Goal: Task Accomplishment & Management: Use online tool/utility

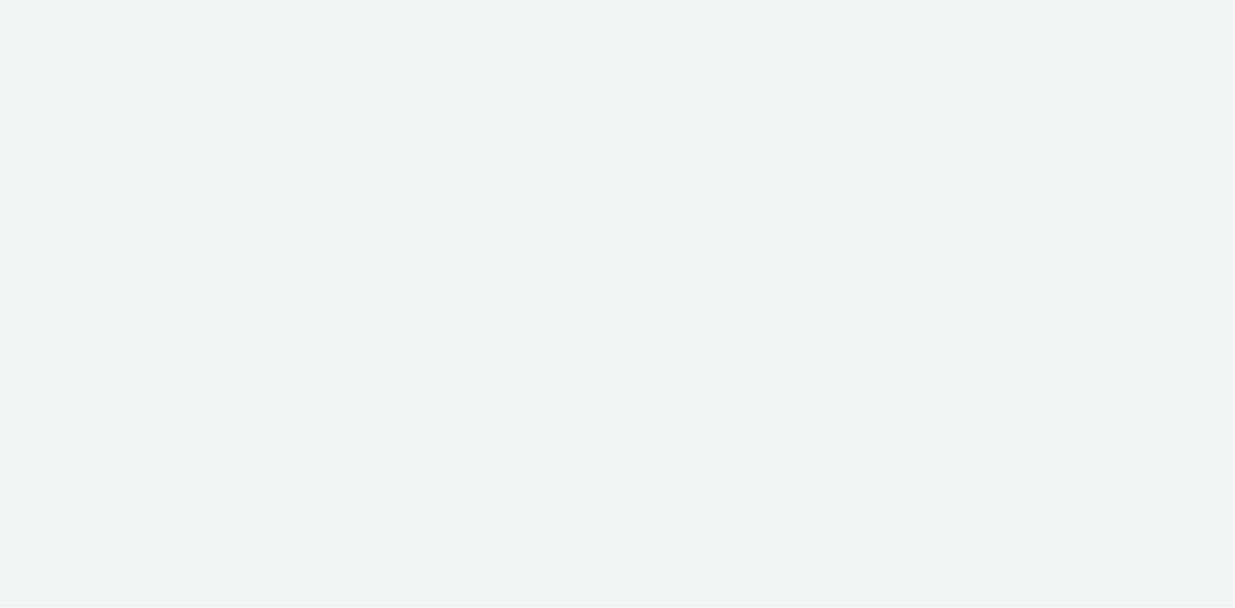
select select "24a55a22-8aa5-41c4-a59c-f152ca3b36a1"
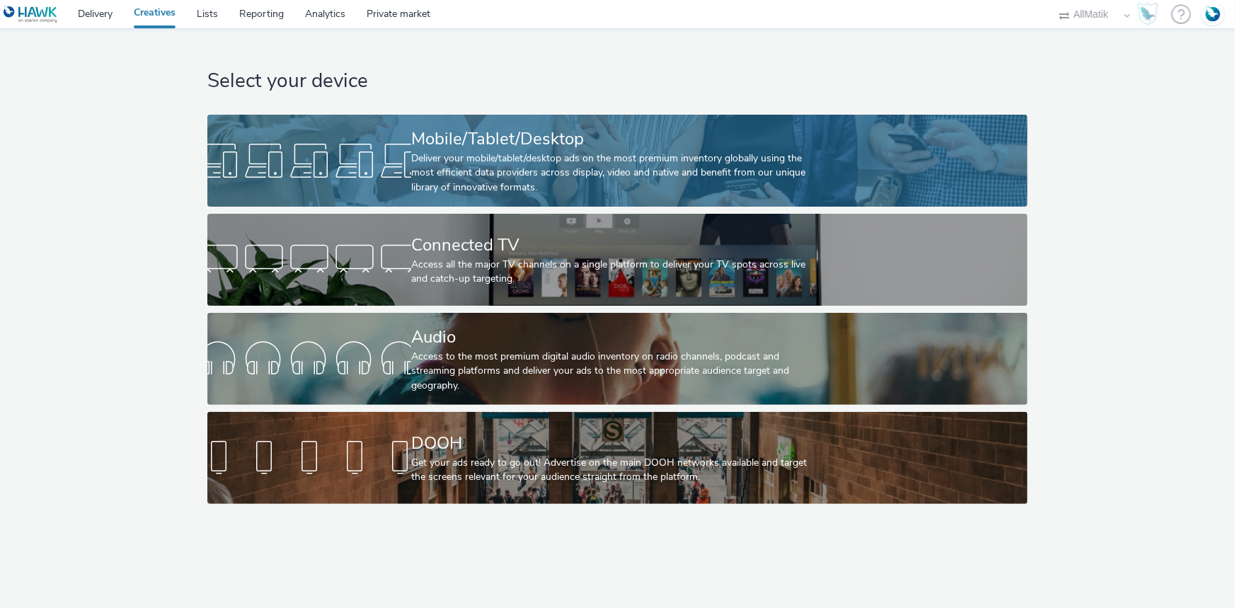
click at [396, 130] on link "Mobile/Tablet/Desktop Deliver your mobile/tablet/desktop ads on the most premiu…" at bounding box center [617, 161] width 820 height 92
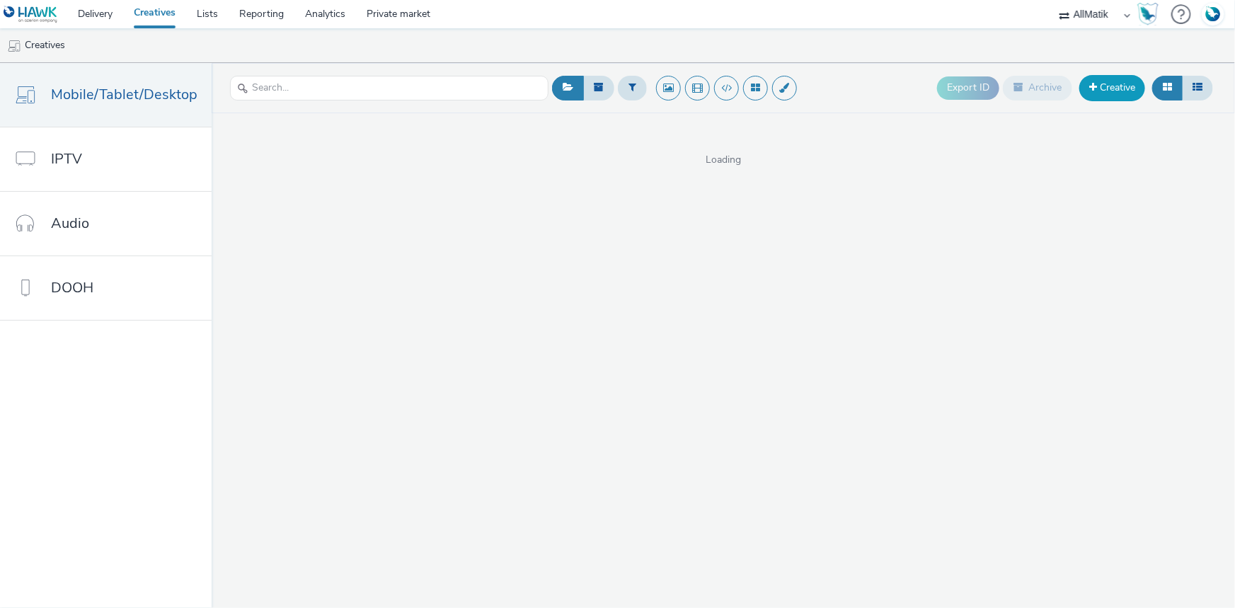
click at [1118, 87] on link "Creative" at bounding box center [1112, 87] width 66 height 25
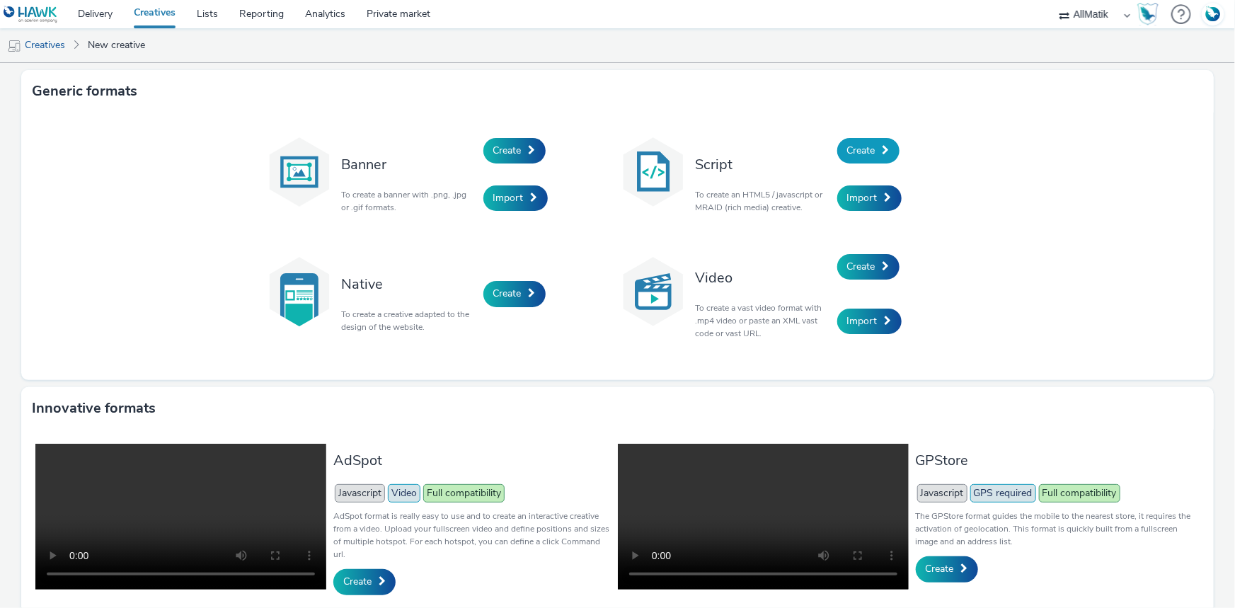
click at [861, 153] on span "Create" at bounding box center [861, 150] width 28 height 13
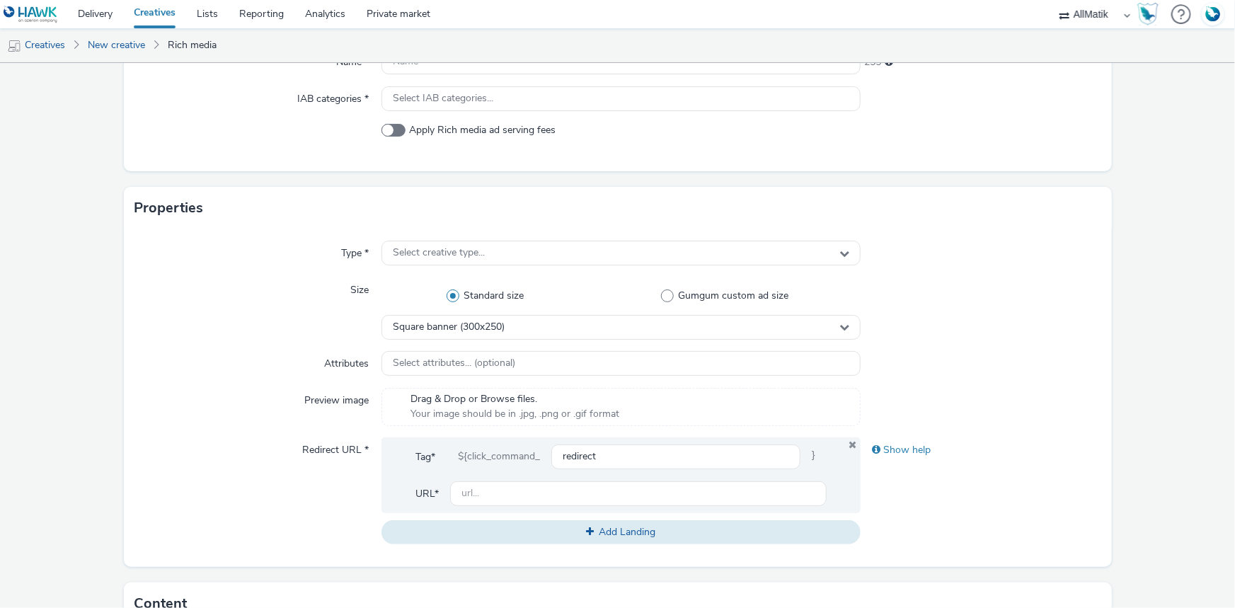
scroll to position [450, 0]
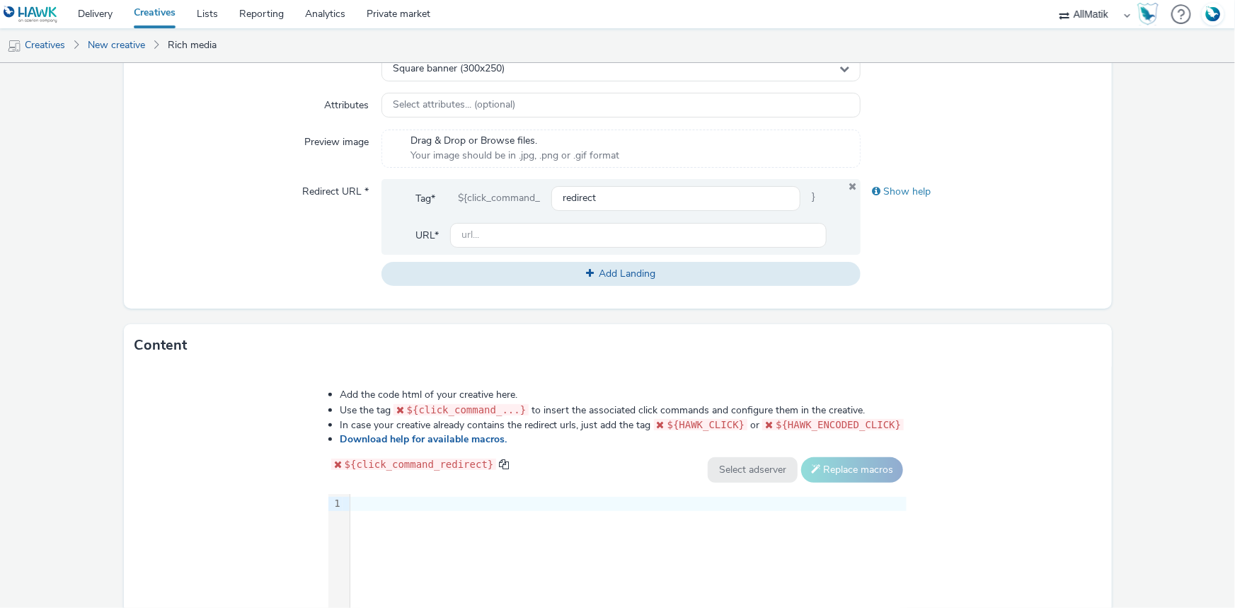
click at [456, 497] on div at bounding box center [628, 504] width 556 height 14
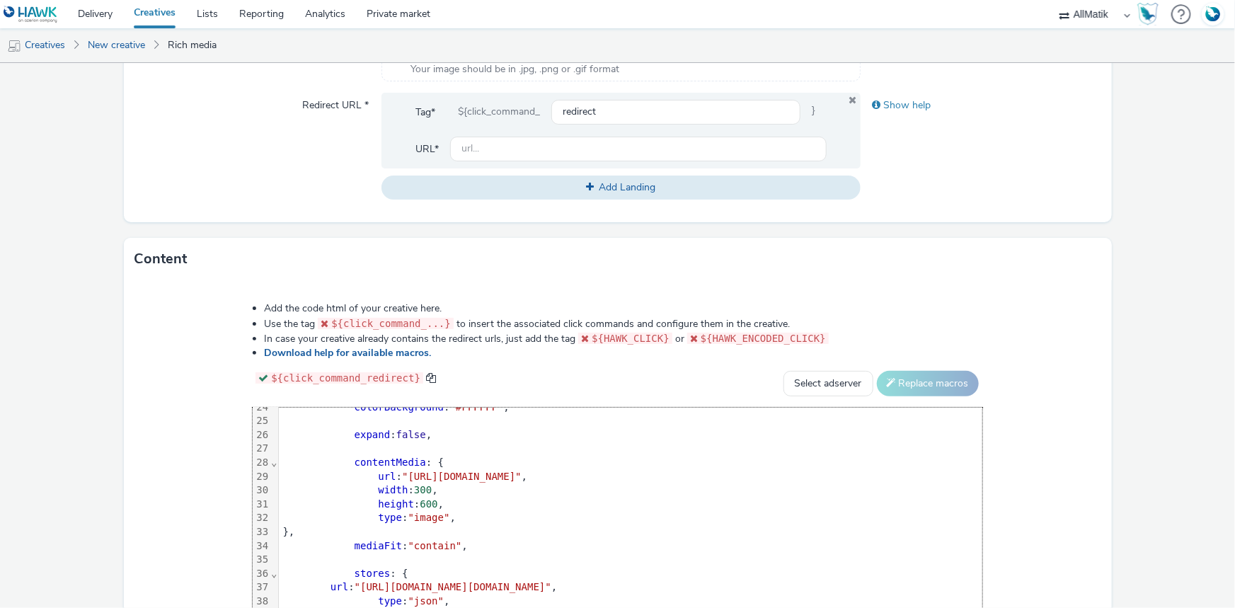
scroll to position [86, 0]
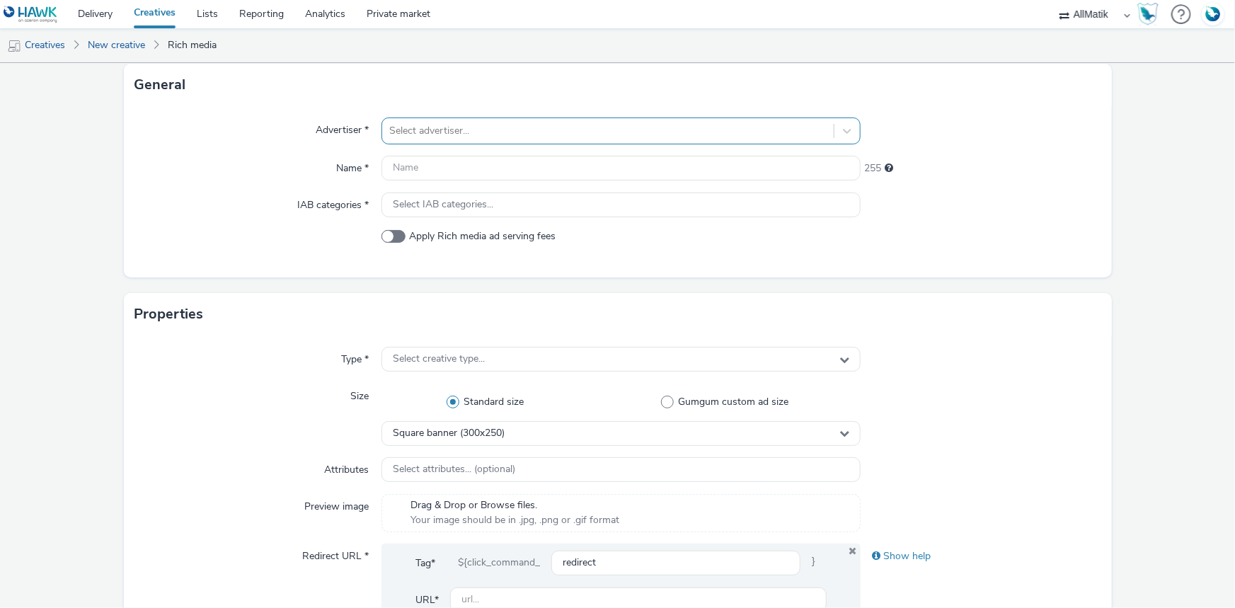
click at [482, 130] on div at bounding box center [607, 130] width 437 height 17
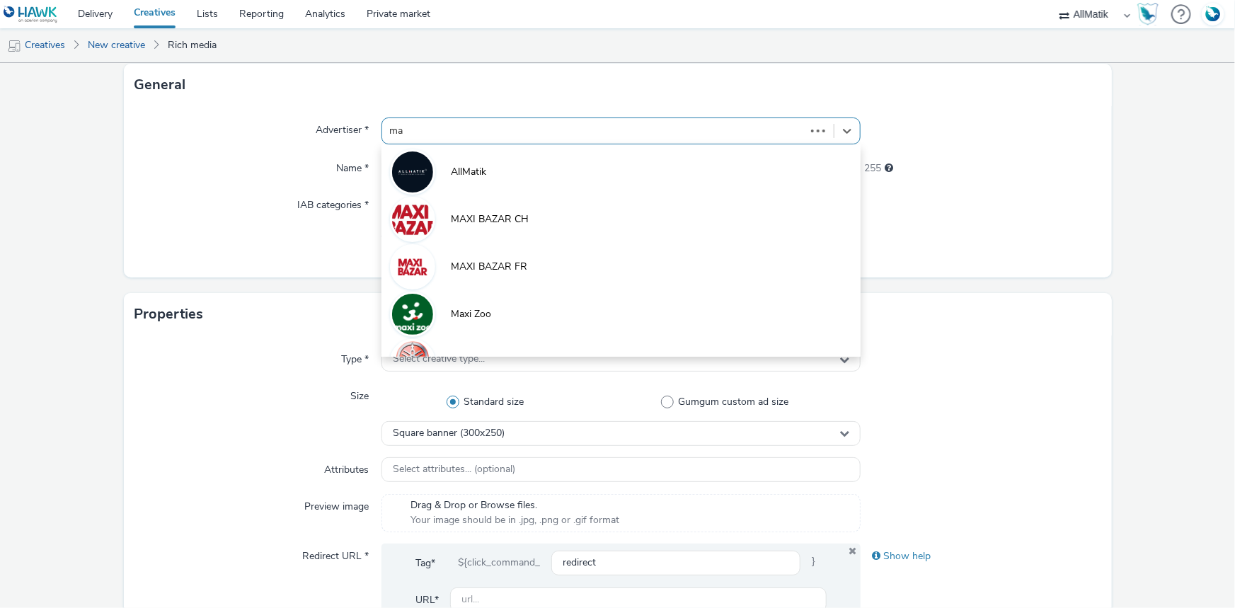
type input "max"
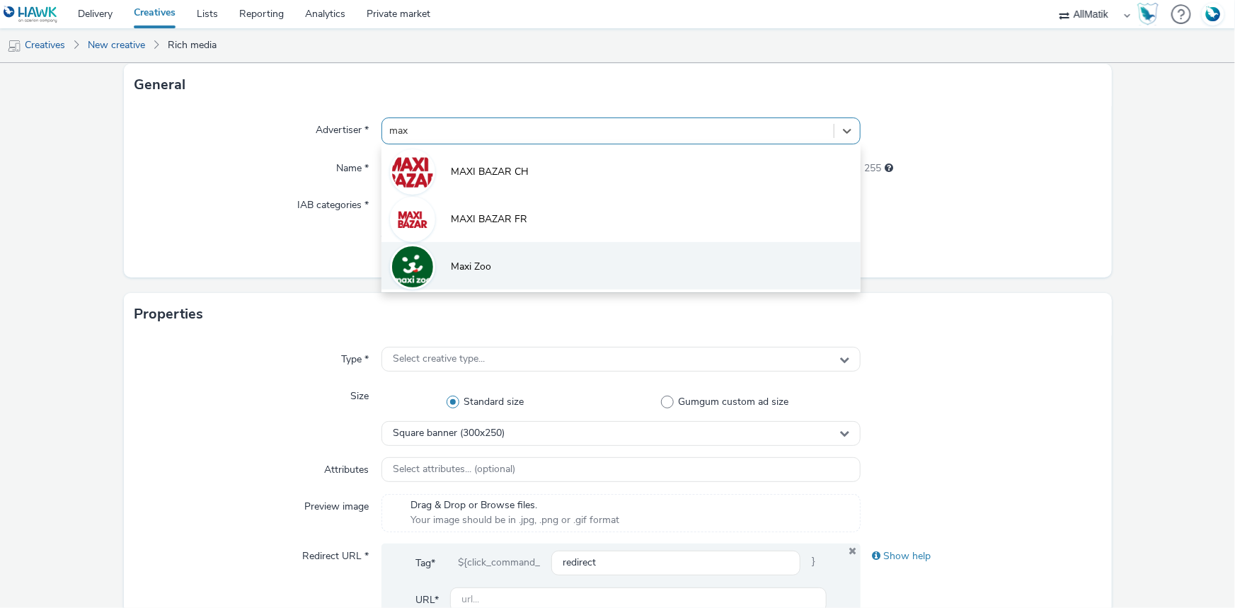
click at [481, 273] on li "Maxi Zoo" at bounding box center [620, 265] width 479 height 47
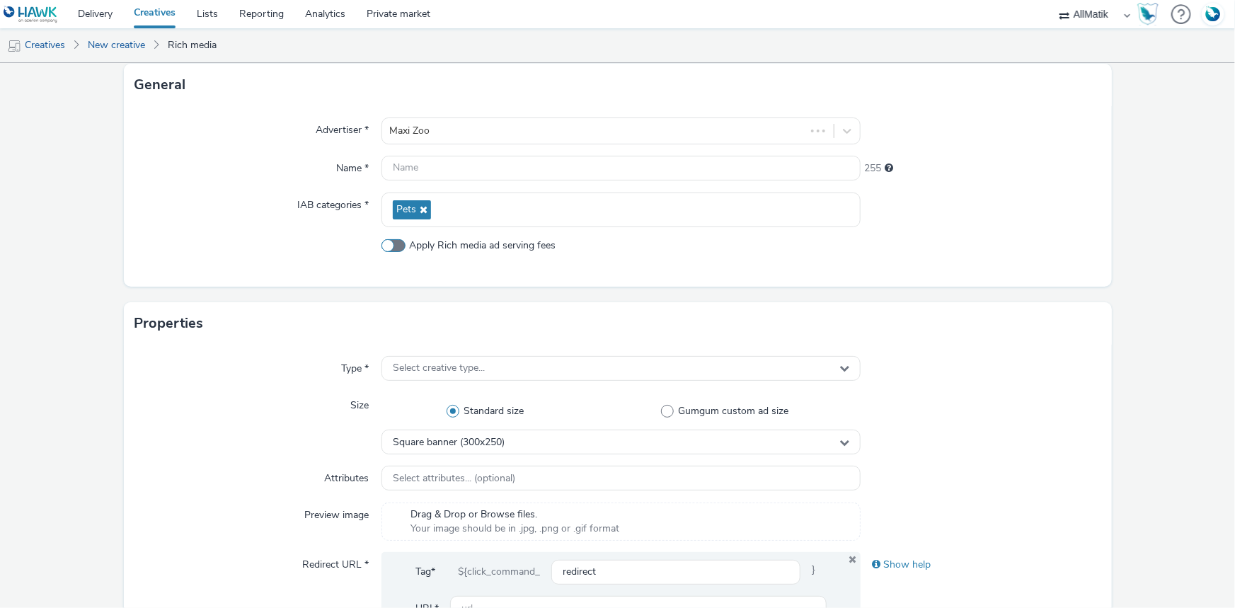
click at [430, 247] on span "Apply Rich media ad serving fees" at bounding box center [483, 245] width 146 height 14
click at [391, 247] on input "Apply Rich media ad serving fees" at bounding box center [385, 245] width 9 height 9
checkbox input "true"
click at [398, 175] on input "text" at bounding box center [620, 168] width 479 height 25
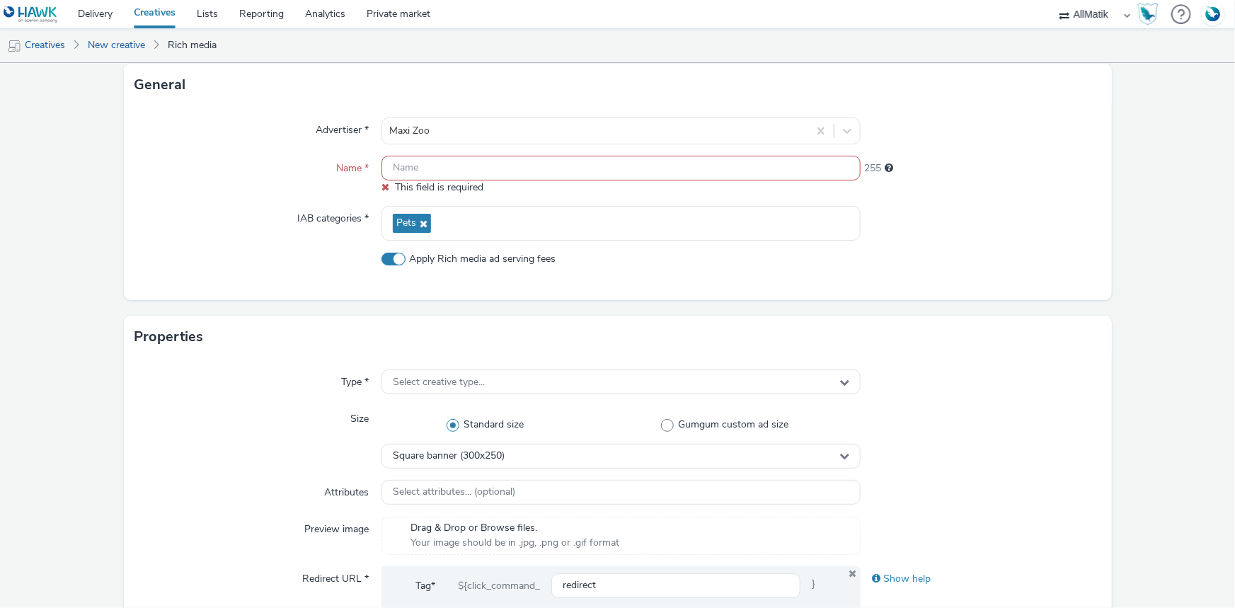
click at [430, 166] on input "text" at bounding box center [620, 168] width 479 height 25
paste input "Prod_300x600_02"
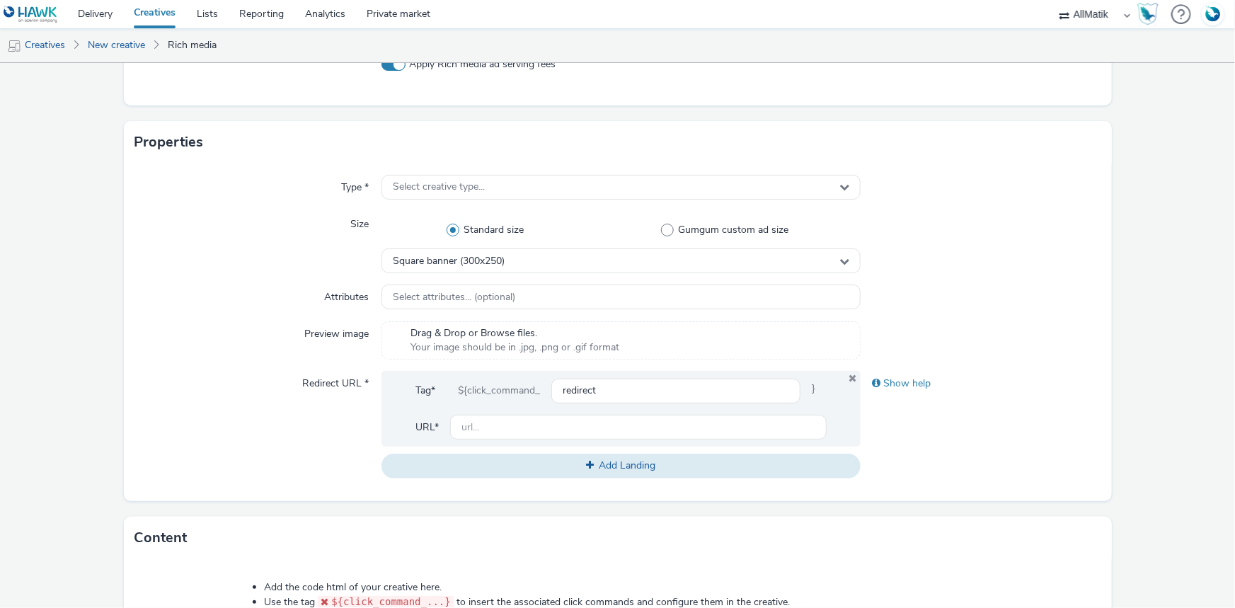
scroll to position [214, 0]
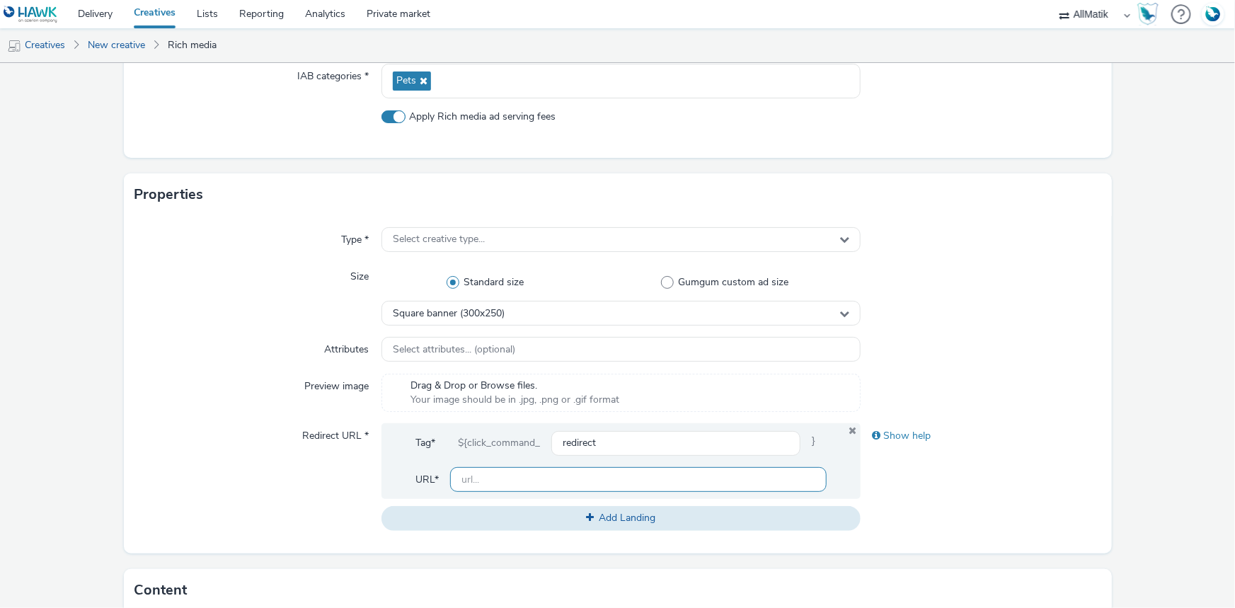
type input "Prod_300x600_02"
click at [486, 477] on input "text" at bounding box center [638, 479] width 376 height 25
type input "[URL][DOMAIN_NAME]"
click at [547, 483] on input "[URL][DOMAIN_NAME]" at bounding box center [638, 479] width 376 height 25
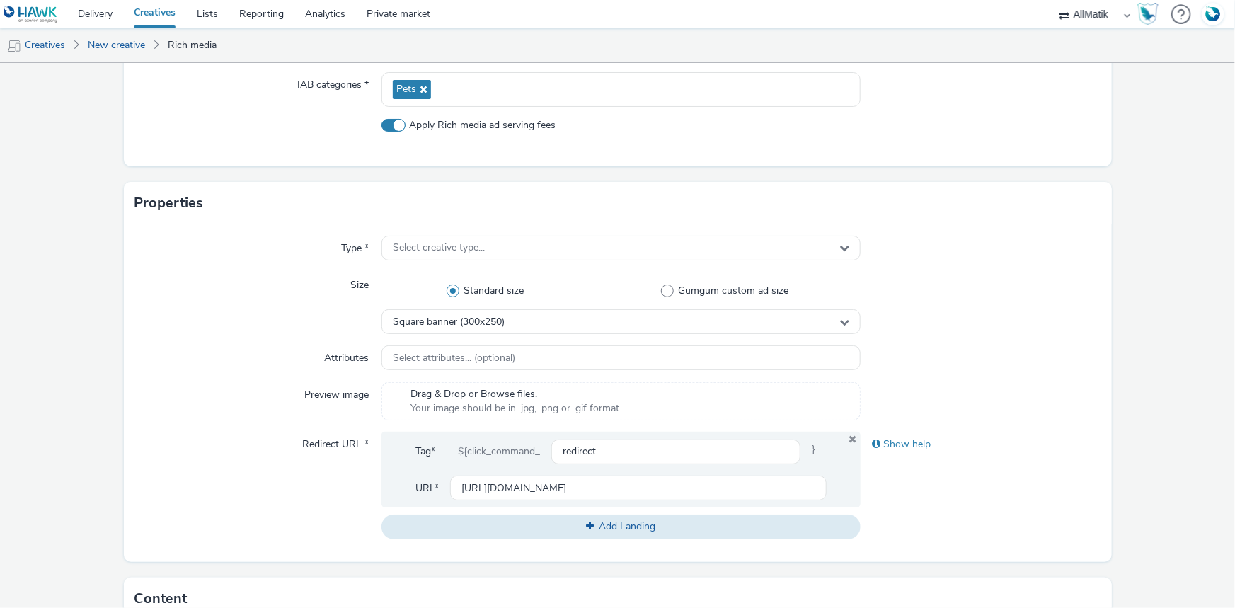
scroll to position [257, 0]
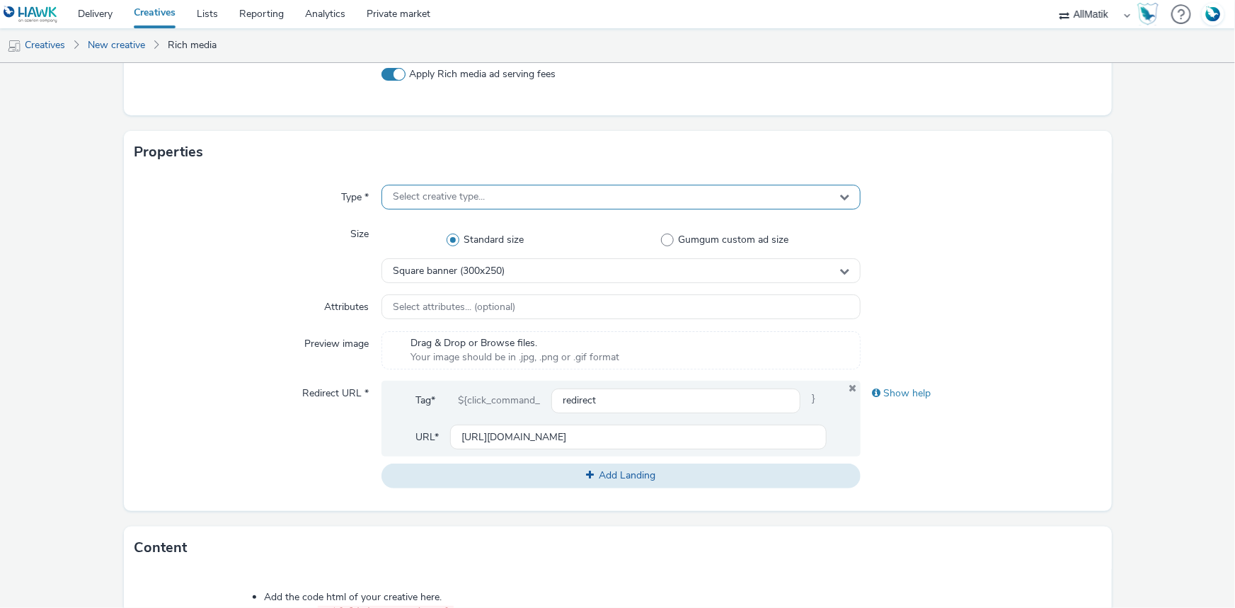
click at [486, 201] on div "Select creative type..." at bounding box center [620, 197] width 479 height 25
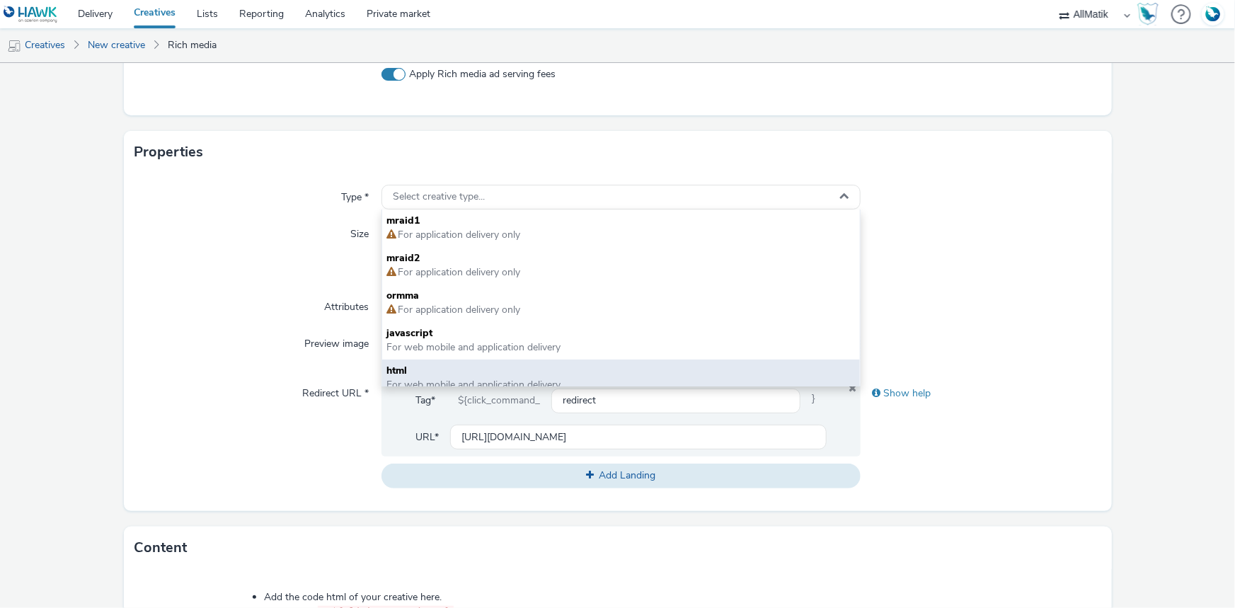
click at [435, 380] on span "For web mobile and application delivery" at bounding box center [473, 384] width 174 height 13
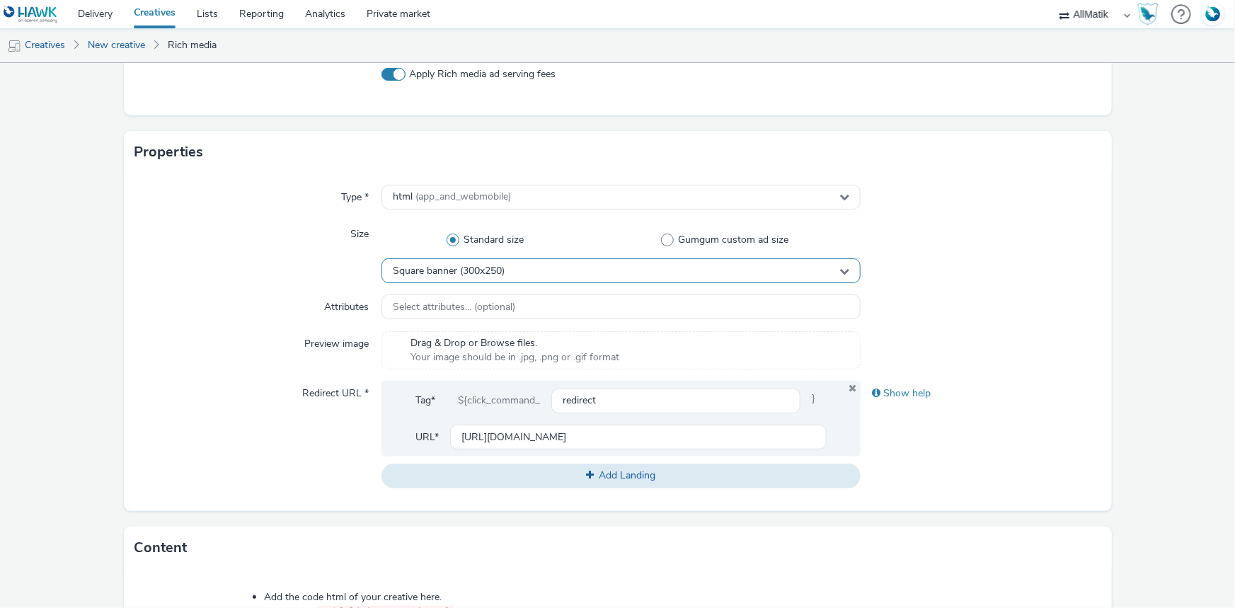
click at [506, 268] on div "Square banner (300x250)" at bounding box center [620, 270] width 479 height 25
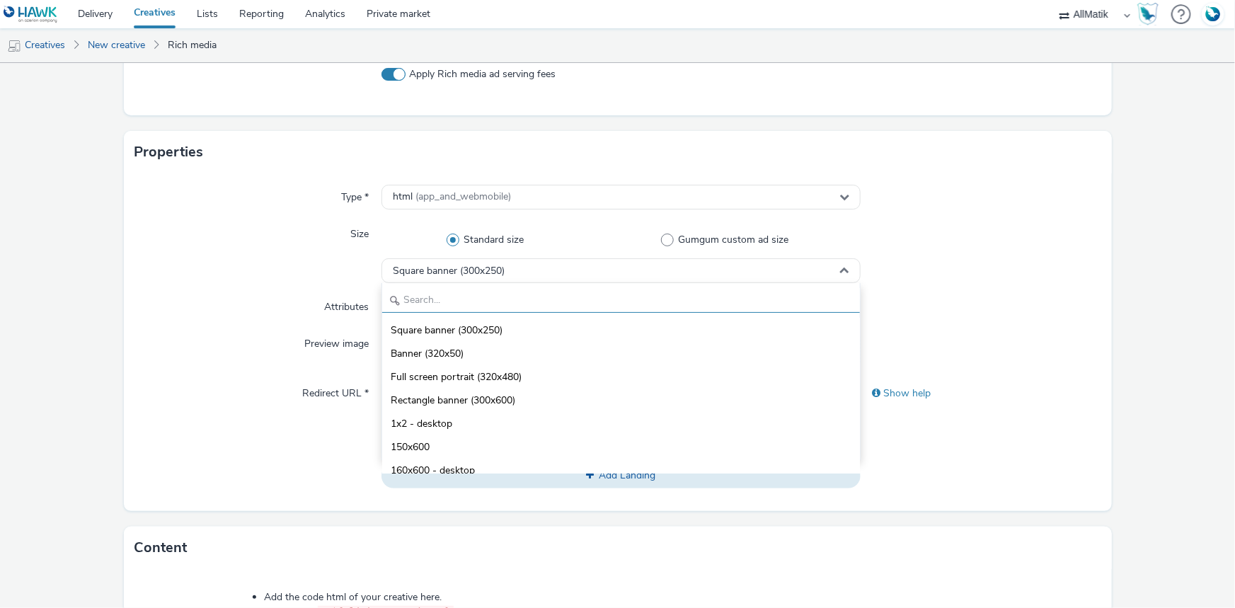
click at [490, 288] on input "text" at bounding box center [621, 300] width 478 height 25
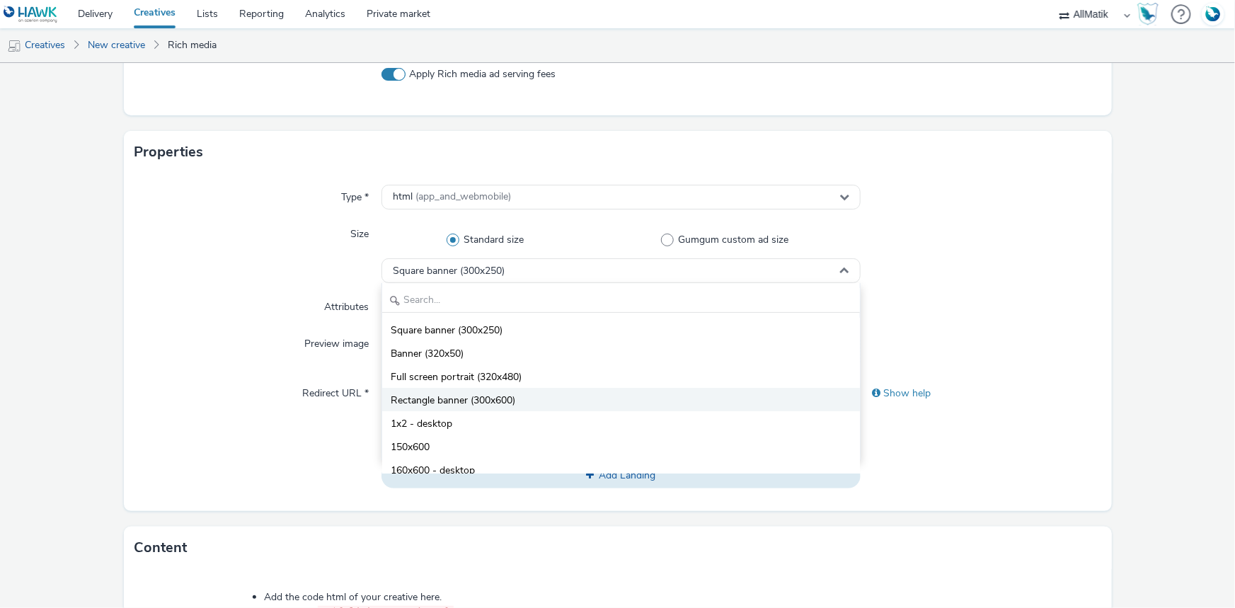
click at [439, 398] on span "Rectangle banner (300x600)" at bounding box center [453, 400] width 125 height 14
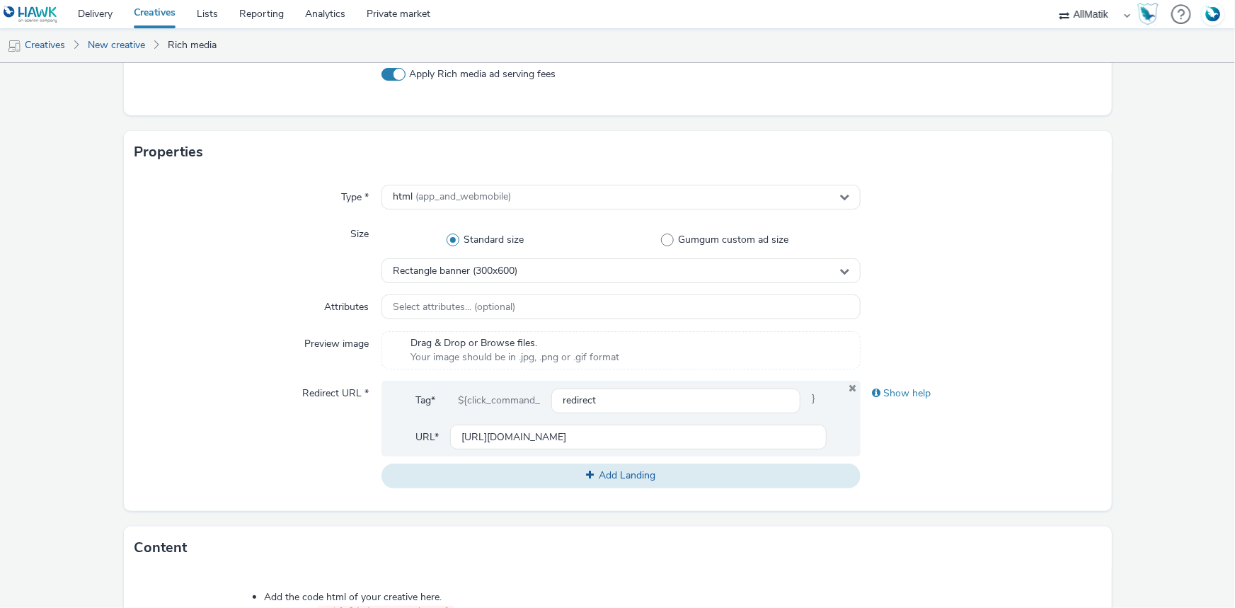
scroll to position [643, 0]
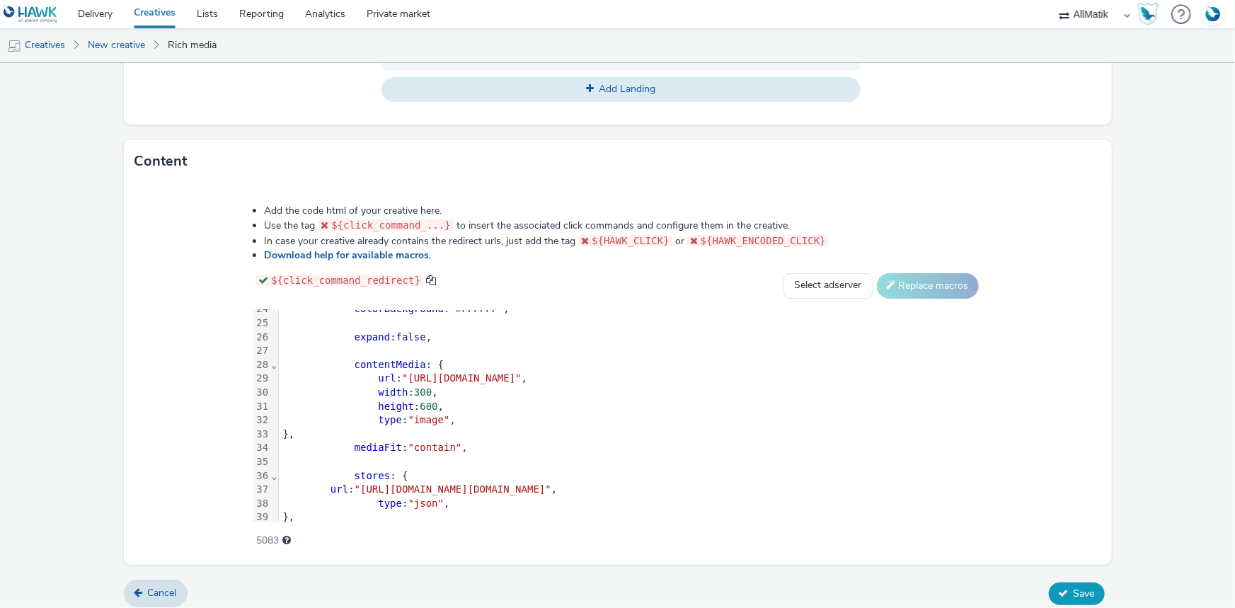
click at [1063, 585] on button "Save" at bounding box center [1077, 593] width 56 height 23
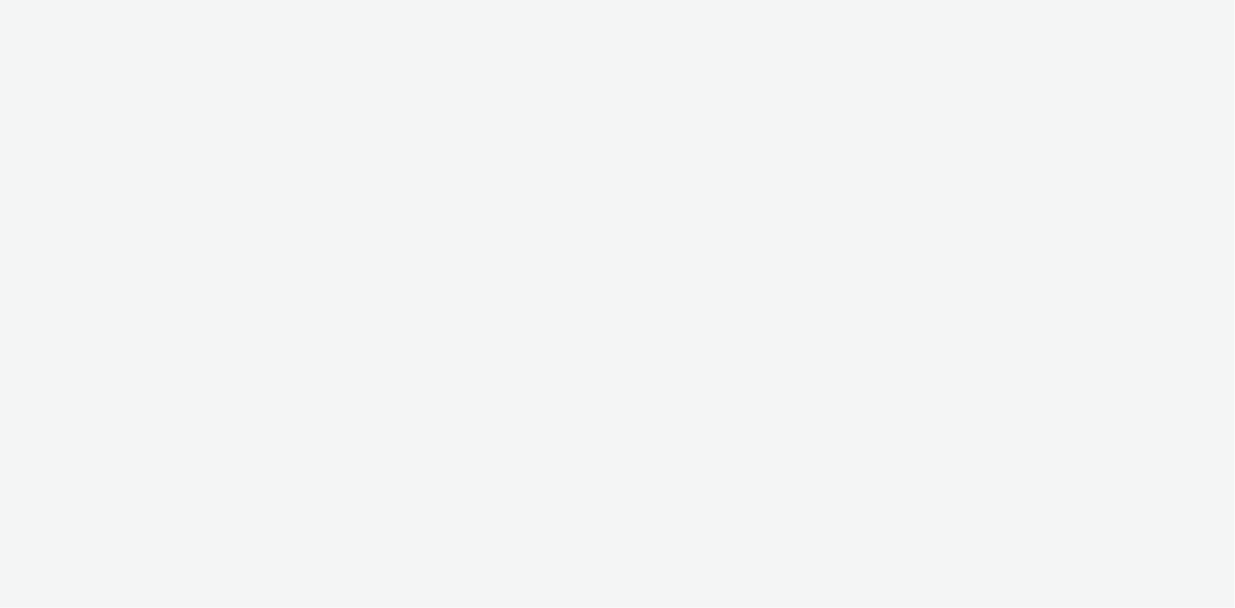
select select "24a55a22-8aa5-41c4-a59c-f152ca3b36a1"
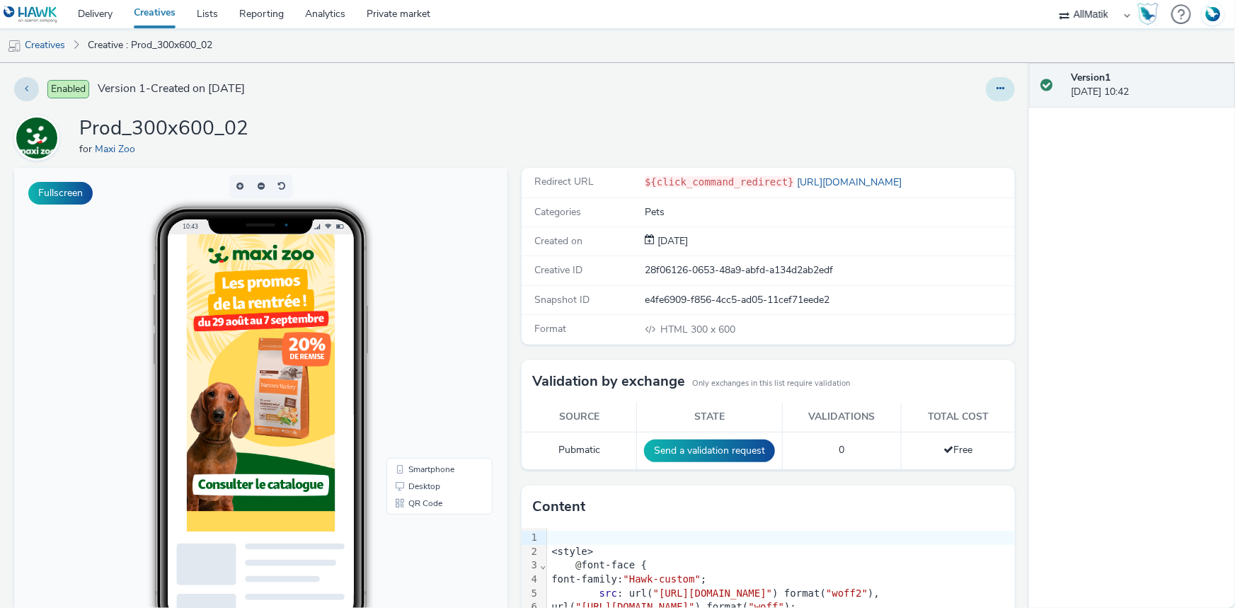
click at [996, 84] on icon at bounding box center [1000, 89] width 8 height 10
click at [941, 140] on link "Duplicate" at bounding box center [962, 146] width 106 height 28
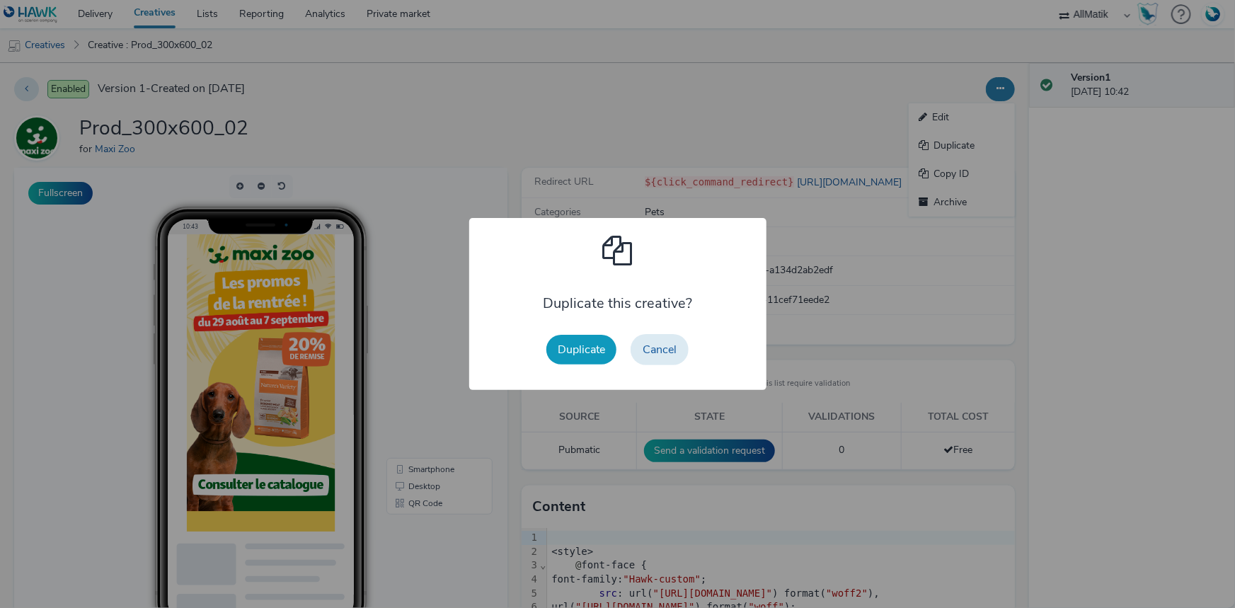
click at [559, 355] on button "Duplicate" at bounding box center [581, 350] width 70 height 30
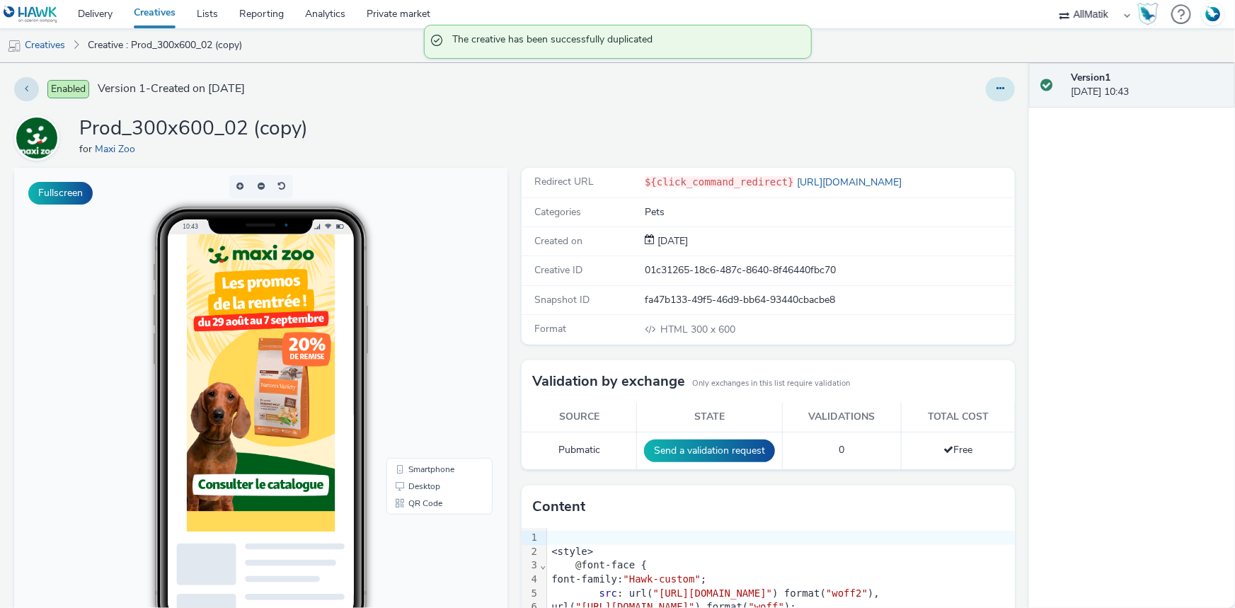
click at [996, 94] on button at bounding box center [1000, 89] width 29 height 24
click at [975, 122] on link "Edit" at bounding box center [962, 117] width 106 height 28
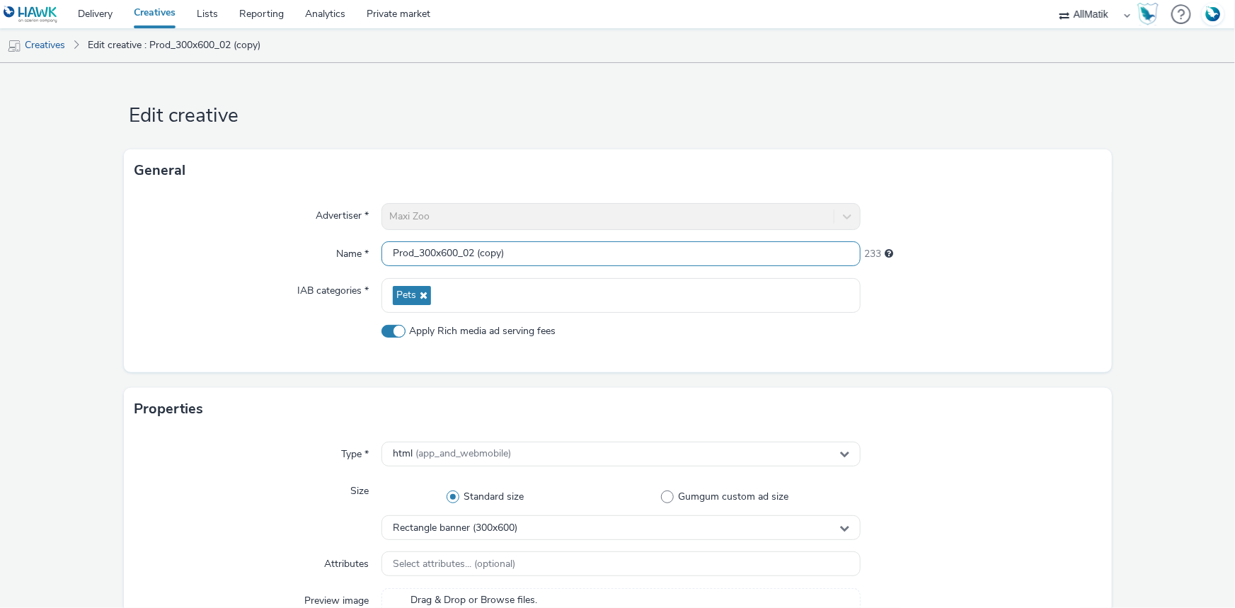
drag, startPoint x: 467, startPoint y: 247, endPoint x: 595, endPoint y: 269, distance: 130.0
click at [595, 269] on div "Advertiser * Maxi Zoo Name * Prod_300x600_02 (copy) 233 IAB categories * Pets A…" at bounding box center [618, 282] width 988 height 180
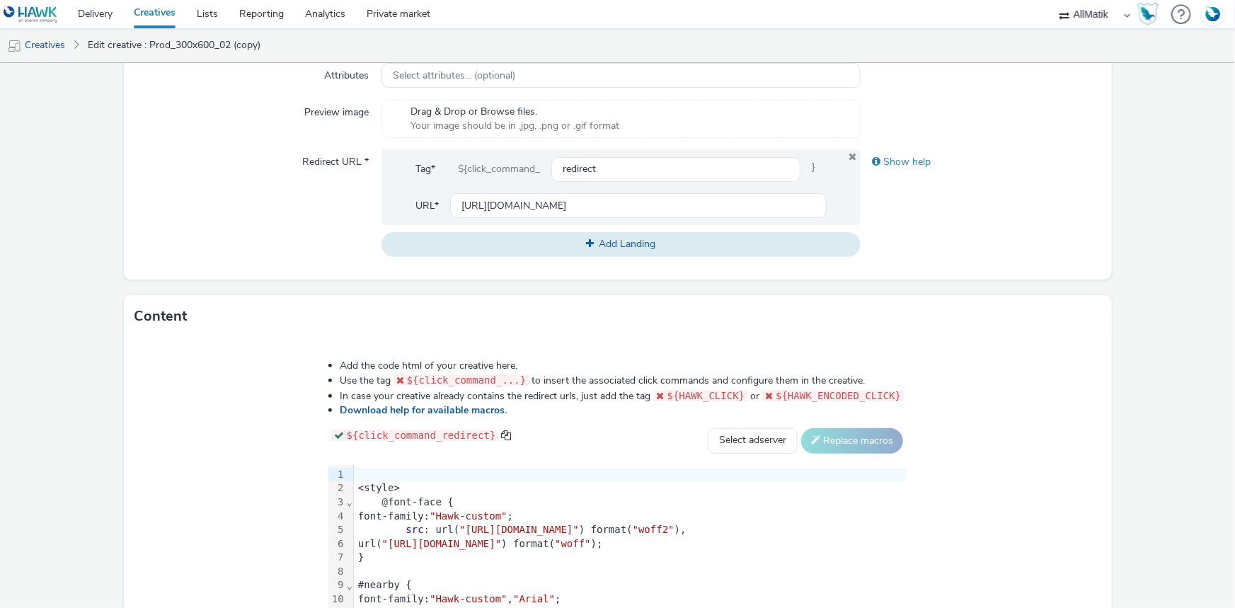
scroll to position [651, 0]
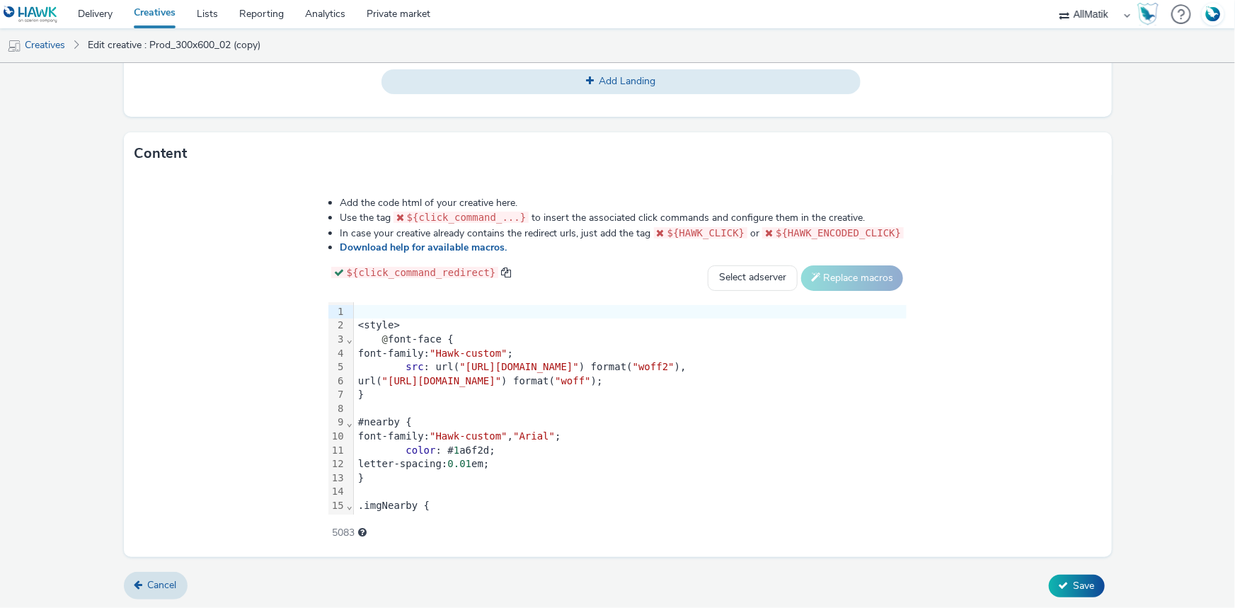
type input "Prod_300x600_01"
click at [378, 340] on div "@ font-face {" at bounding box center [630, 340] width 553 height 14
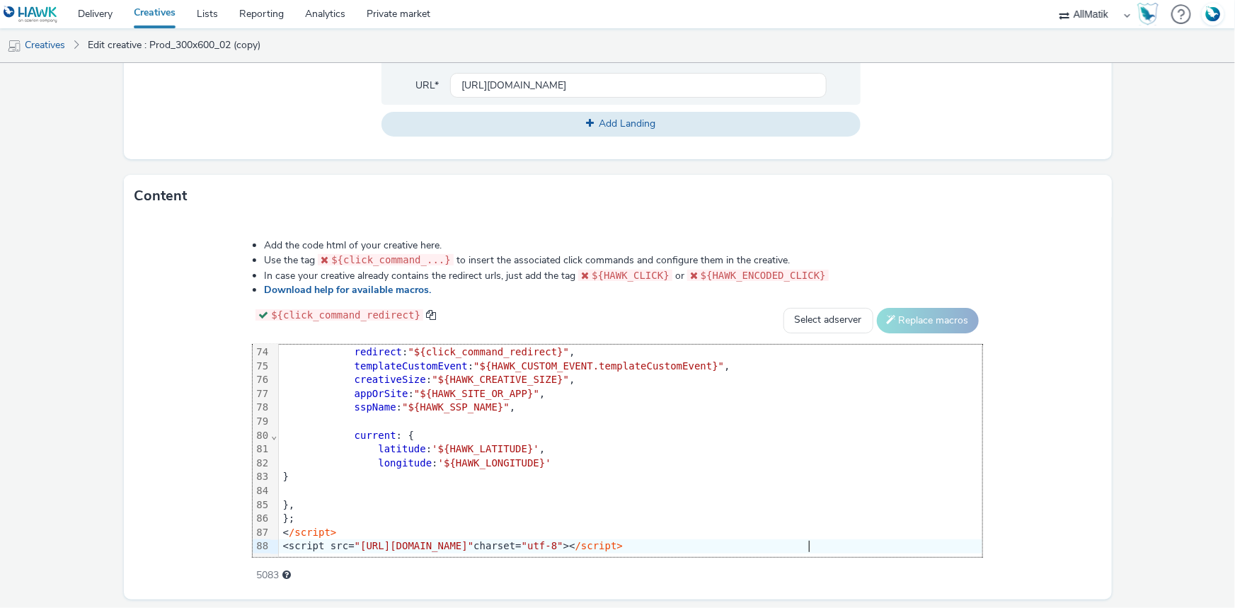
scroll to position [651, 0]
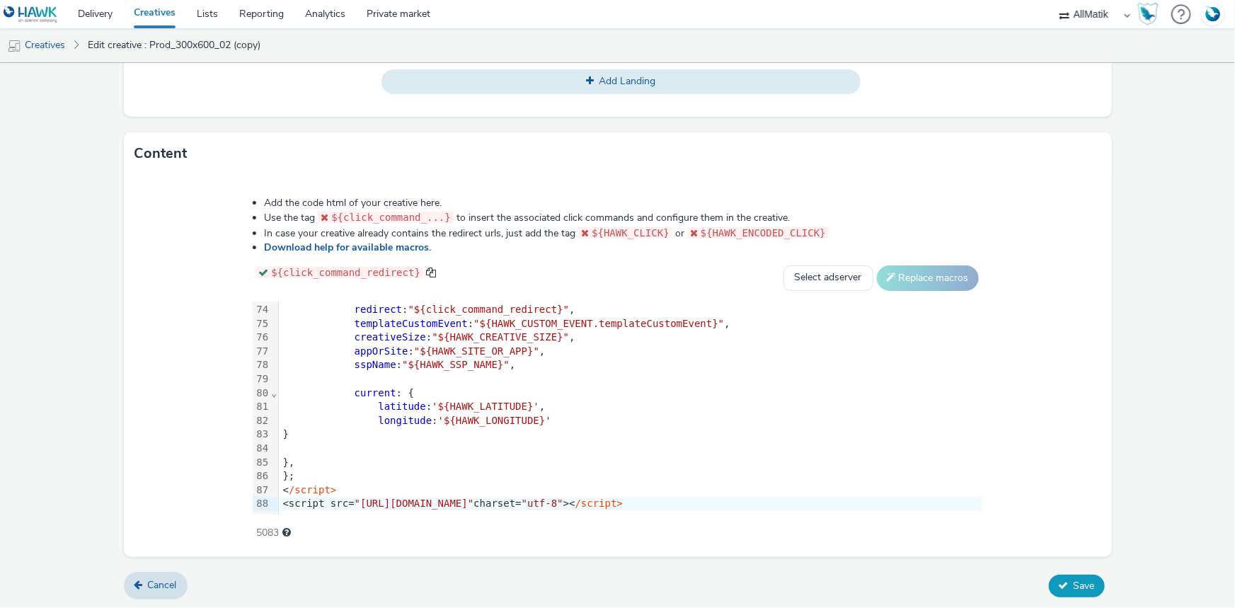
click at [1061, 580] on button "Save" at bounding box center [1077, 586] width 56 height 23
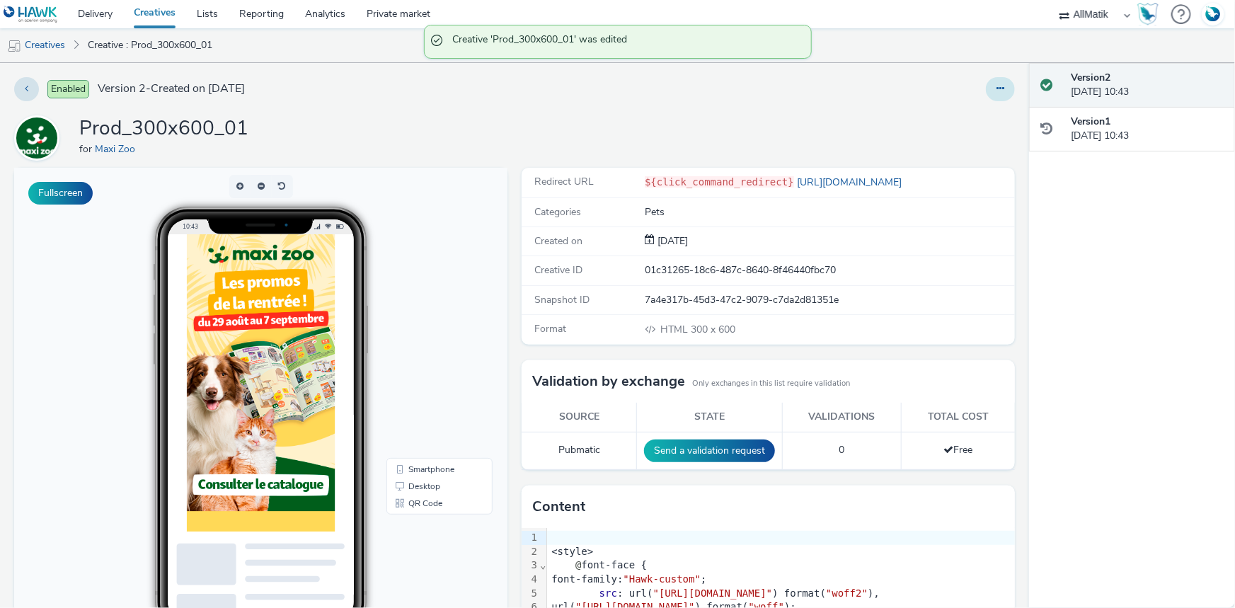
click at [986, 87] on button at bounding box center [1000, 89] width 29 height 24
click at [943, 144] on link "Duplicate" at bounding box center [962, 146] width 106 height 28
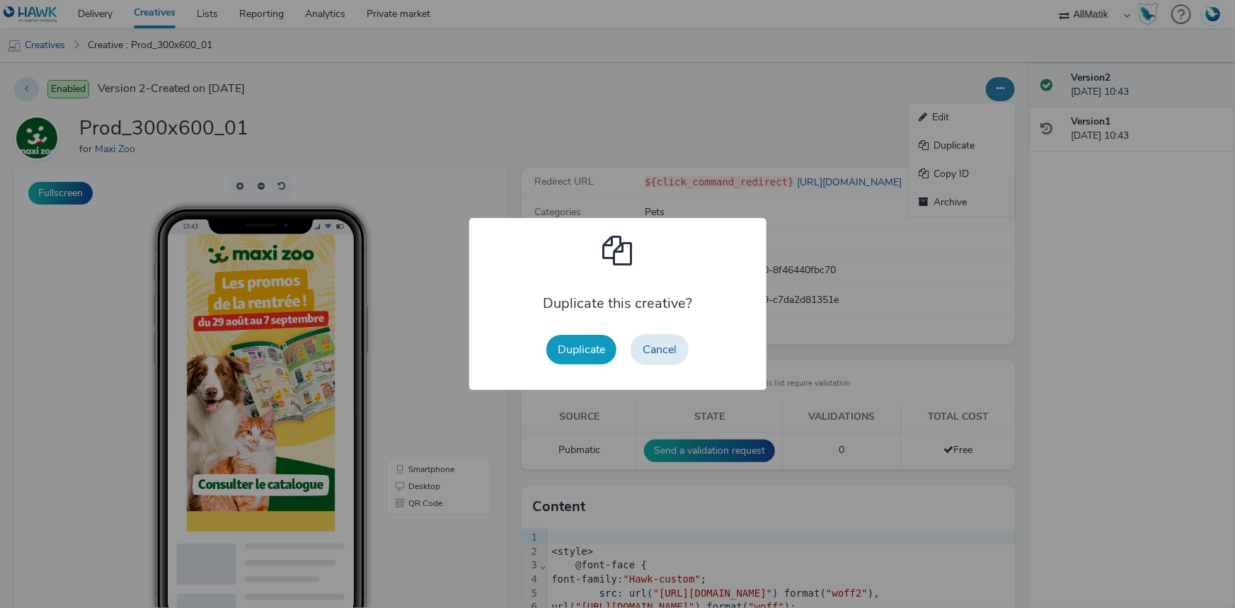
click at [575, 341] on button "Duplicate" at bounding box center [581, 350] width 70 height 30
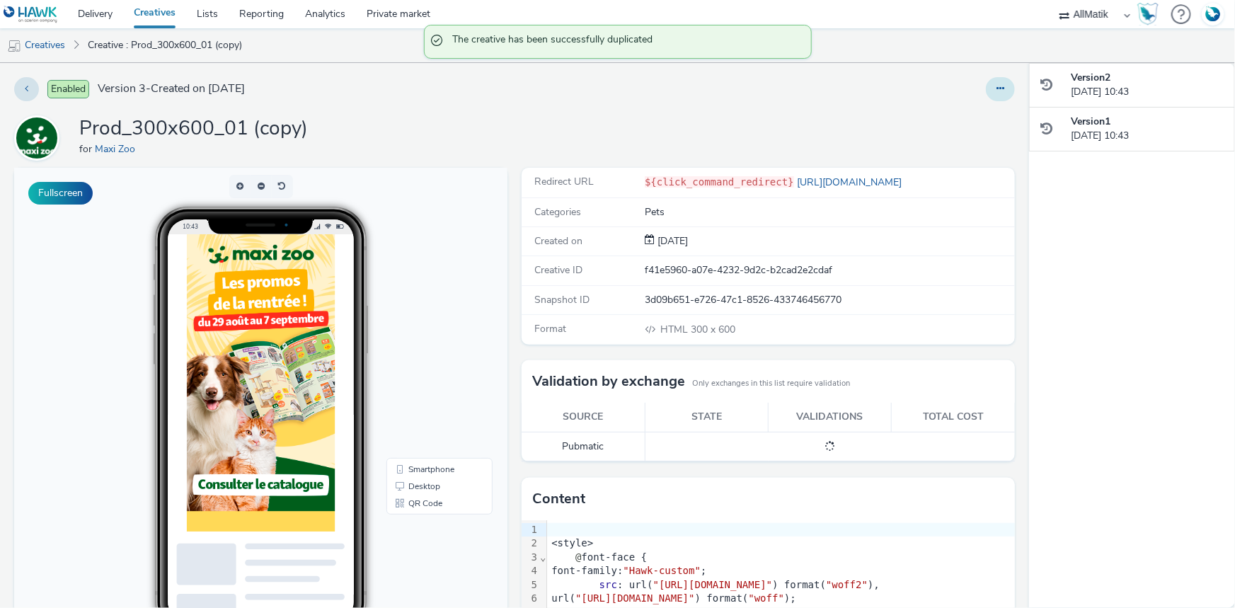
click at [991, 99] on button at bounding box center [1000, 89] width 29 height 24
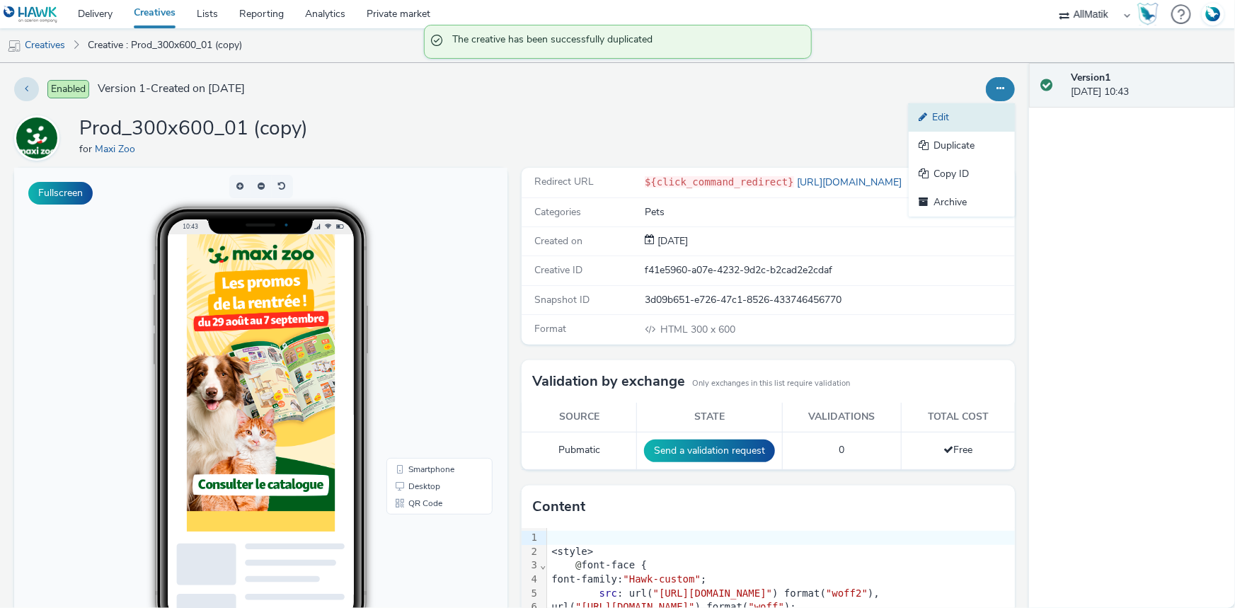
click at [958, 112] on link "Edit" at bounding box center [962, 117] width 106 height 28
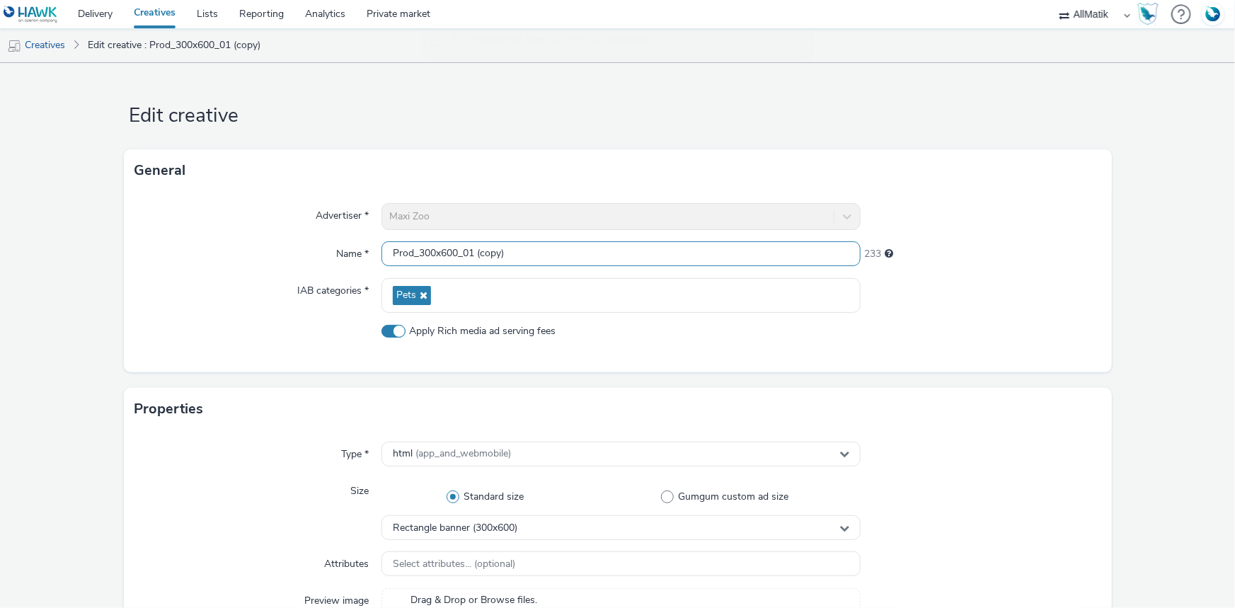
drag, startPoint x: 467, startPoint y: 253, endPoint x: 567, endPoint y: 253, distance: 99.8
click at [567, 253] on input "Prod_300x600_01 (copy)" at bounding box center [620, 253] width 479 height 25
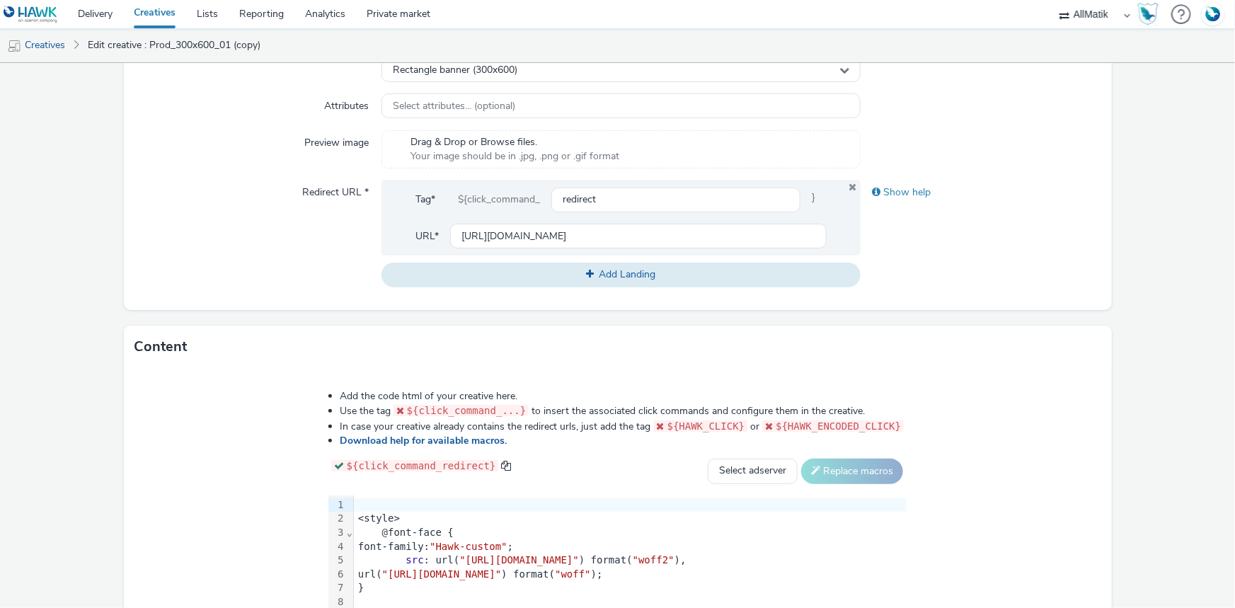
scroll to position [651, 0]
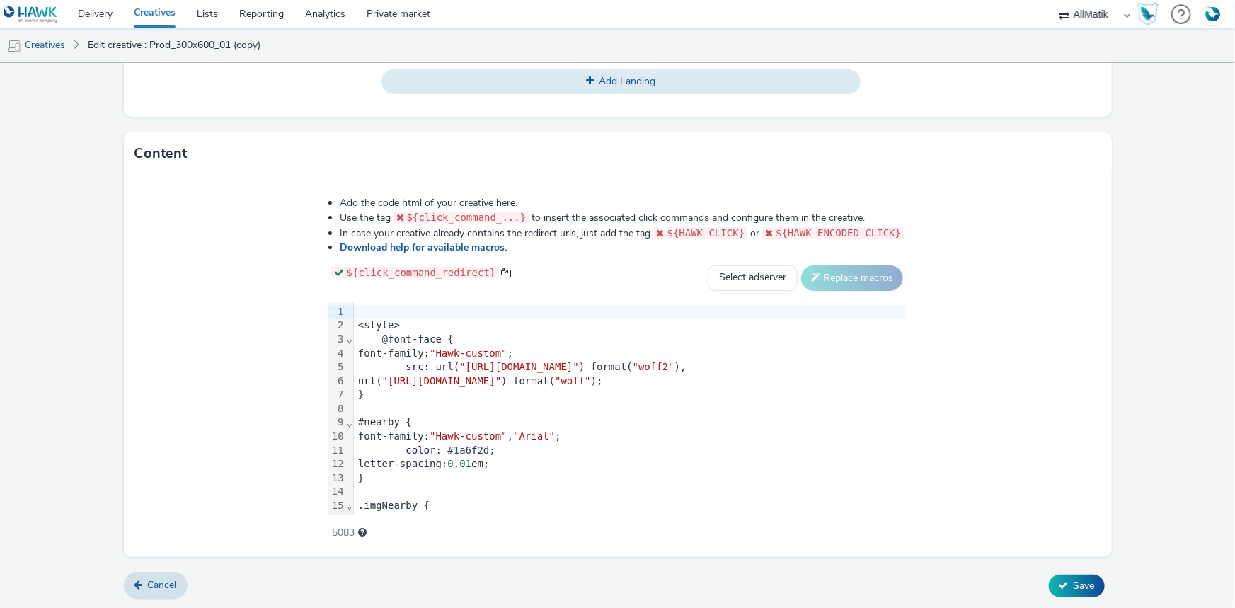
type input "Prod_300x600_03"
click at [430, 435] on span ""Hawk-custom"" at bounding box center [469, 435] width 78 height 11
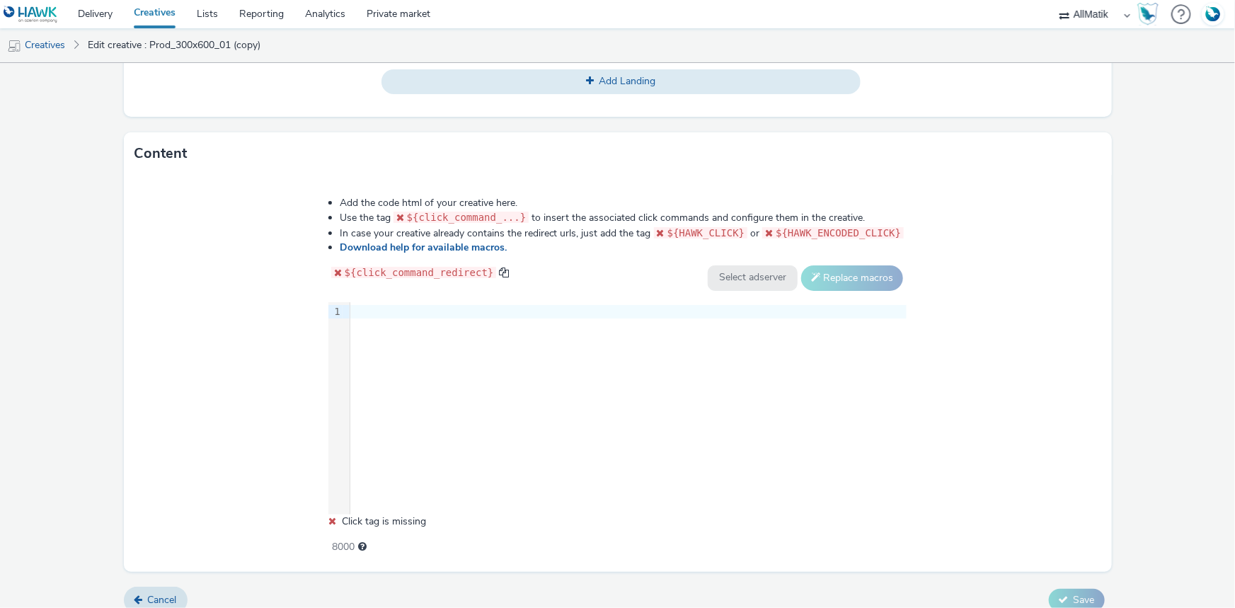
click at [390, 313] on div at bounding box center [628, 312] width 556 height 14
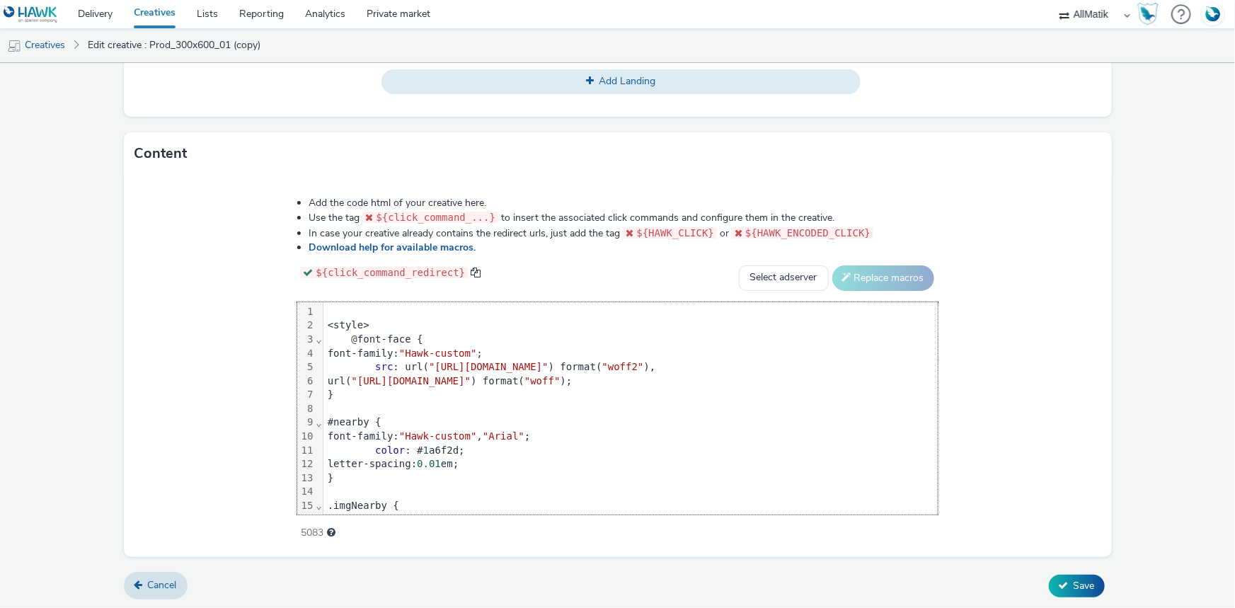
scroll to position [1037, 0]
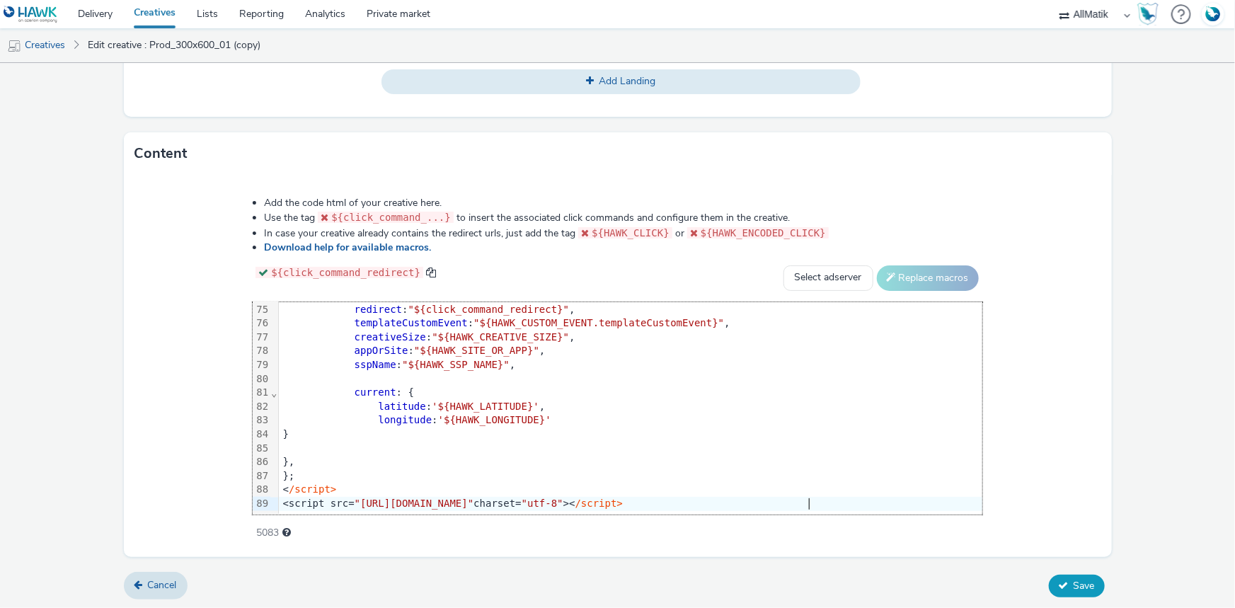
click at [1059, 580] on icon at bounding box center [1064, 585] width 10 height 10
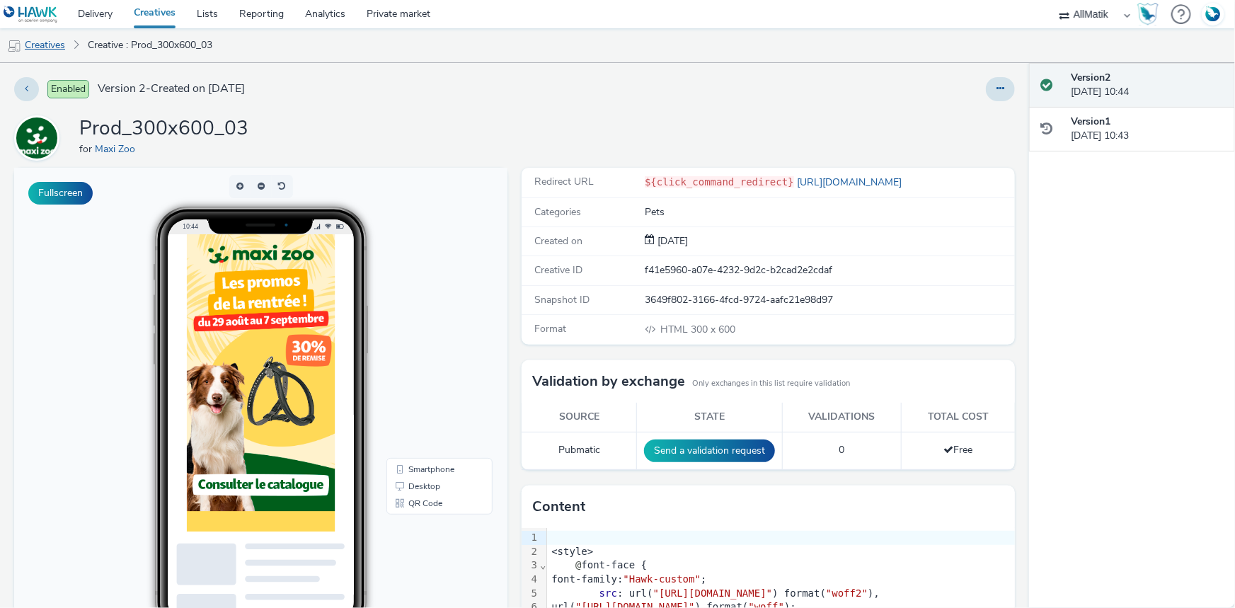
click at [35, 47] on link "Creatives" at bounding box center [36, 45] width 72 height 34
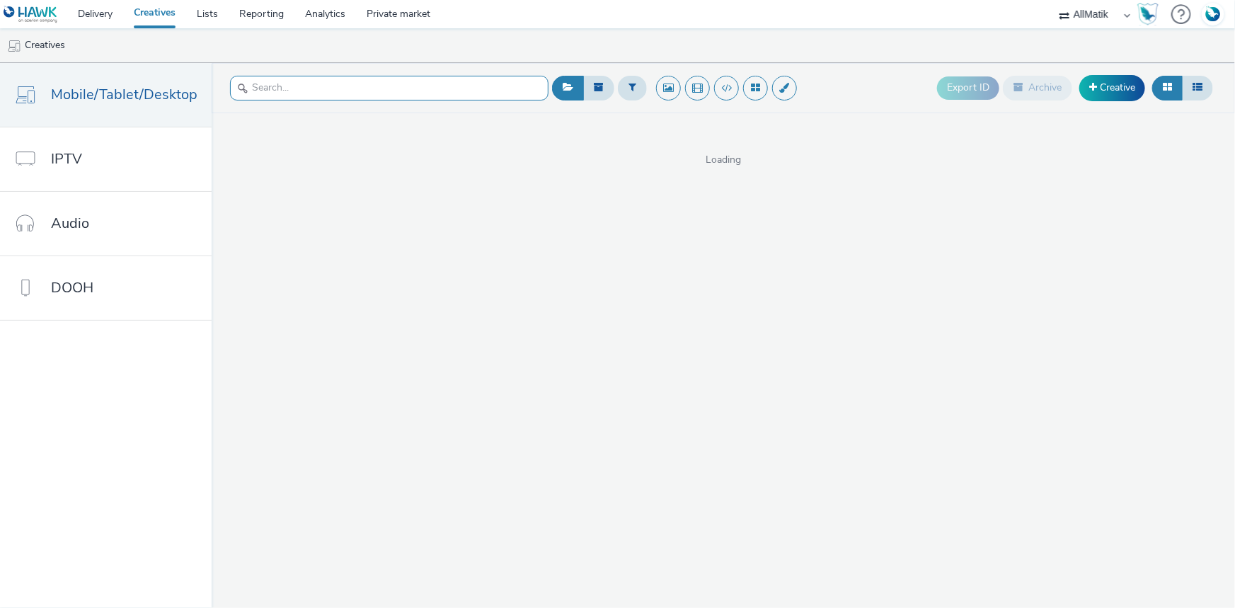
click at [333, 92] on input "text" at bounding box center [389, 88] width 318 height 25
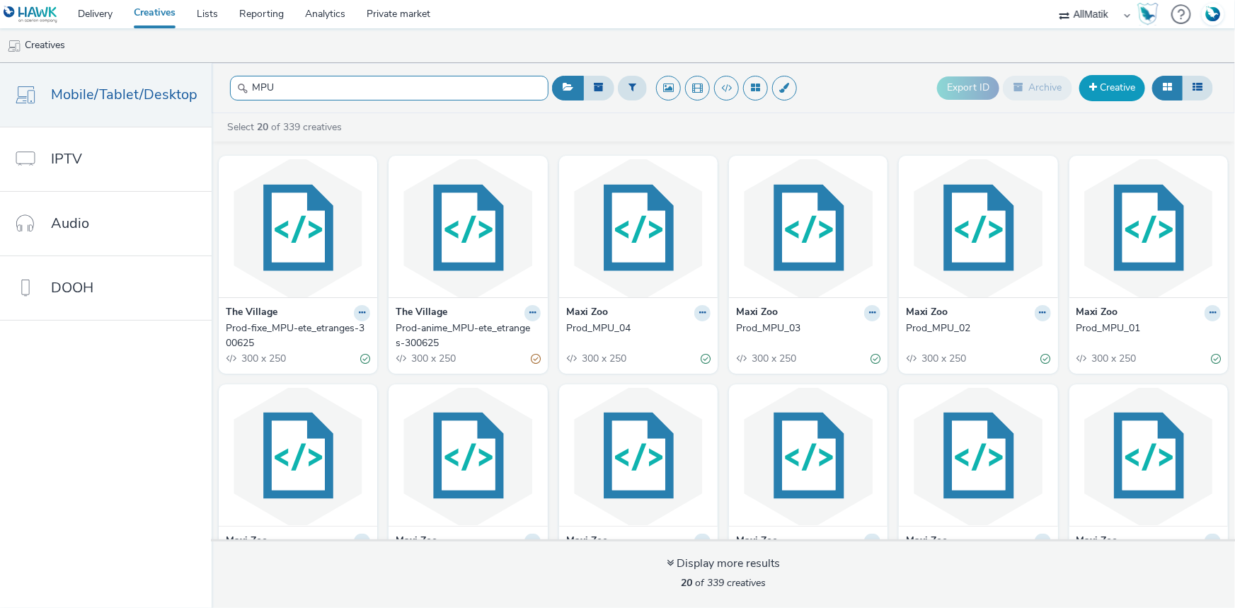
type input "MPU"
click at [1124, 94] on link "Creative" at bounding box center [1112, 87] width 66 height 25
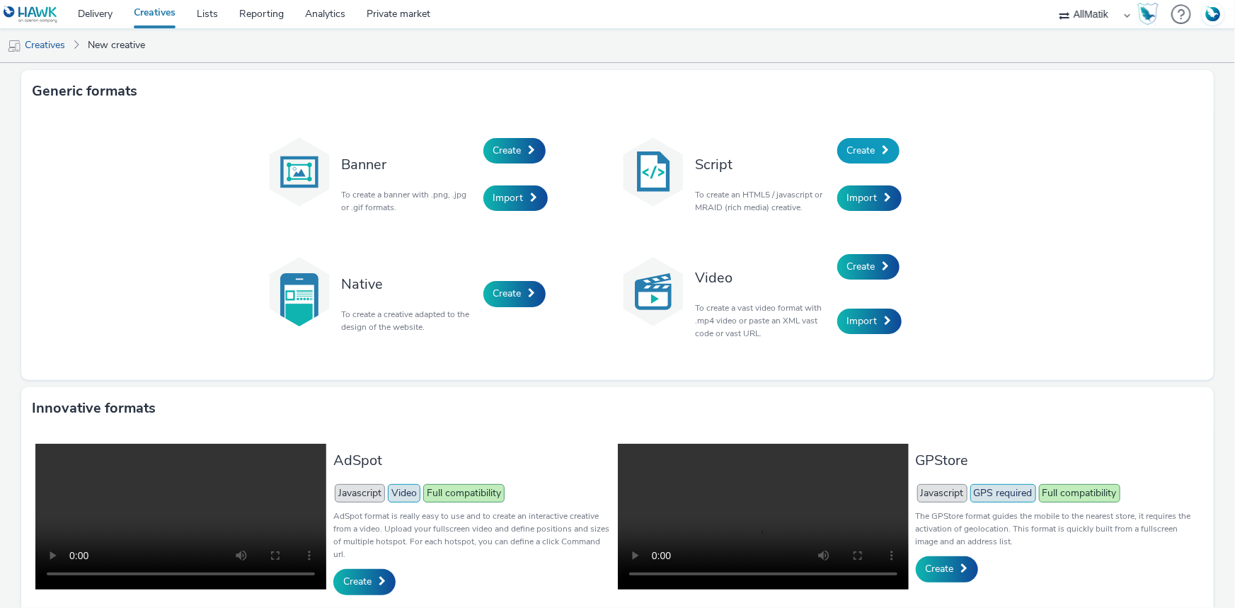
click at [861, 146] on span "Create" at bounding box center [861, 150] width 28 height 13
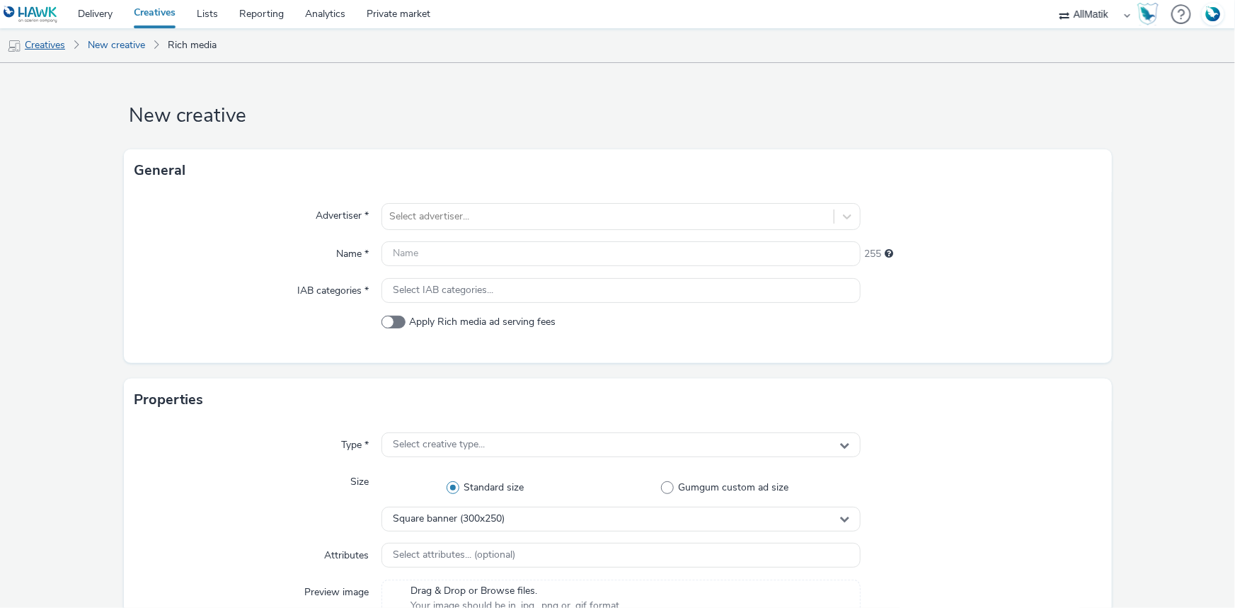
click at [50, 48] on link "Creatives" at bounding box center [36, 45] width 72 height 34
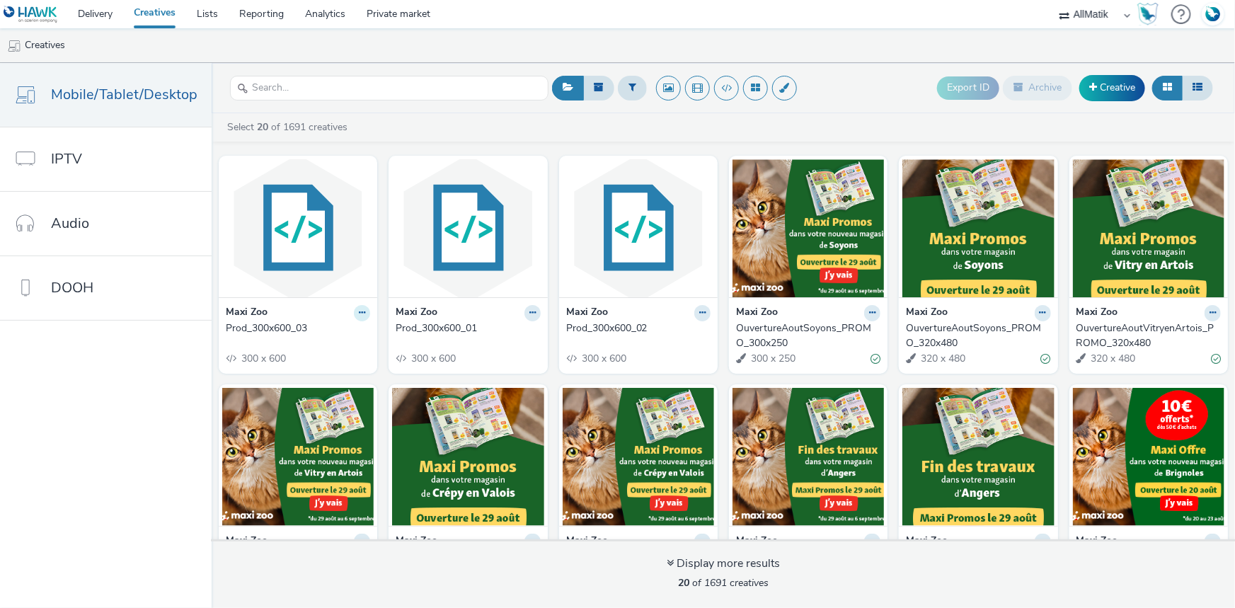
click at [359, 316] on icon at bounding box center [362, 313] width 6 height 8
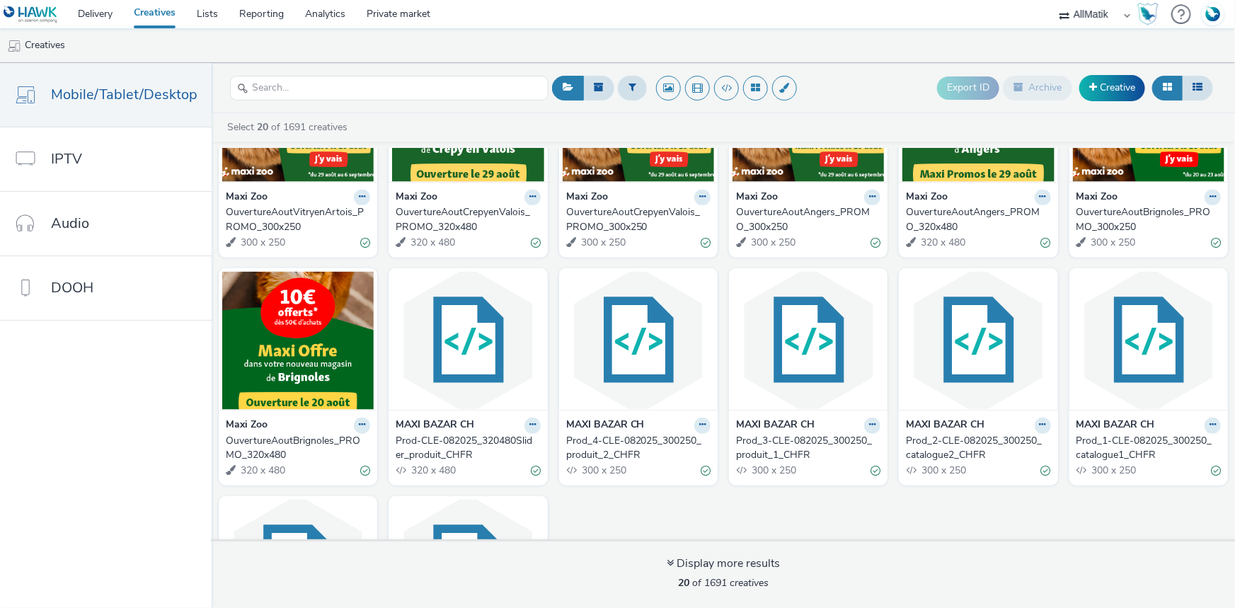
scroll to position [321, 0]
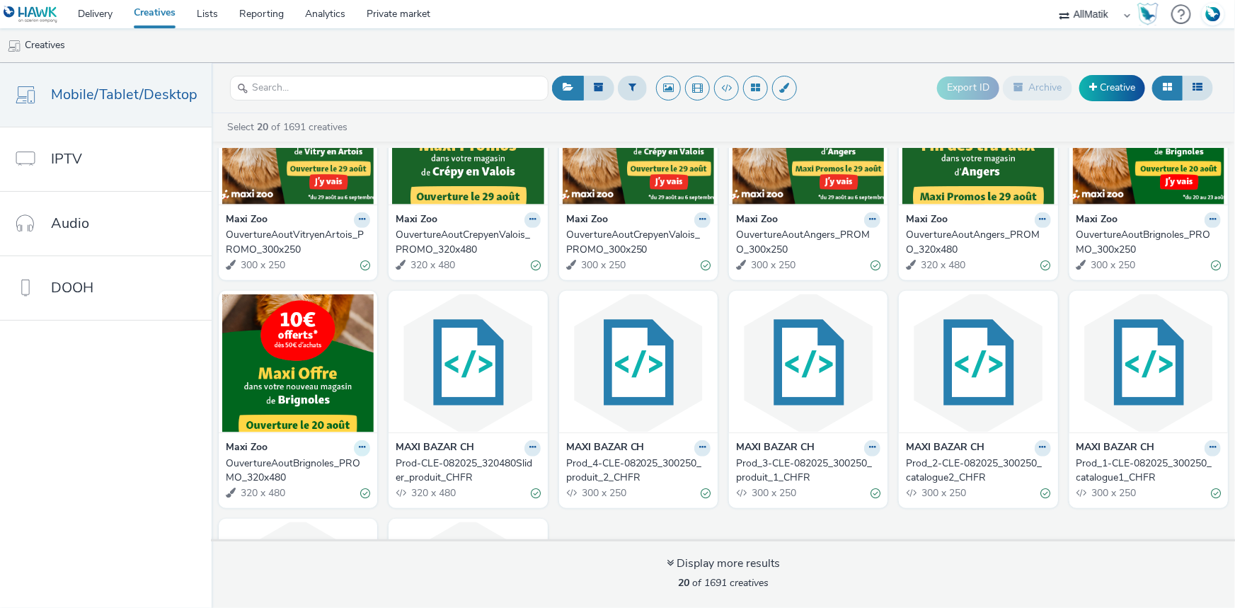
click at [360, 444] on icon at bounding box center [362, 447] width 6 height 8
click at [322, 469] on link "Edit" at bounding box center [317, 473] width 106 height 28
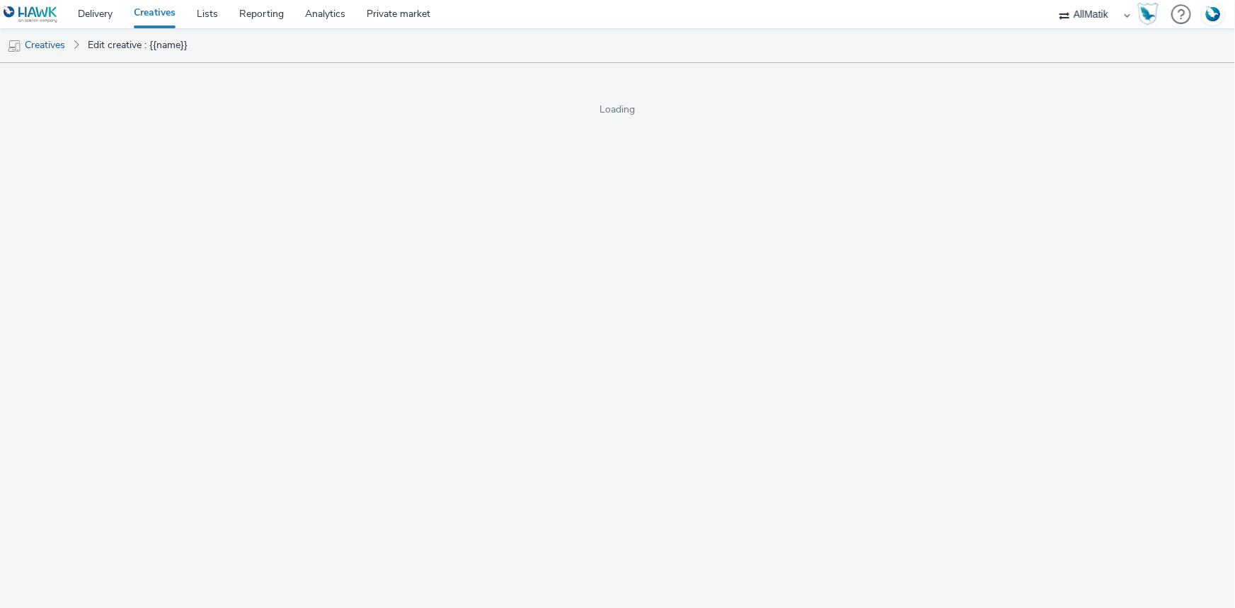
select select "1"
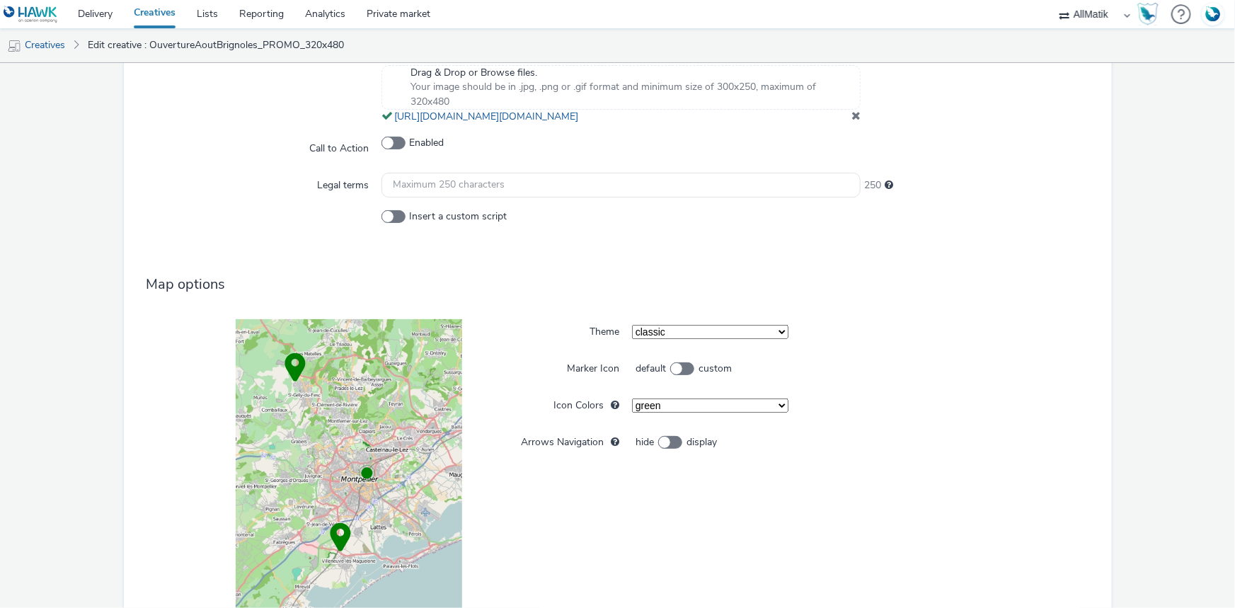
scroll to position [1026, 0]
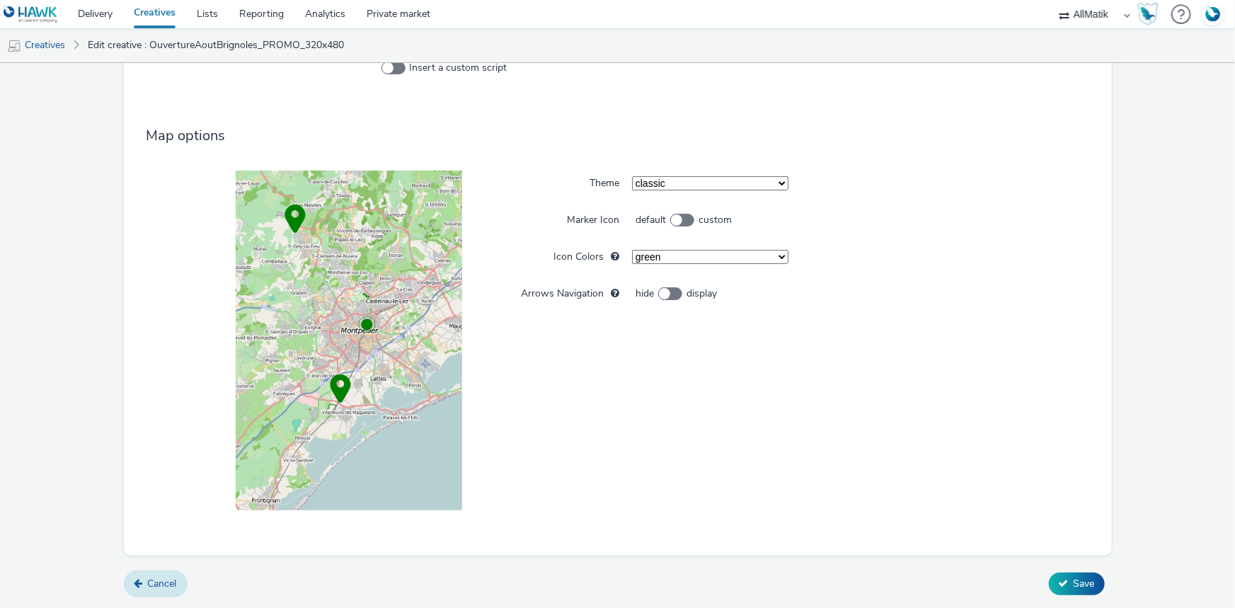
click at [149, 582] on span "Cancel" at bounding box center [162, 583] width 29 height 13
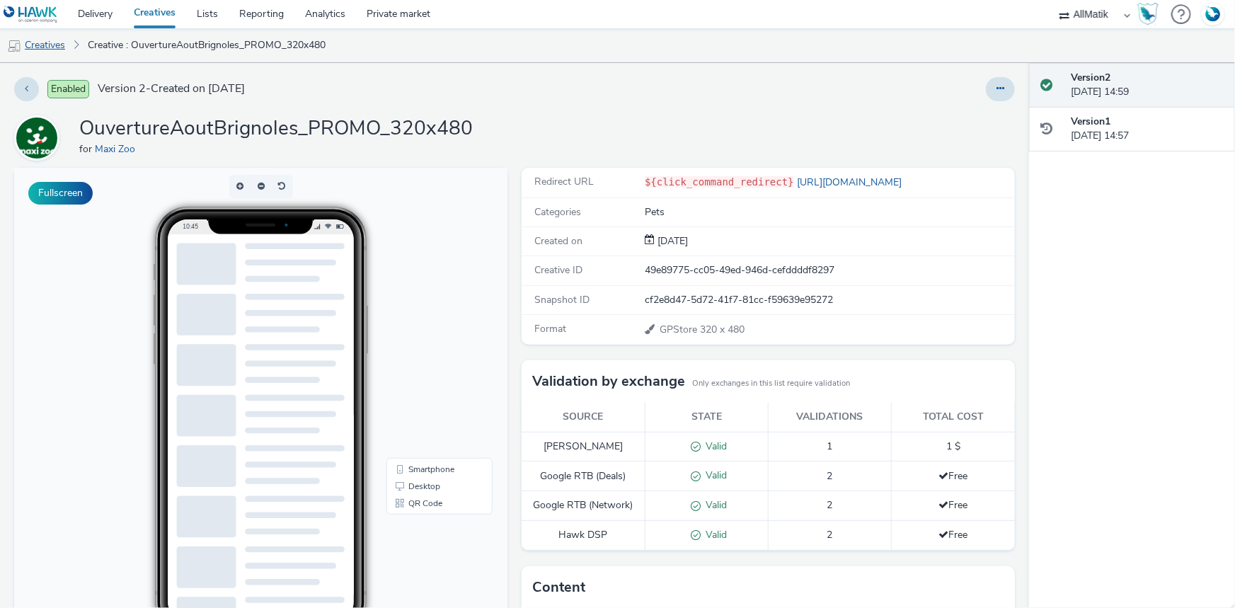
click at [42, 43] on link "Creatives" at bounding box center [36, 45] width 72 height 34
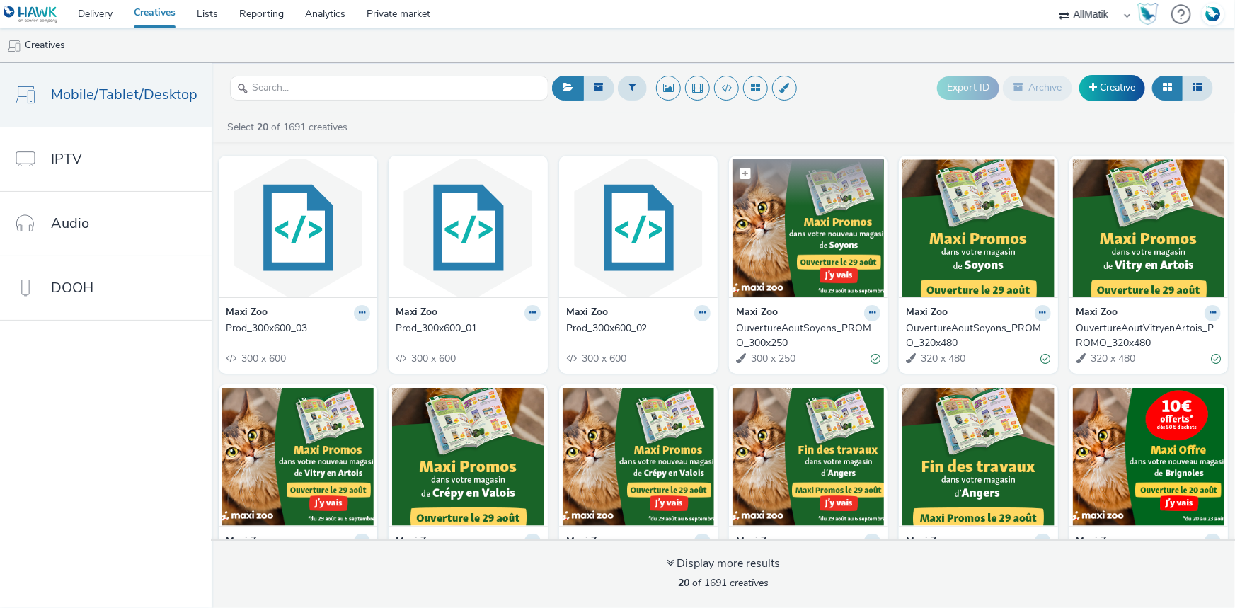
click at [812, 241] on img at bounding box center [807, 228] width 151 height 138
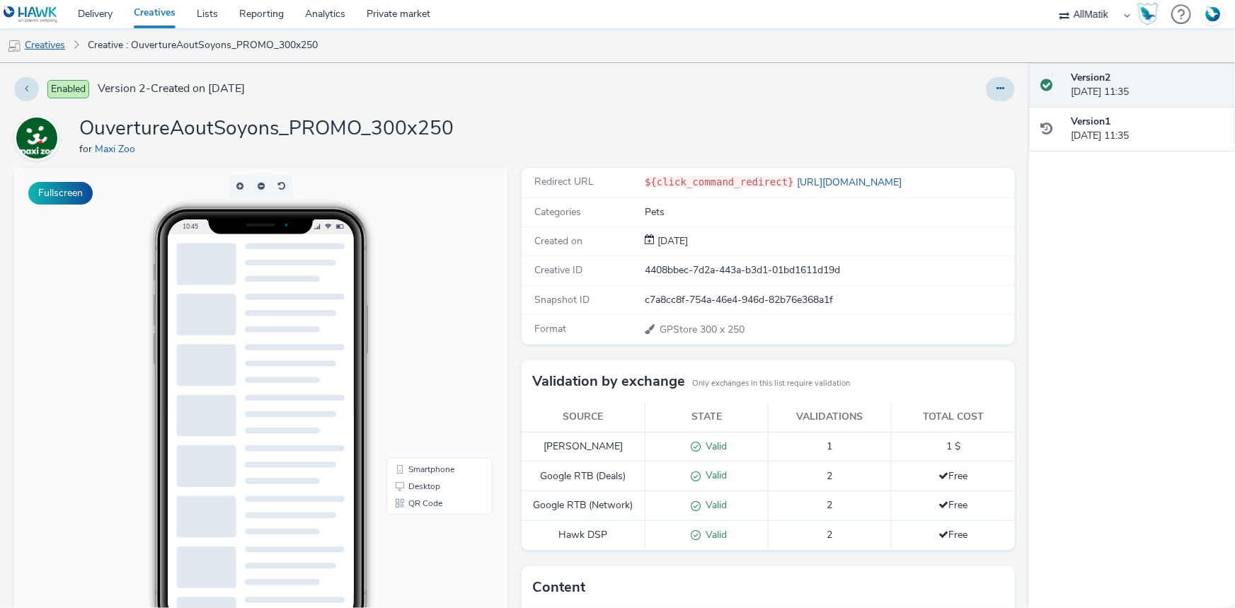
click at [59, 41] on link "Creatives" at bounding box center [36, 45] width 72 height 34
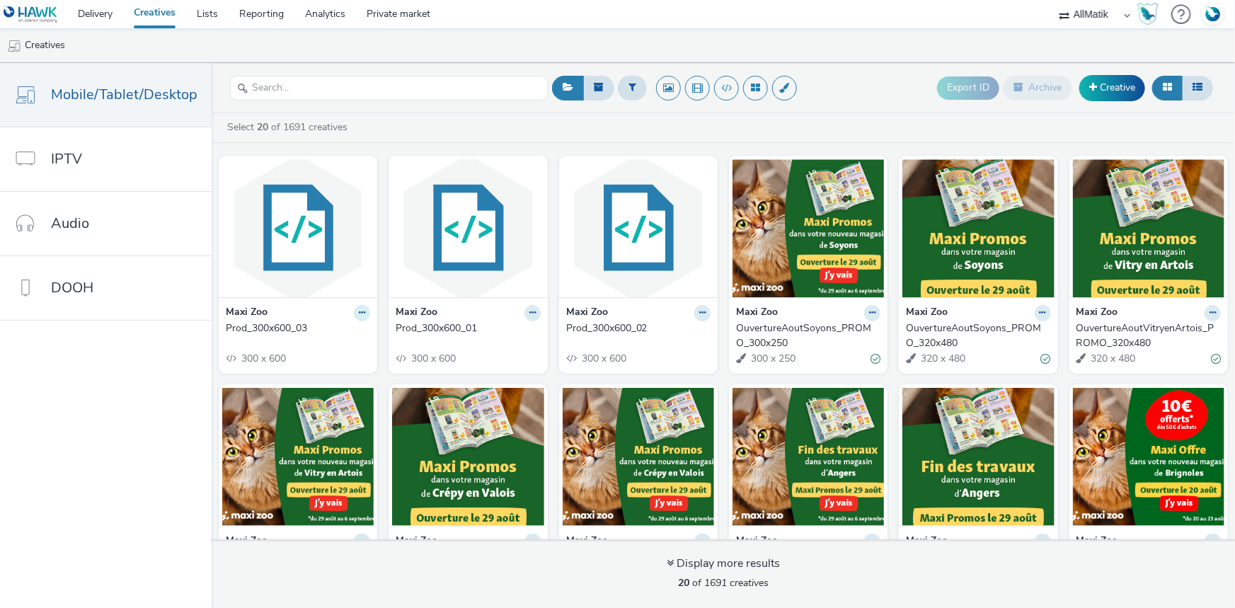
click at [359, 316] on icon at bounding box center [362, 313] width 6 height 8
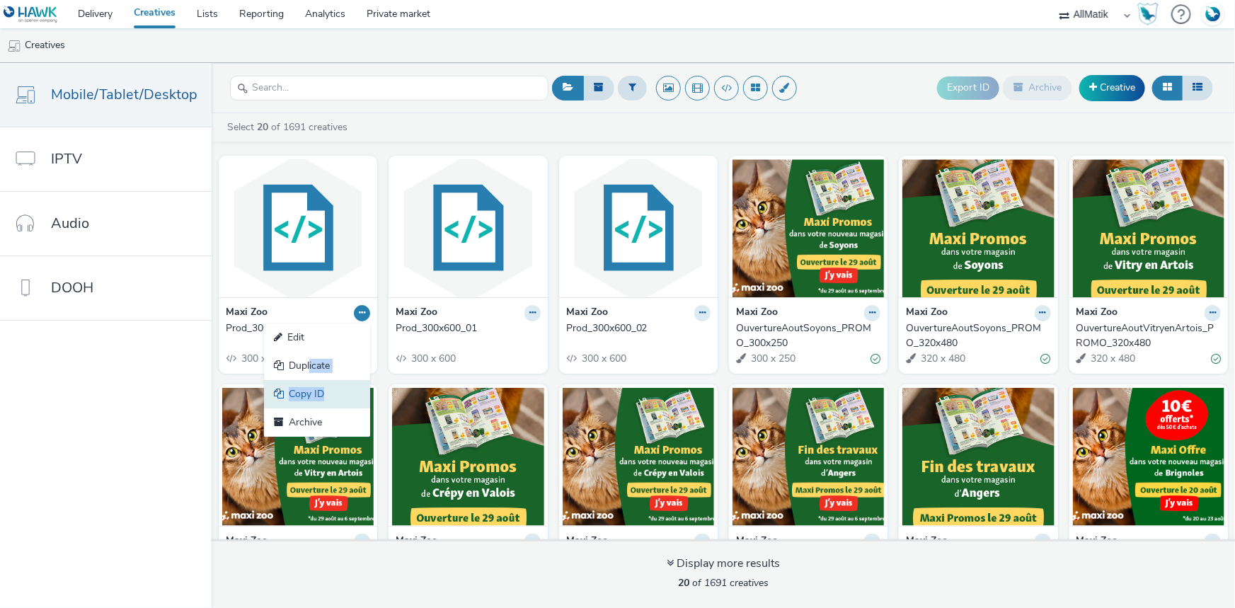
drag, startPoint x: 306, startPoint y: 365, endPoint x: 317, endPoint y: 393, distance: 30.5
click at [317, 393] on ul "Edit Duplicate Copy ID Archive" at bounding box center [317, 379] width 106 height 113
click at [812, 37] on ul "Creatives" at bounding box center [617, 45] width 1235 height 34
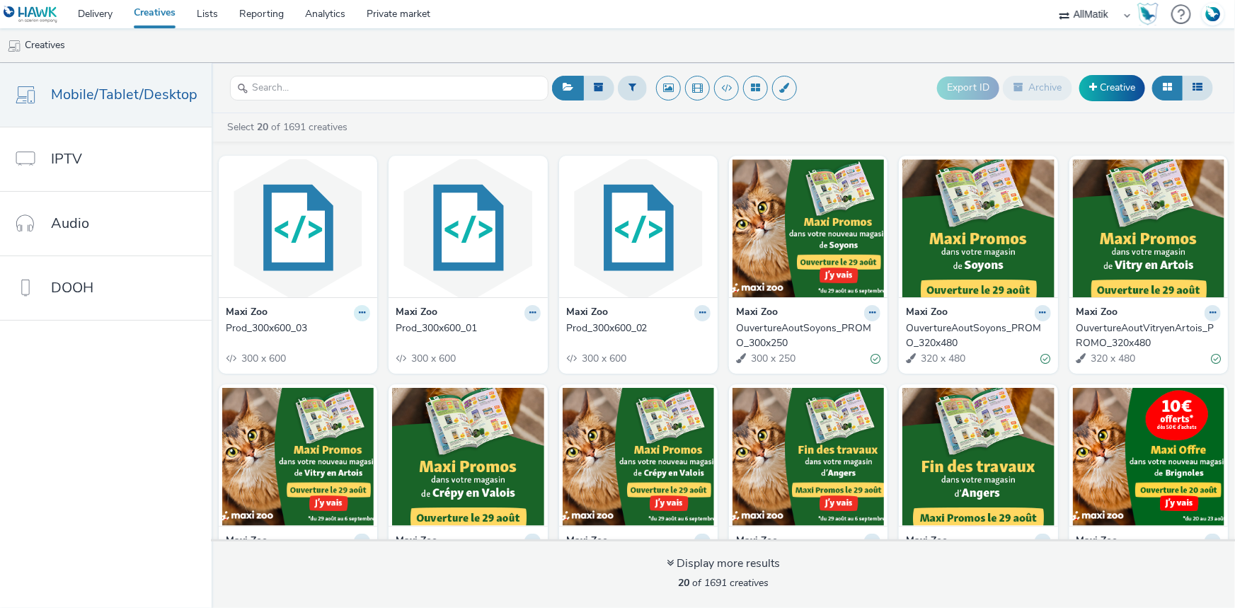
click at [359, 315] on icon at bounding box center [362, 313] width 6 height 8
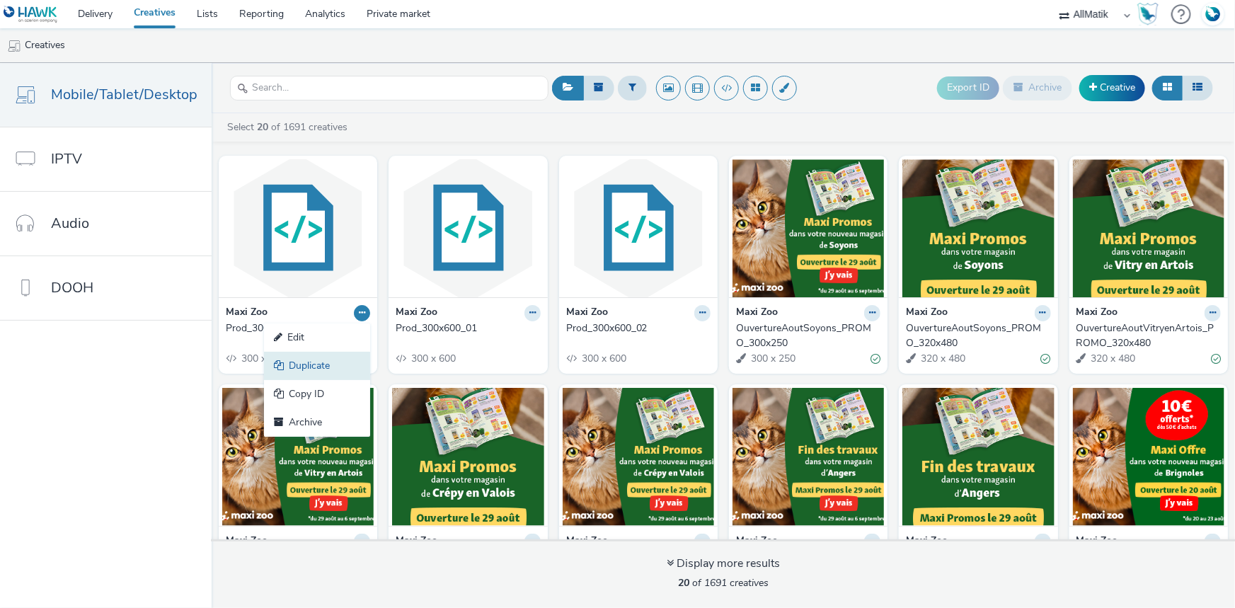
click at [324, 365] on link "Duplicate" at bounding box center [317, 366] width 106 height 28
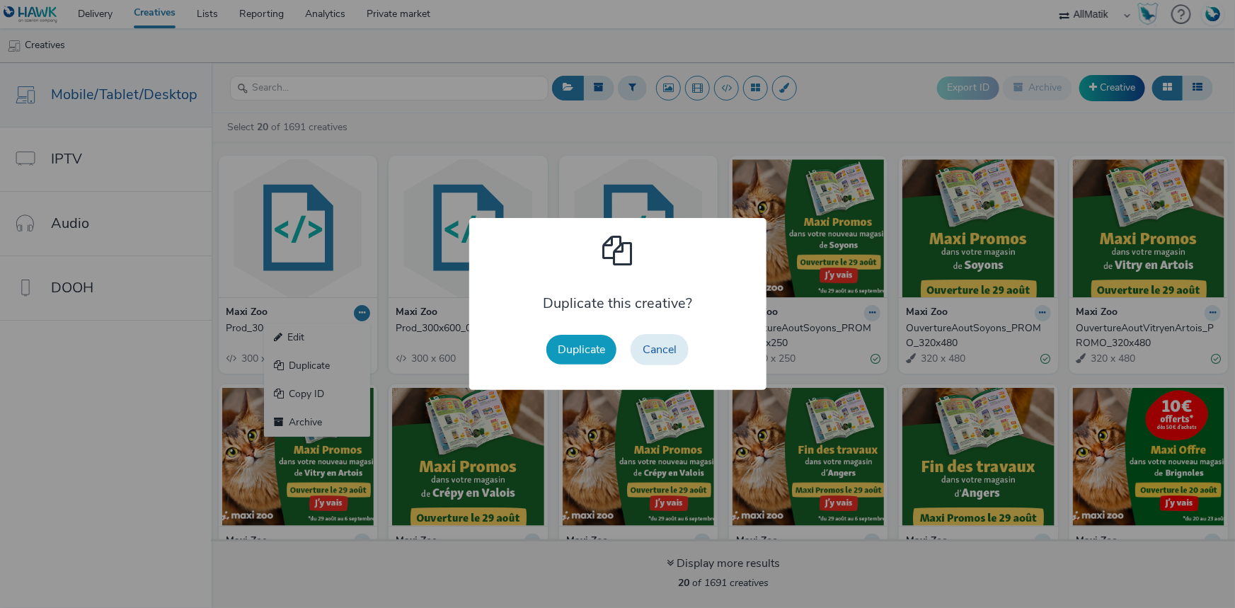
click at [577, 343] on button "Duplicate" at bounding box center [581, 350] width 70 height 30
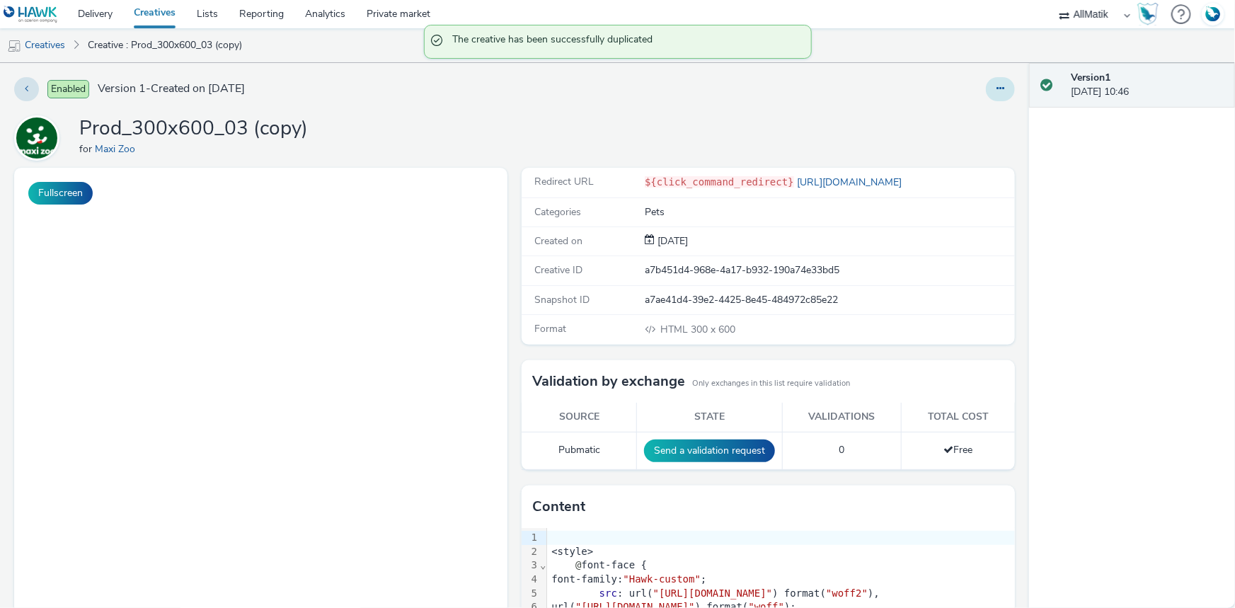
click at [990, 93] on button at bounding box center [1000, 89] width 29 height 24
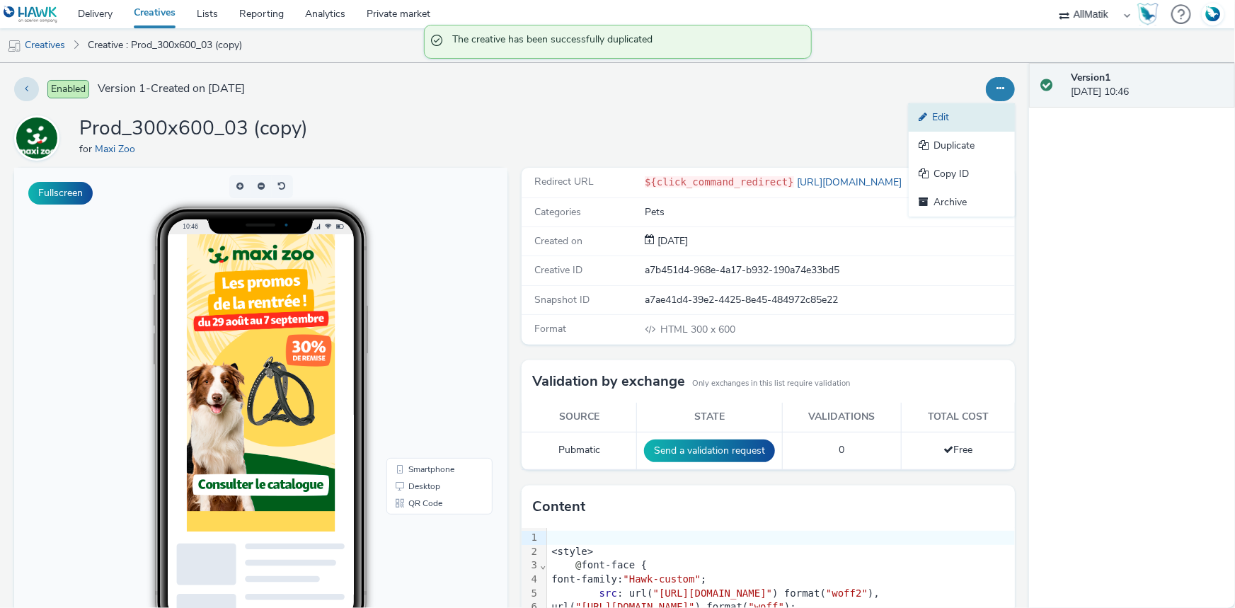
click at [946, 127] on link "Edit" at bounding box center [962, 117] width 106 height 28
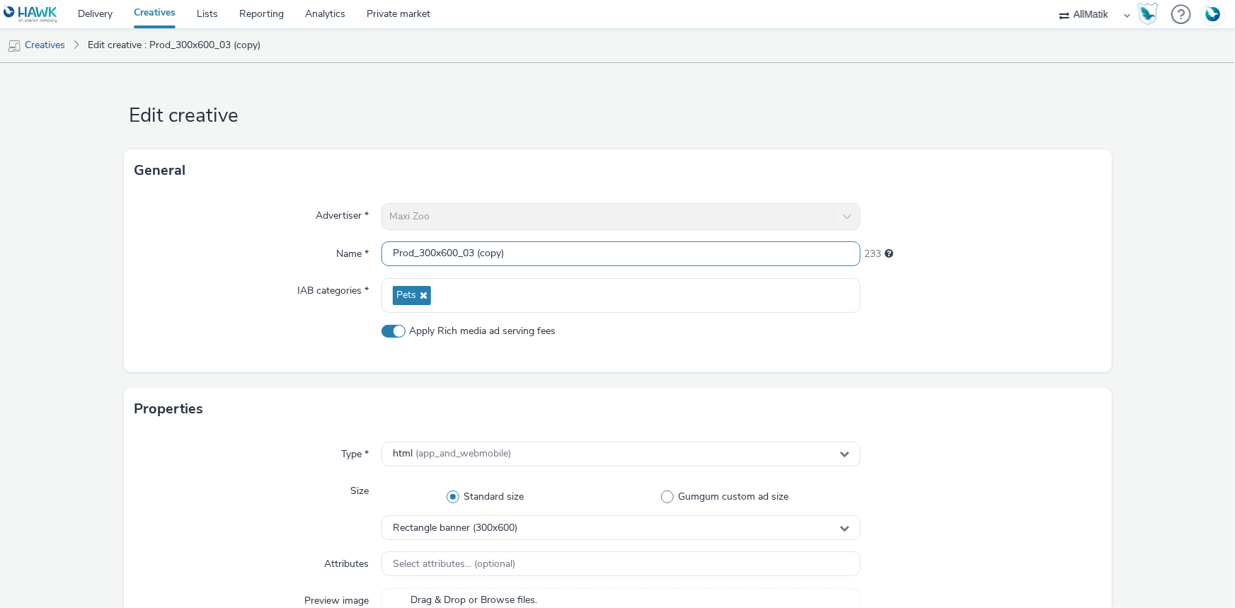
drag, startPoint x: 390, startPoint y: 248, endPoint x: 650, endPoint y: 248, distance: 260.4
click at [650, 248] on input "Prod_300x600_03 (copy)" at bounding box center [620, 253] width 479 height 25
paste input "Prod_MPU_01"
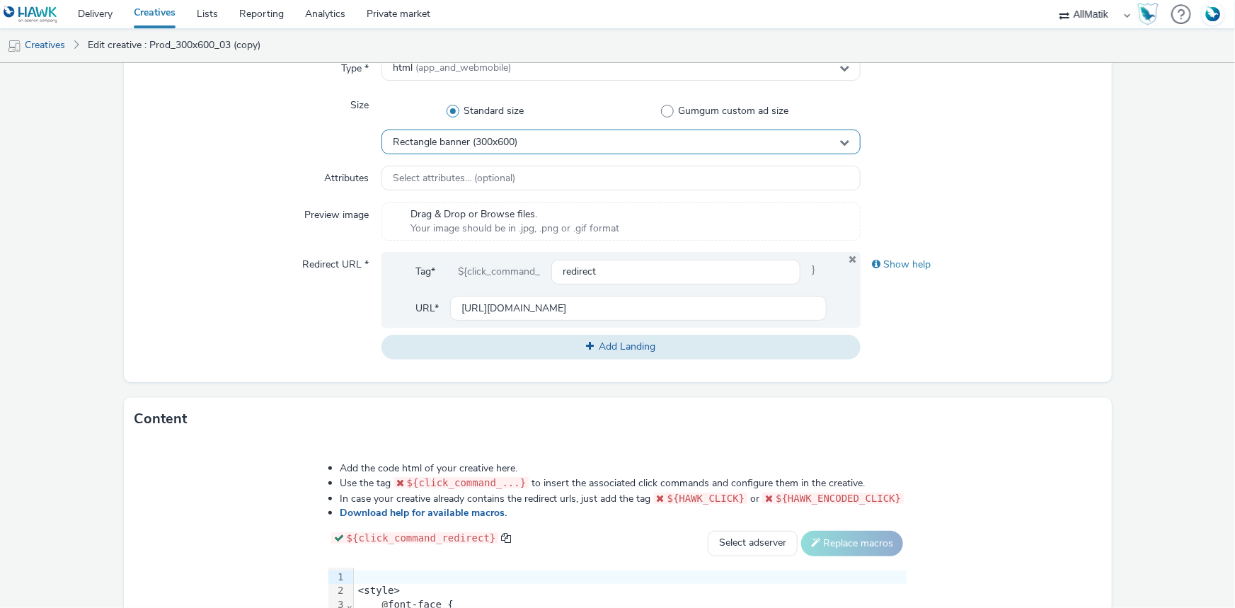
type input "Prod_MPU_01"
click at [522, 143] on div "Rectangle banner (300x600)" at bounding box center [620, 142] width 479 height 25
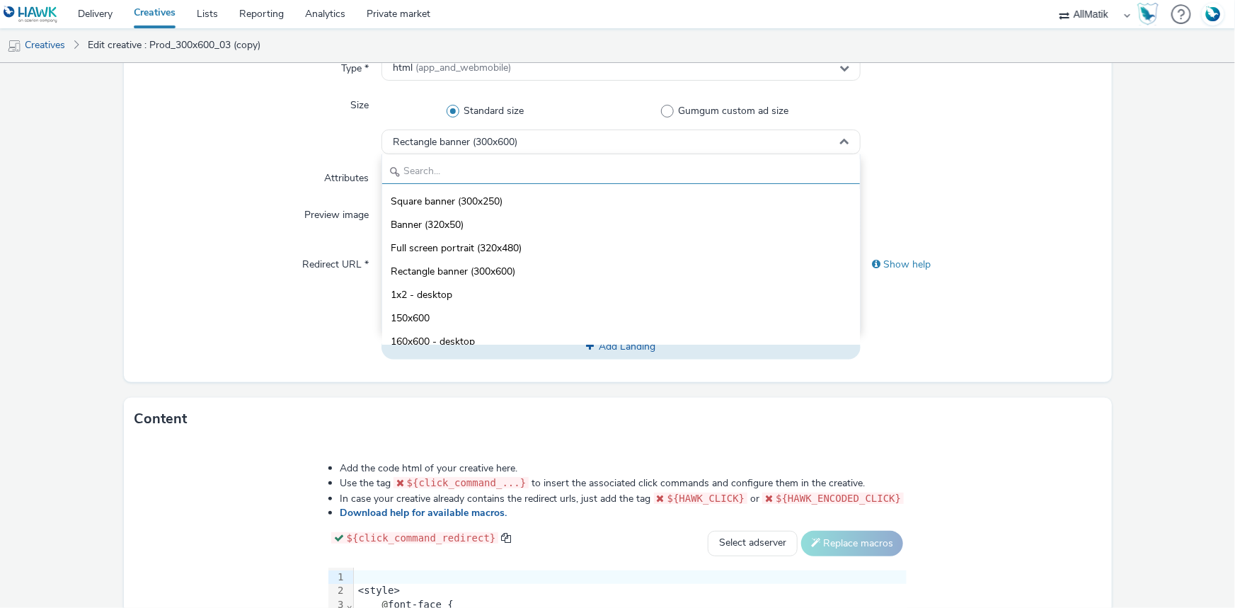
click at [438, 170] on input "text" at bounding box center [621, 171] width 478 height 25
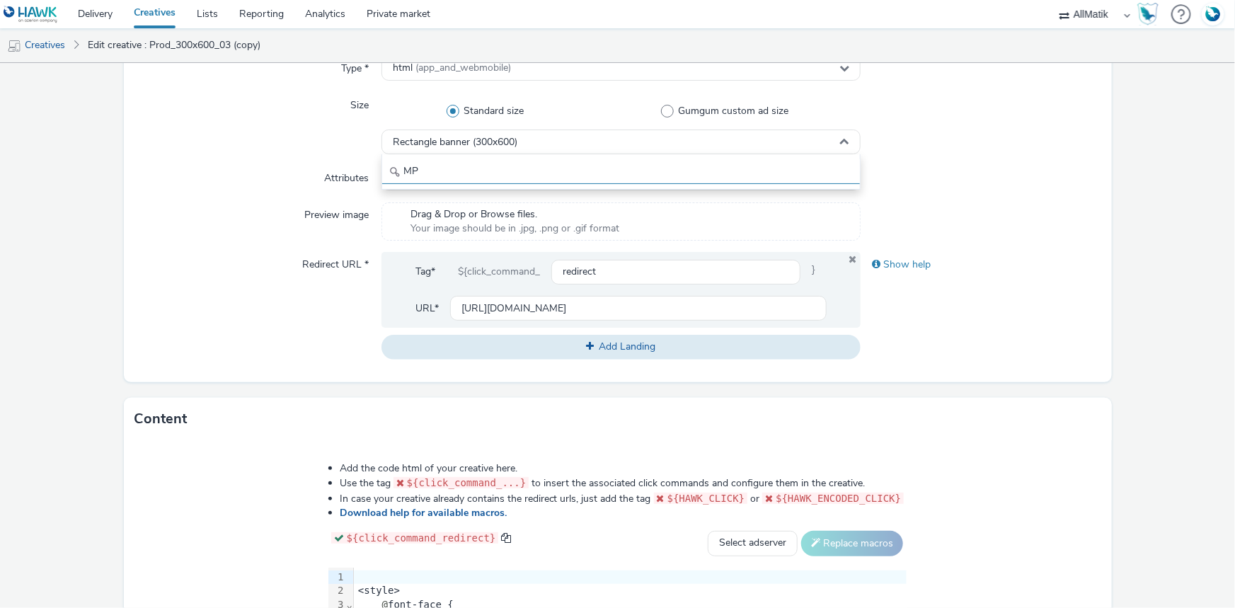
type input "M"
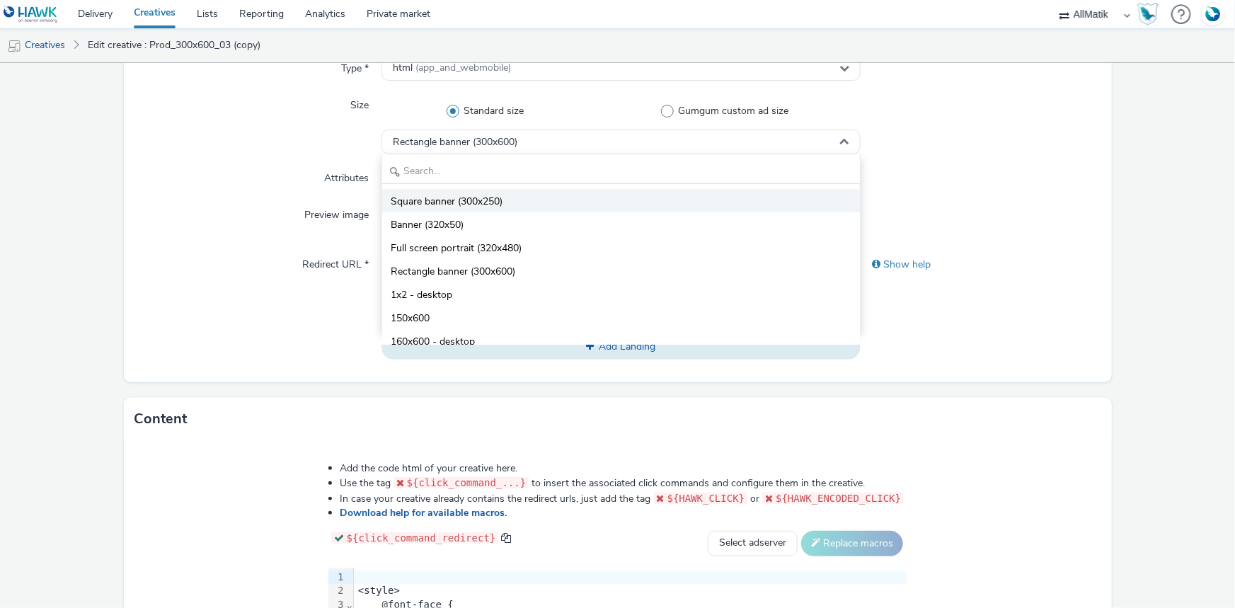
click at [449, 199] on span "Square banner (300x250)" at bounding box center [447, 202] width 112 height 14
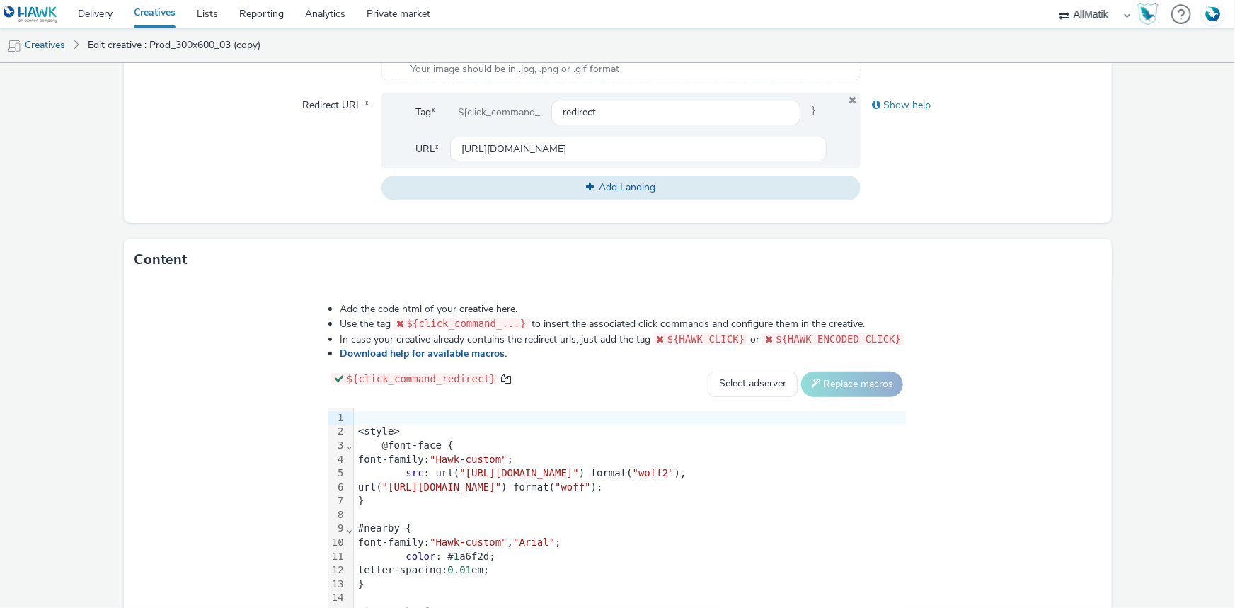
scroll to position [651, 0]
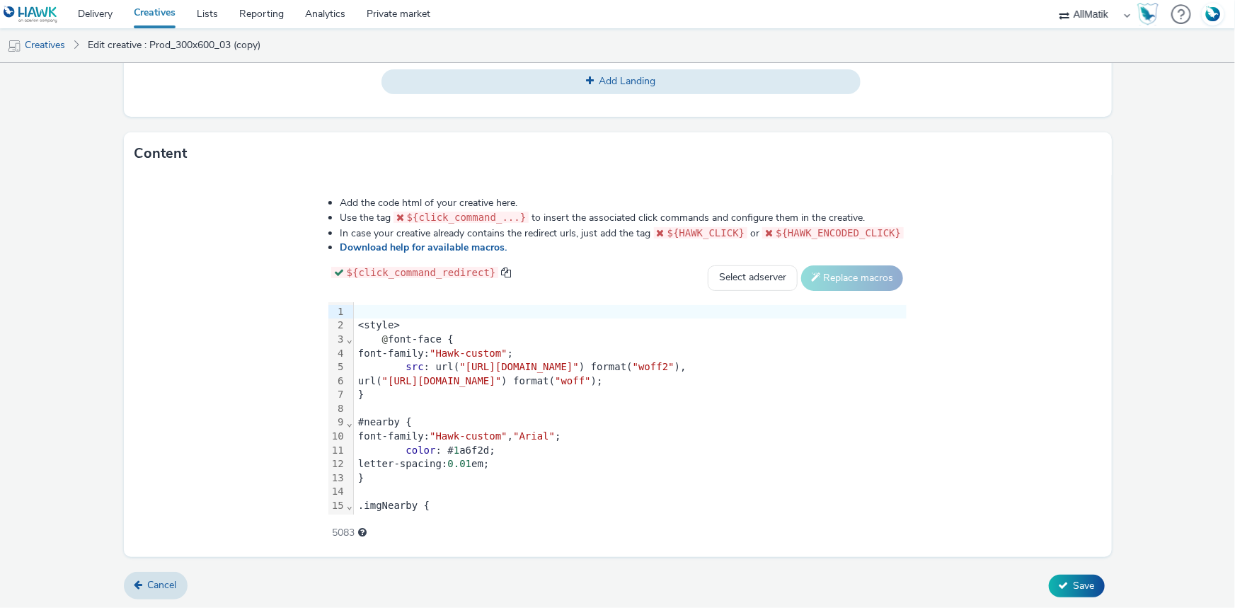
drag, startPoint x: 353, startPoint y: 292, endPoint x: 319, endPoint y: 335, distance: 54.9
click at [349, 297] on div "Add the code html of your creative here. Use the tag ${click_command_...} to in…" at bounding box center [617, 360] width 681 height 348
click at [354, 336] on div "@ font-face {" at bounding box center [630, 340] width 553 height 14
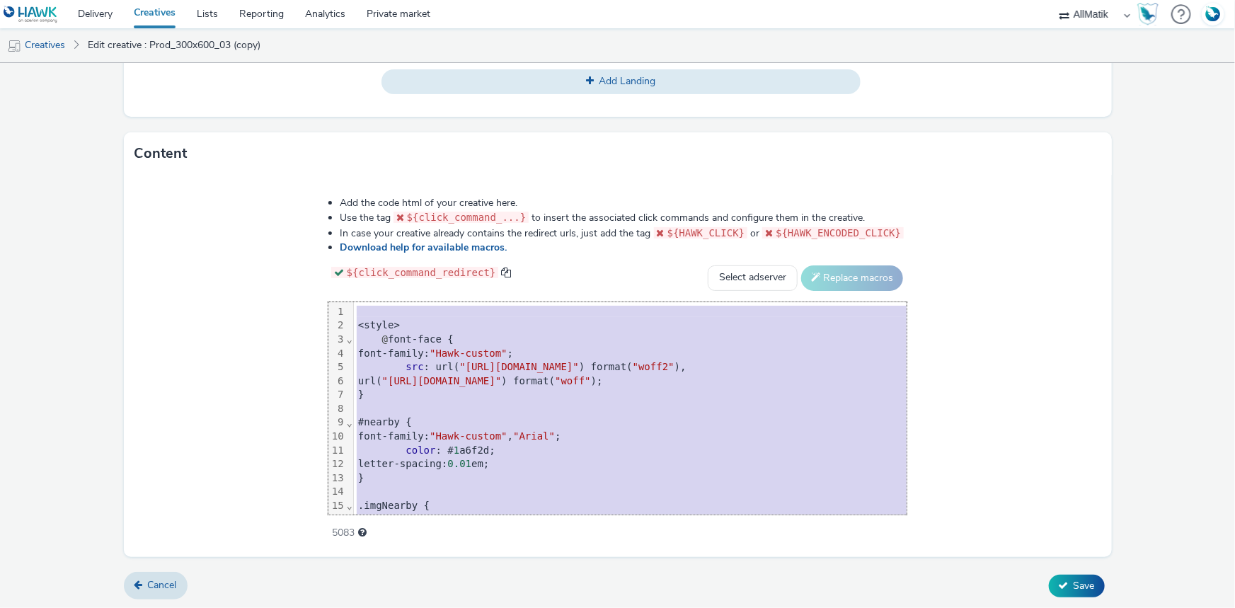
scroll to position [1037, 0]
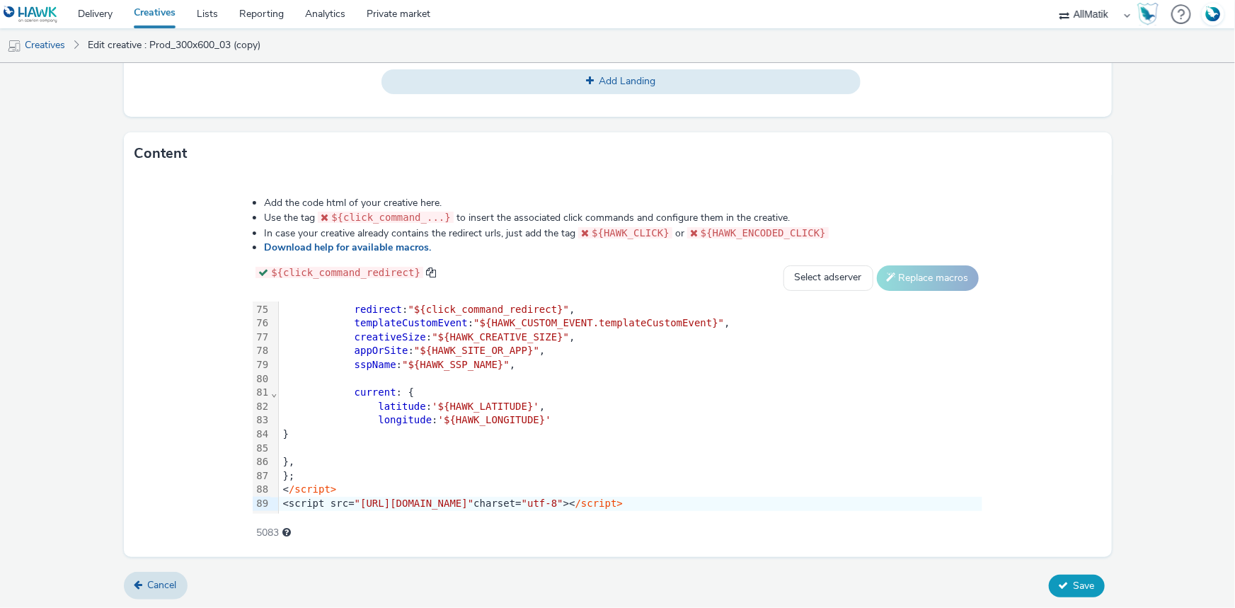
click at [1054, 577] on button "Save" at bounding box center [1077, 586] width 56 height 23
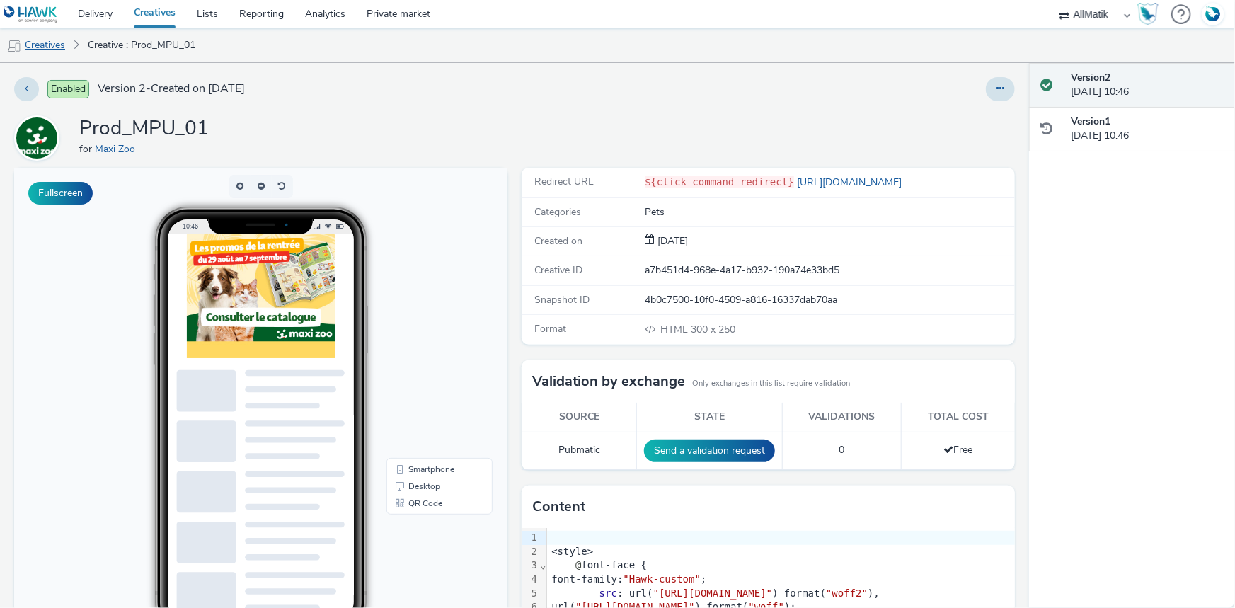
click at [41, 42] on link "Creatives" at bounding box center [36, 45] width 72 height 34
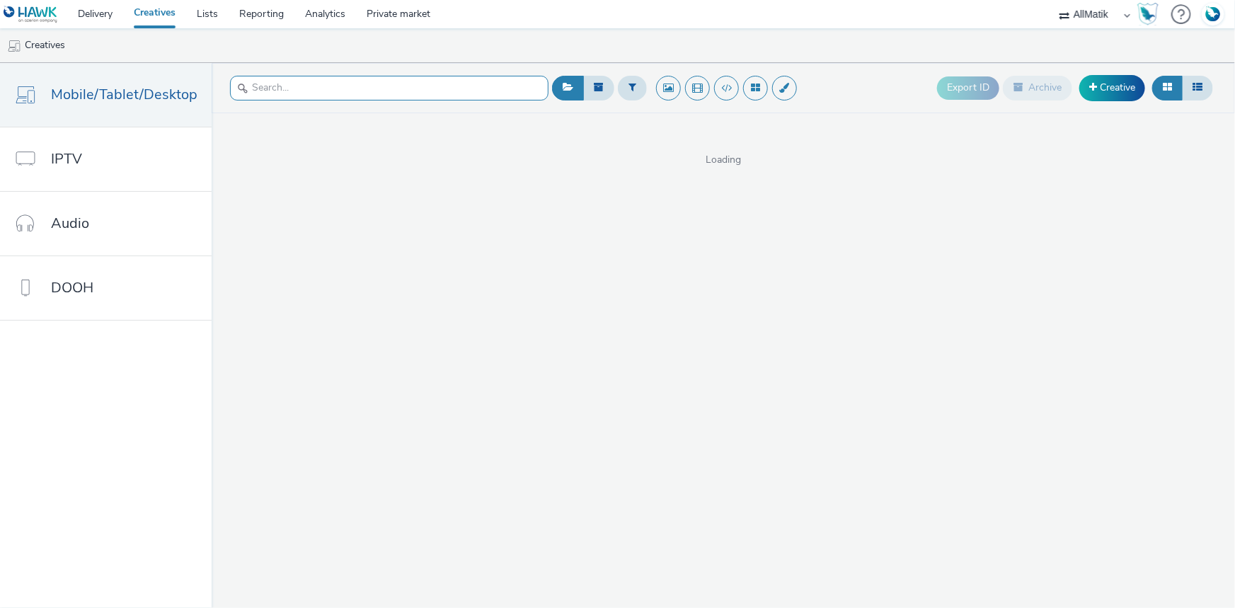
click at [304, 93] on input "text" at bounding box center [389, 88] width 318 height 25
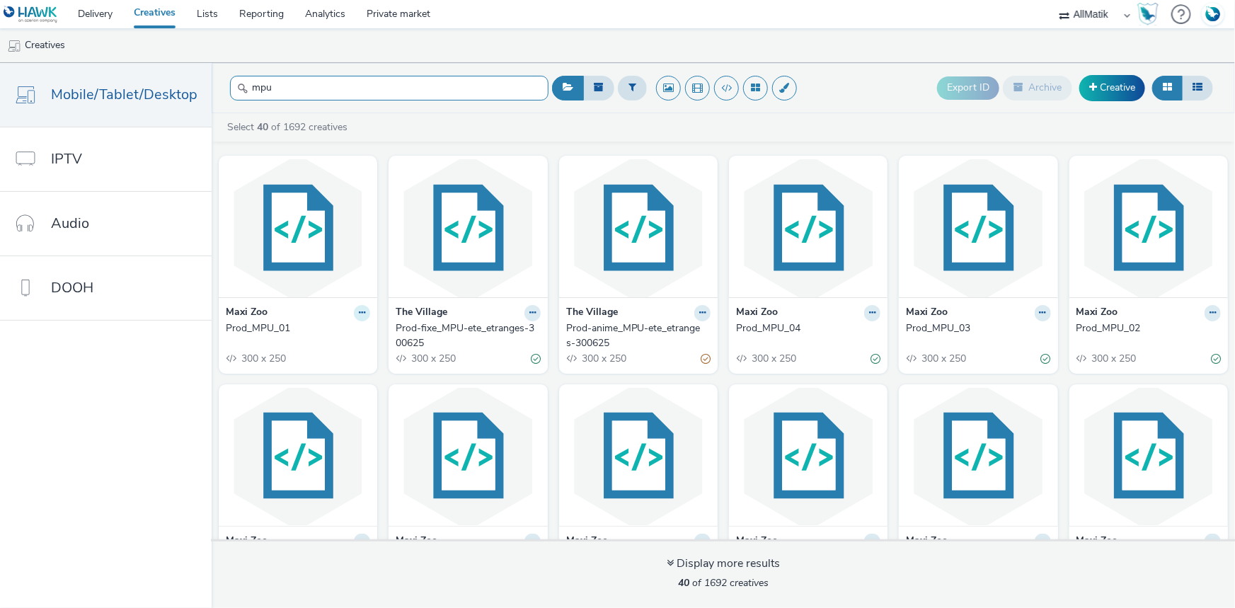
type input "mpu"
click at [359, 314] on icon at bounding box center [362, 313] width 6 height 8
click at [894, 106] on header "mpu Export ID Archive Creative" at bounding box center [723, 88] width 1023 height 50
click at [347, 313] on div "Maxi Zoo" at bounding box center [298, 313] width 144 height 16
click at [359, 311] on icon at bounding box center [362, 313] width 6 height 8
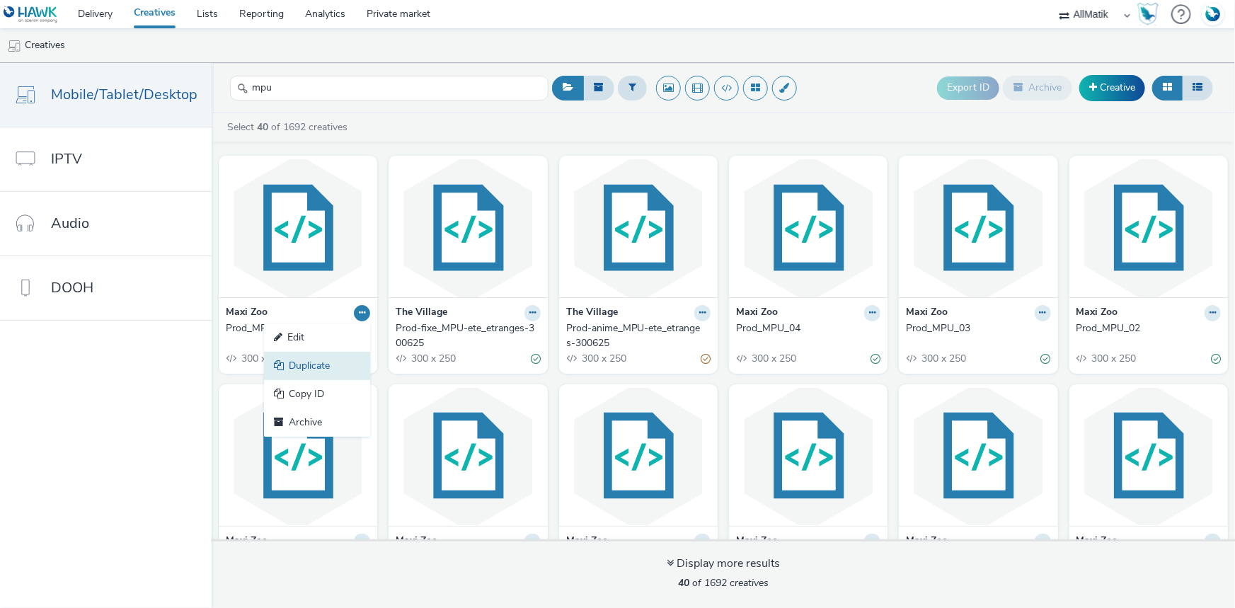
click at [305, 356] on link "Duplicate" at bounding box center [317, 366] width 106 height 28
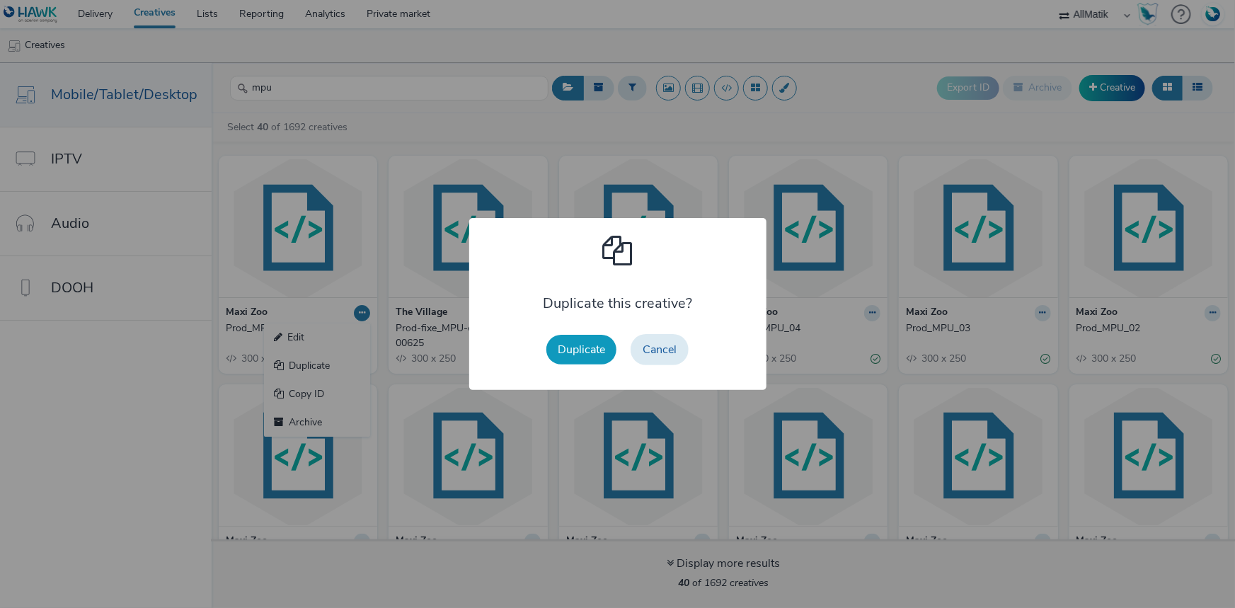
click at [602, 353] on button "Duplicate" at bounding box center [581, 350] width 70 height 30
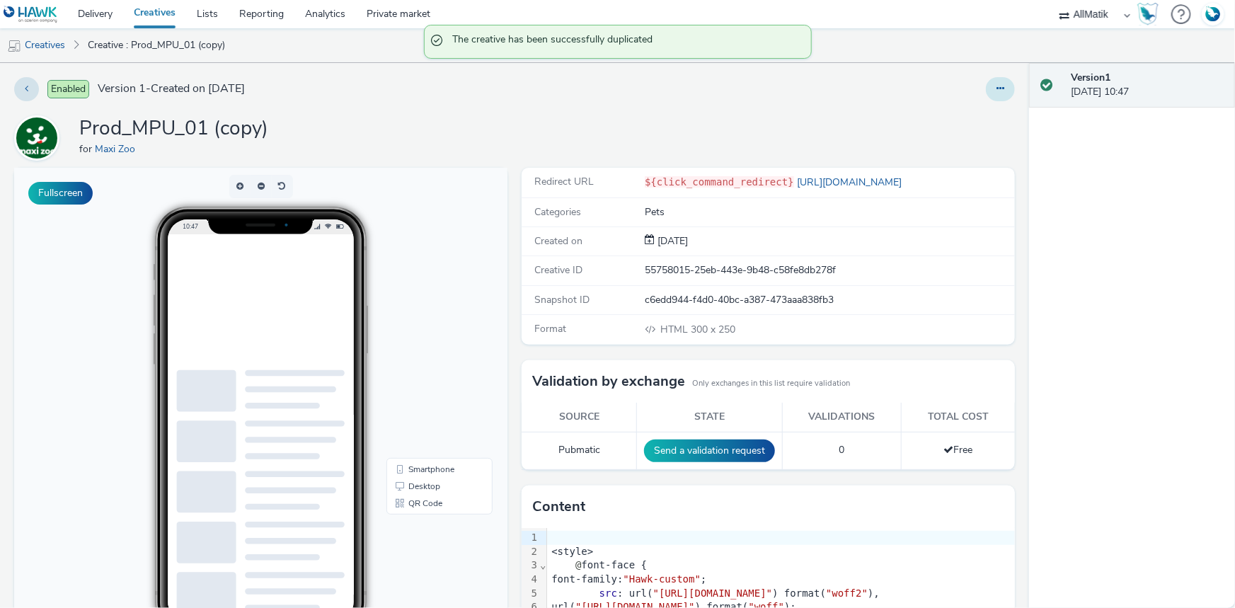
click at [1000, 93] on button at bounding box center [1000, 89] width 29 height 24
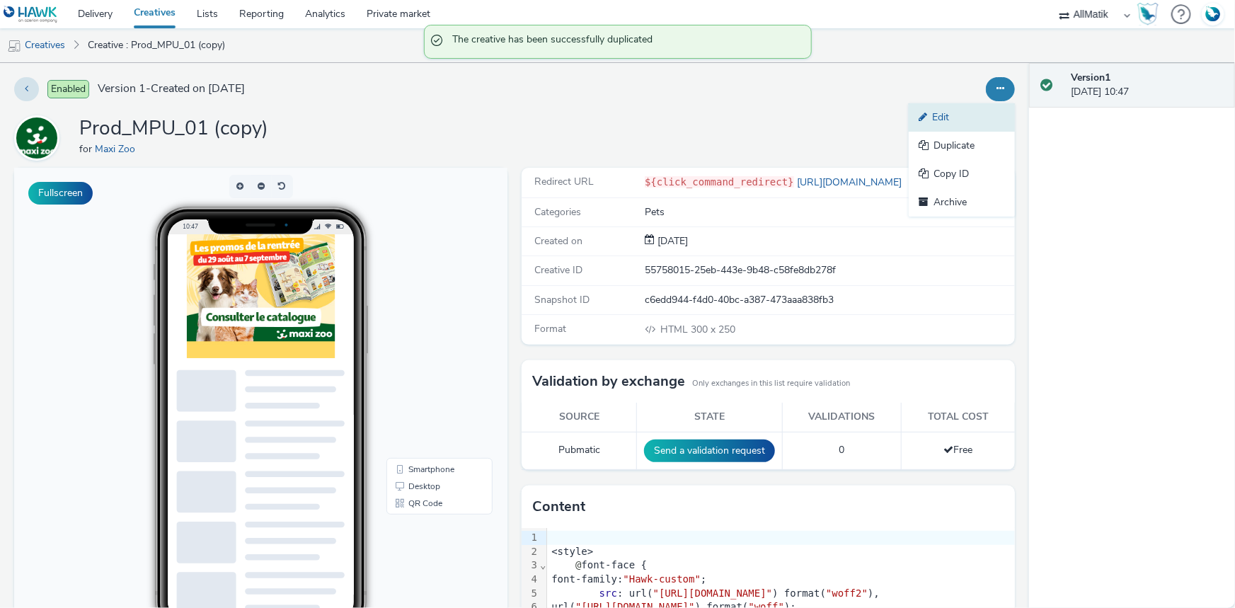
click at [960, 127] on link "Edit" at bounding box center [962, 117] width 106 height 28
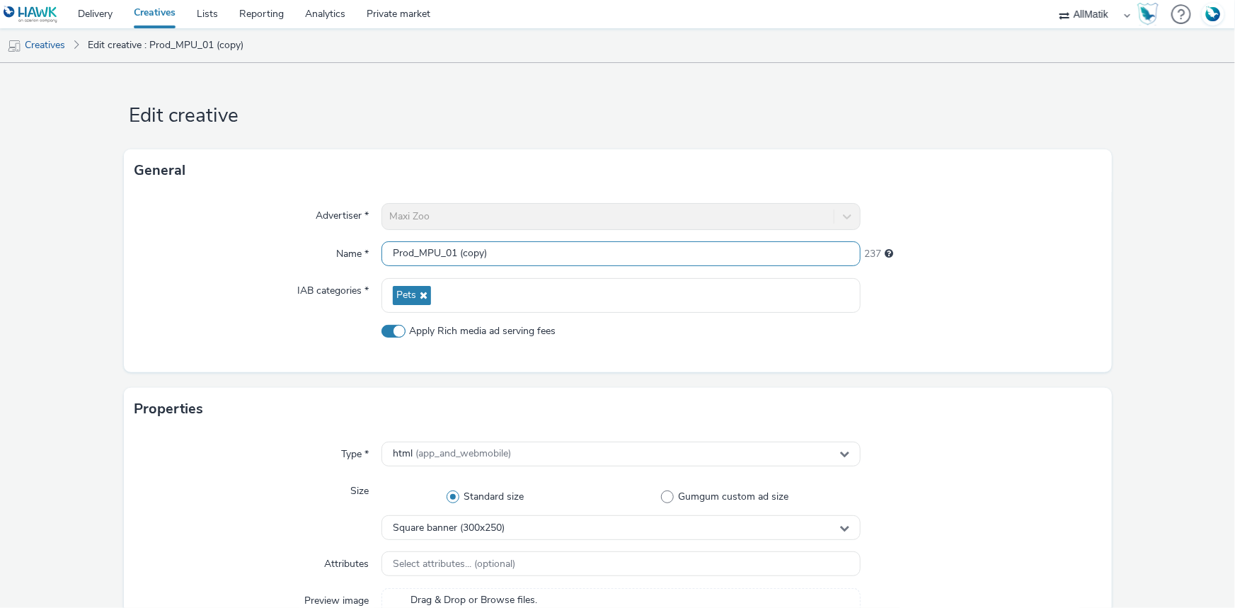
drag, startPoint x: 449, startPoint y: 250, endPoint x: 539, endPoint y: 251, distance: 90.6
click at [539, 251] on input "Prod_MPU_01 (copy)" at bounding box center [620, 253] width 479 height 25
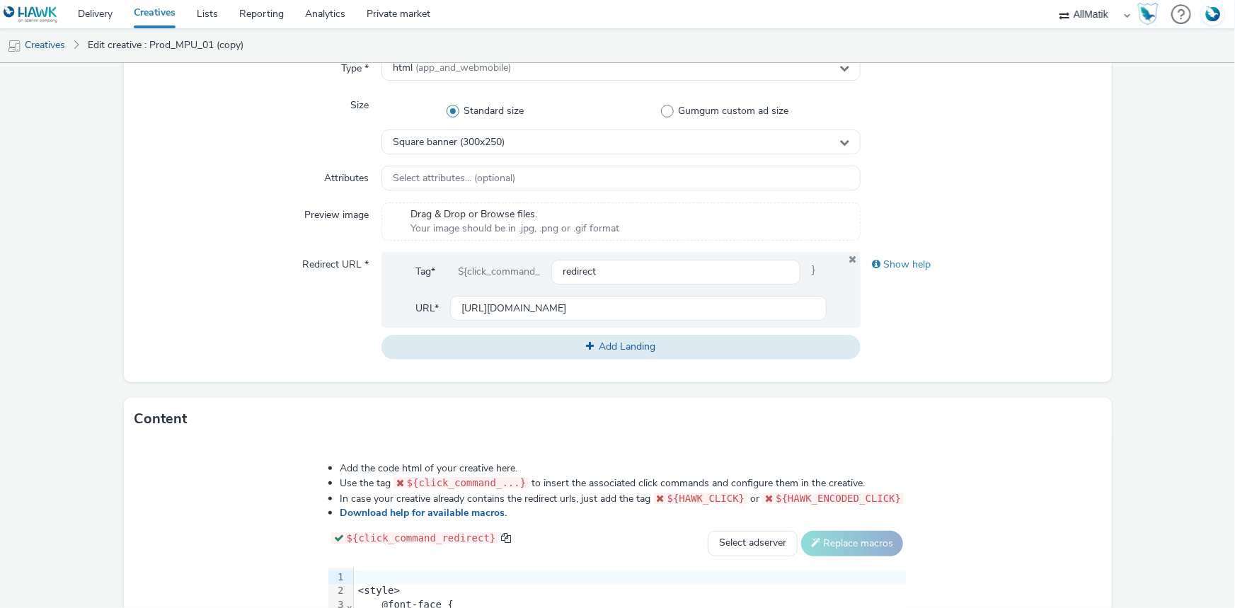
scroll to position [651, 0]
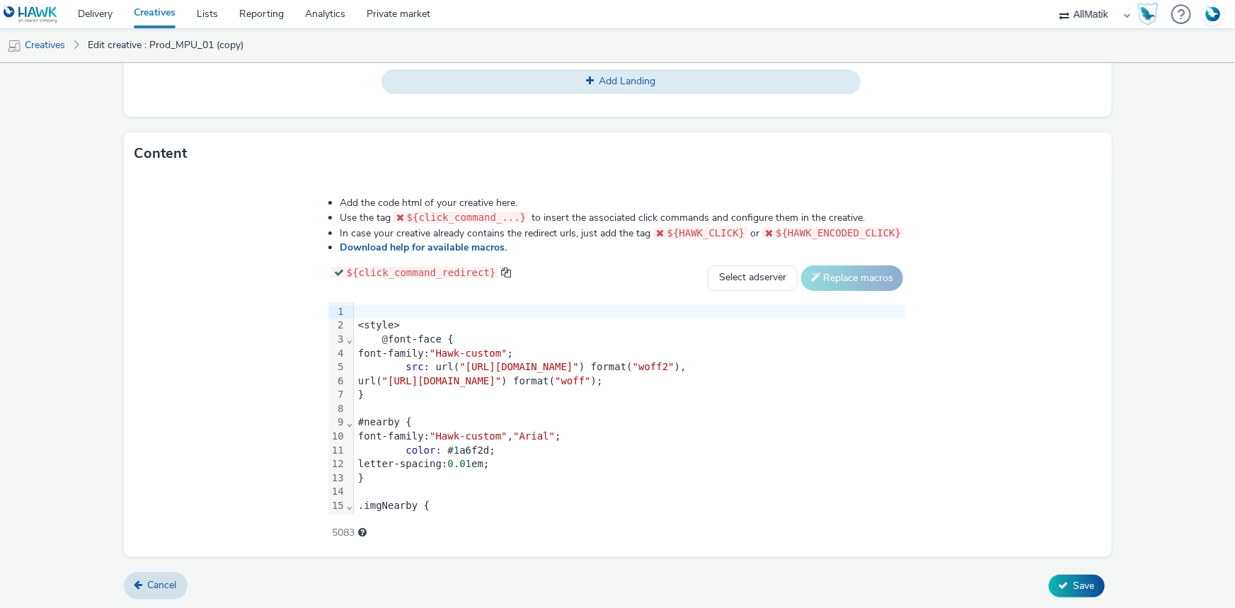
type input "Prod_MPU_02"
click at [354, 318] on div "<style>" at bounding box center [630, 325] width 553 height 14
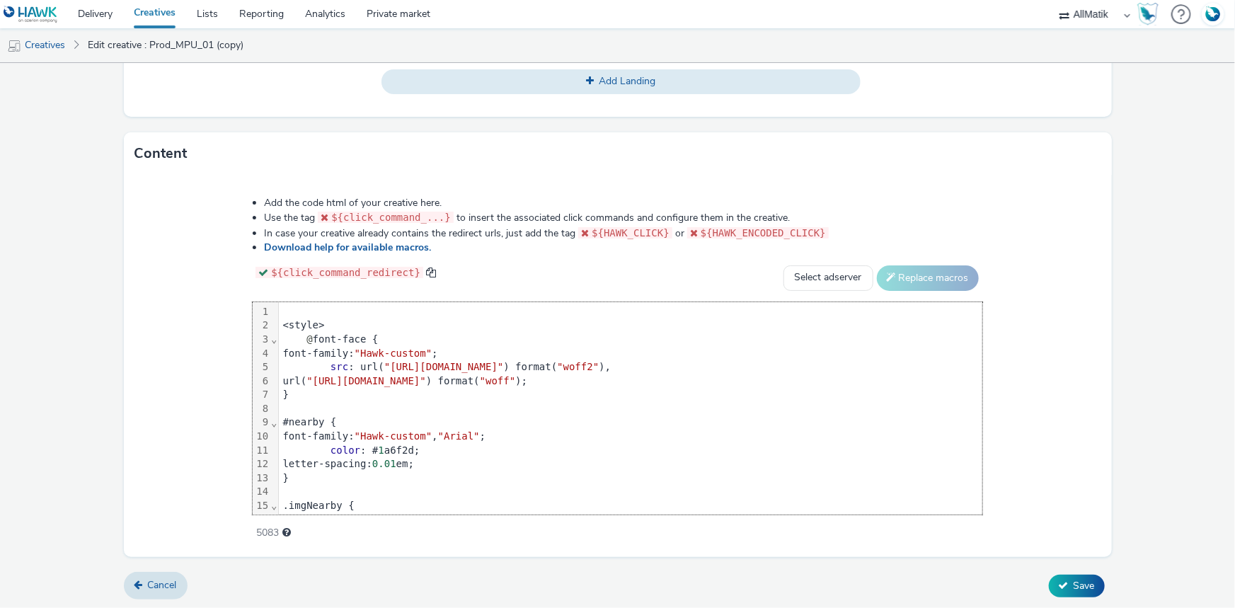
scroll to position [1037, 0]
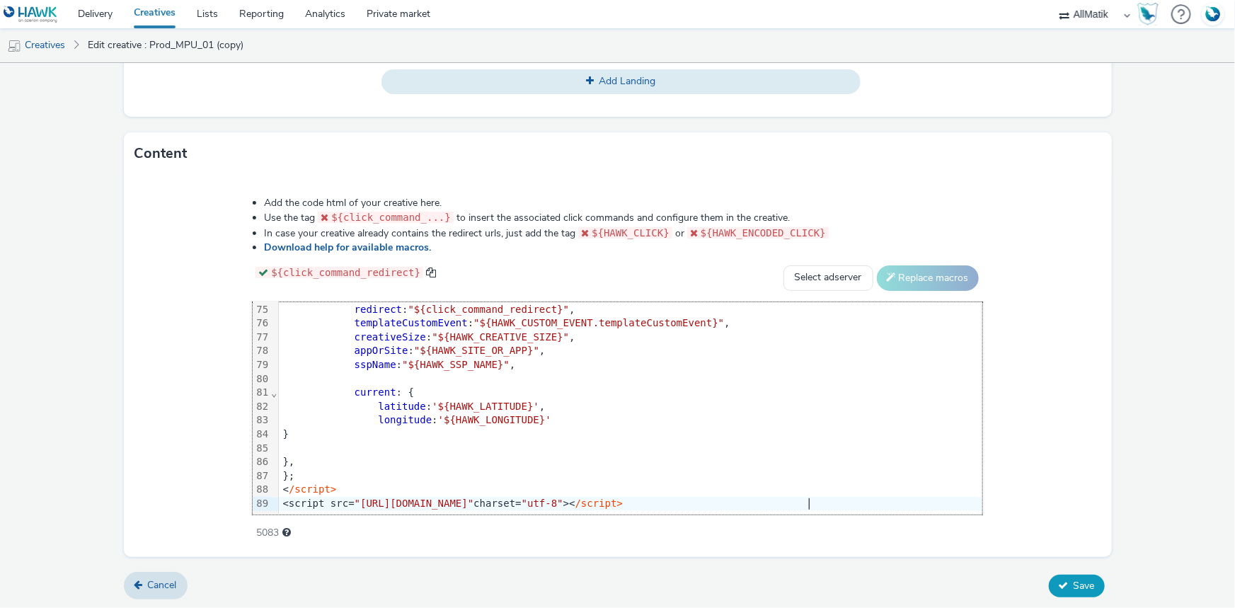
click at [1059, 577] on button "Save" at bounding box center [1077, 586] width 56 height 23
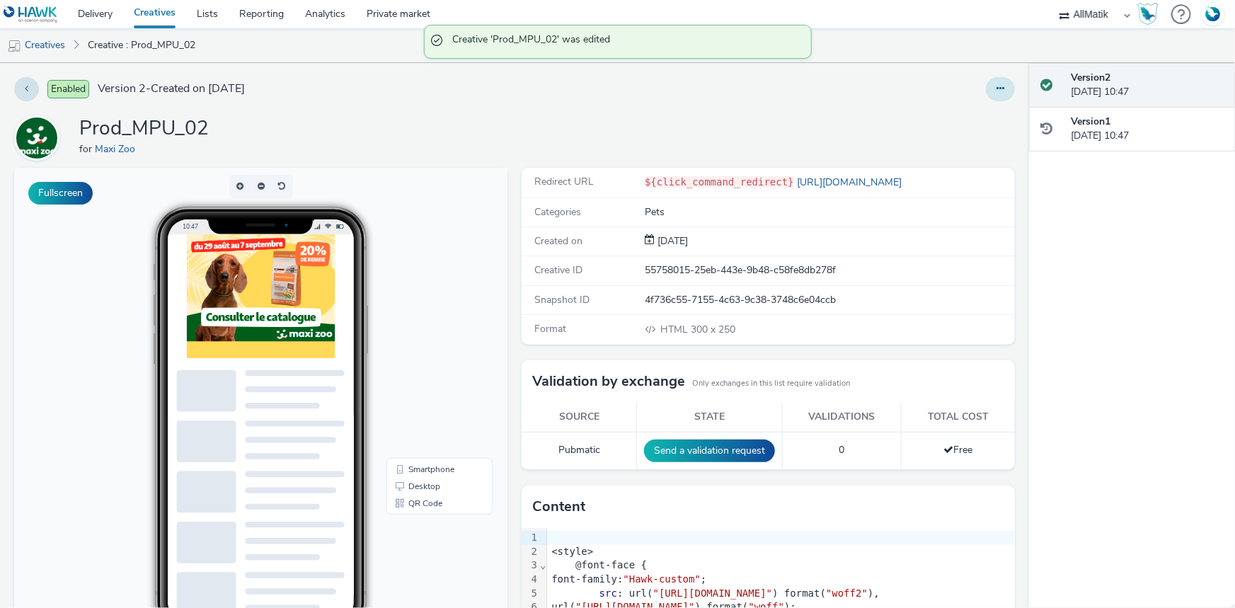
click at [986, 90] on button at bounding box center [1000, 89] width 29 height 24
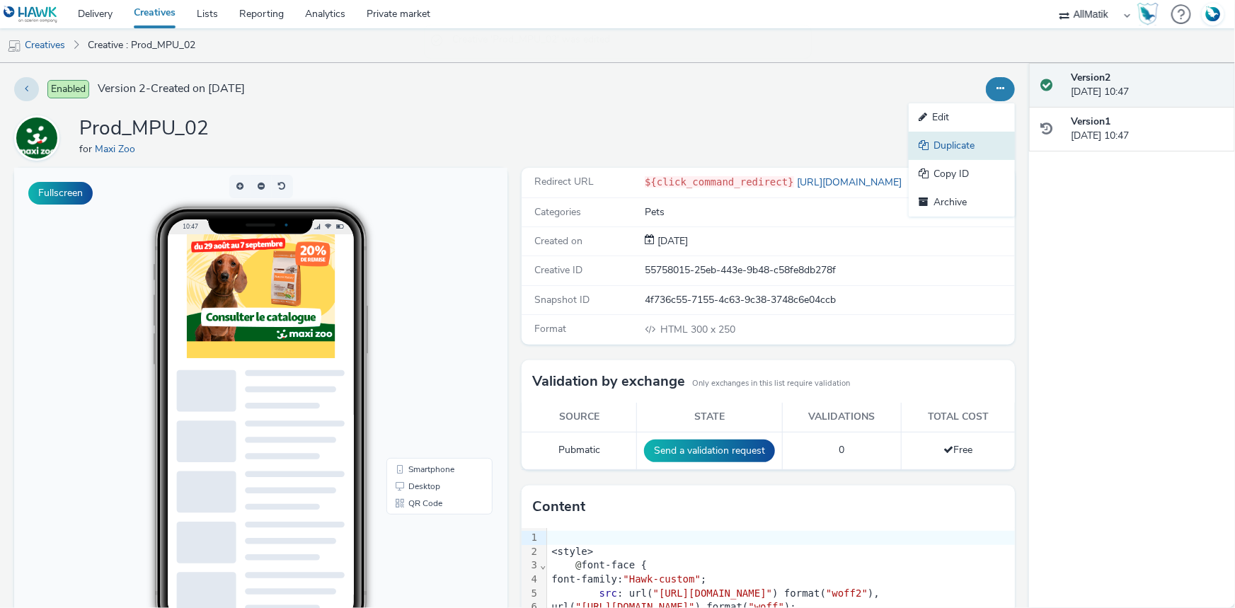
click at [981, 152] on link "Duplicate" at bounding box center [962, 146] width 106 height 28
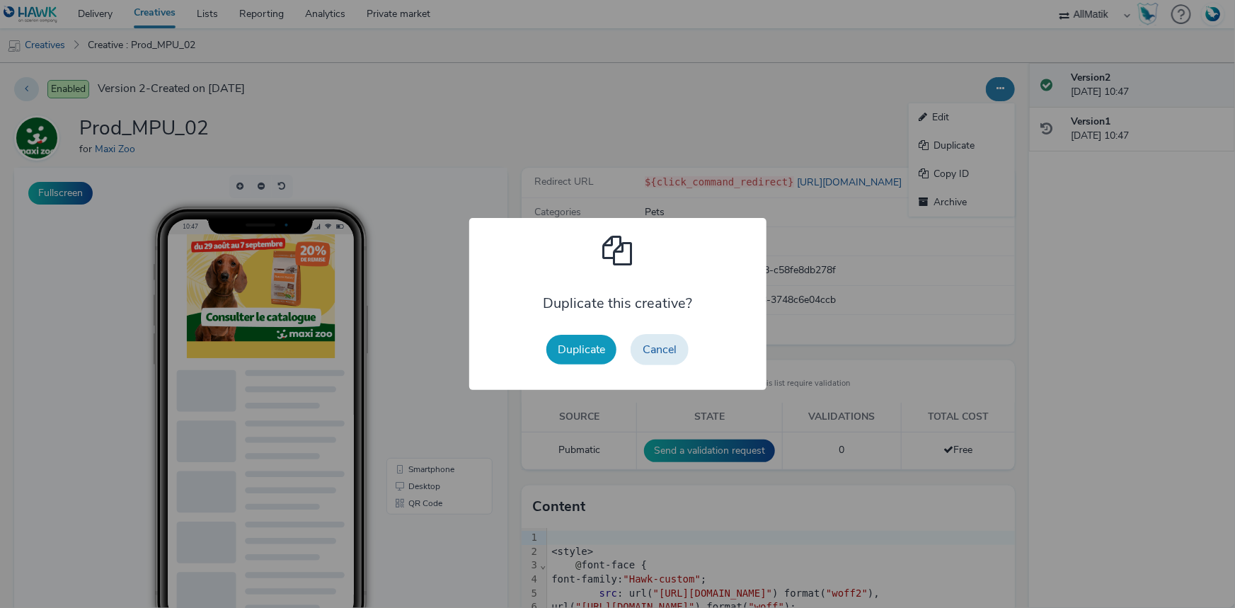
click at [573, 352] on button "Duplicate" at bounding box center [581, 350] width 70 height 30
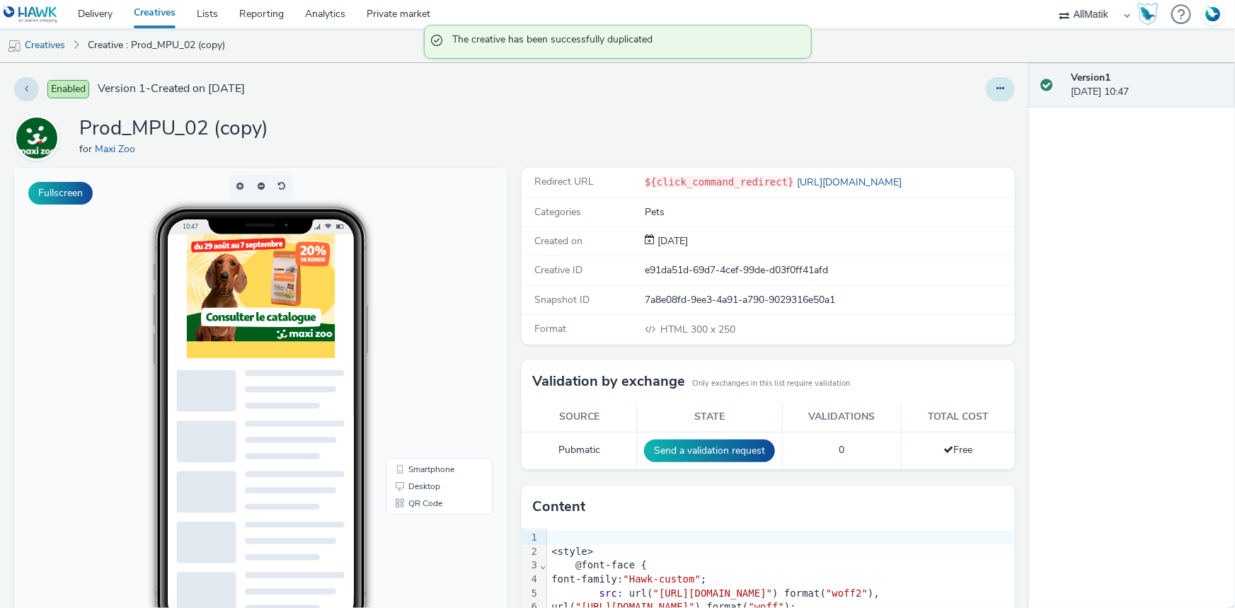
click at [986, 85] on button at bounding box center [1000, 89] width 29 height 24
click at [954, 123] on link "Edit" at bounding box center [962, 117] width 106 height 28
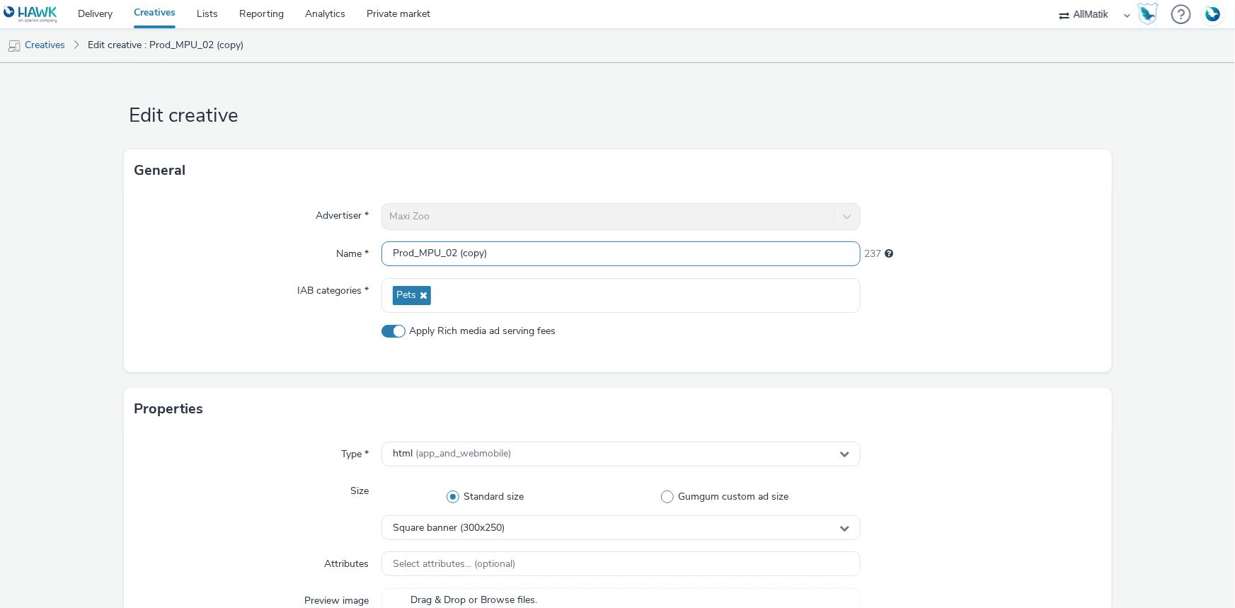
drag, startPoint x: 447, startPoint y: 251, endPoint x: 672, endPoint y: 250, distance: 225.1
click at [672, 250] on input "Prod_MPU_02 (copy)" at bounding box center [620, 253] width 479 height 25
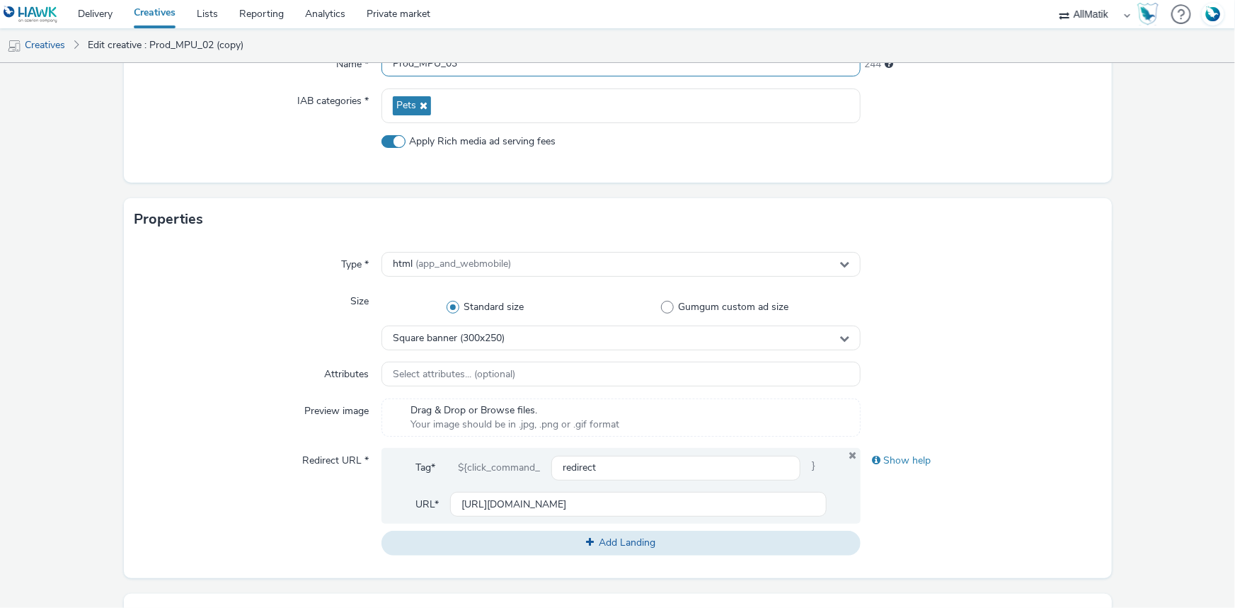
scroll to position [450, 0]
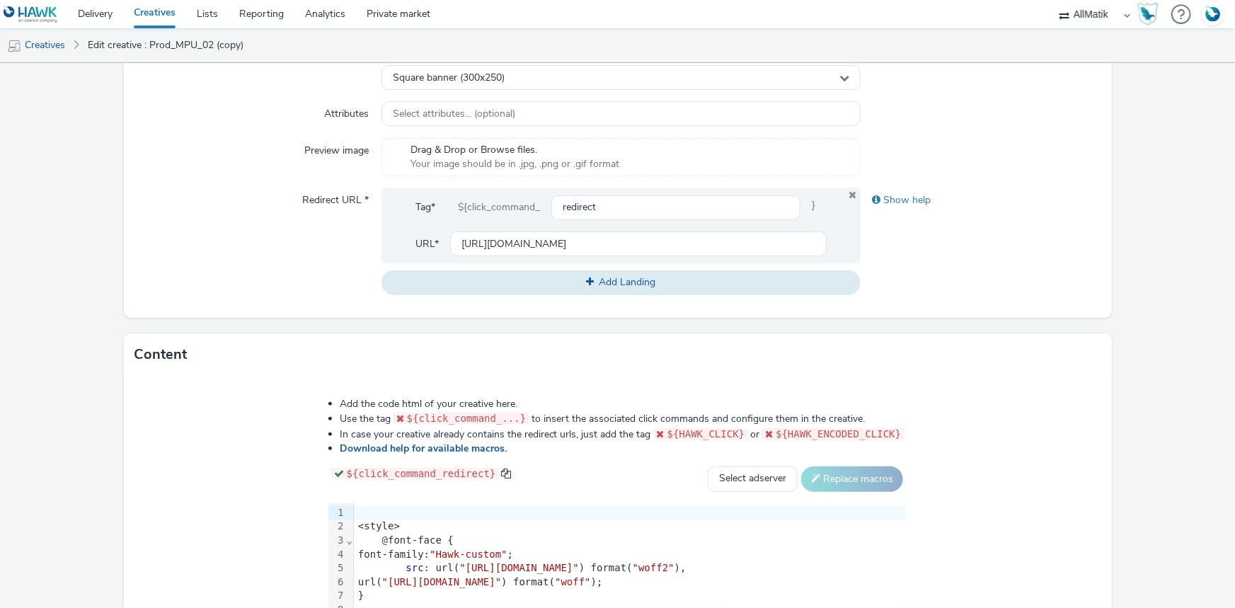
type input "Prod_MPU_03"
click at [354, 524] on div "<style>" at bounding box center [630, 526] width 553 height 14
click at [354, 521] on div "<style>" at bounding box center [630, 526] width 553 height 14
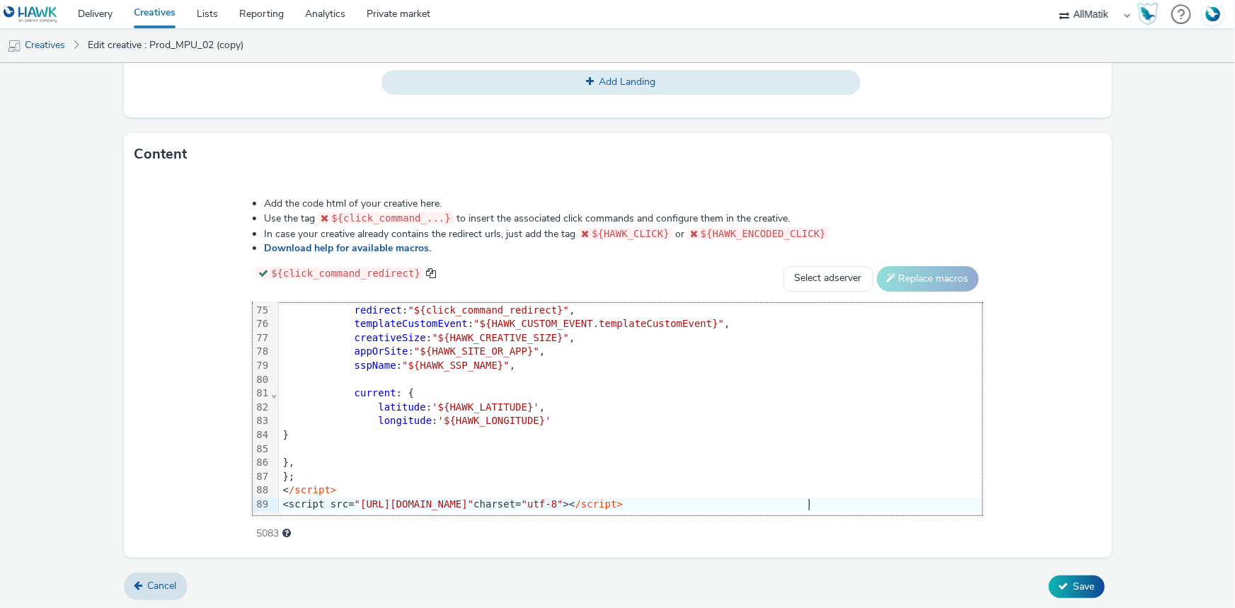
scroll to position [651, 0]
click at [1076, 579] on span "Save" at bounding box center [1084, 585] width 21 height 13
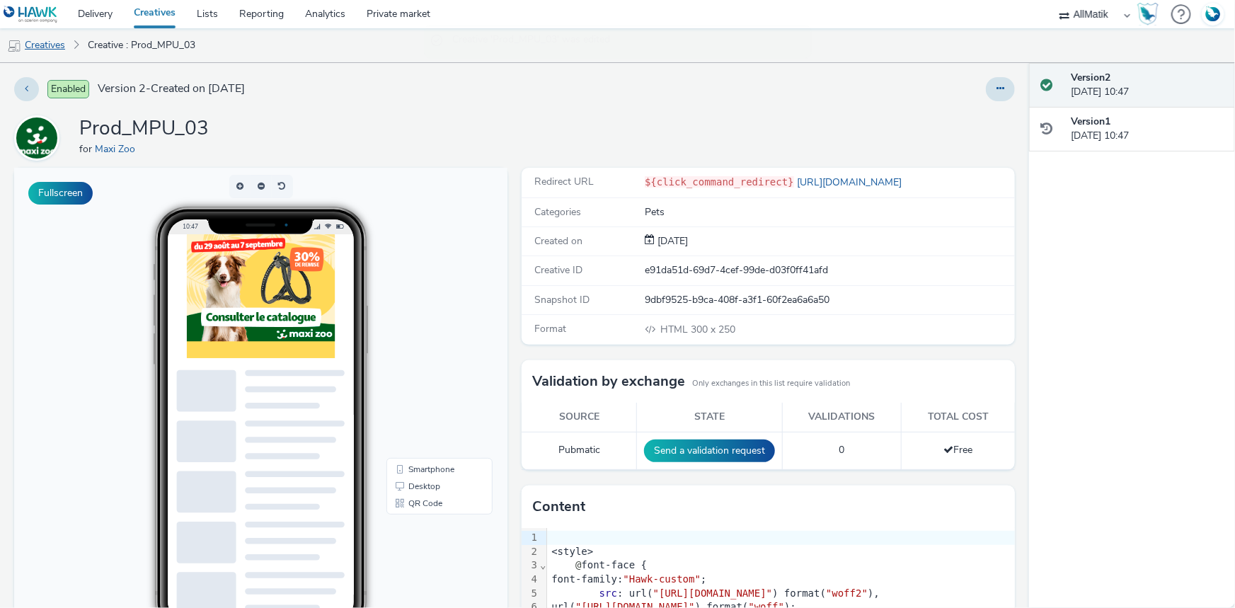
click at [22, 34] on link "Creatives" at bounding box center [36, 45] width 72 height 34
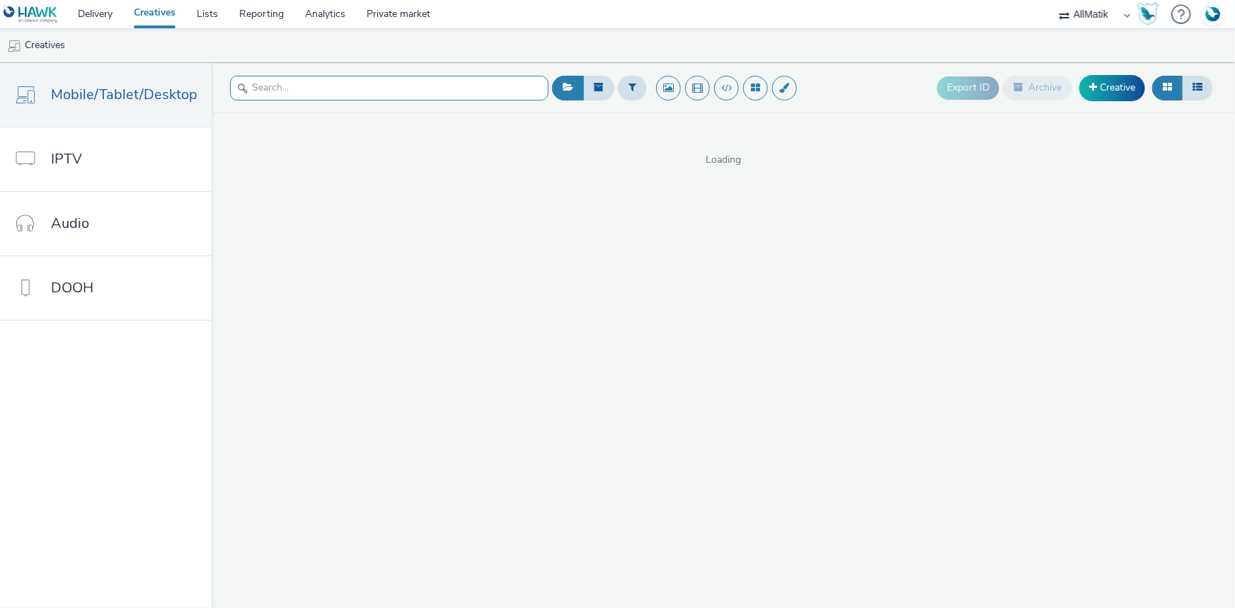
click at [304, 81] on input "text" at bounding box center [389, 88] width 318 height 25
type input "i"
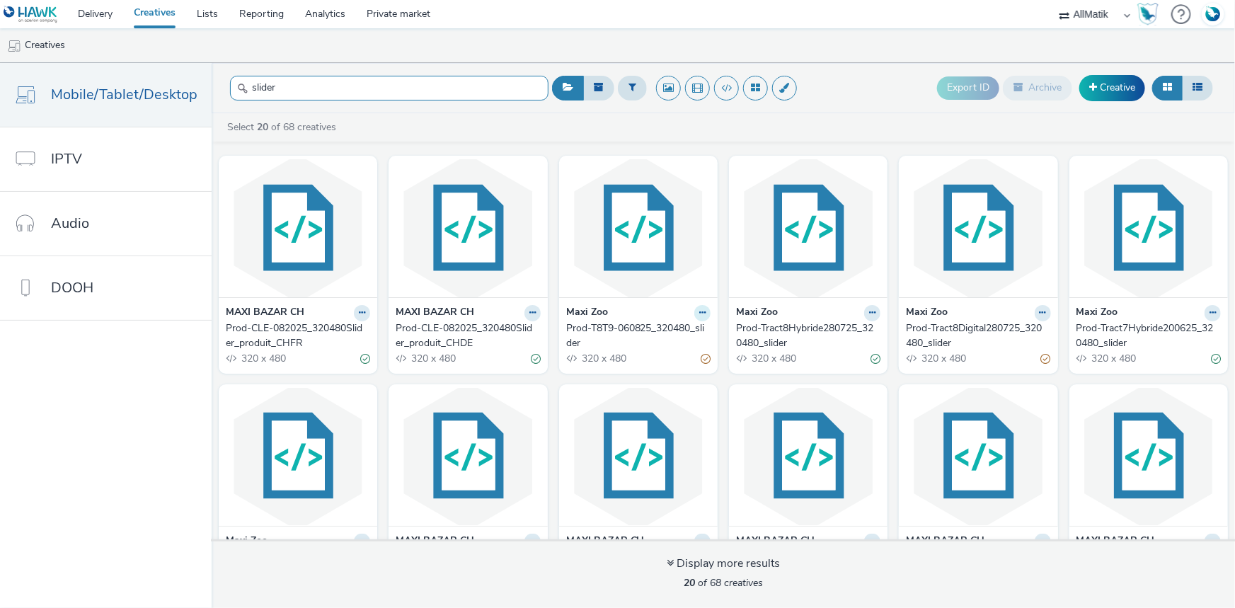
type input "slider"
click at [699, 315] on icon at bounding box center [702, 313] width 6 height 8
click at [637, 368] on link "Duplicate" at bounding box center [657, 366] width 106 height 28
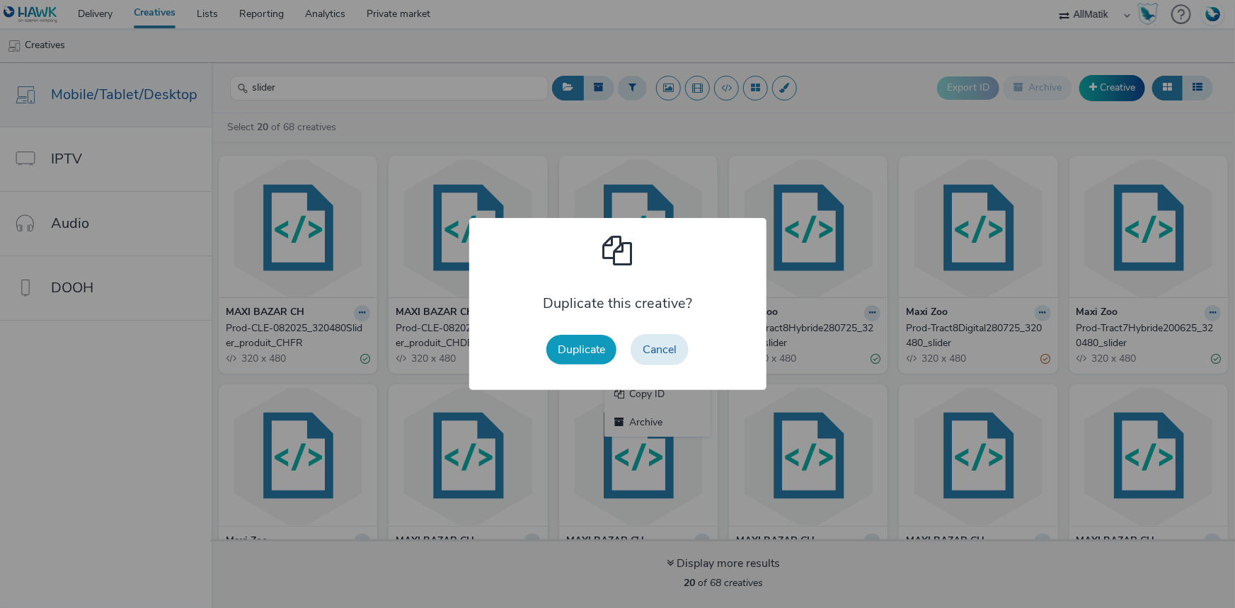
click at [549, 345] on button "Duplicate" at bounding box center [581, 350] width 70 height 30
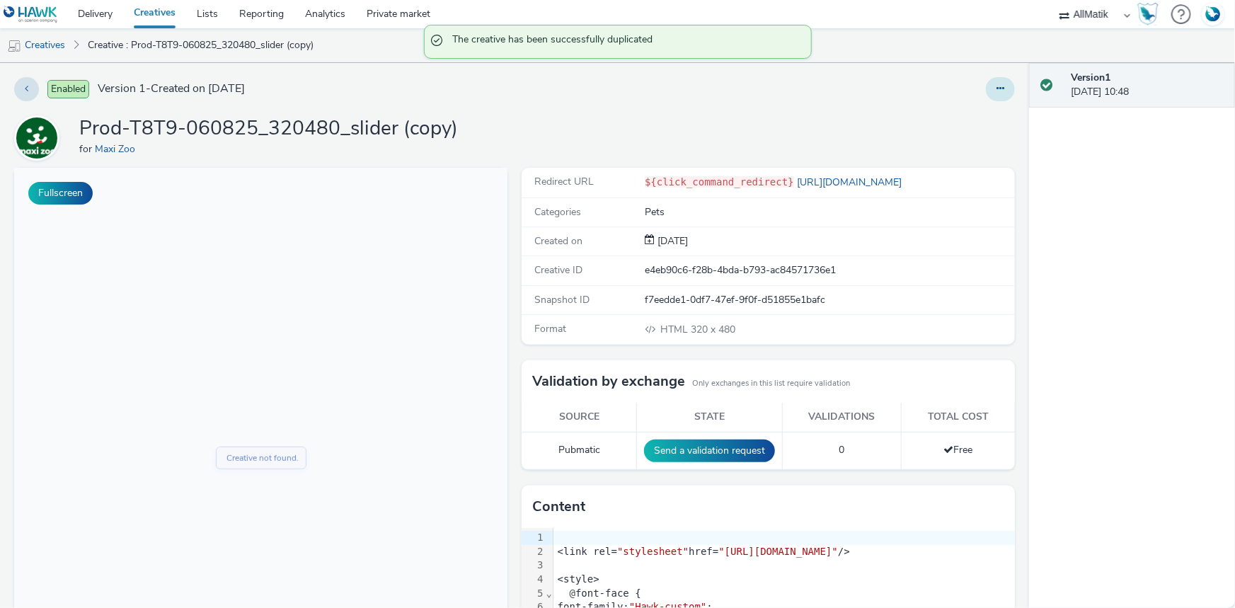
click at [996, 86] on button at bounding box center [1000, 89] width 29 height 24
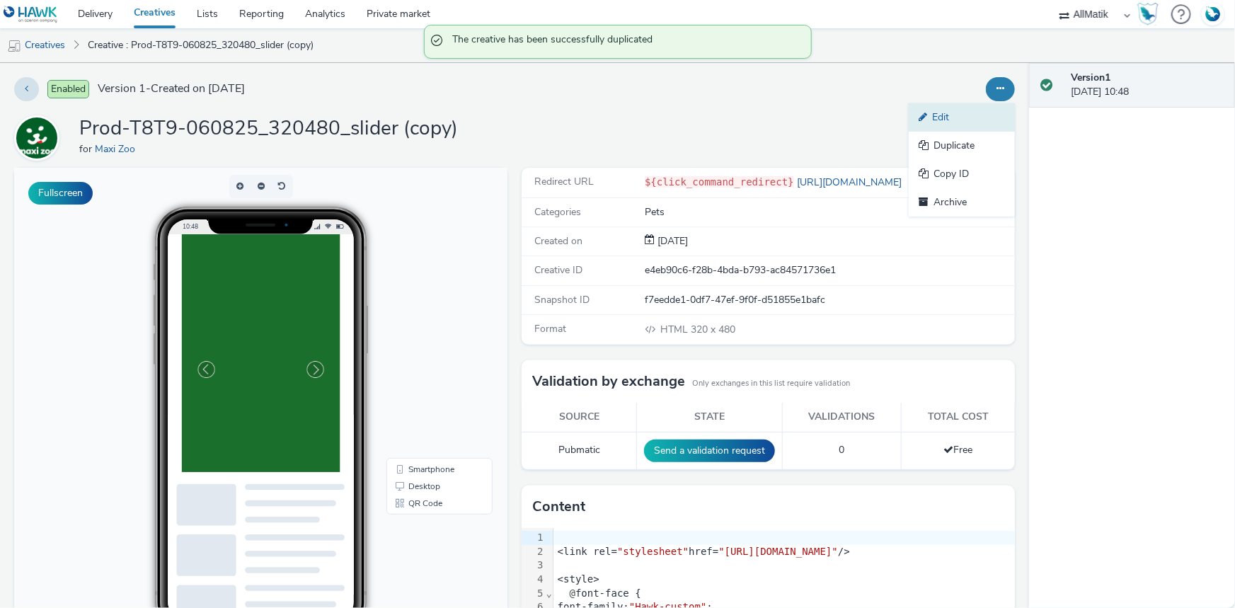
click at [919, 113] on icon at bounding box center [925, 117] width 13 height 10
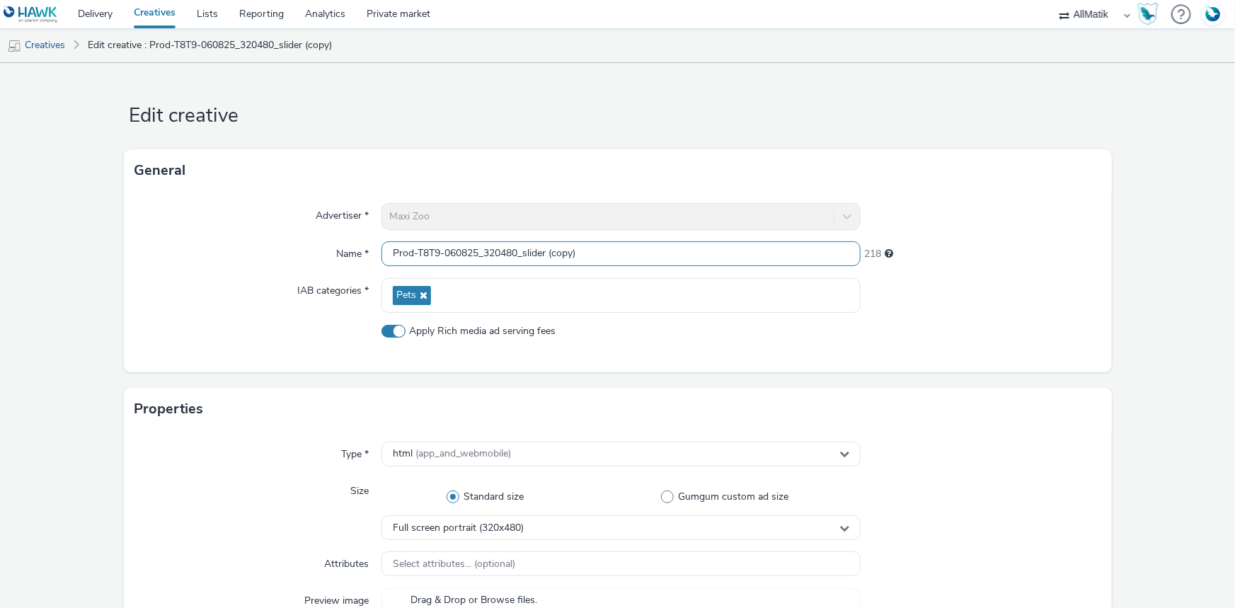
click at [401, 253] on input "Prod-T8T9-060825_320480_slider (copy)" at bounding box center [620, 253] width 479 height 25
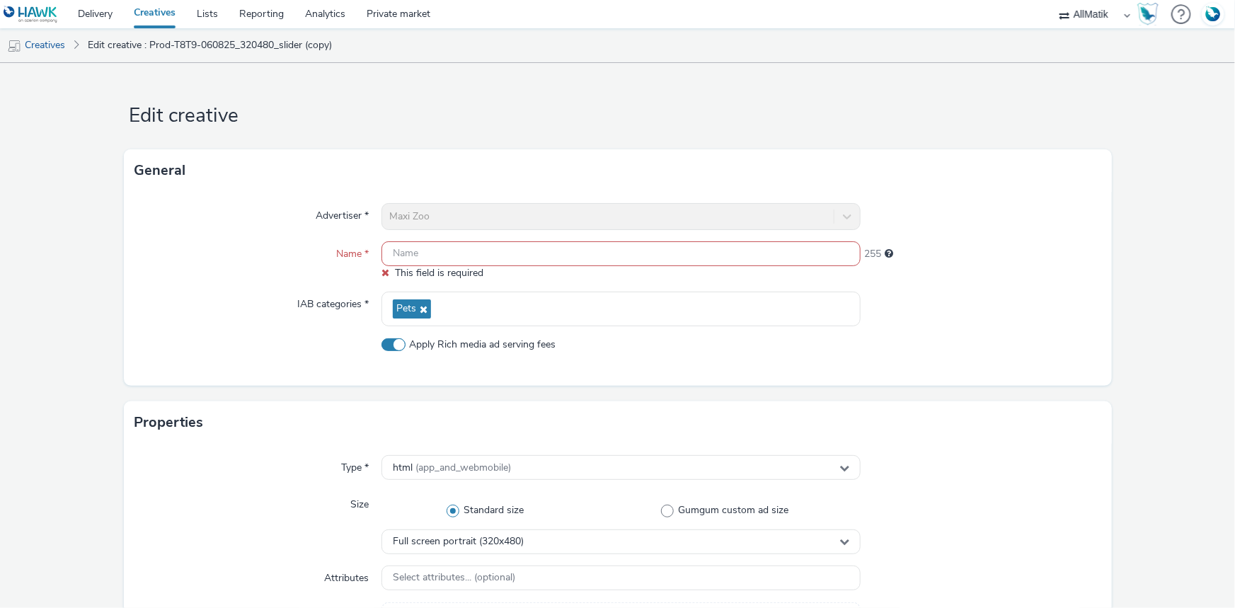
click at [451, 257] on input "text" at bounding box center [620, 253] width 479 height 25
paste input "Prod_inter-slider"
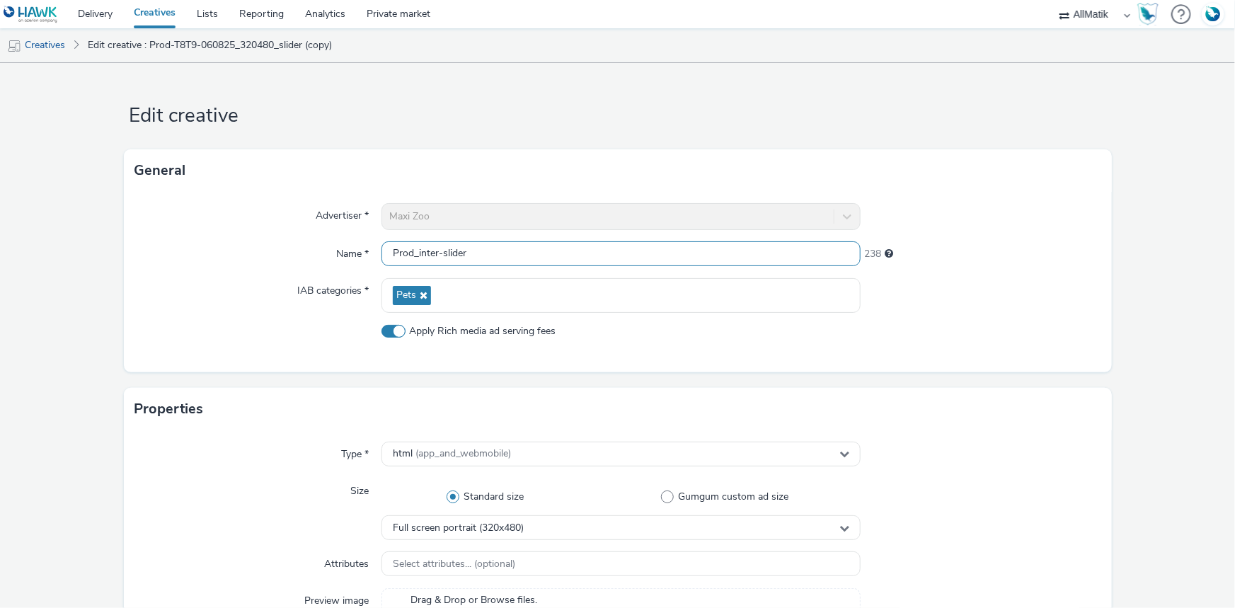
type input "Prod_inter-slider"
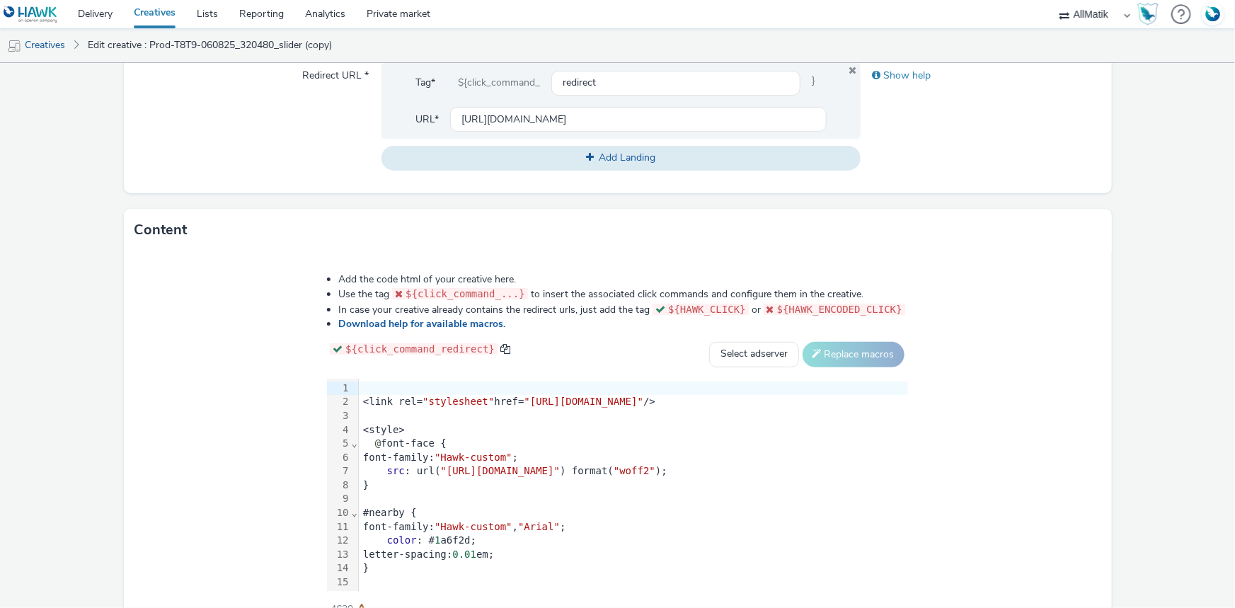
scroll to position [579, 0]
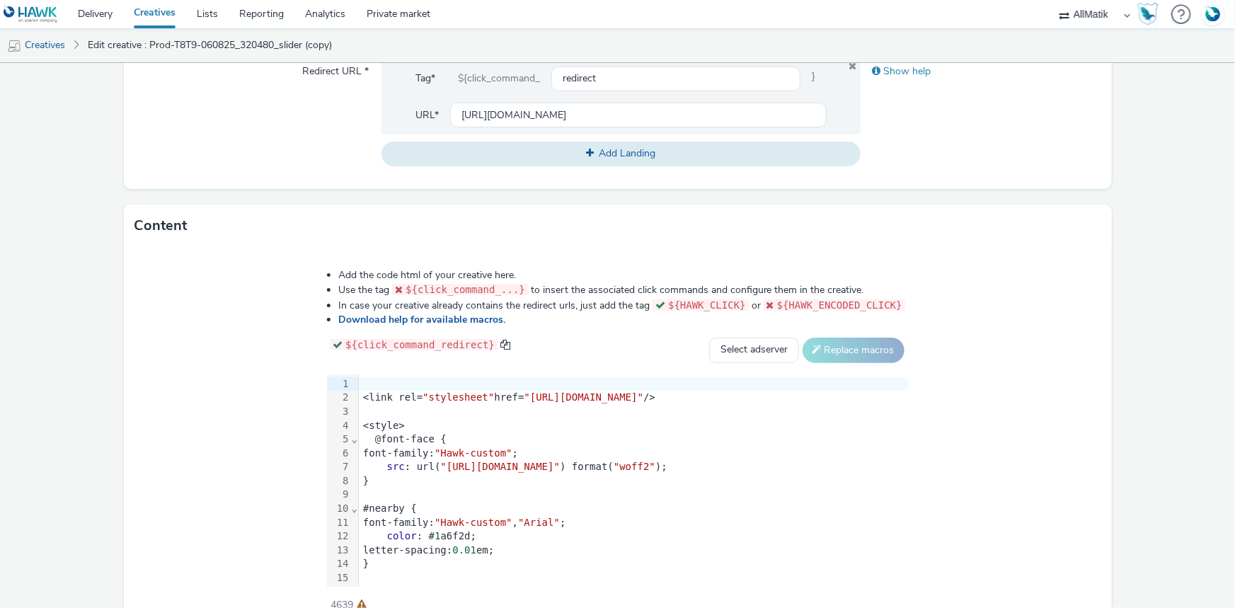
click at [372, 481] on div "}" at bounding box center [633, 481] width 549 height 14
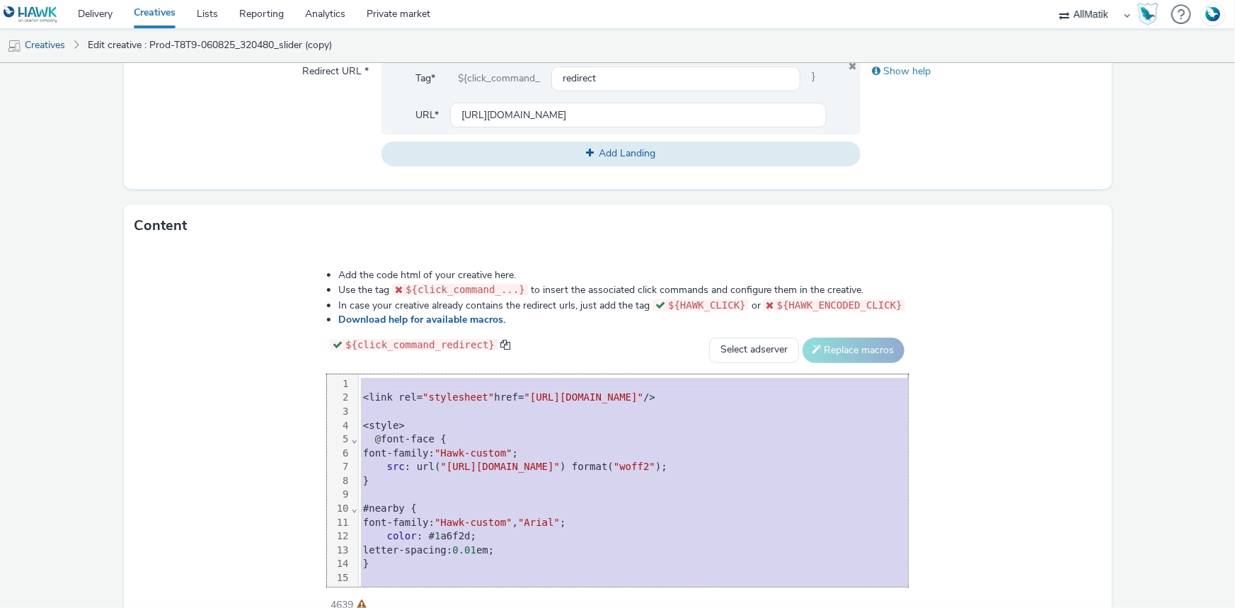
scroll to position [1550, 0]
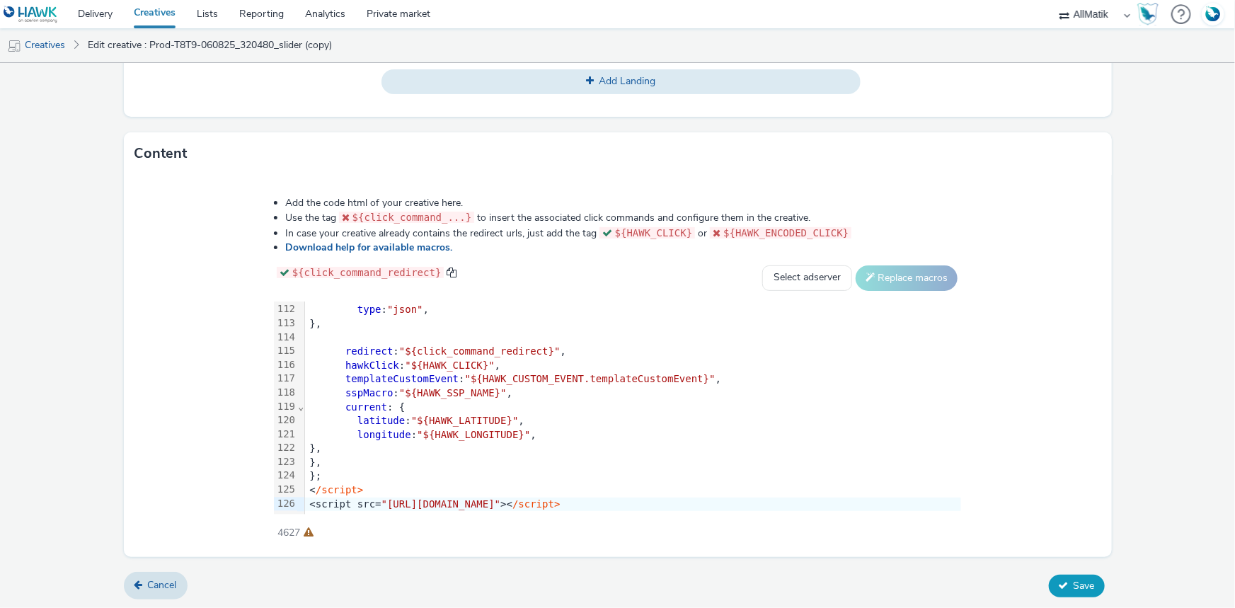
click at [1087, 587] on button "Save" at bounding box center [1077, 586] width 56 height 23
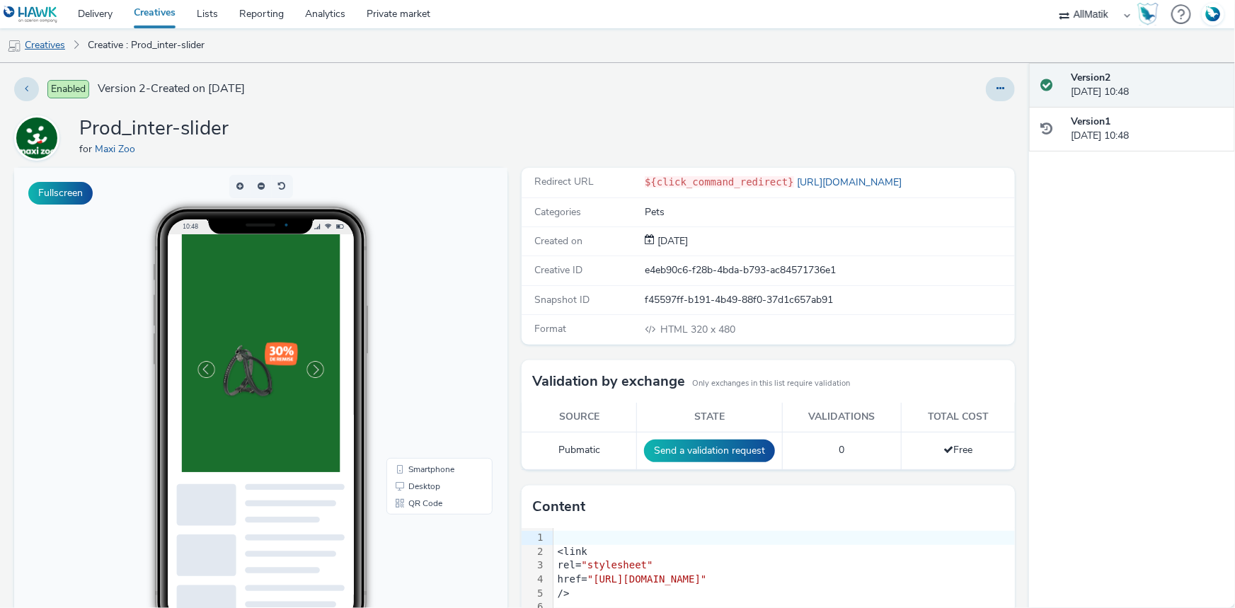
click at [34, 42] on link "Creatives" at bounding box center [36, 45] width 72 height 34
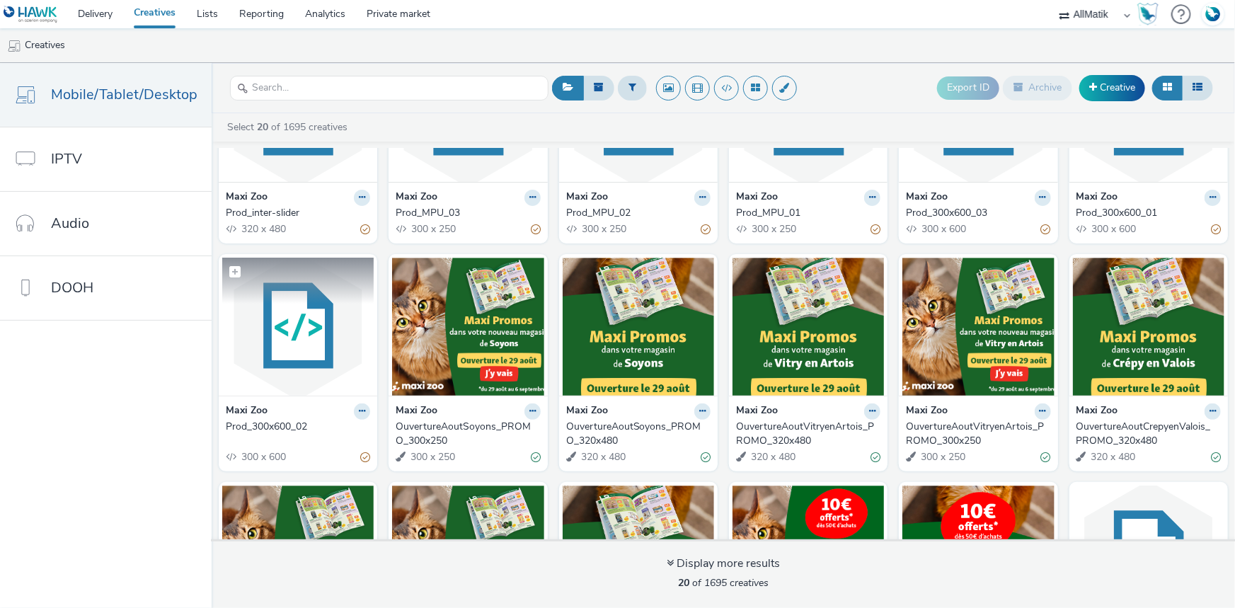
scroll to position [128, 0]
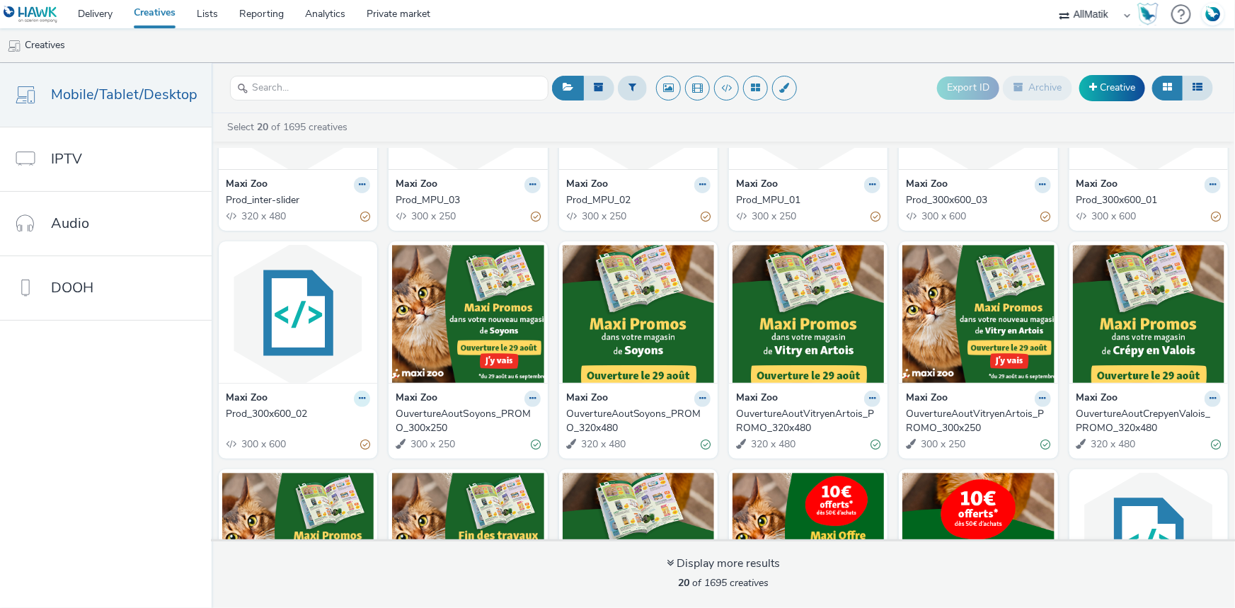
click at [354, 398] on button at bounding box center [362, 399] width 16 height 16
click at [132, 408] on nav "Mobile/Tablet/Desktop IPTV Audio DOOH" at bounding box center [106, 335] width 212 height 545
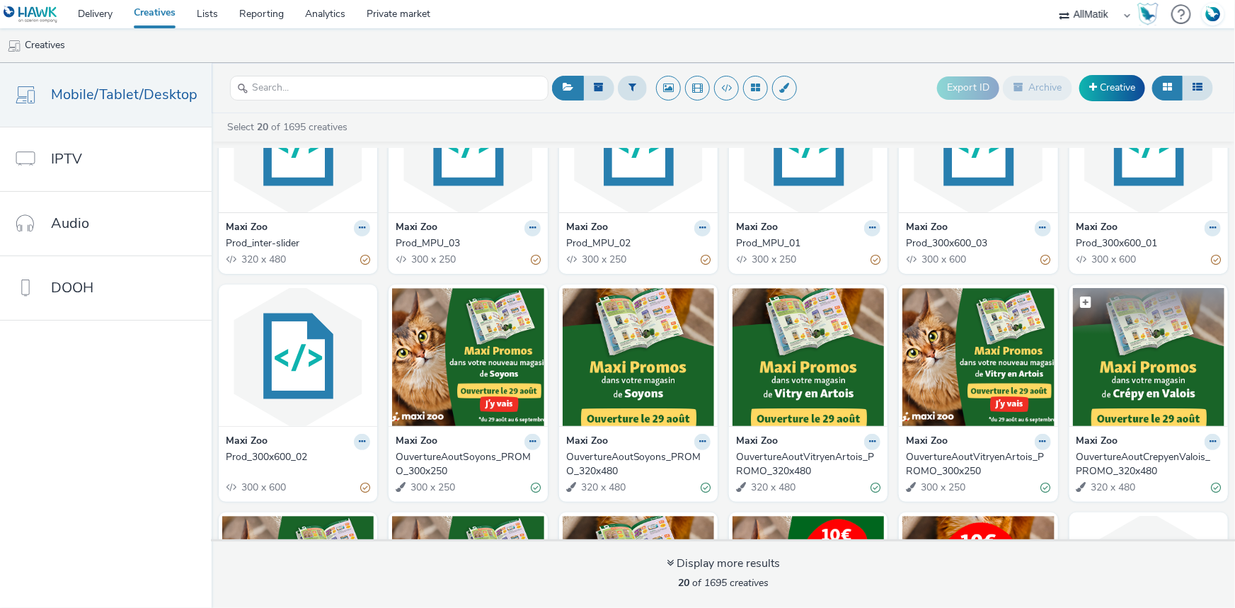
scroll to position [0, 0]
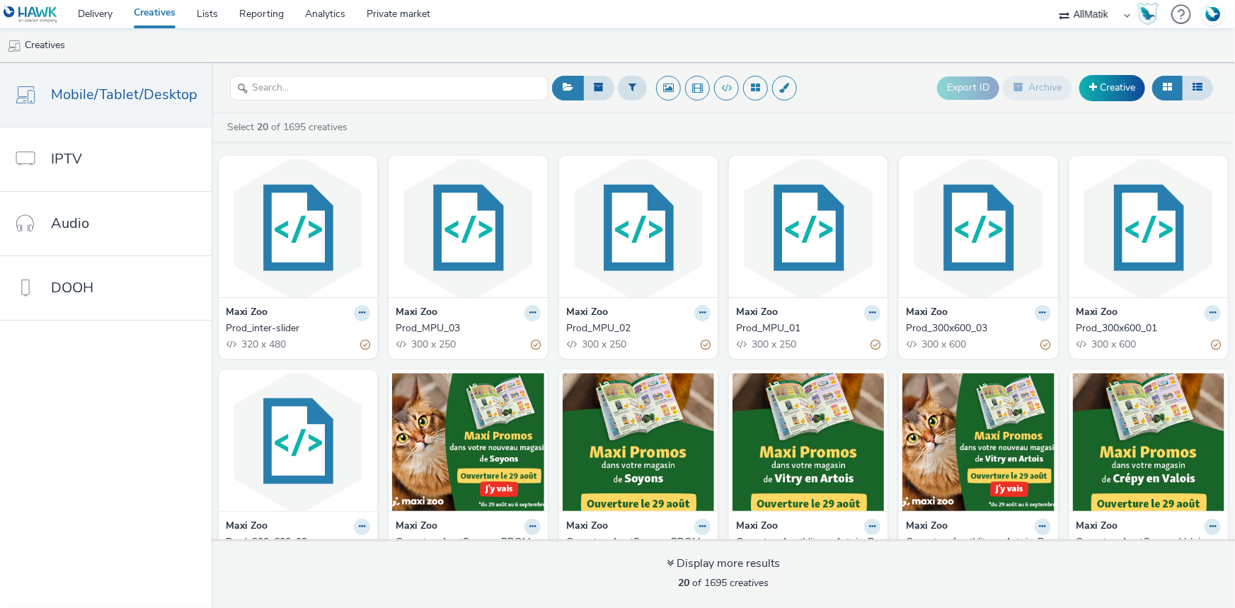
click at [911, 316] on strong "Maxi Zoo" at bounding box center [927, 313] width 42 height 16
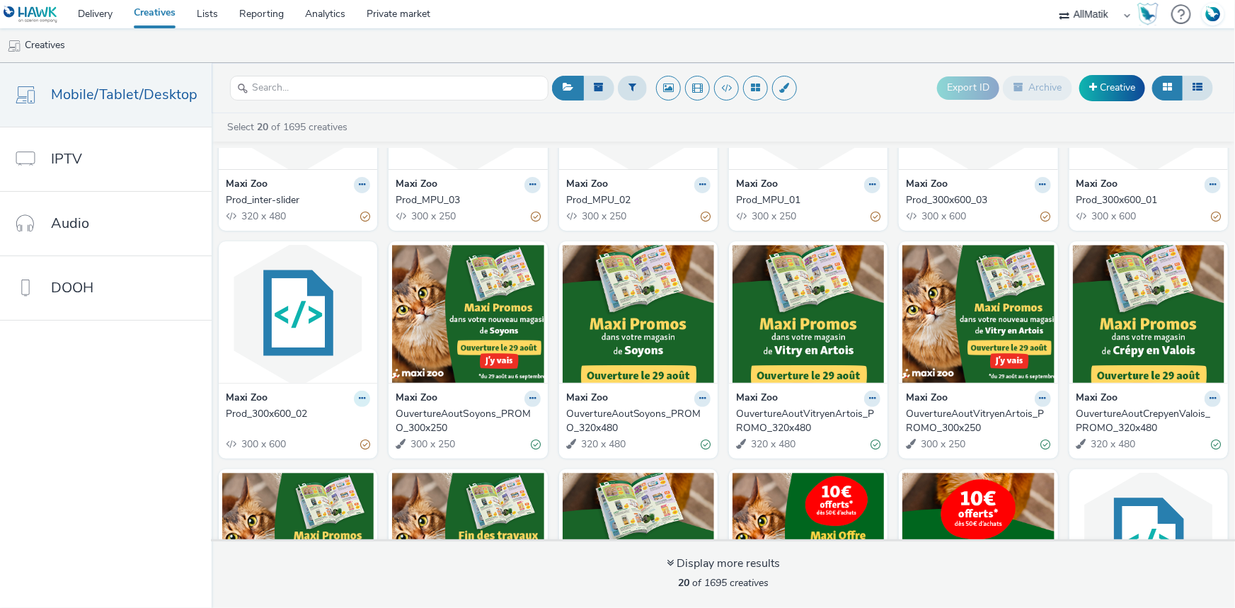
click at [362, 398] on button at bounding box center [362, 399] width 16 height 16
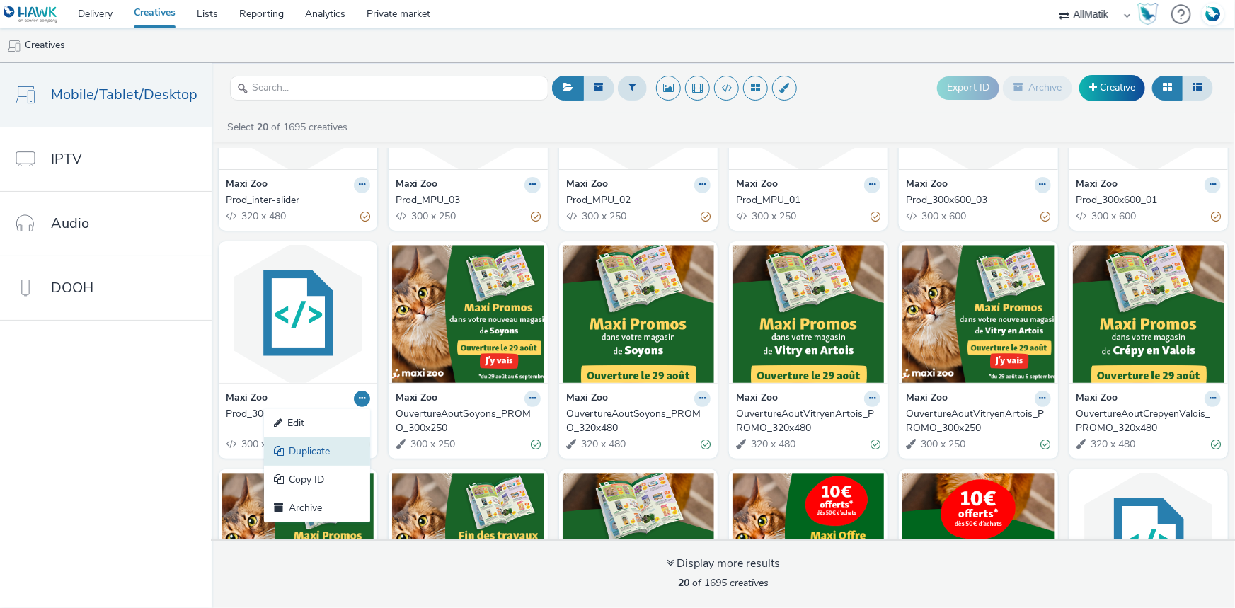
click at [314, 450] on link "Duplicate" at bounding box center [317, 451] width 106 height 28
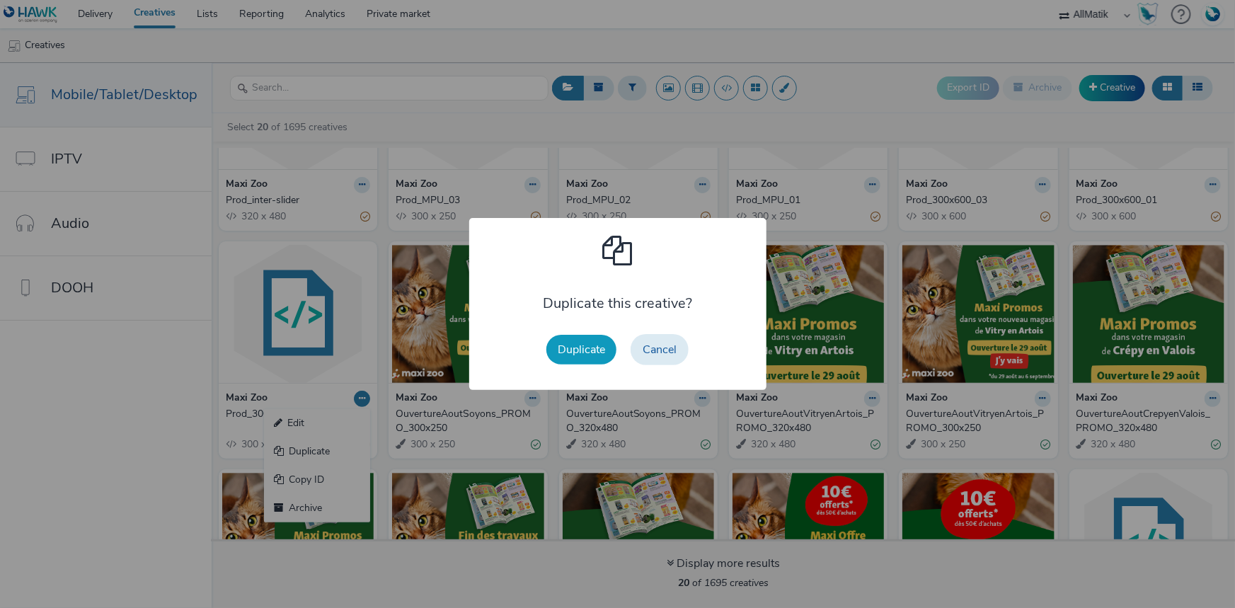
click at [578, 349] on button "Duplicate" at bounding box center [581, 350] width 70 height 30
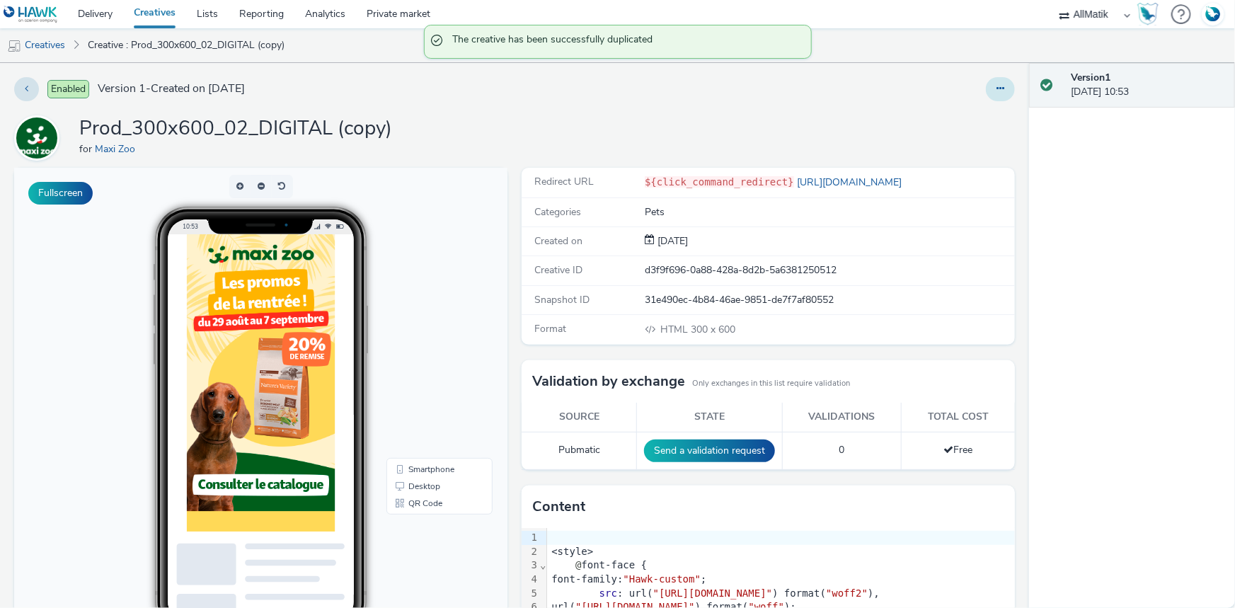
click at [986, 85] on button at bounding box center [1000, 89] width 29 height 24
click at [948, 113] on link "Edit" at bounding box center [962, 117] width 106 height 28
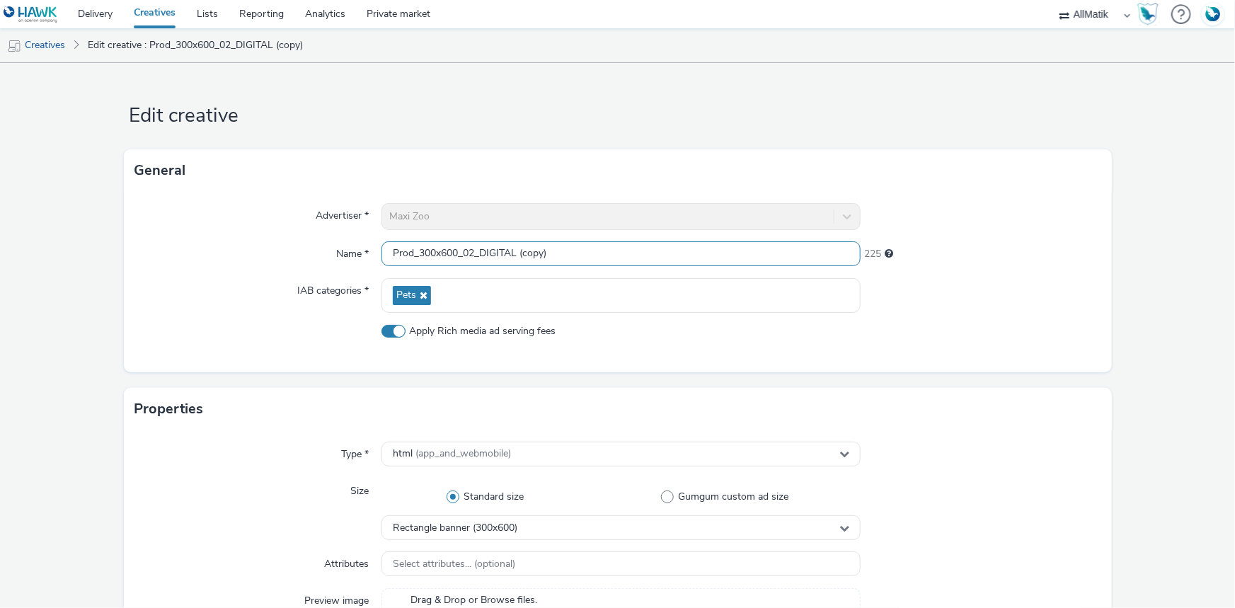
drag, startPoint x: 570, startPoint y: 255, endPoint x: 481, endPoint y: 269, distance: 89.6
click at [481, 269] on div "Advertiser * Maxi Zoo Name * Prod_300x600_02_DIGITAL (copy) 225 IAB categories …" at bounding box center [618, 282] width 988 height 180
paste input "HYBRID"
type input "Prod_300x600_02_HYBRID"
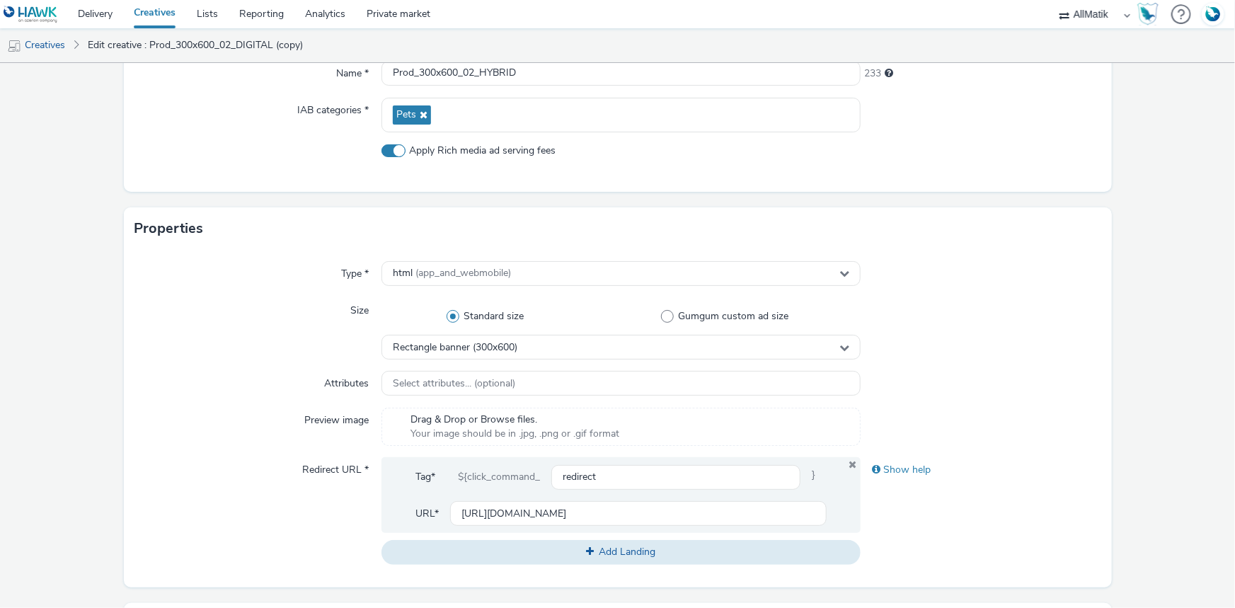
scroll to position [450, 0]
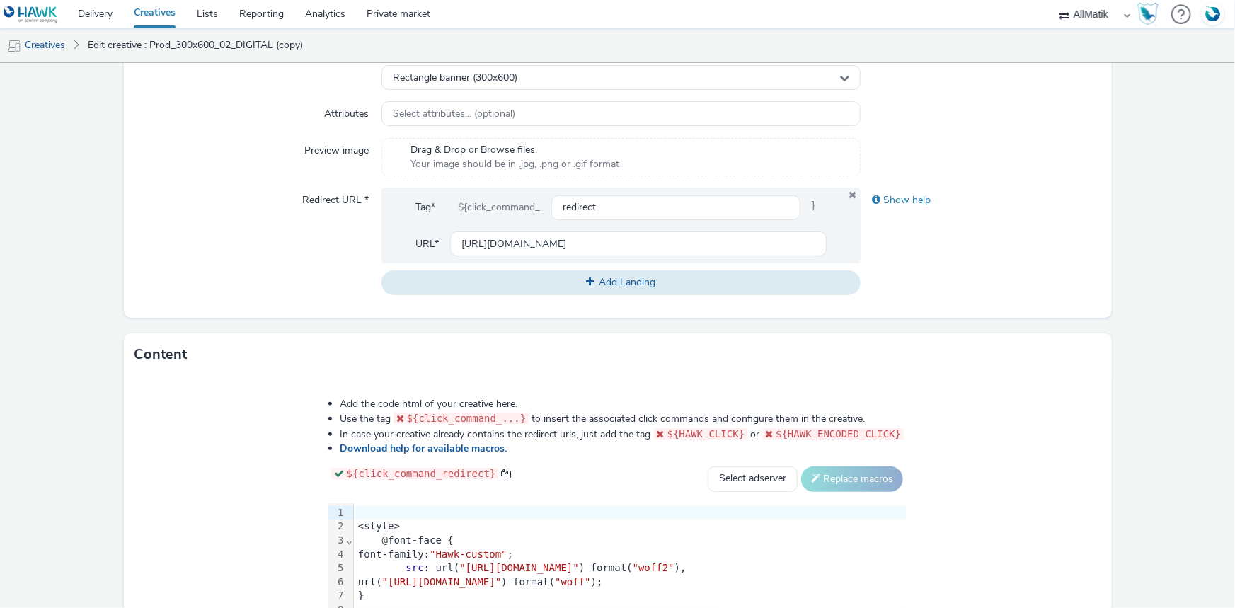
click at [354, 536] on div "@ font-face {" at bounding box center [630, 541] width 553 height 14
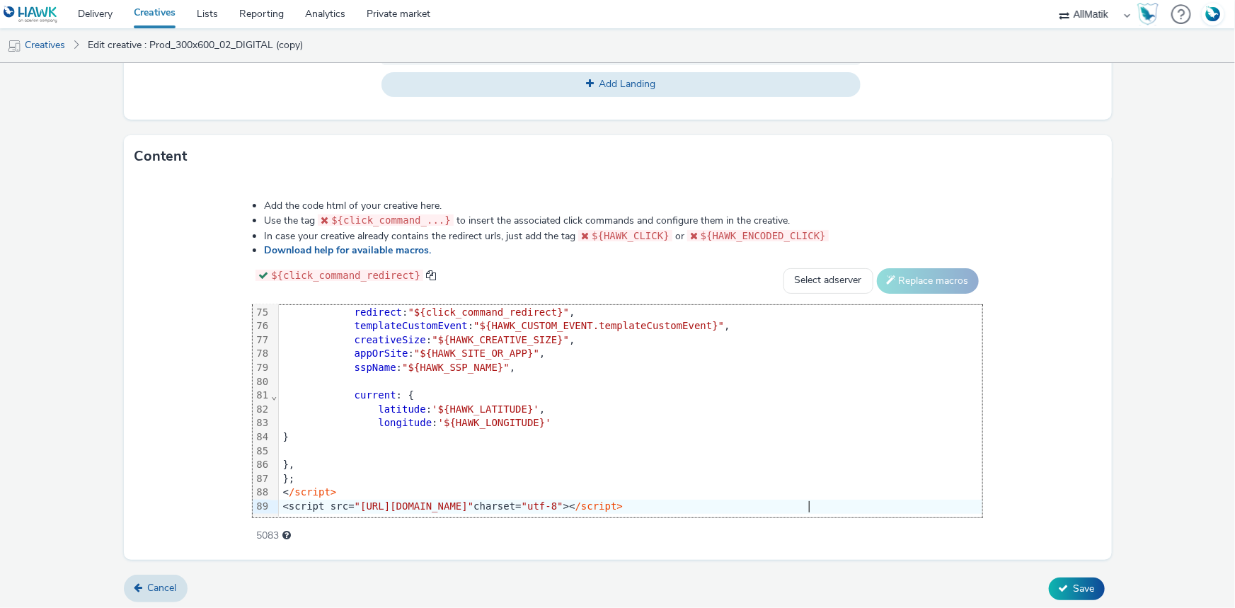
scroll to position [651, 0]
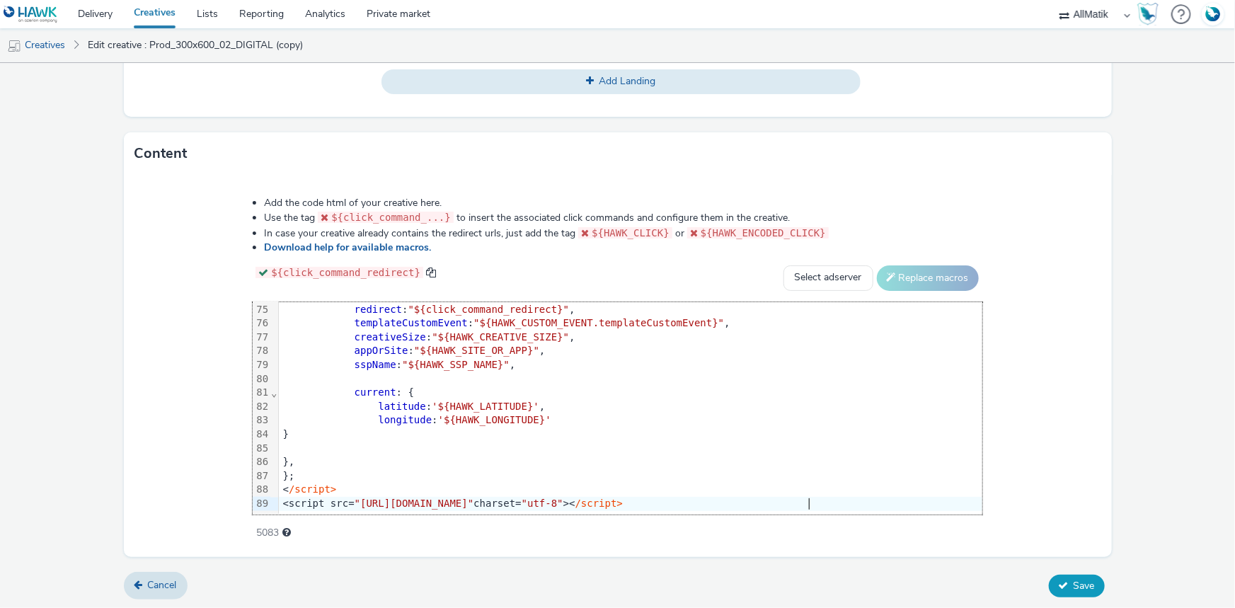
click at [1074, 587] on span "Save" at bounding box center [1084, 585] width 21 height 13
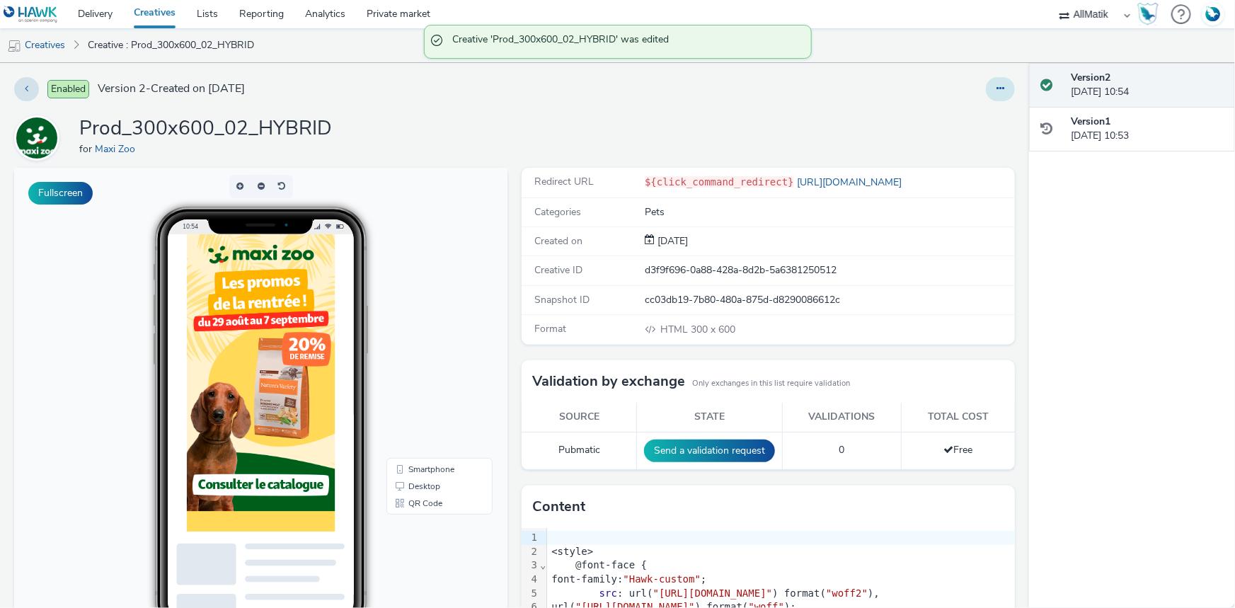
click at [996, 87] on button at bounding box center [1000, 89] width 29 height 24
click at [991, 136] on link "Duplicate" at bounding box center [962, 146] width 106 height 28
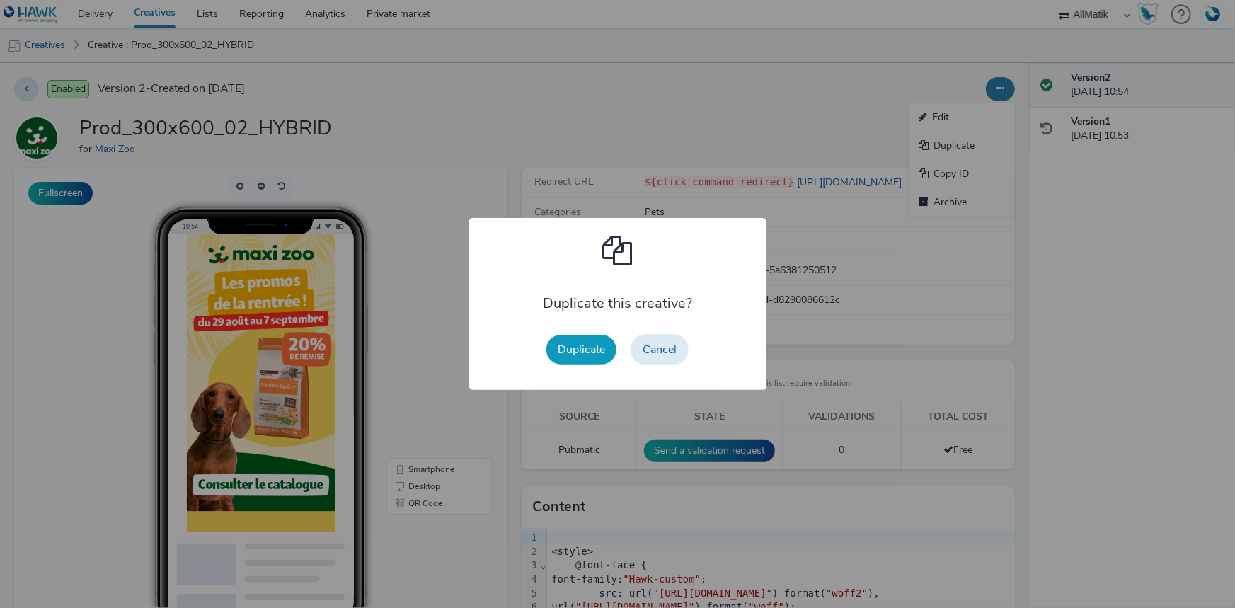
click at [580, 342] on button "Duplicate" at bounding box center [581, 350] width 70 height 30
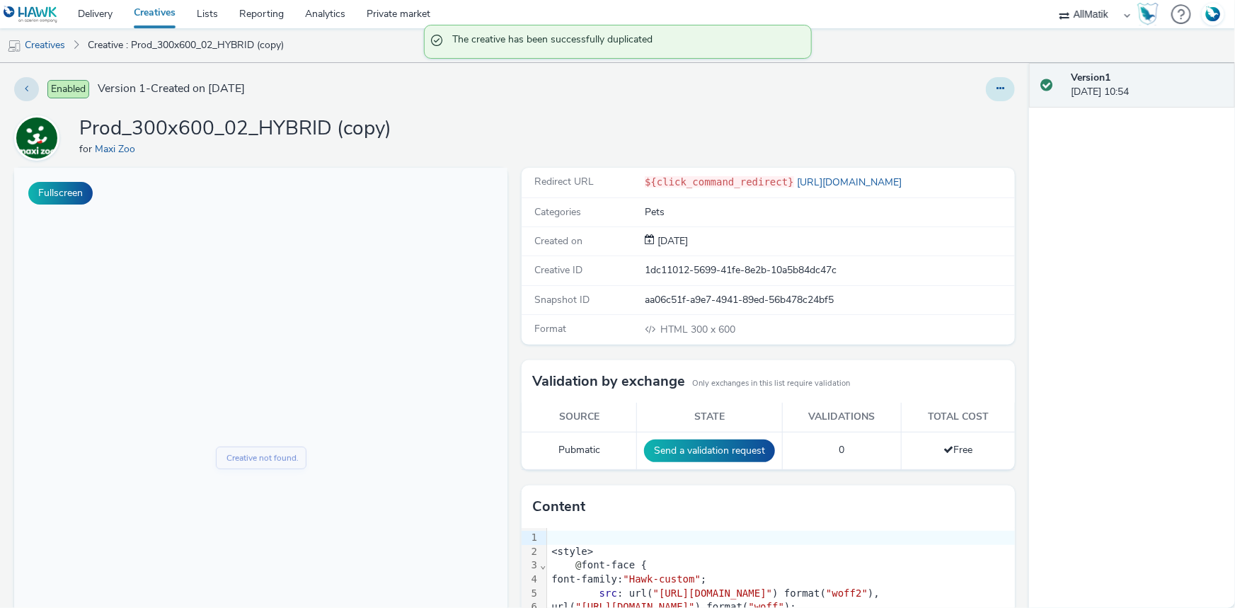
click at [986, 89] on button at bounding box center [1000, 89] width 29 height 24
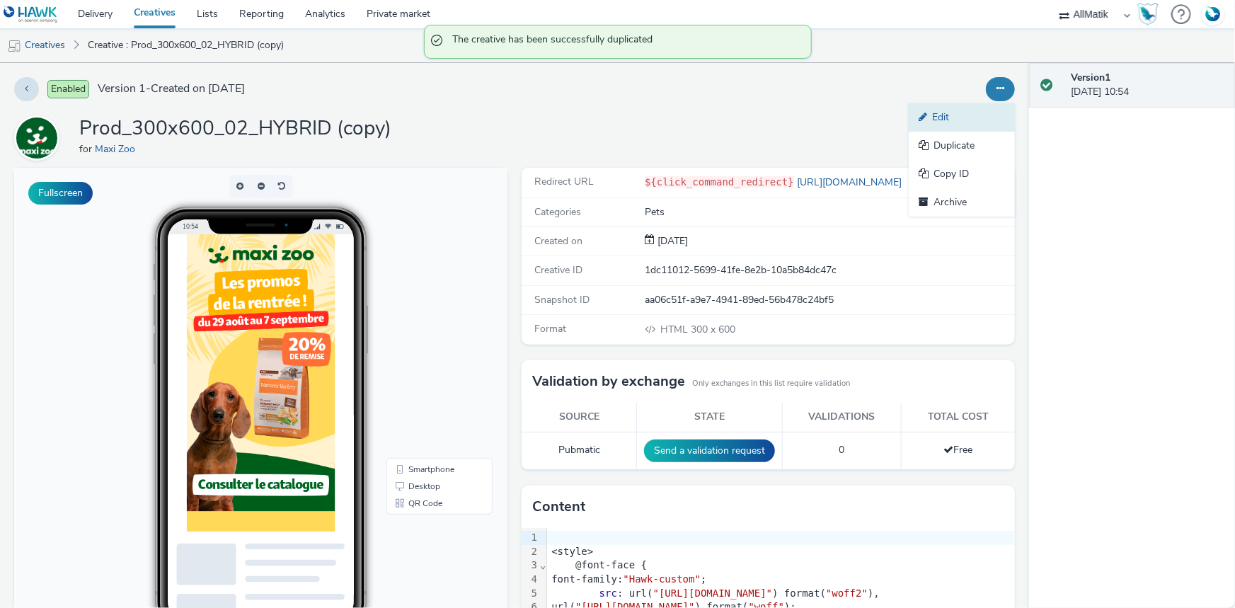
click at [919, 120] on icon at bounding box center [925, 117] width 13 height 10
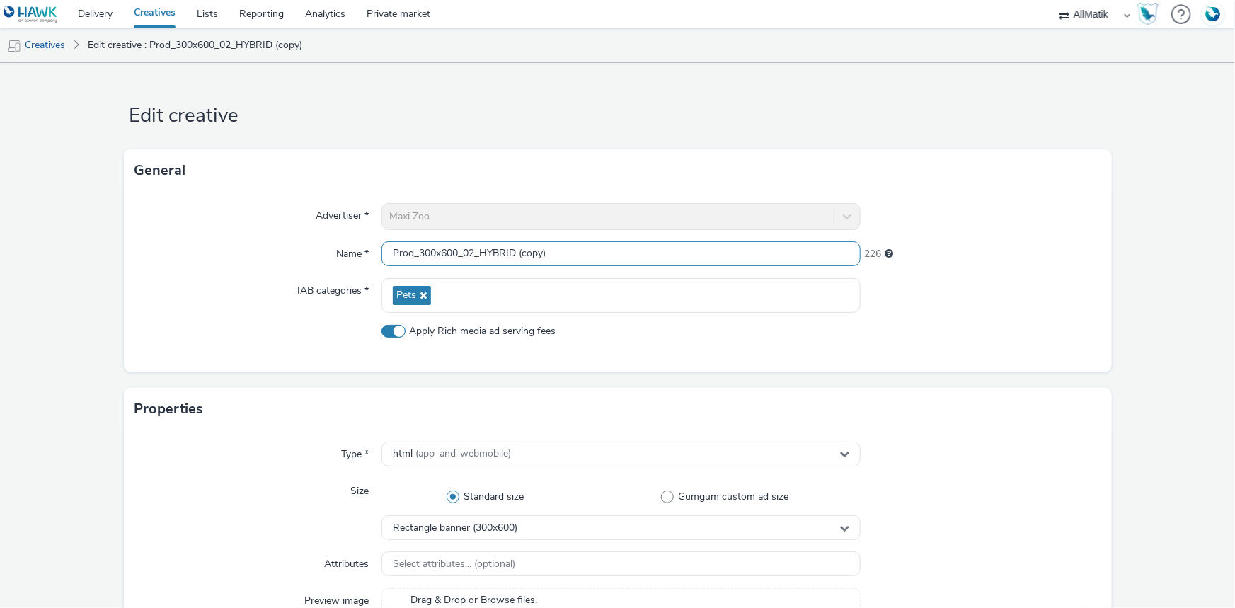
click at [474, 248] on input "Prod_300x600_02_HYBRID (copy)" at bounding box center [620, 253] width 479 height 25
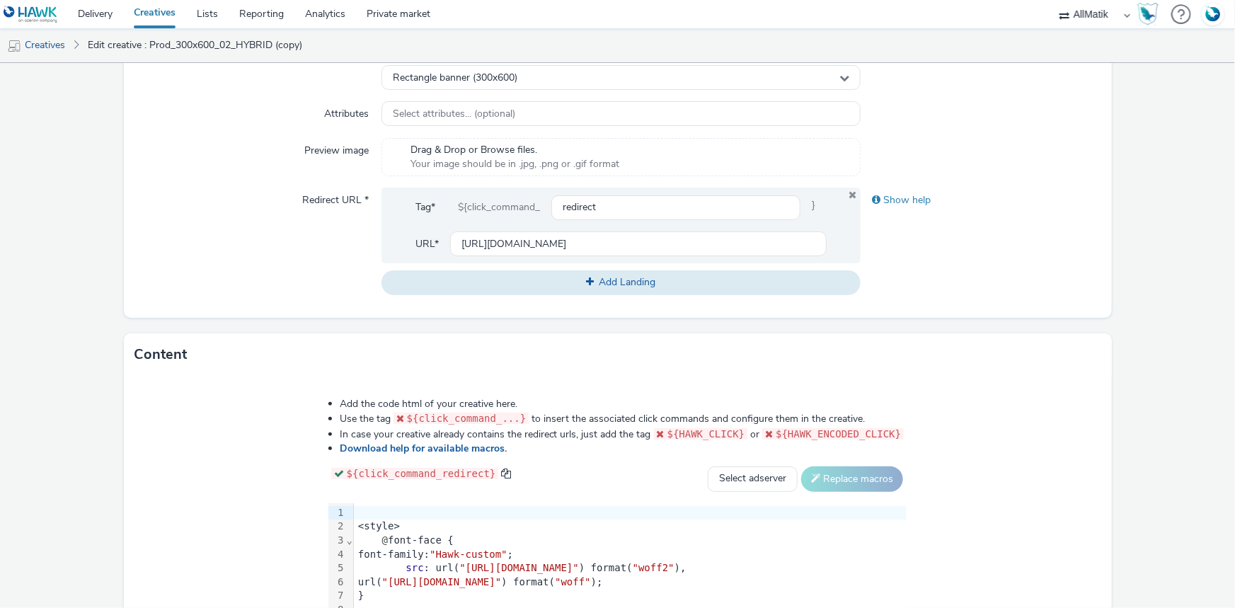
scroll to position [64, 0]
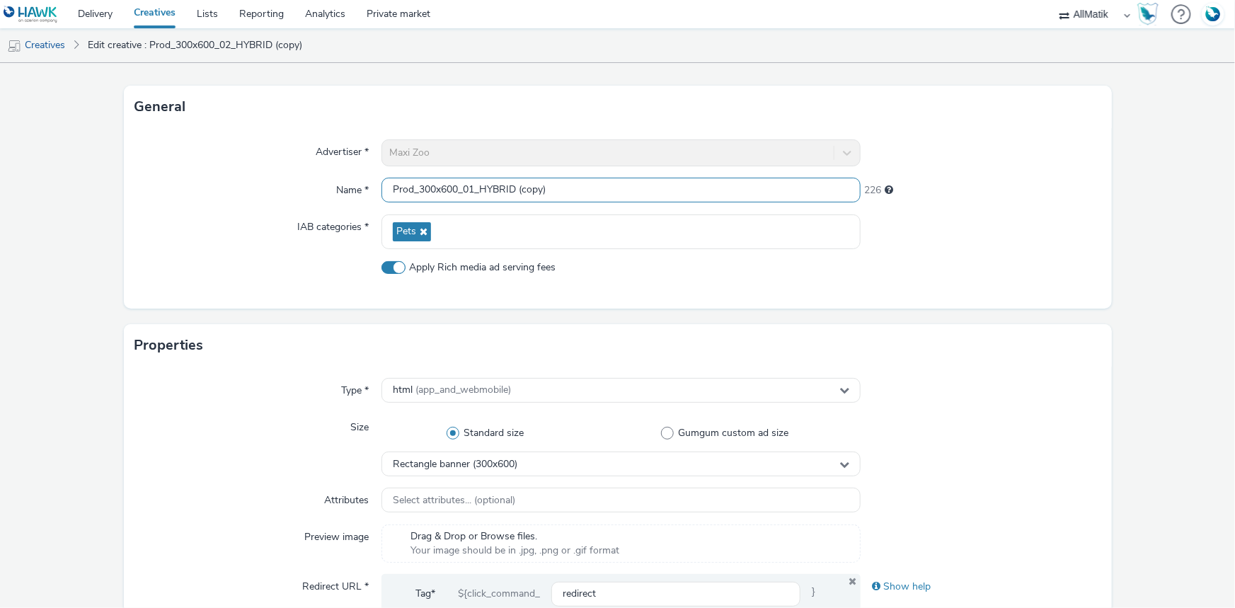
drag, startPoint x: 526, startPoint y: 191, endPoint x: 638, endPoint y: 195, distance: 112.6
click at [638, 195] on input "Prod_300x600_01_HYBRID (copy)" at bounding box center [620, 190] width 479 height 25
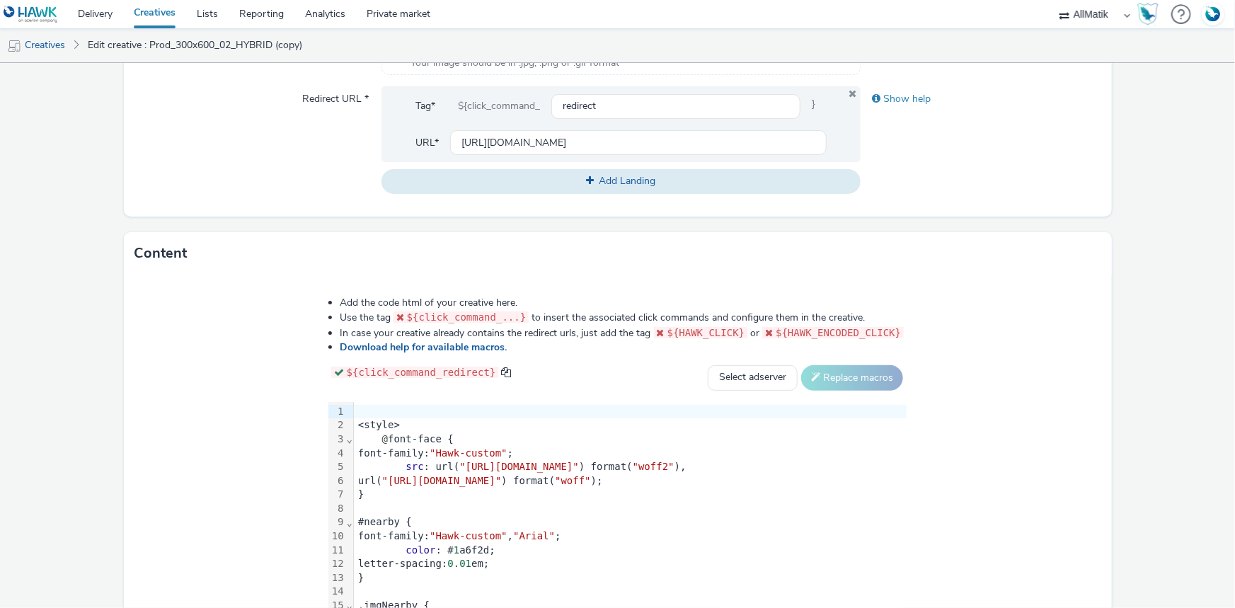
scroll to position [651, 0]
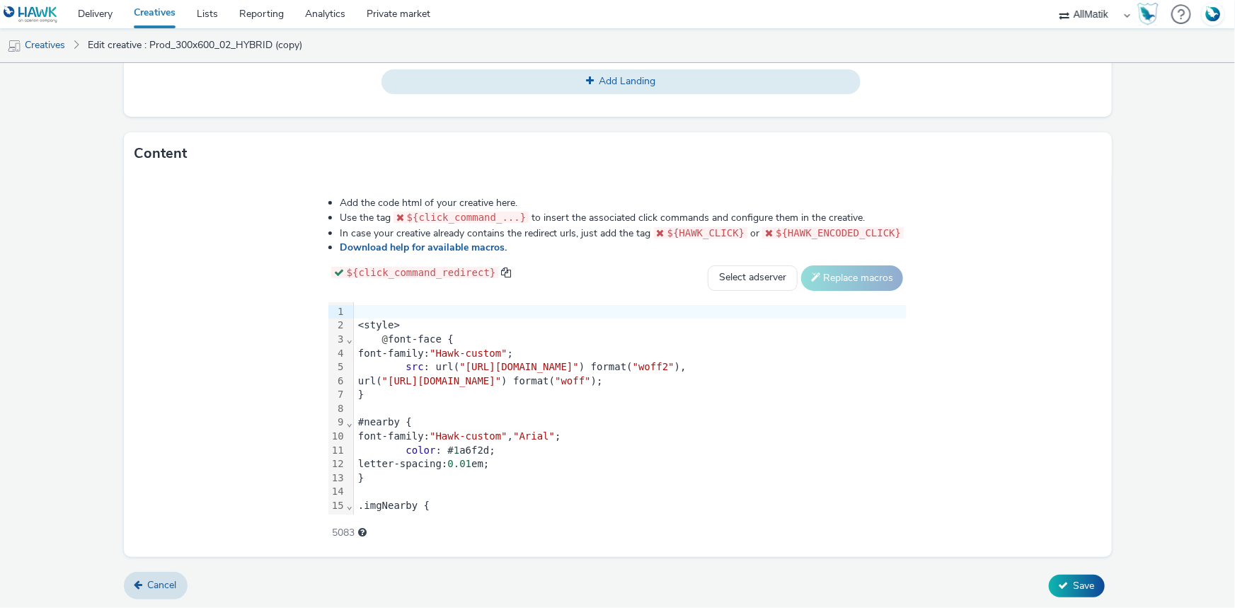
type input "Prod_300x600_01_HYBRID"
click at [502, 377] on span ""https://static.tabmo.io/creatives/2022-q1/april/maxi-zoo/skolar-sans-latin-con…" at bounding box center [442, 380] width 120 height 11
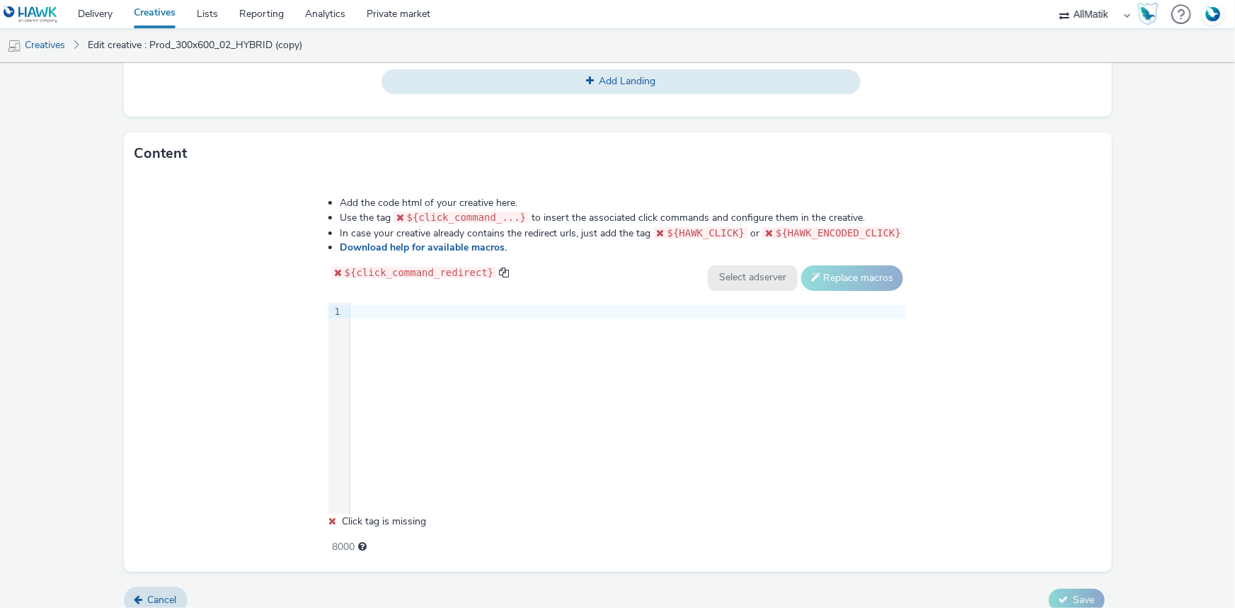
click at [509, 390] on div "9 1 ›" at bounding box center [617, 408] width 579 height 212
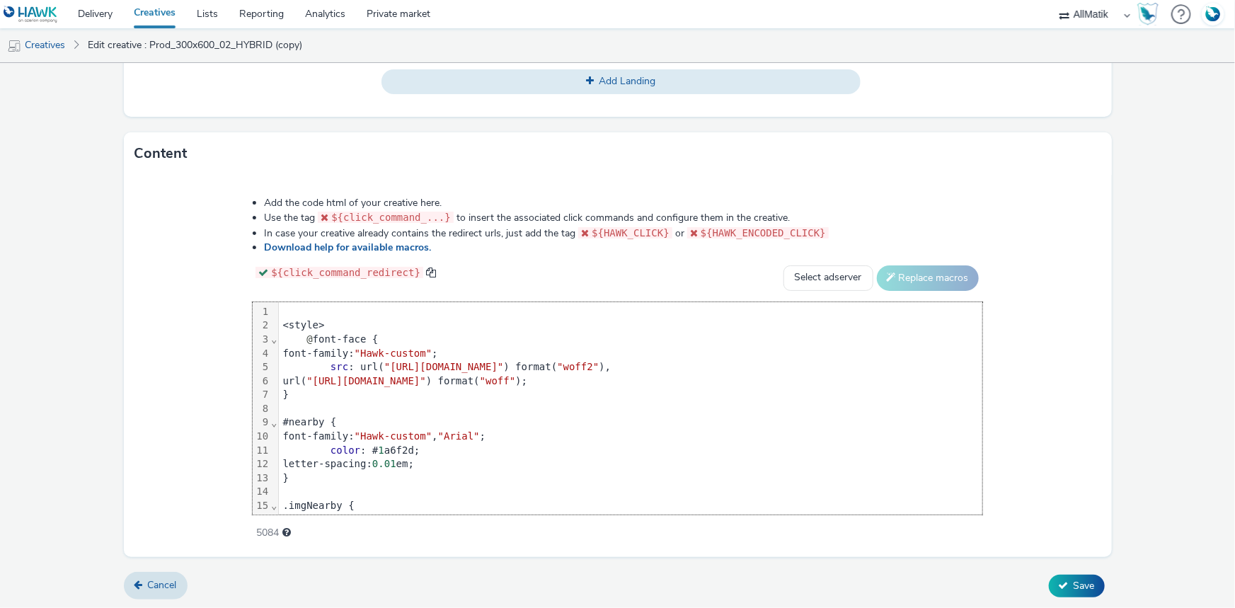
scroll to position [1023, 0]
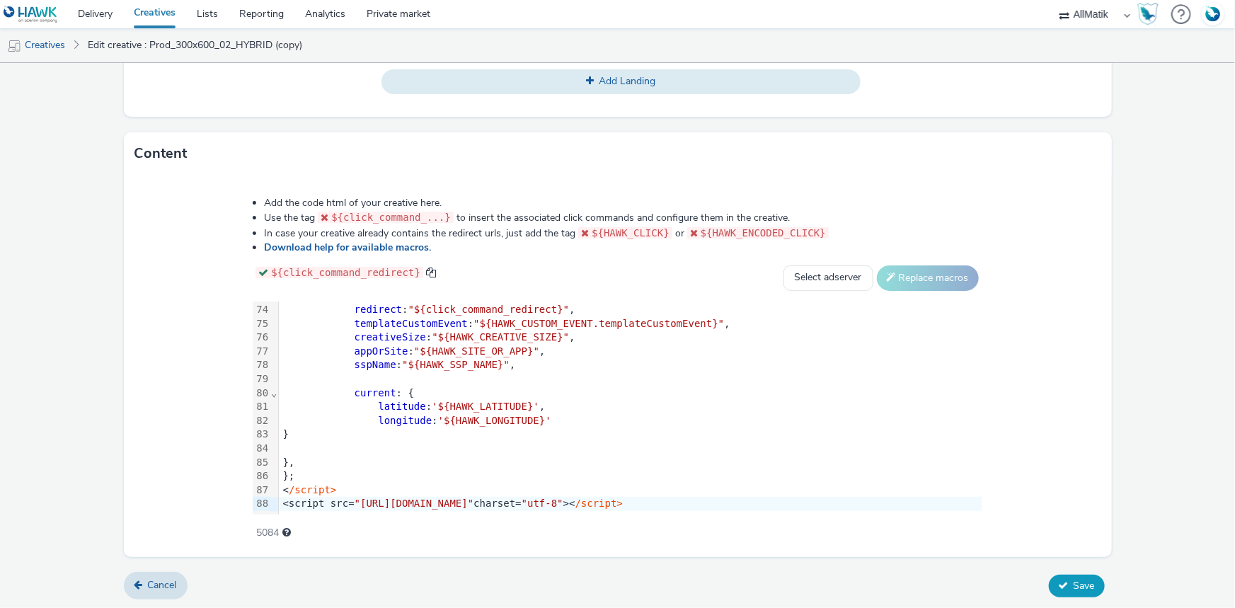
click at [1074, 582] on span "Save" at bounding box center [1084, 585] width 21 height 13
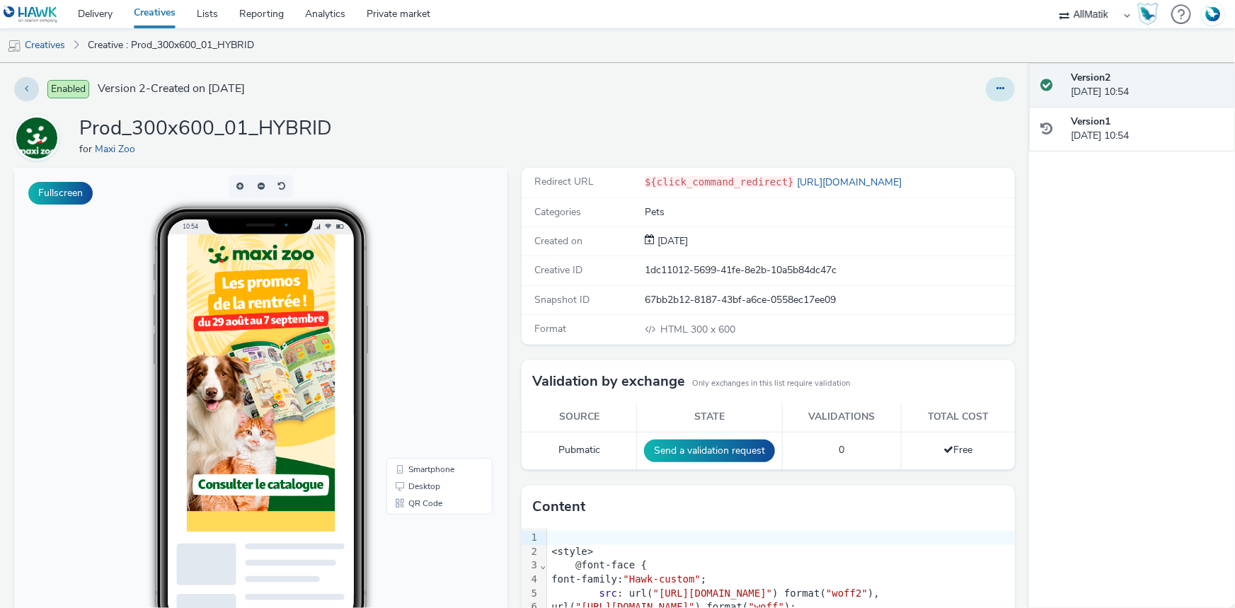
click at [996, 88] on icon at bounding box center [1000, 89] width 8 height 10
click at [958, 138] on link "Duplicate" at bounding box center [962, 146] width 106 height 28
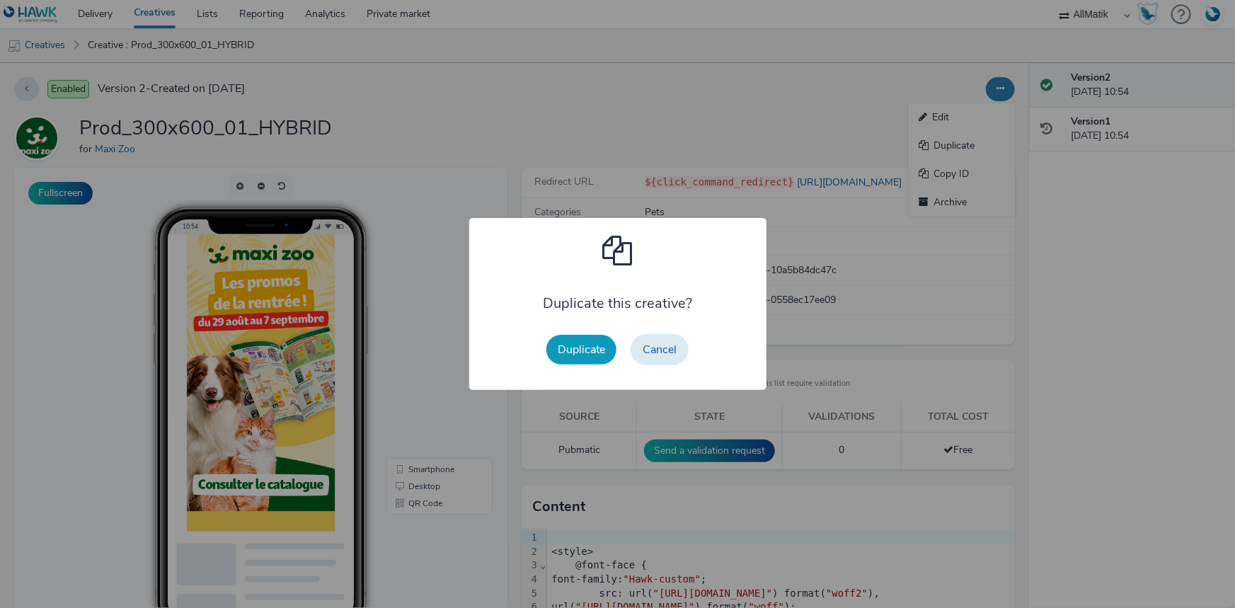
click at [573, 340] on button "Duplicate" at bounding box center [581, 350] width 70 height 30
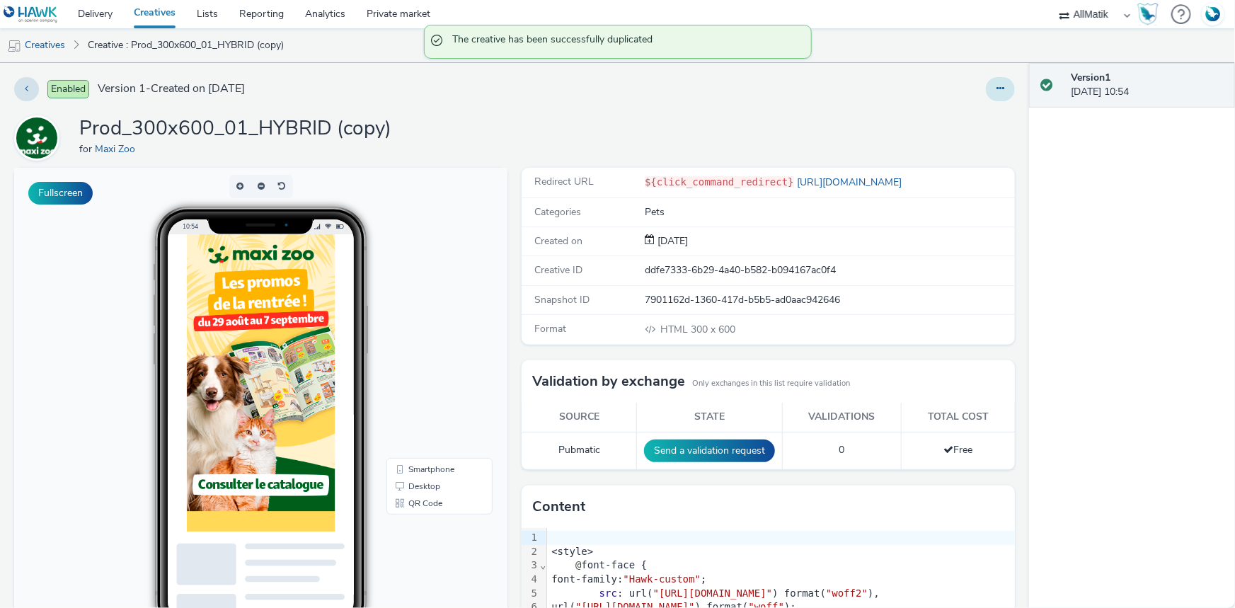
click at [998, 97] on button at bounding box center [1000, 89] width 29 height 24
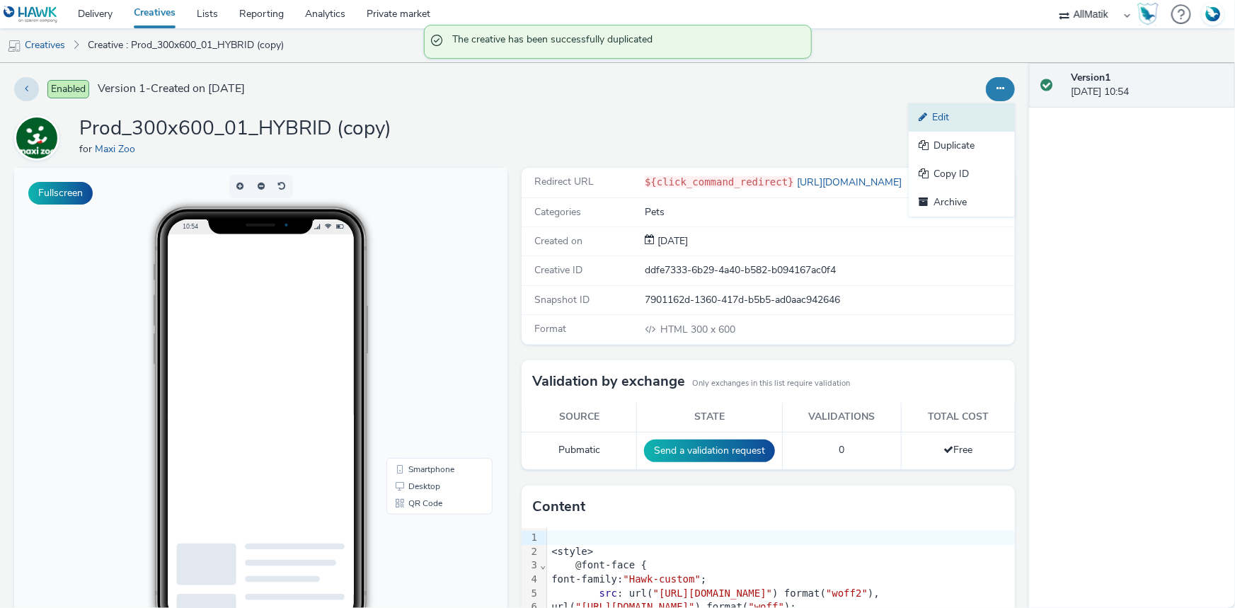
click at [947, 122] on link "Edit" at bounding box center [962, 117] width 106 height 28
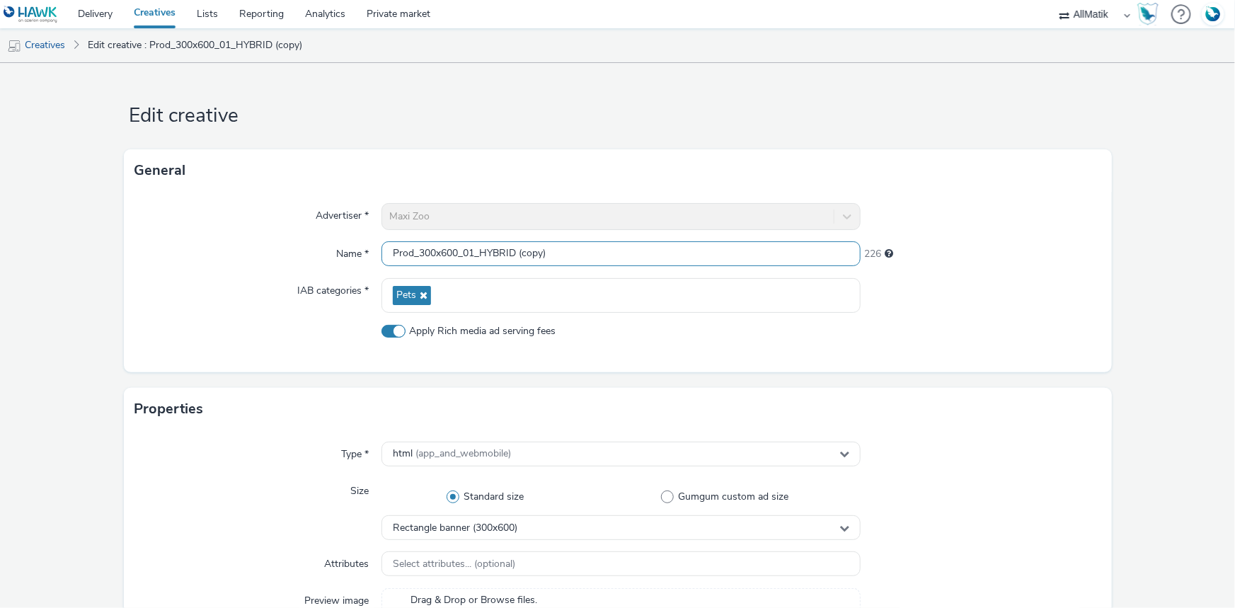
drag, startPoint x: 515, startPoint y: 251, endPoint x: 603, endPoint y: 255, distance: 88.5
click at [603, 255] on input "Prod_300x600_01_HYBRID (copy)" at bounding box center [620, 253] width 479 height 25
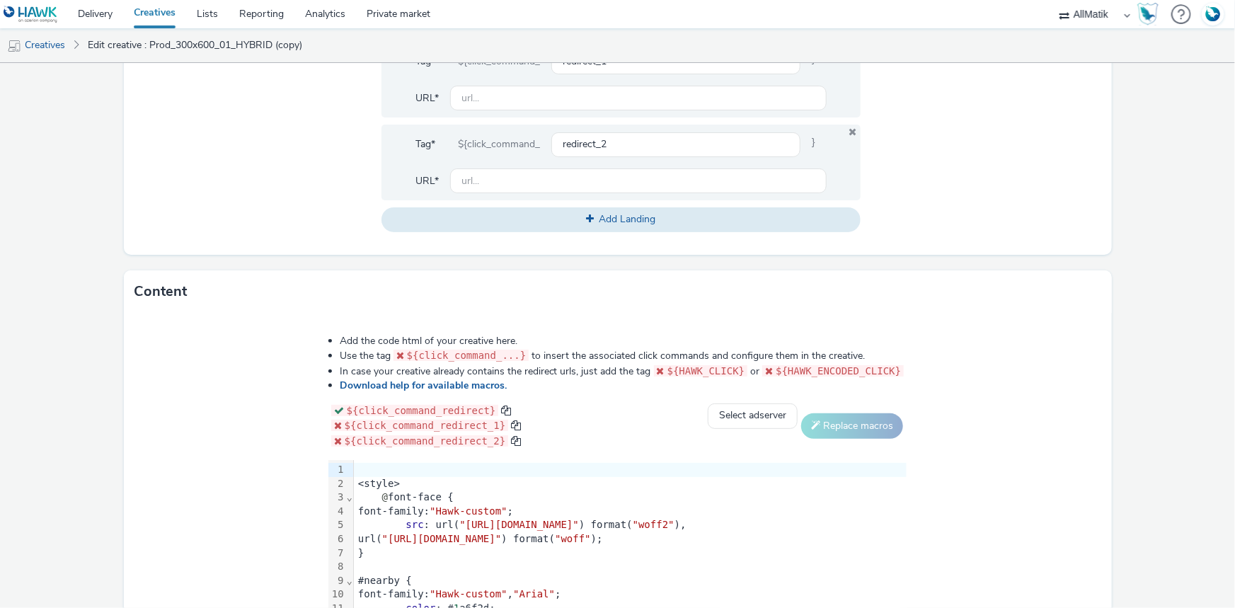
scroll to position [448, 0]
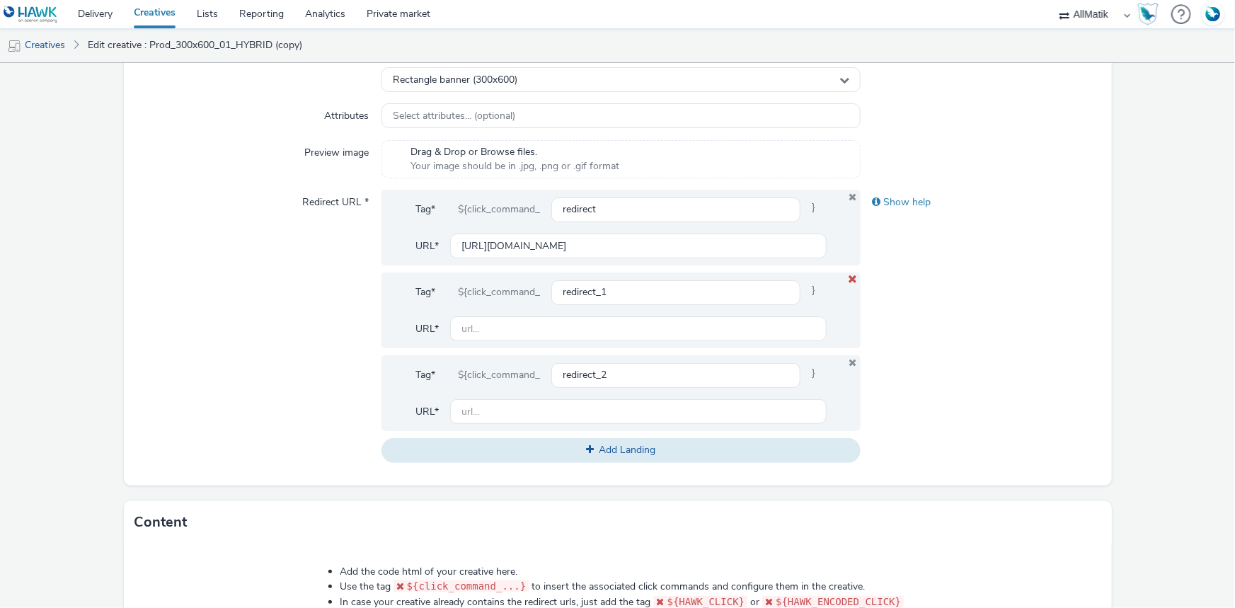
type input "Prod_300x600_03_HYBRID"
click at [848, 283] on icon at bounding box center [853, 279] width 11 height 9
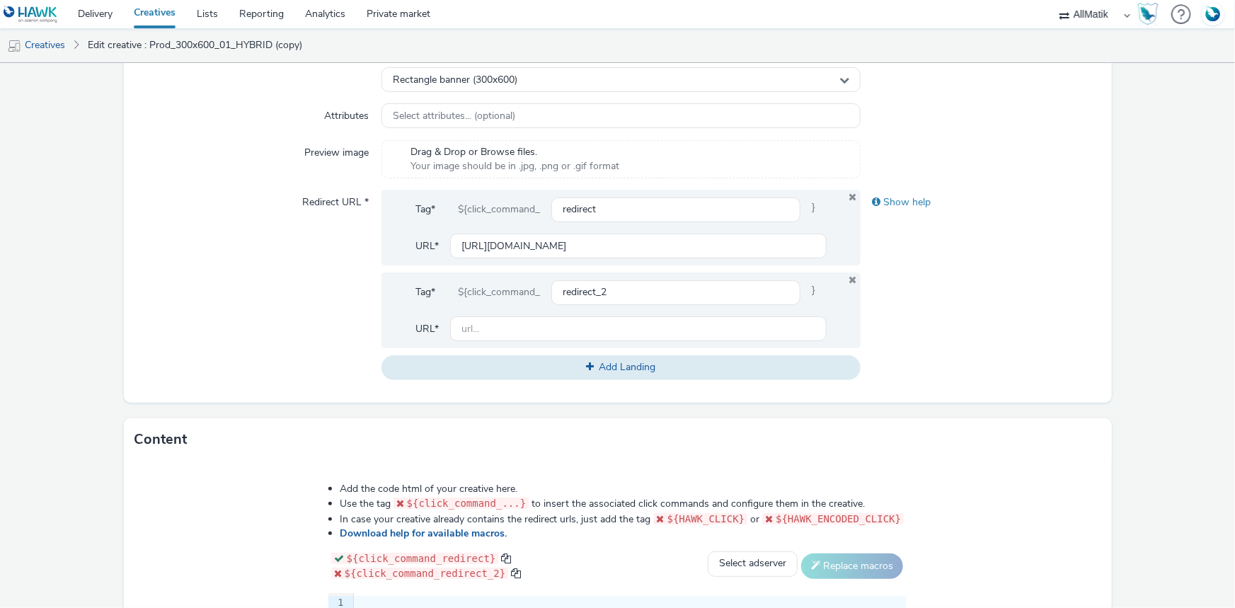
click at [849, 283] on icon at bounding box center [853, 280] width 8 height 10
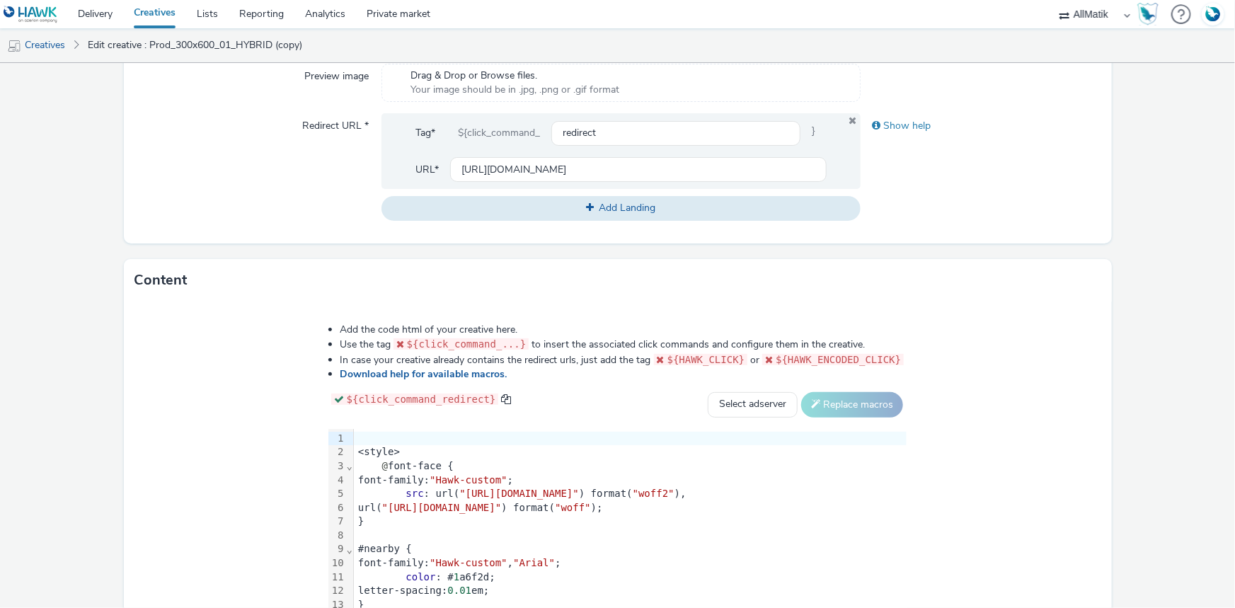
scroll to position [651, 0]
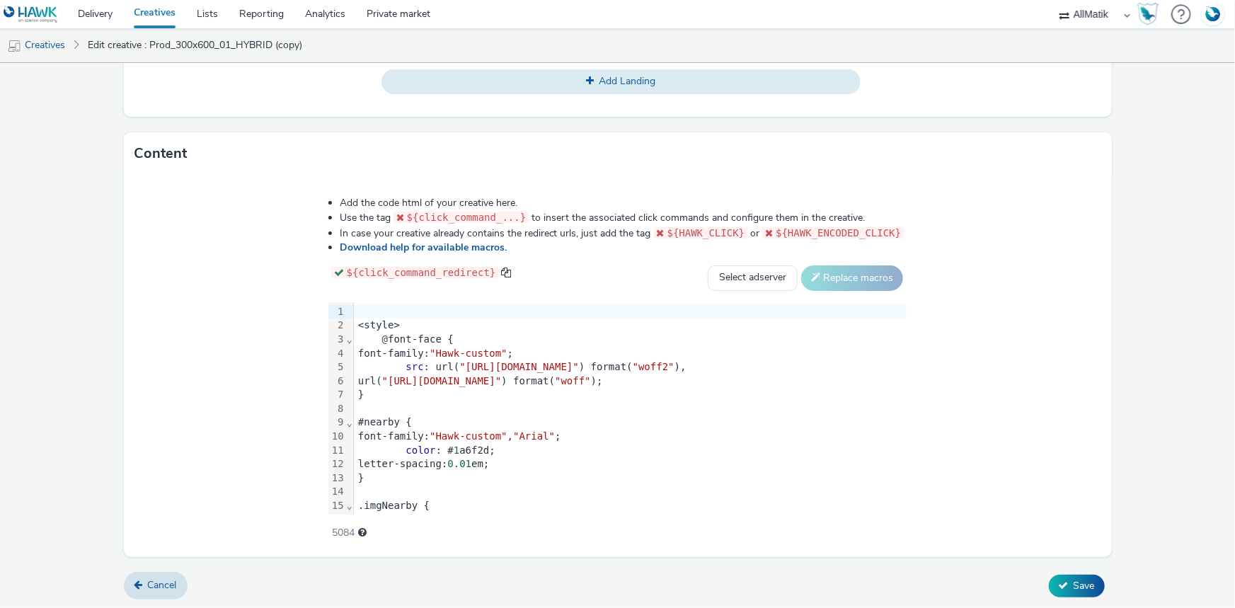
click at [354, 420] on div "#nearby {" at bounding box center [630, 422] width 553 height 14
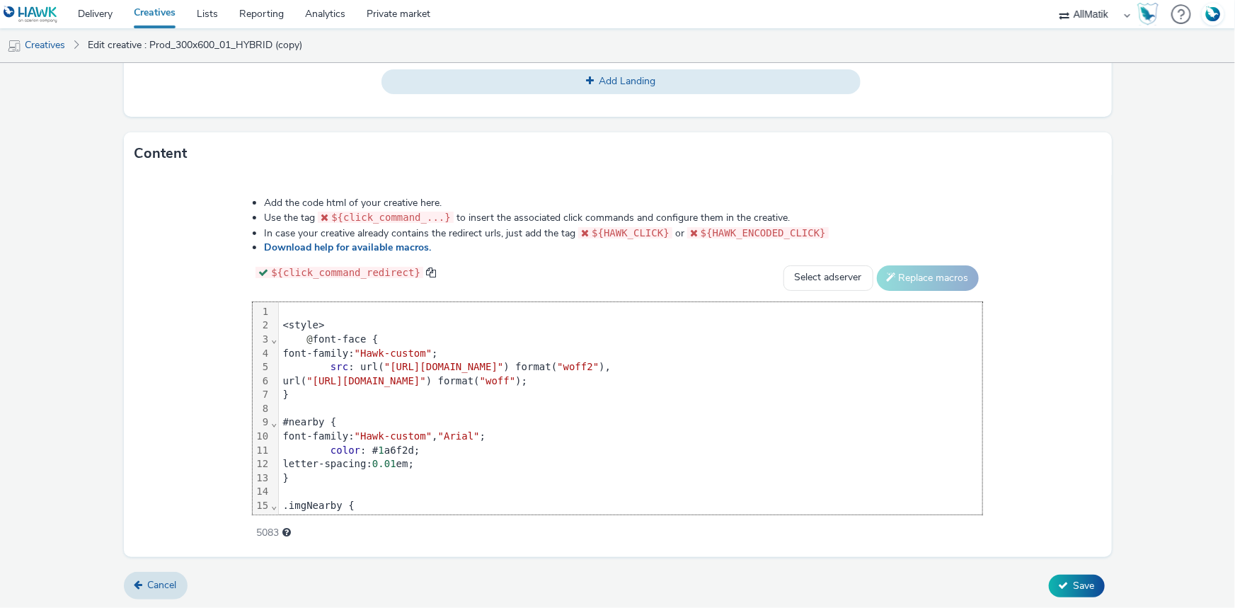
scroll to position [1037, 0]
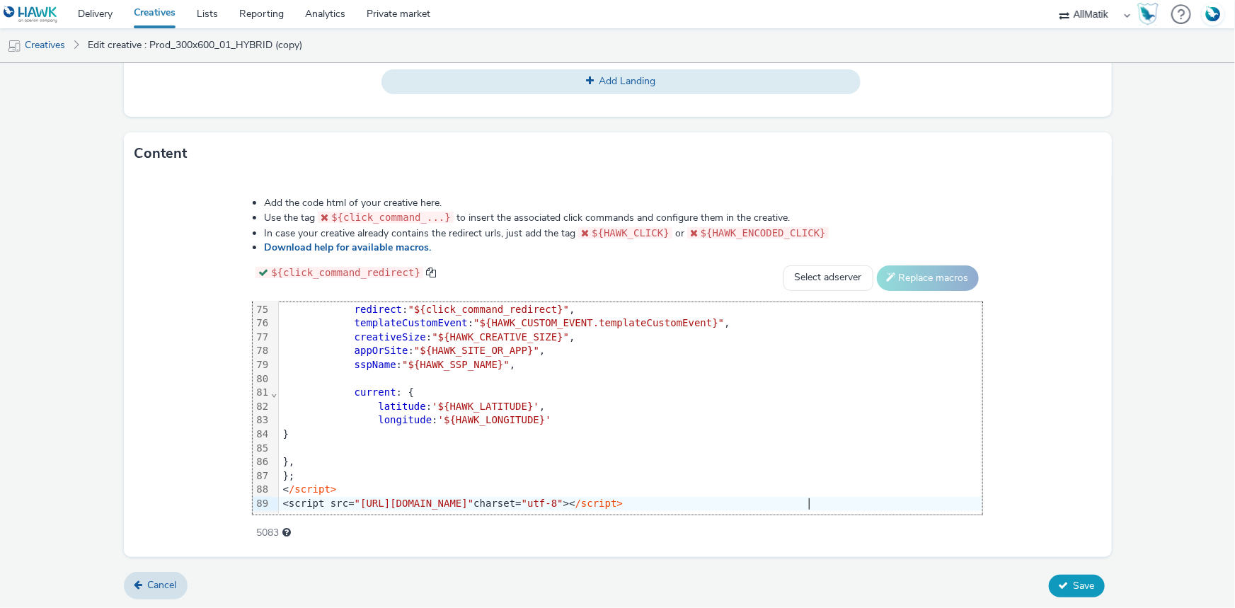
click at [1078, 585] on span "Save" at bounding box center [1084, 585] width 21 height 13
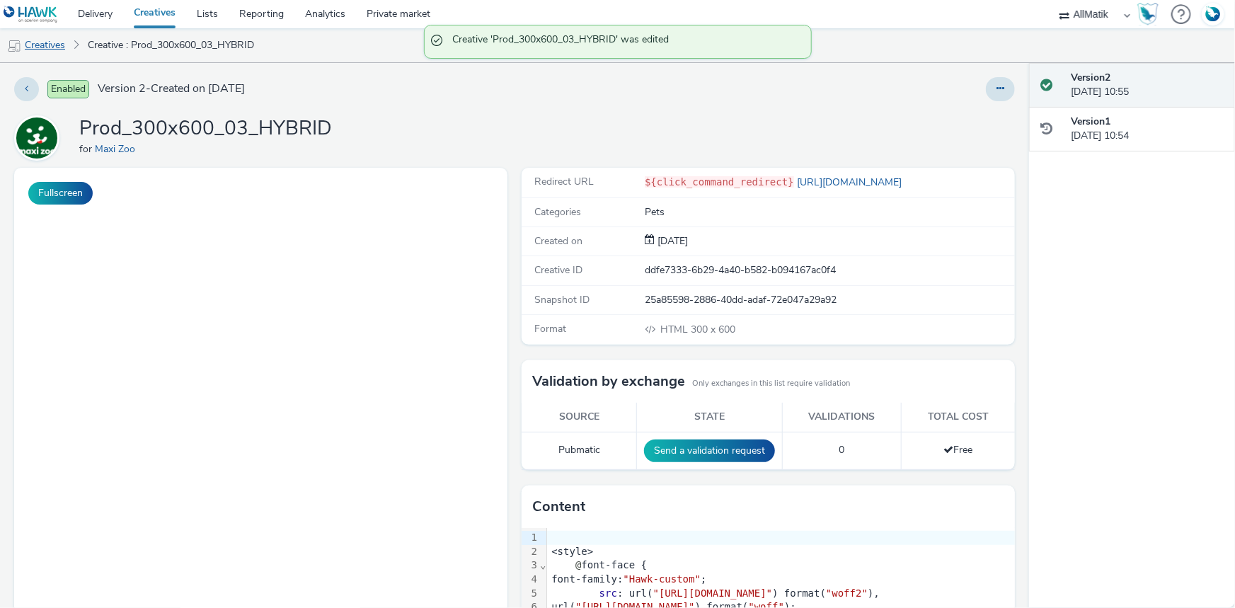
click at [33, 51] on link "Creatives" at bounding box center [36, 45] width 72 height 34
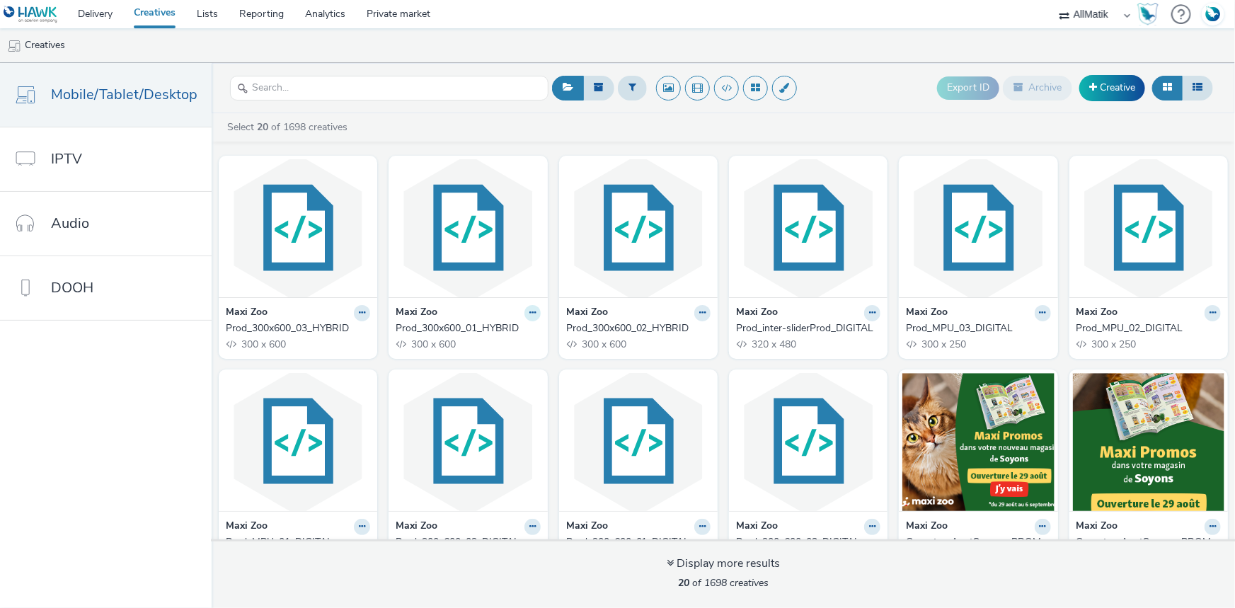
click at [524, 319] on button at bounding box center [532, 313] width 16 height 16
click at [471, 343] on link "Edit" at bounding box center [488, 337] width 106 height 28
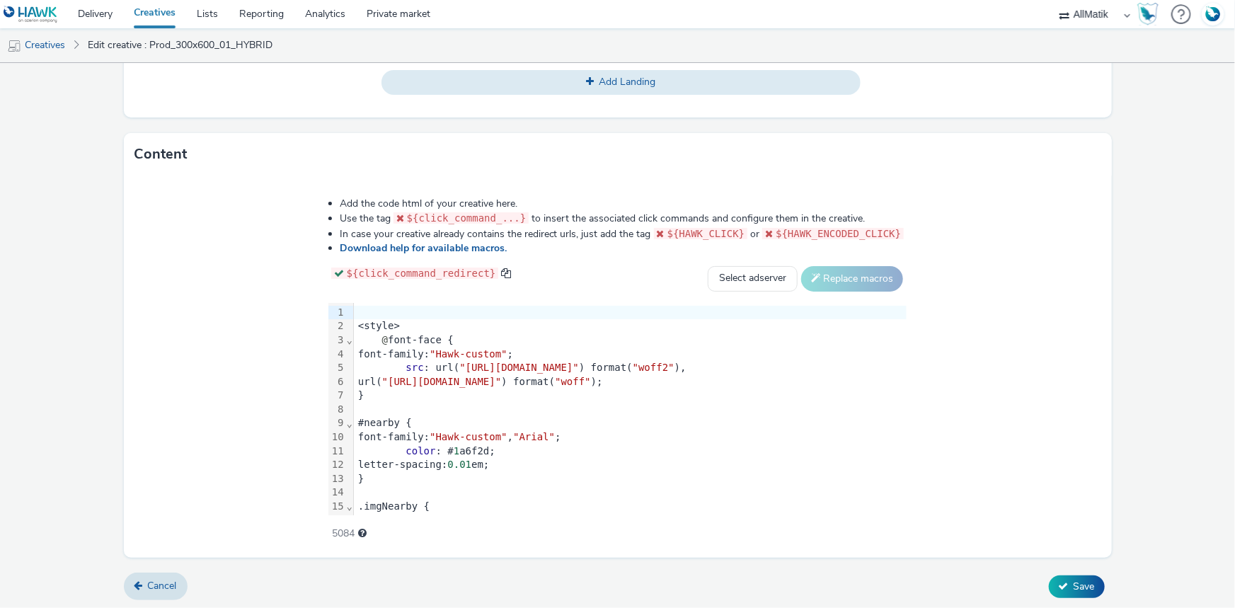
scroll to position [651, 0]
click at [1054, 566] on form "Edit creative General Advertiser * Maxi Zoo Name * Prod_300x600_01_HYBRID 233 I…" at bounding box center [617, 11] width 1235 height 1198
click at [1063, 578] on button "Save" at bounding box center [1077, 586] width 56 height 23
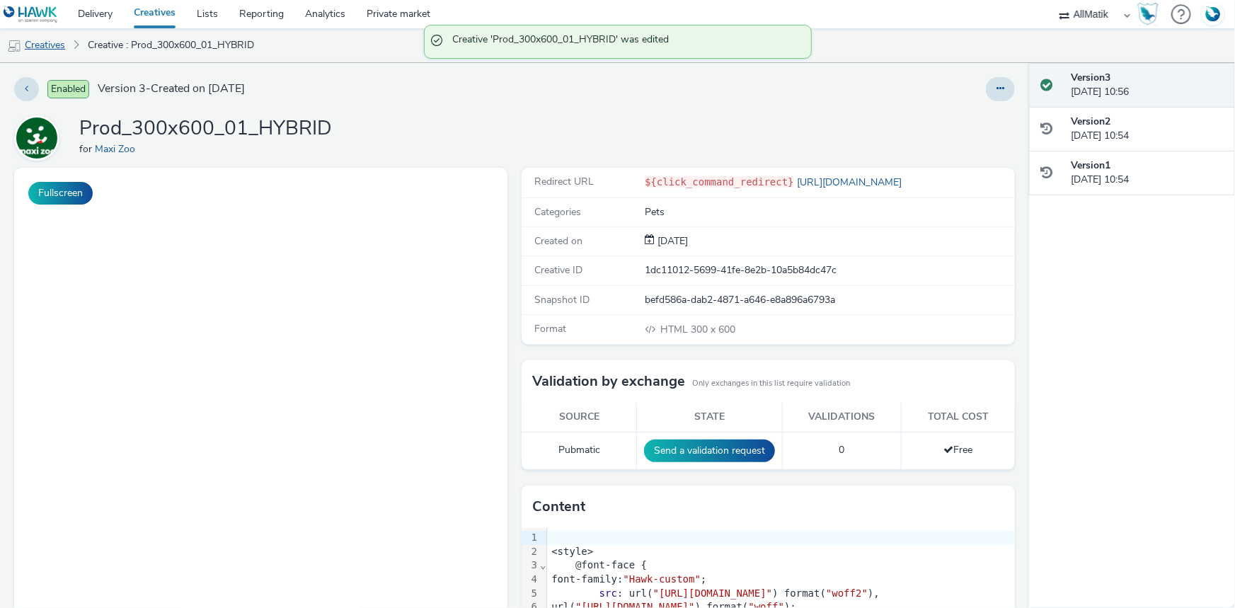
click at [51, 38] on link "Creatives" at bounding box center [36, 45] width 72 height 34
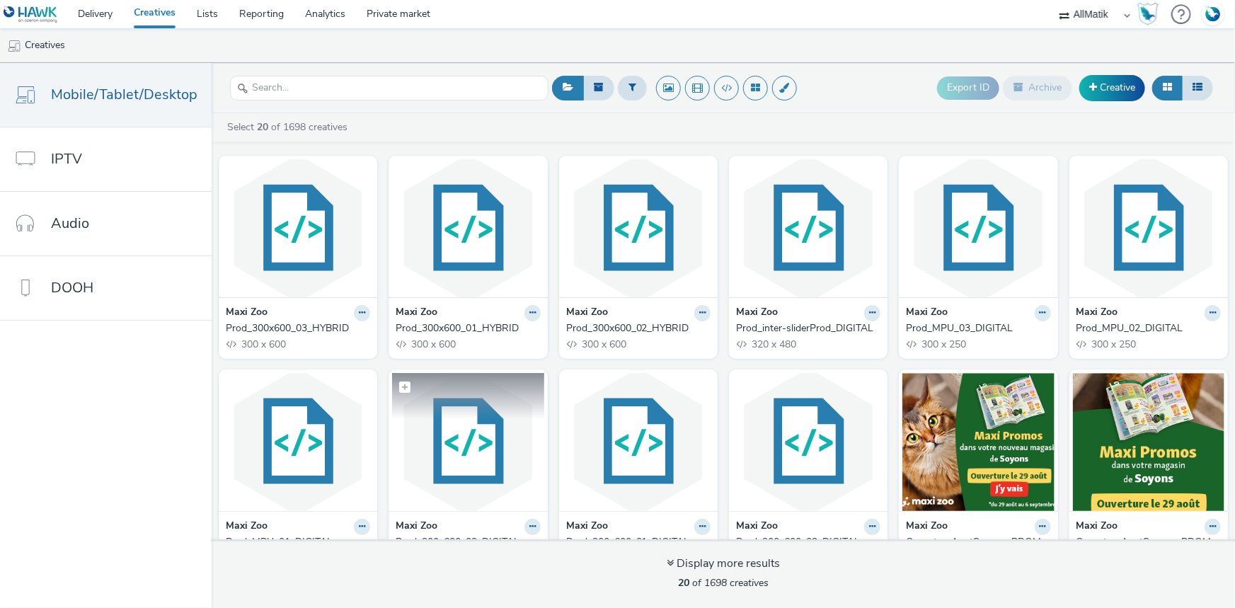
scroll to position [128, 0]
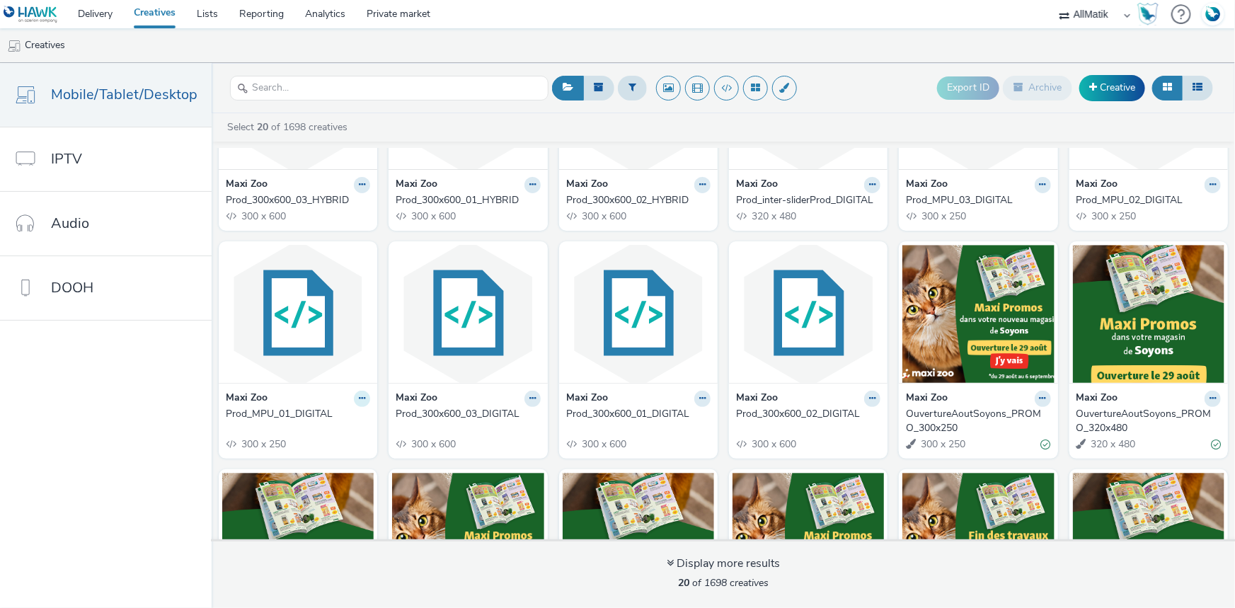
click at [362, 398] on button at bounding box center [362, 399] width 16 height 16
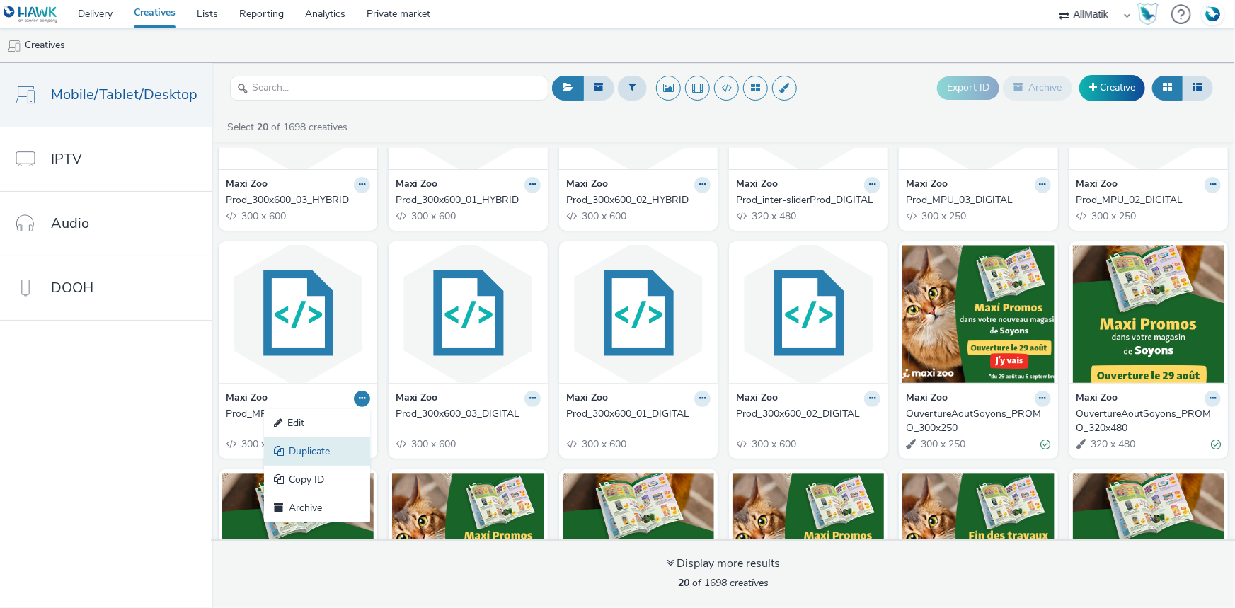
click at [312, 448] on link "Duplicate" at bounding box center [317, 451] width 106 height 28
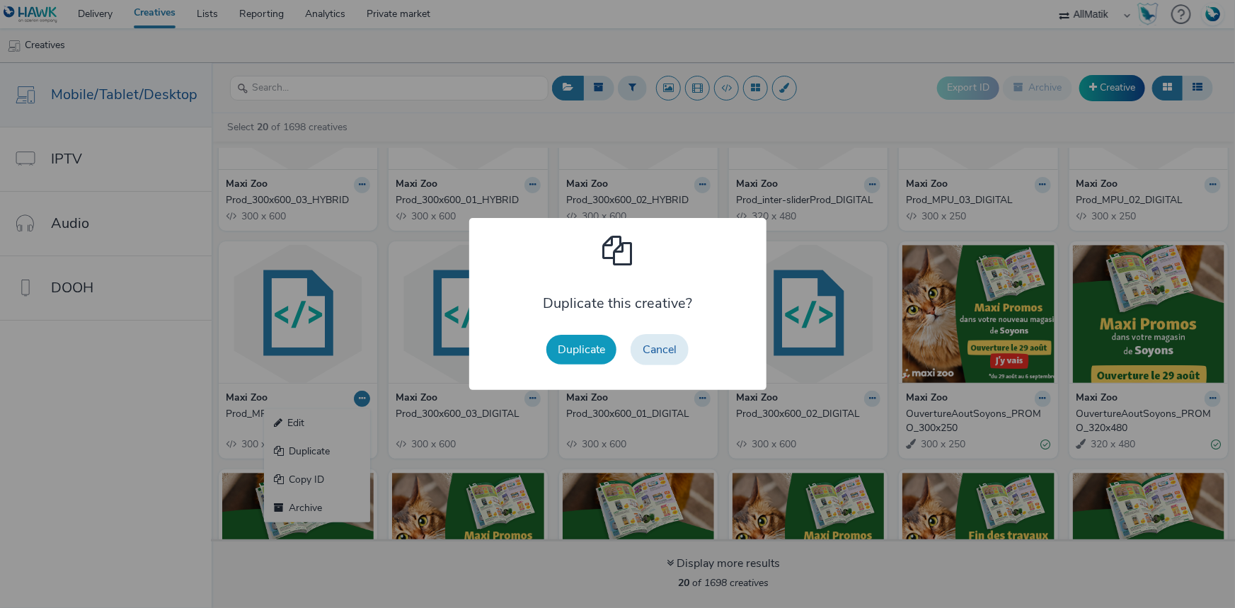
click at [572, 346] on button "Duplicate" at bounding box center [581, 350] width 70 height 30
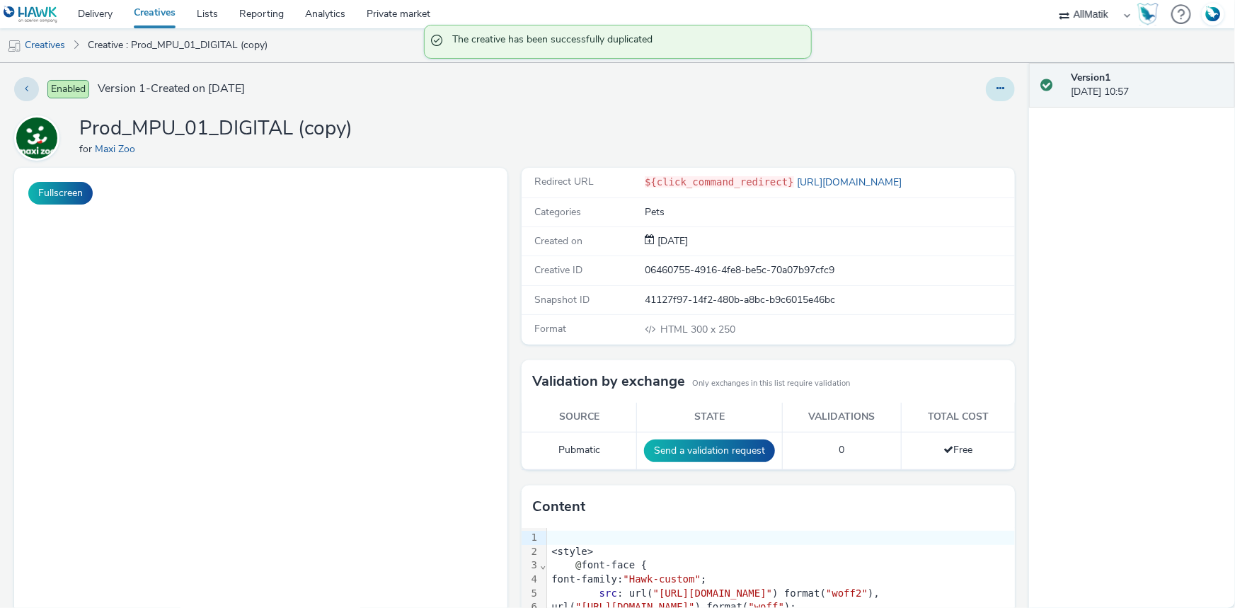
click at [996, 91] on icon at bounding box center [1000, 89] width 8 height 10
click at [970, 113] on link "Edit" at bounding box center [962, 117] width 106 height 28
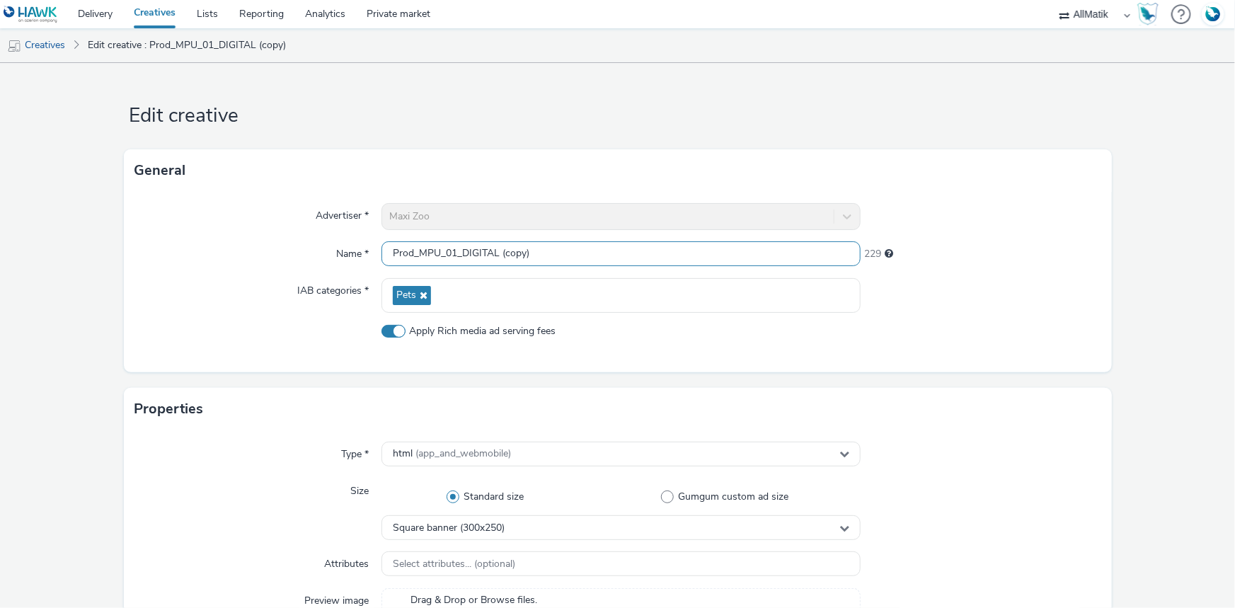
drag, startPoint x: 460, startPoint y: 248, endPoint x: 599, endPoint y: 248, distance: 139.4
click at [599, 248] on input "Prod_MPU_01_DIGITAL (copy)" at bounding box center [620, 253] width 479 height 25
type input "Prod_MPU_01_HYBRID"
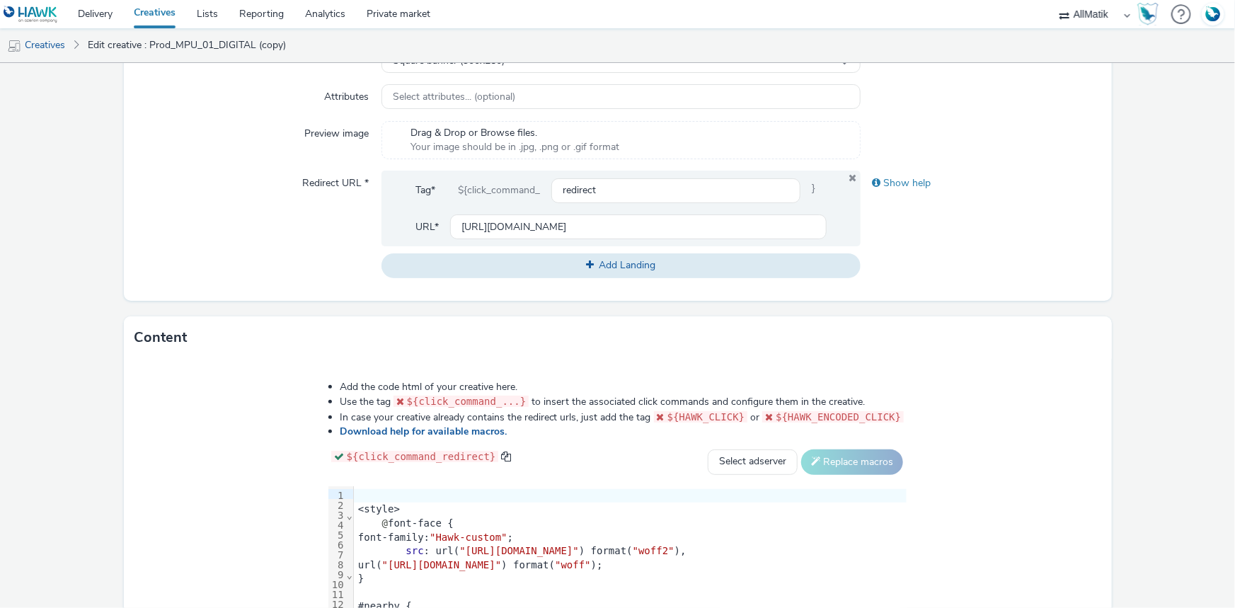
scroll to position [515, 0]
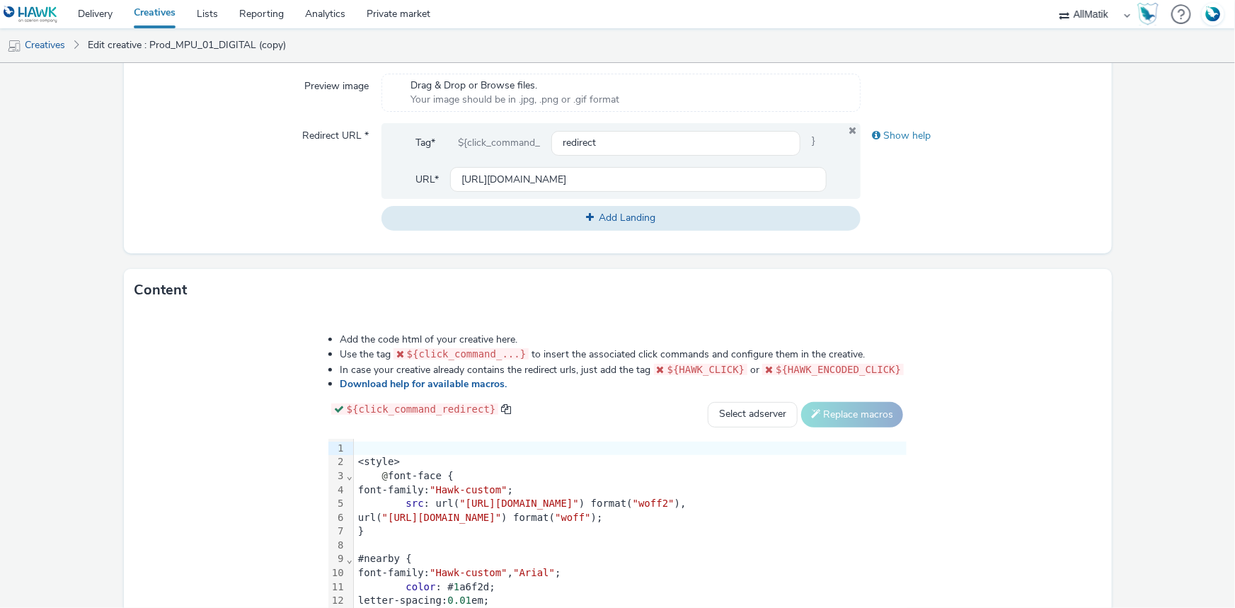
click at [459, 498] on span ""https://static.tabmo.io/creatives/2022-q1/april/maxi-zoo/skolar-sans-latin-con…" at bounding box center [519, 503] width 120 height 11
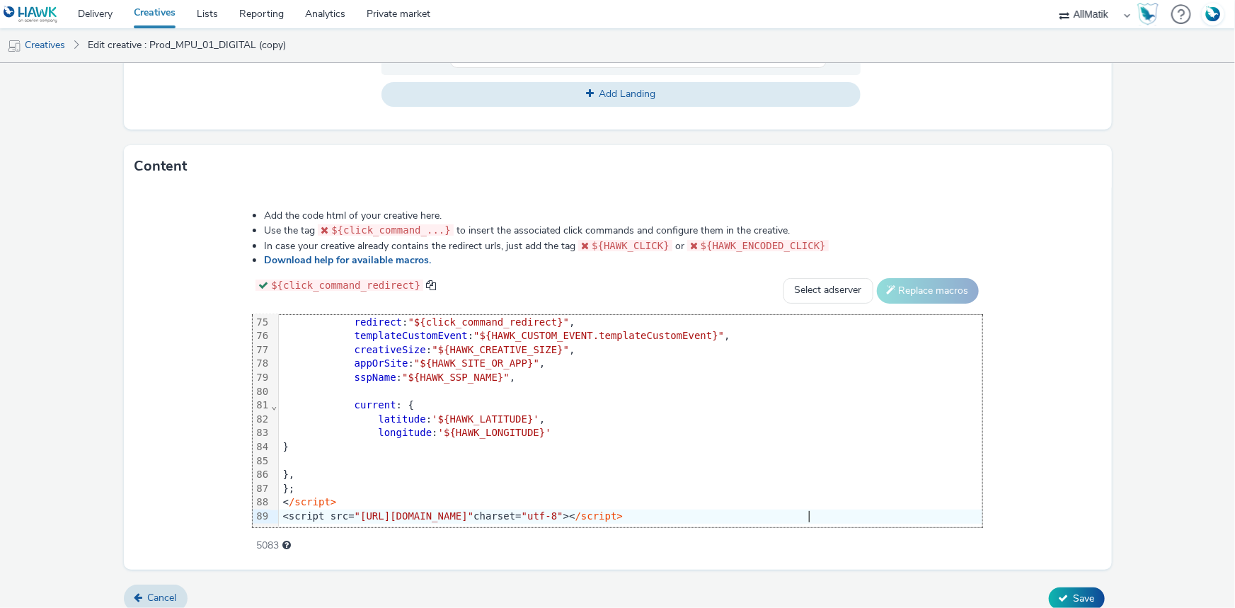
scroll to position [651, 0]
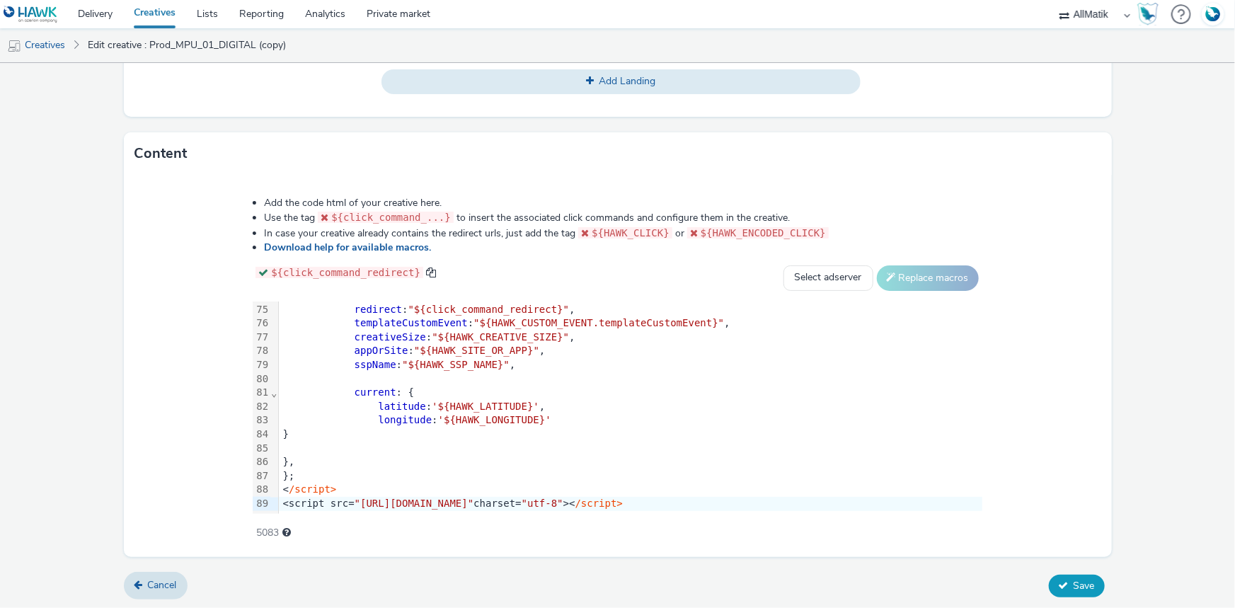
click at [1083, 580] on span "Save" at bounding box center [1084, 585] width 21 height 13
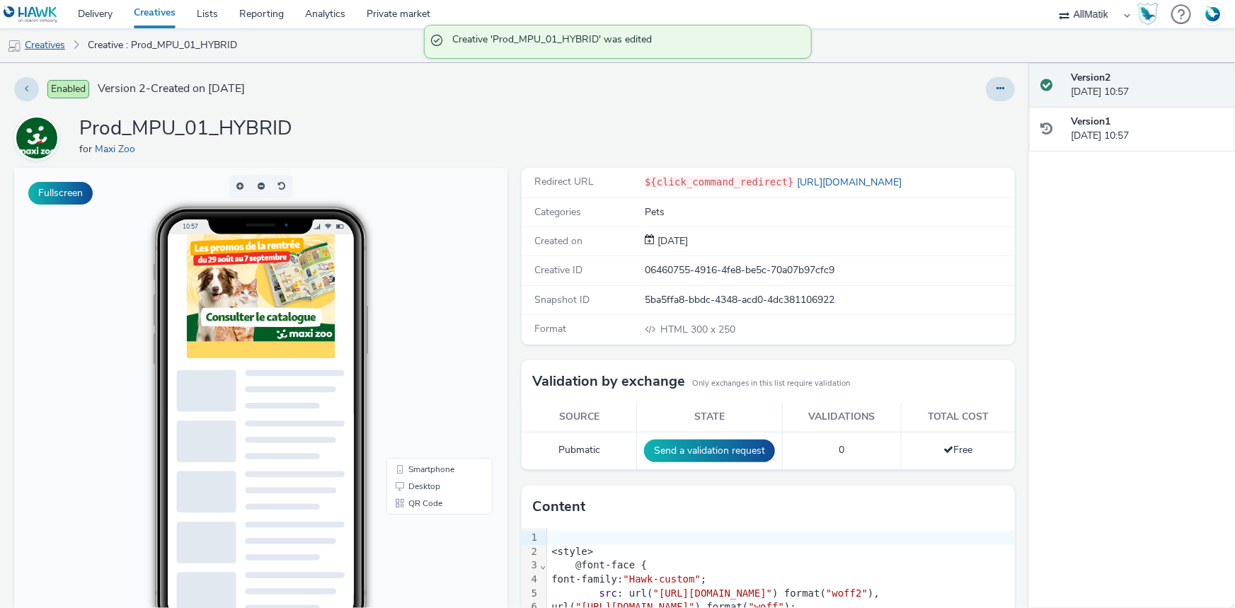
click at [52, 54] on link "Creatives" at bounding box center [36, 45] width 72 height 34
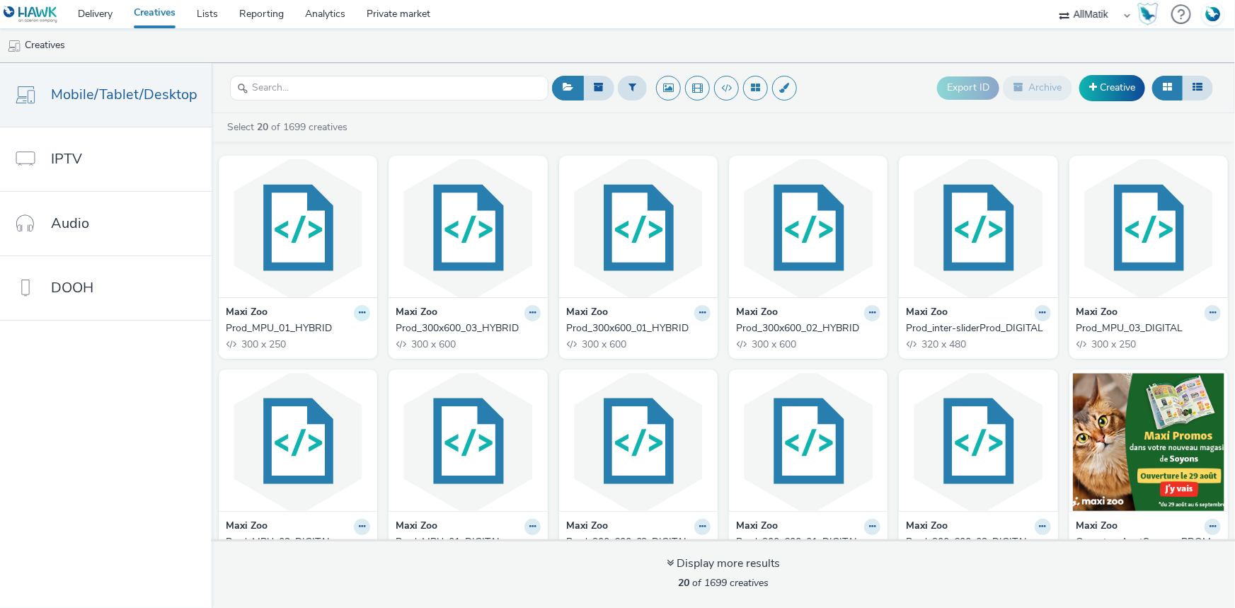
click at [359, 311] on icon at bounding box center [362, 313] width 6 height 8
click at [313, 372] on link "Duplicate" at bounding box center [317, 366] width 106 height 28
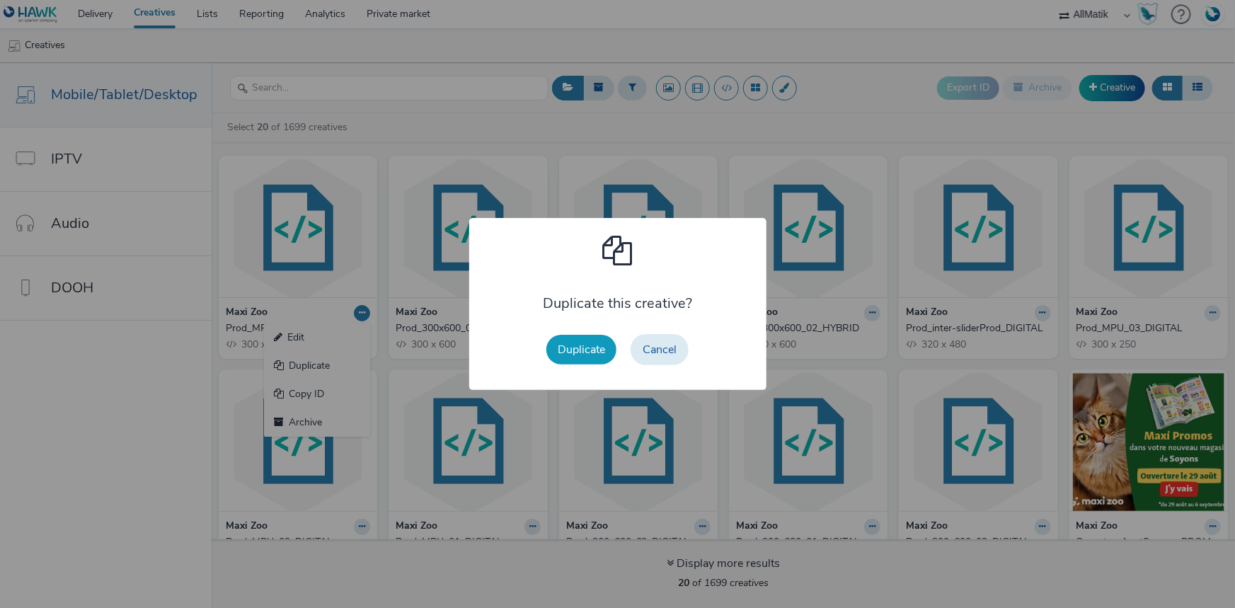
click at [592, 350] on button "Duplicate" at bounding box center [581, 350] width 70 height 30
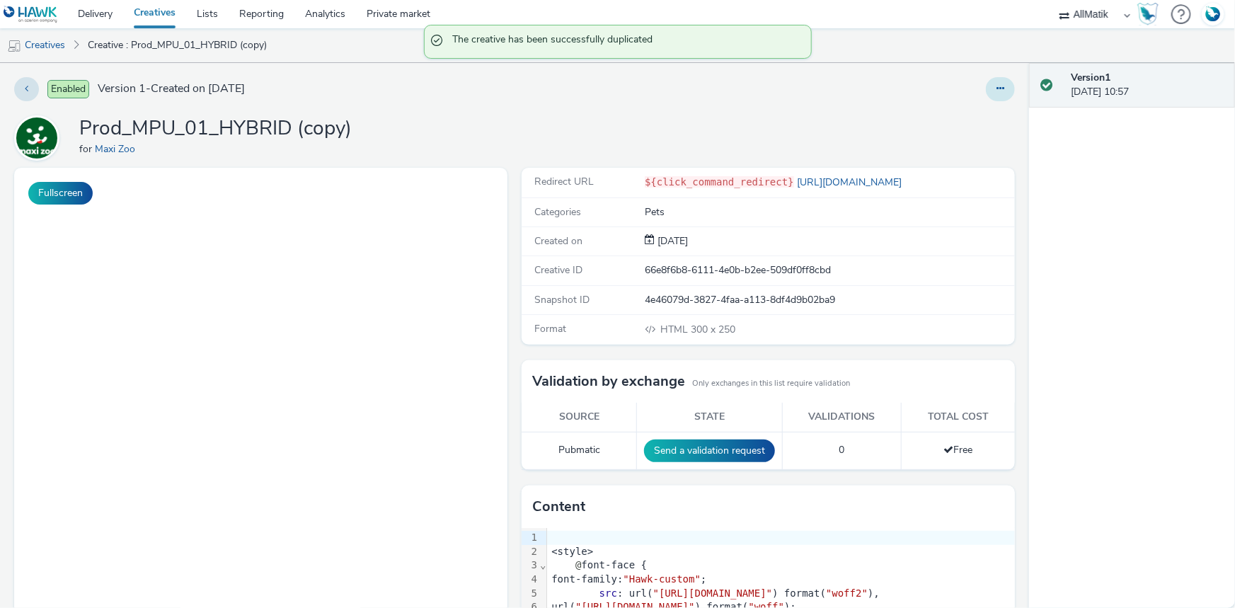
click at [996, 93] on icon at bounding box center [1000, 89] width 8 height 10
click at [968, 115] on link "Edit" at bounding box center [962, 117] width 106 height 28
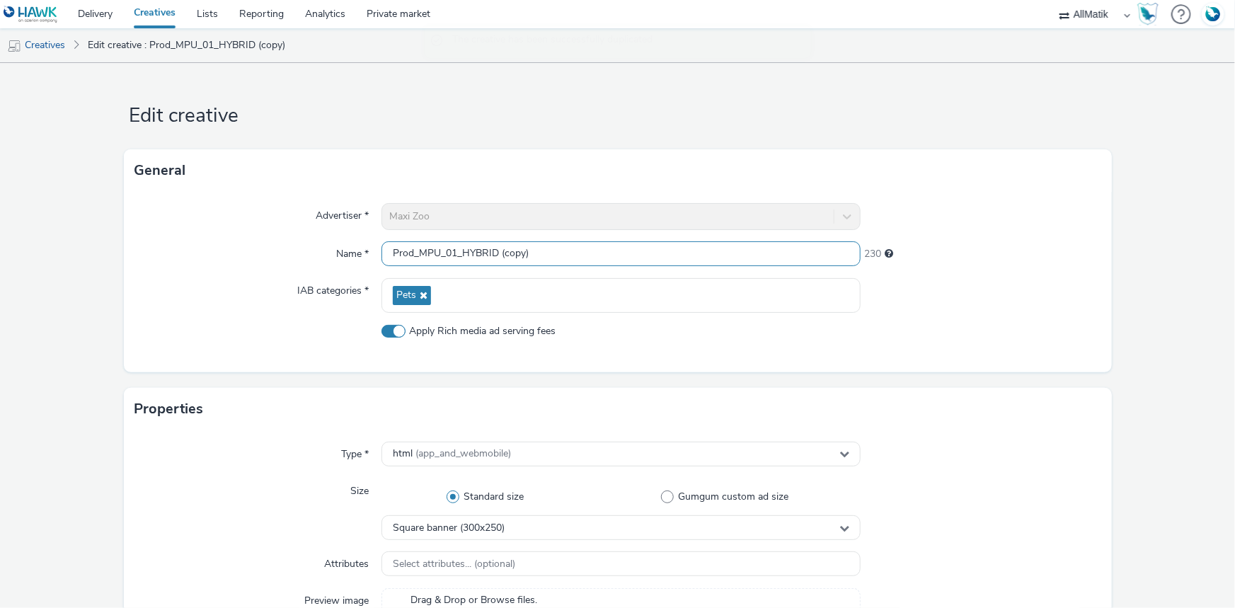
drag, startPoint x: 496, startPoint y: 249, endPoint x: 607, endPoint y: 252, distance: 110.4
click at [607, 252] on input "Prod_MPU_01_HYBRID (copy)" at bounding box center [620, 253] width 479 height 25
click at [452, 255] on input "Prod_MPU_01_HYBRID" at bounding box center [620, 253] width 479 height 25
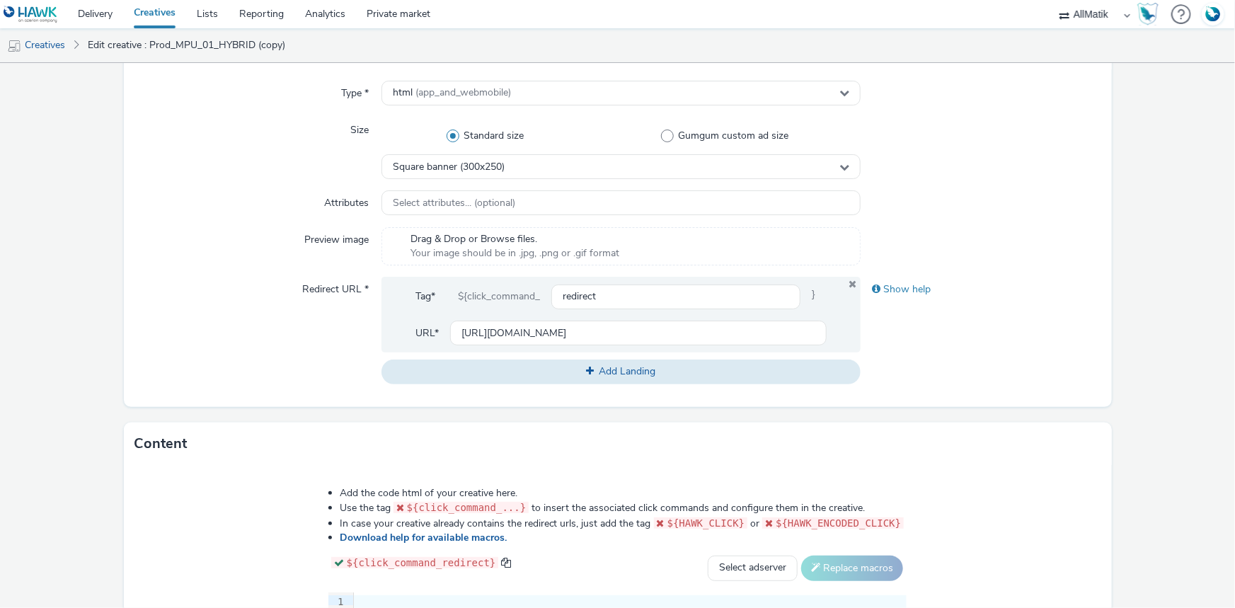
scroll to position [515, 0]
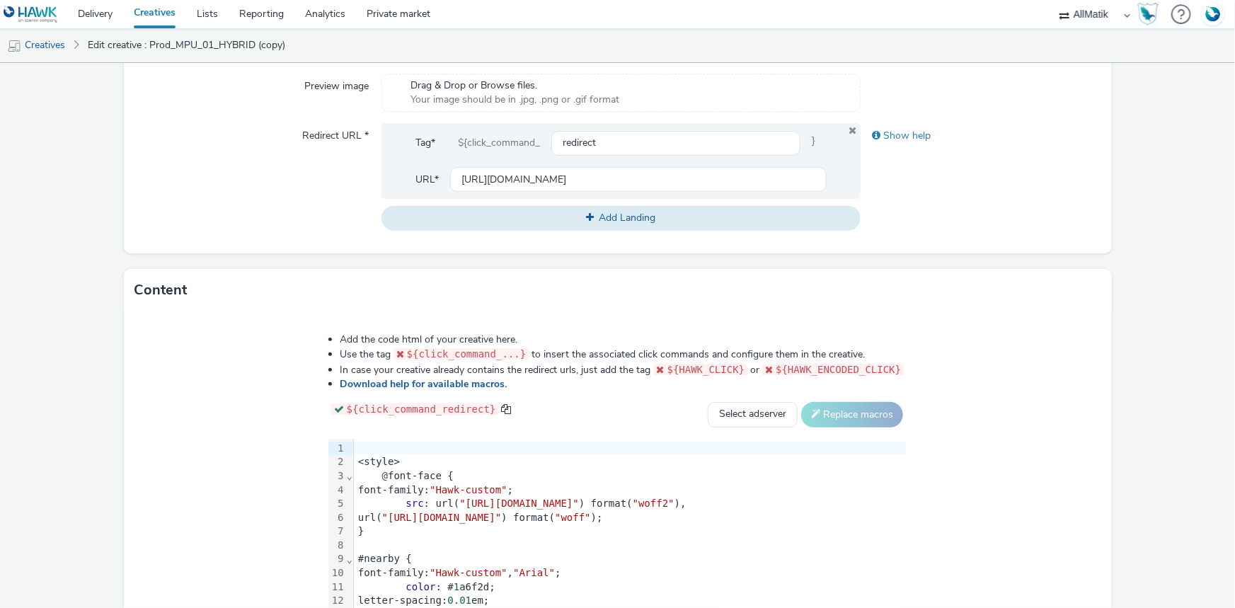
type input "Prod_MPU_02_HYBRID"
click at [354, 466] on div "<style>" at bounding box center [630, 462] width 553 height 14
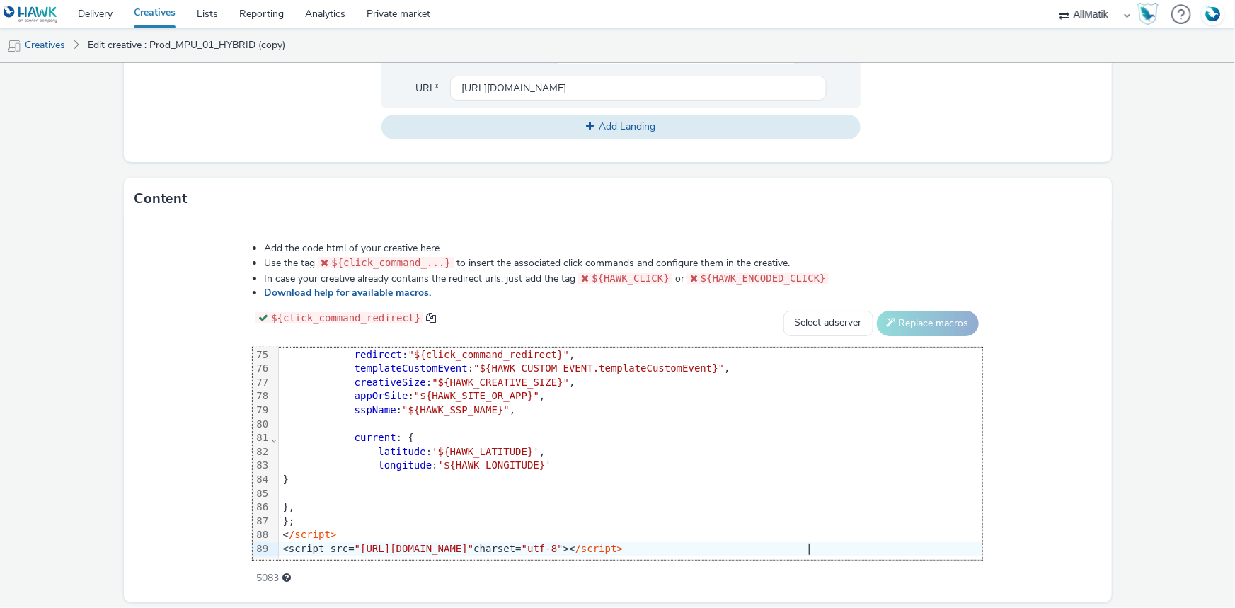
scroll to position [651, 0]
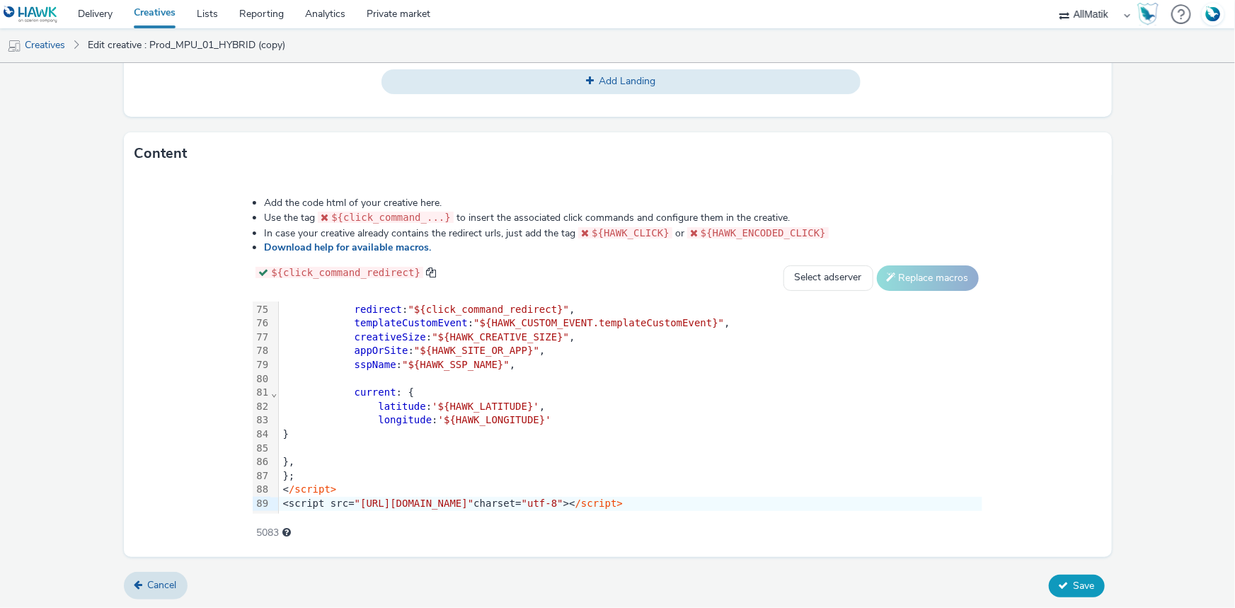
click at [1059, 585] on icon at bounding box center [1064, 585] width 10 height 10
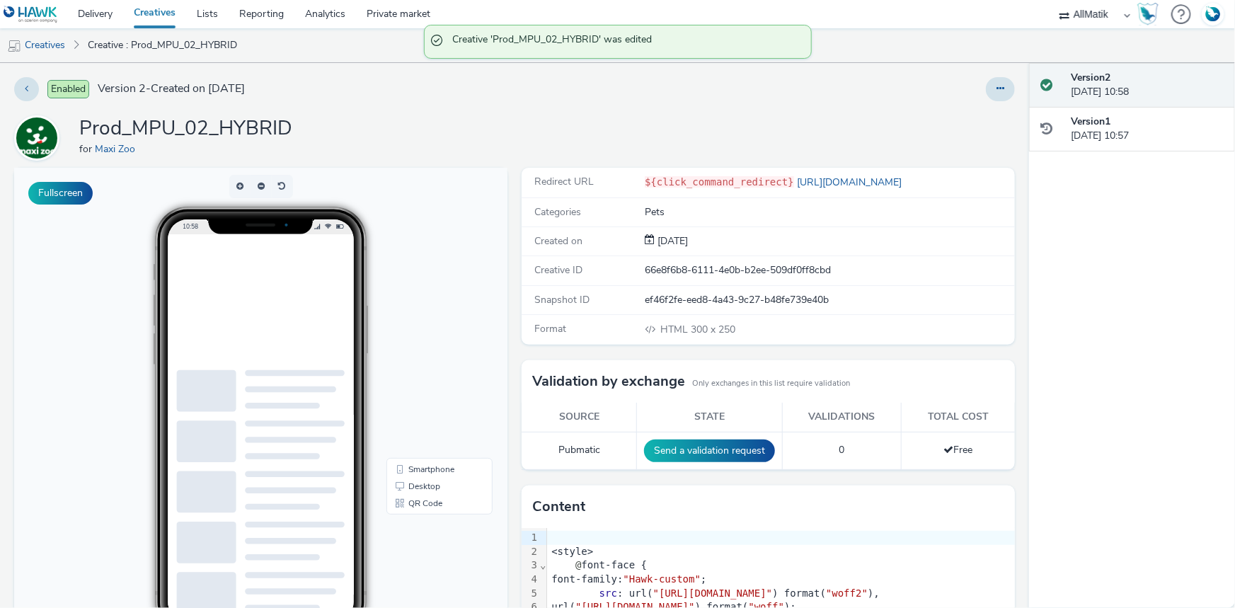
click at [1007, 76] on div "Enabled Version 2 - Created on 26 August 2025 Prod_MPU_02_HYBRID for Maxi Zoo F…" at bounding box center [514, 335] width 1029 height 545
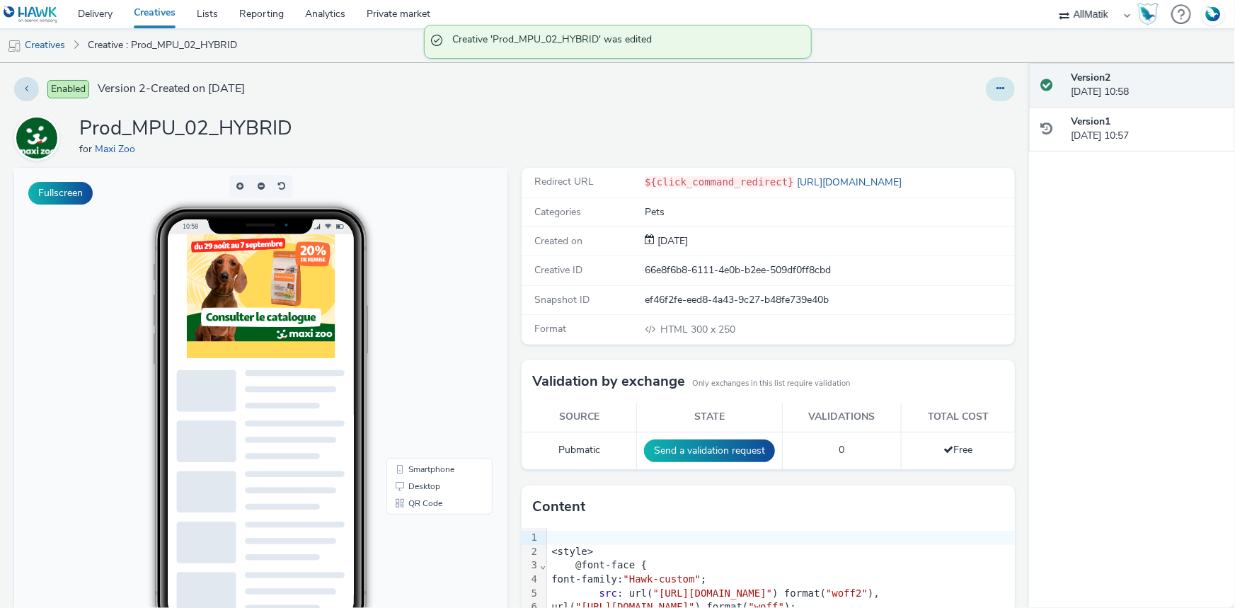
click at [991, 98] on button at bounding box center [1000, 89] width 29 height 24
click at [965, 149] on link "Duplicate" at bounding box center [962, 146] width 106 height 28
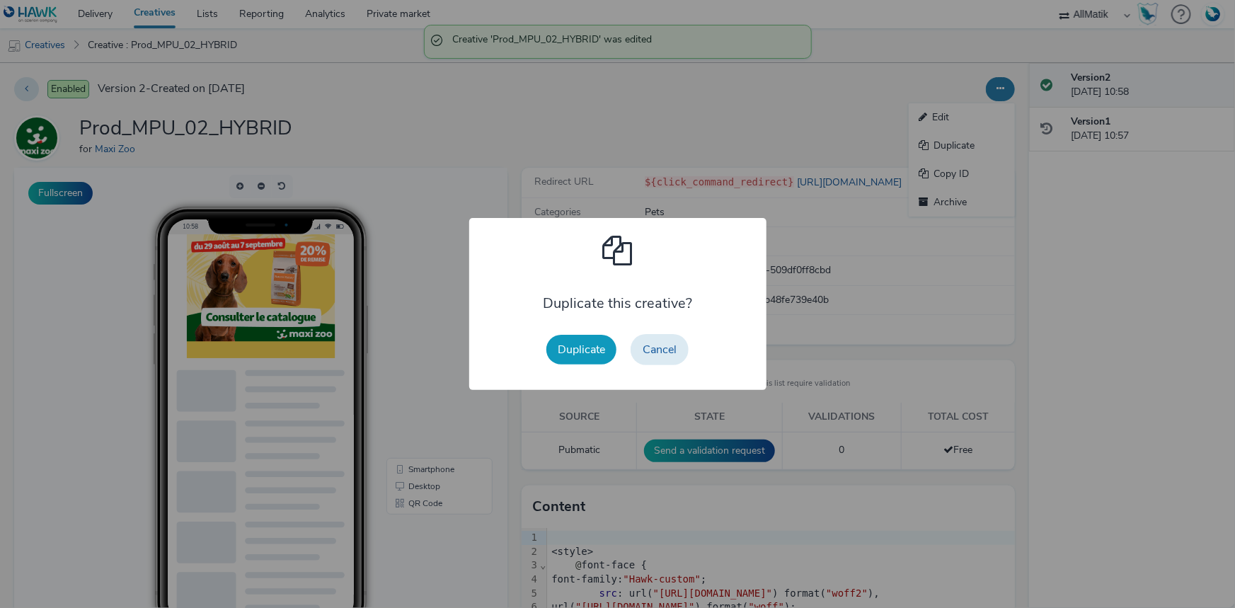
click at [594, 339] on button "Duplicate" at bounding box center [581, 350] width 70 height 30
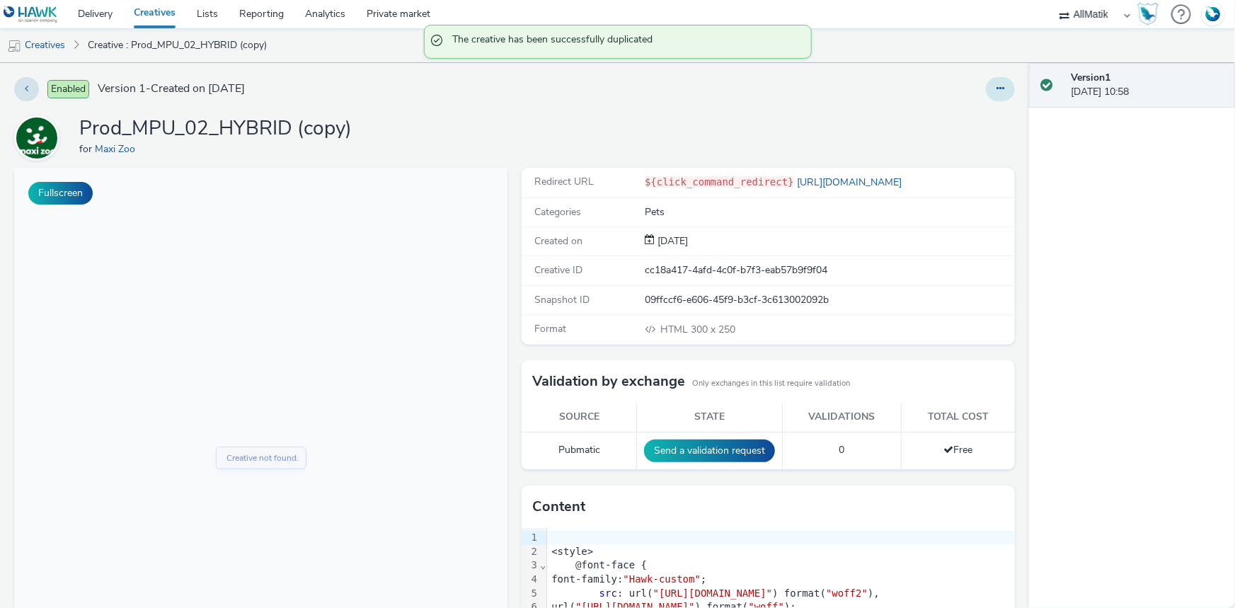
click at [986, 87] on button at bounding box center [1000, 89] width 29 height 24
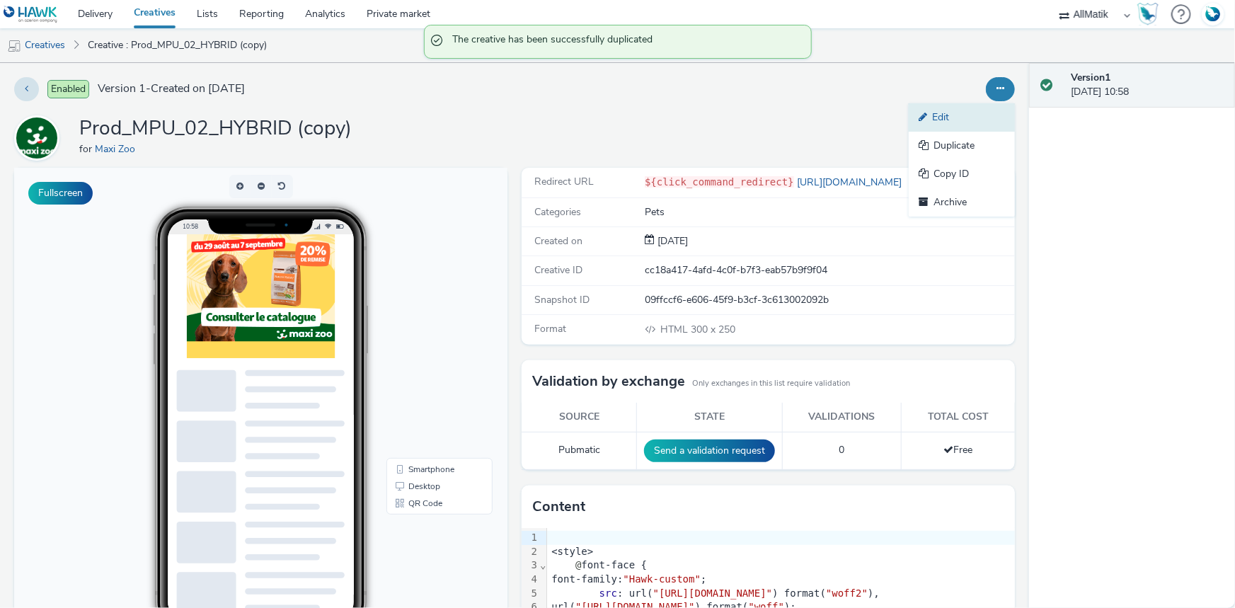
click at [944, 118] on link "Edit" at bounding box center [962, 117] width 106 height 28
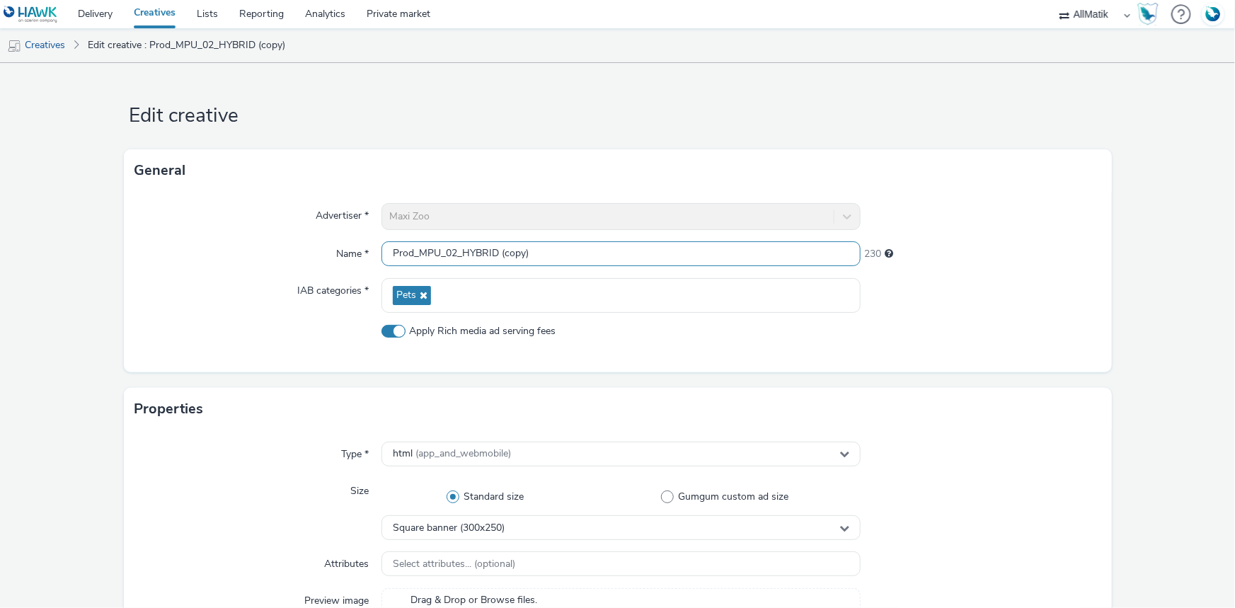
drag, startPoint x: 495, startPoint y: 251, endPoint x: 547, endPoint y: 251, distance: 51.7
click at [547, 251] on input "Prod_MPU_02_HYBRID (copy)" at bounding box center [620, 253] width 479 height 25
click at [452, 250] on input "Prod_MPU_02_HYBRID" at bounding box center [620, 253] width 479 height 25
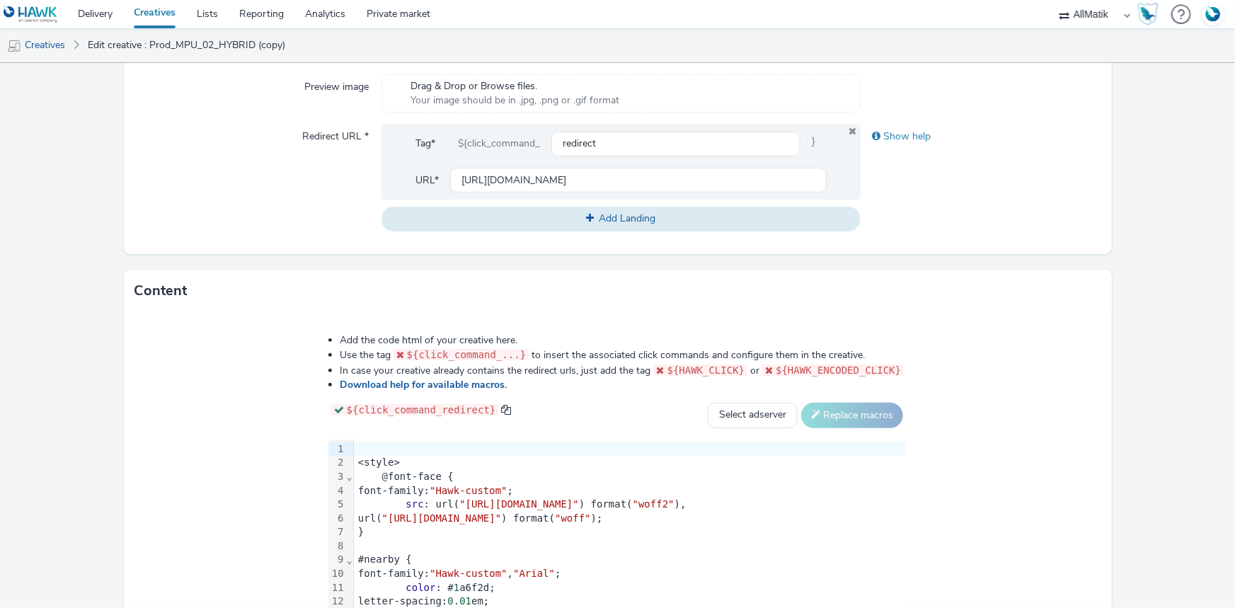
scroll to position [515, 0]
type input "Prod_MPU_03_HYBRID"
click at [354, 478] on div "@ font-face {" at bounding box center [630, 476] width 553 height 14
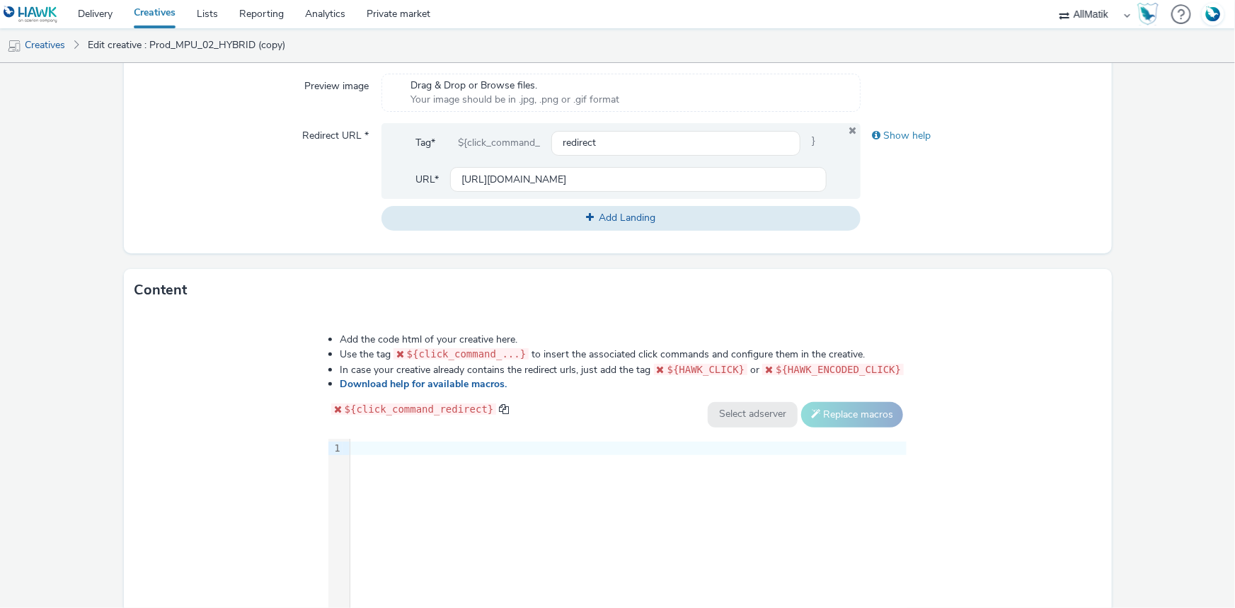
click at [430, 470] on div "9 1 ›" at bounding box center [617, 545] width 579 height 212
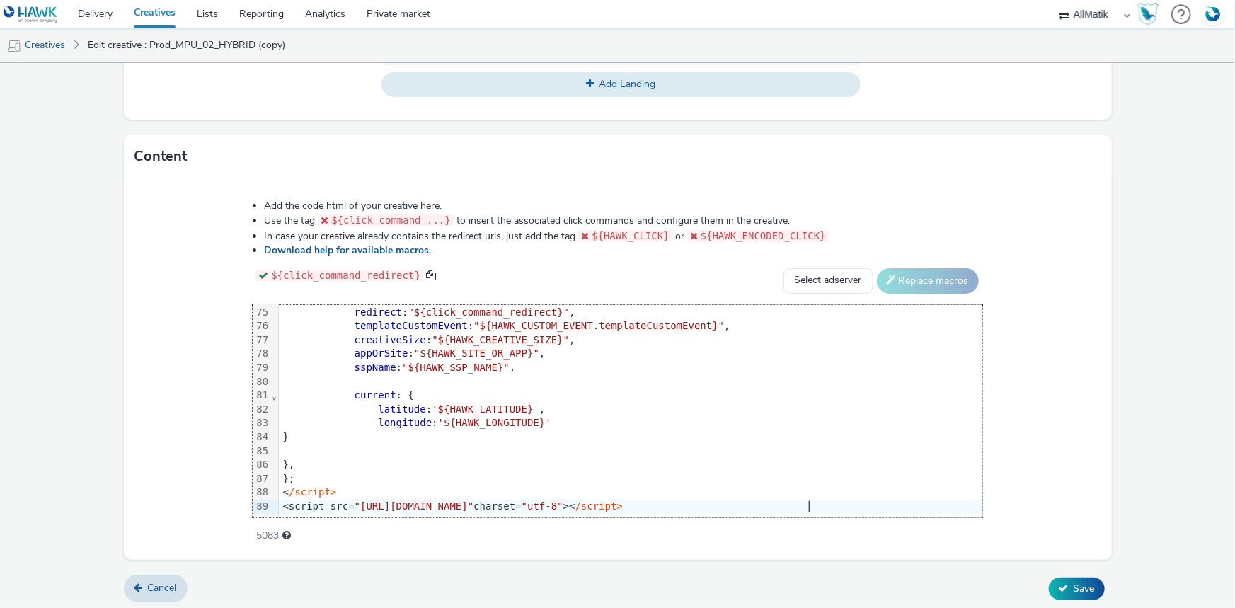
scroll to position [651, 0]
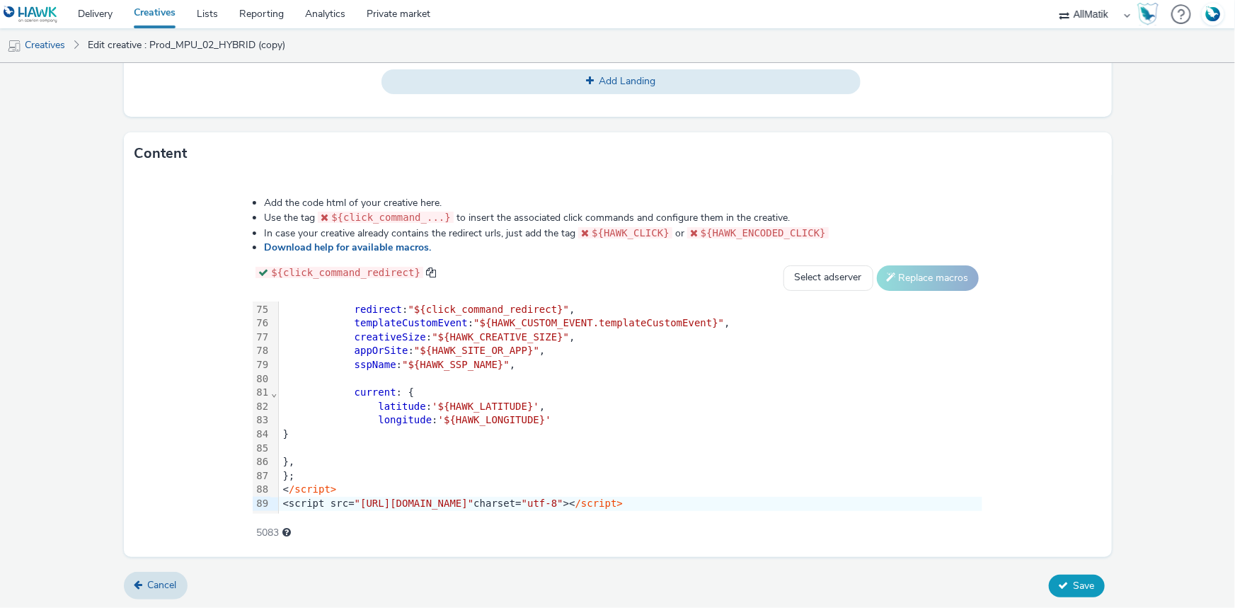
click at [1074, 587] on span "Save" at bounding box center [1084, 585] width 21 height 13
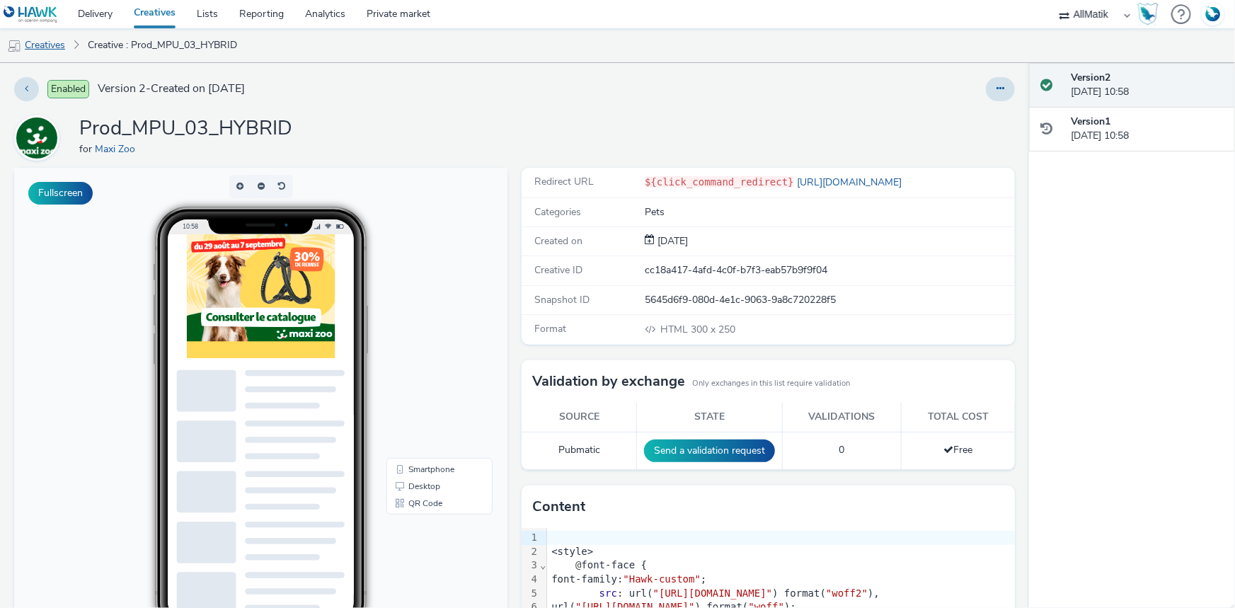
click at [66, 45] on link "Creatives" at bounding box center [36, 45] width 72 height 34
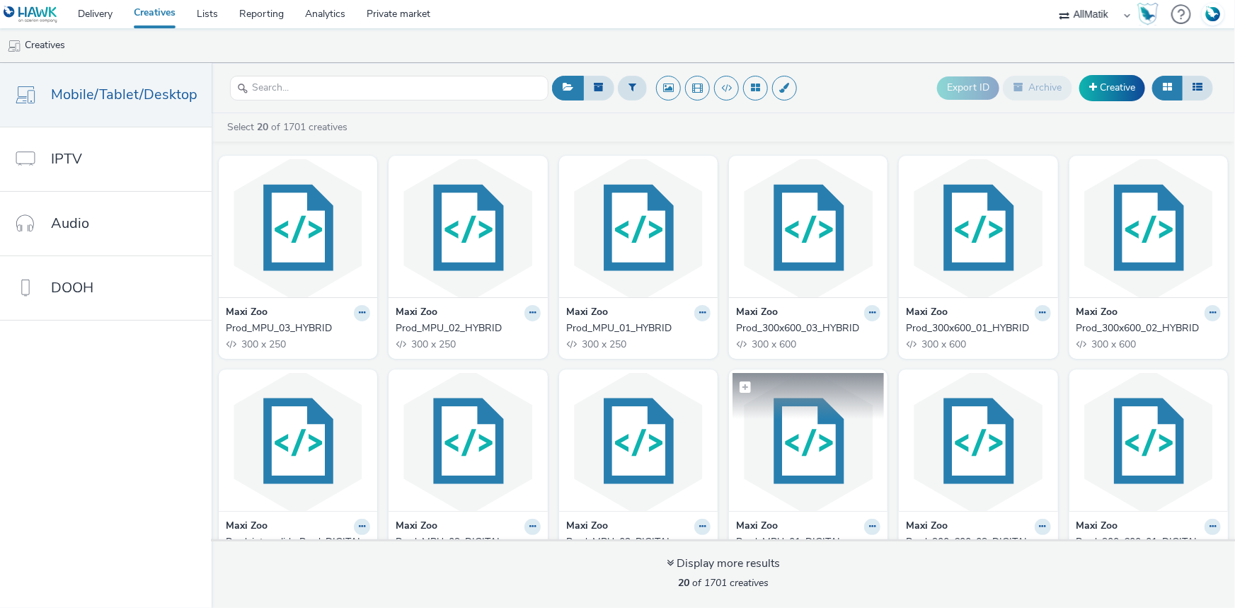
scroll to position [128, 0]
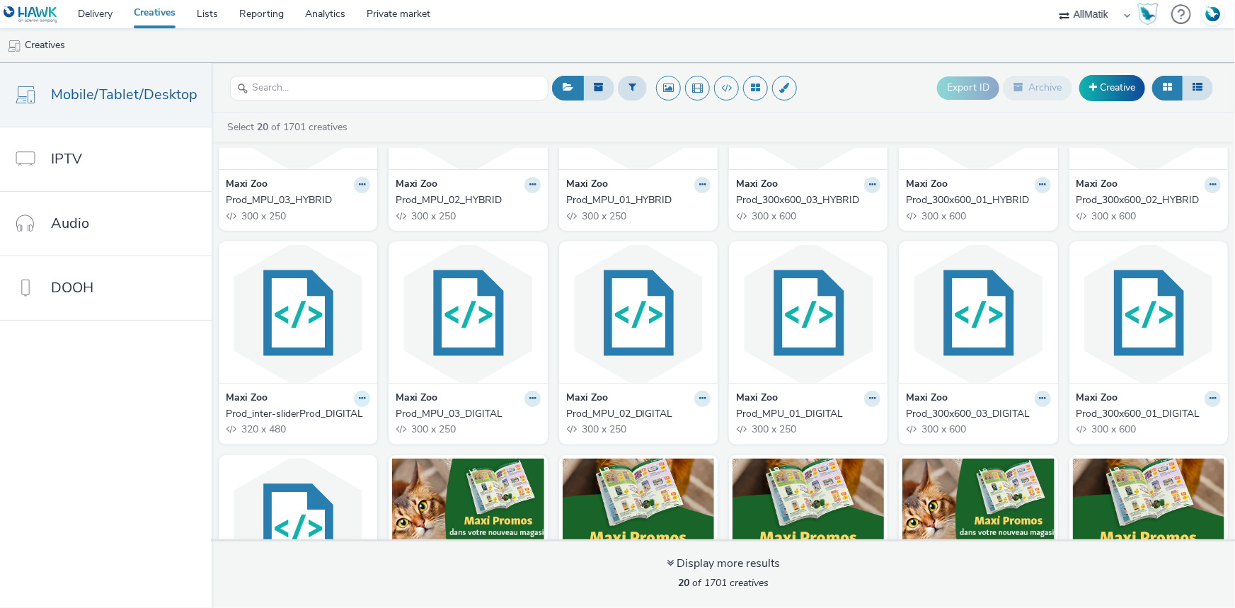
click at [354, 395] on button at bounding box center [362, 399] width 16 height 16
click at [335, 440] on link "Duplicate" at bounding box center [317, 451] width 106 height 28
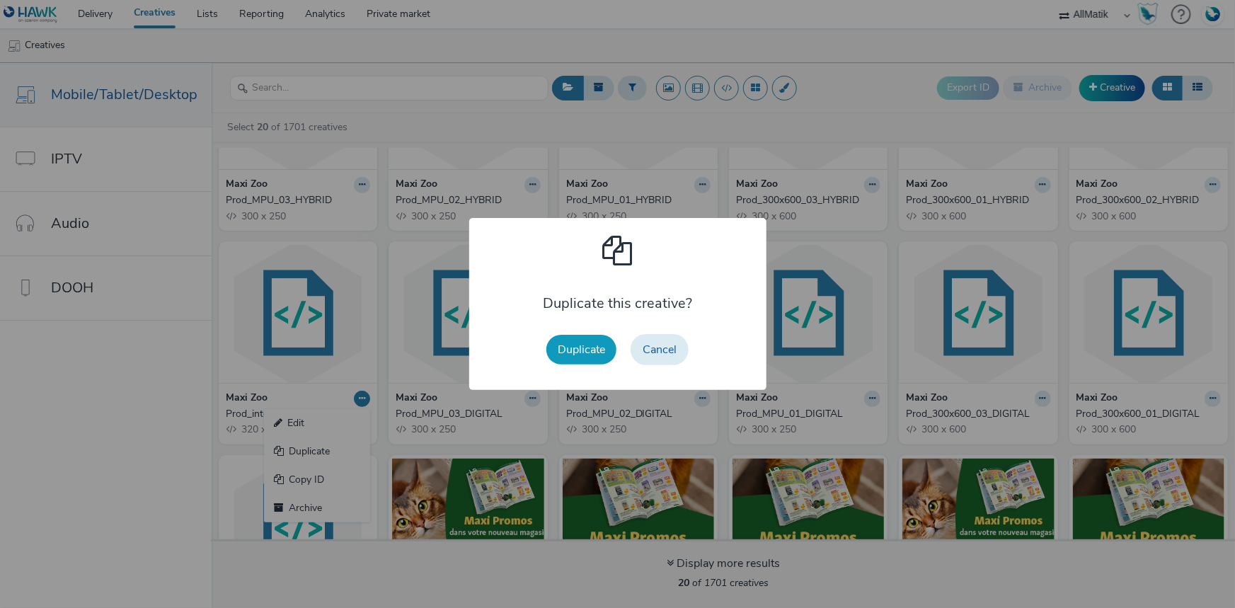
click at [592, 346] on button "Duplicate" at bounding box center [581, 350] width 70 height 30
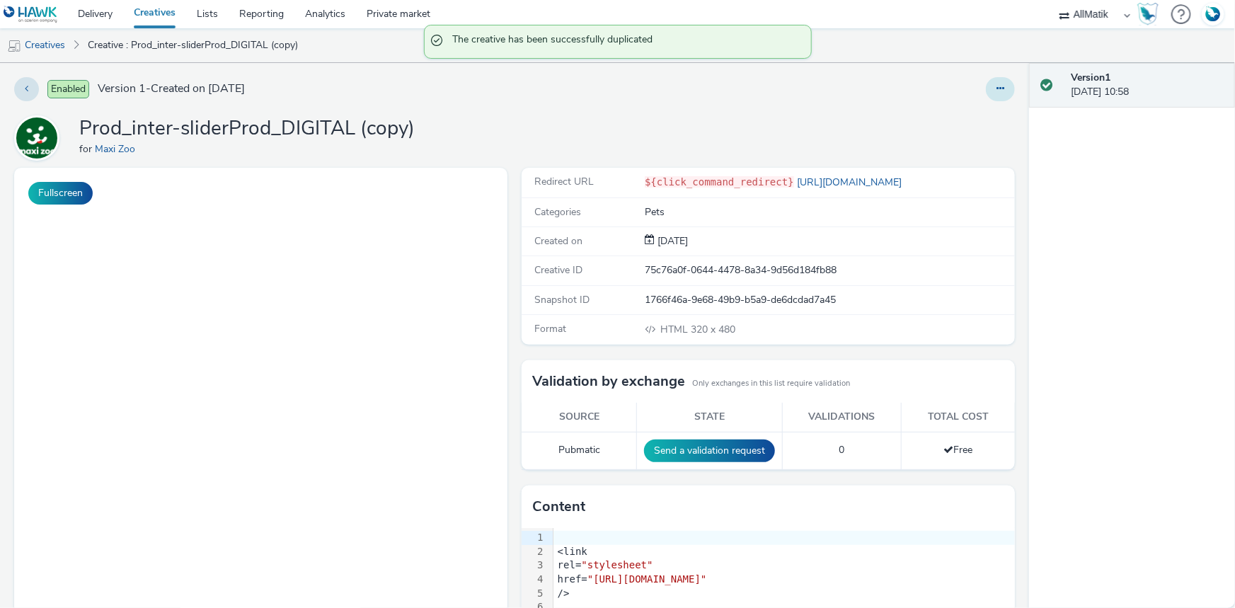
click at [996, 80] on button at bounding box center [1000, 89] width 29 height 24
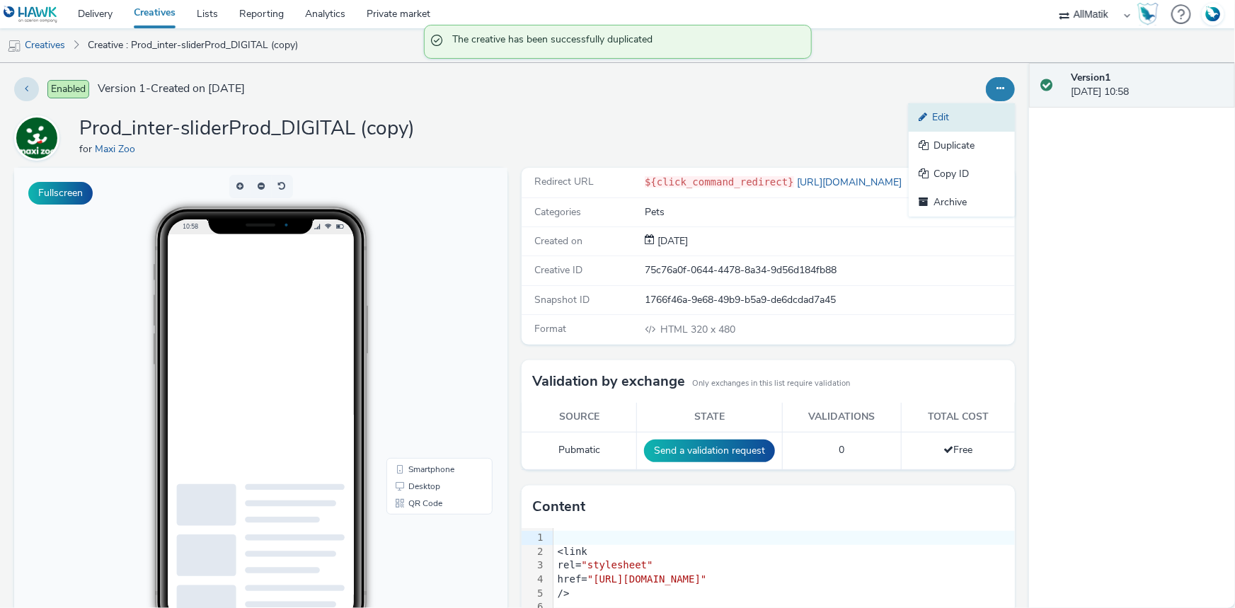
click at [961, 118] on link "Edit" at bounding box center [962, 117] width 106 height 28
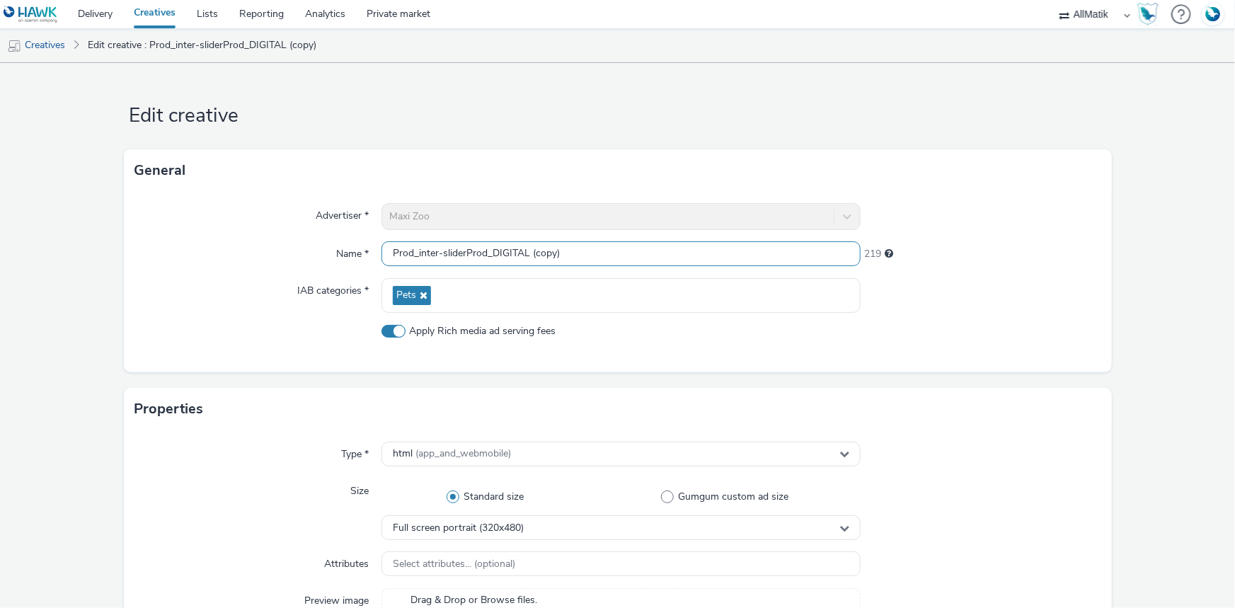
drag, startPoint x: 486, startPoint y: 253, endPoint x: 587, endPoint y: 258, distance: 101.3
click at [587, 258] on input "Prod_inter-sliderProd_DIGITAL (copy)" at bounding box center [620, 253] width 479 height 25
click at [485, 255] on input "Prod_inter-sliderProd_HYBRID" at bounding box center [620, 253] width 479 height 25
type input "Prod_inter-slider_HYBRID"
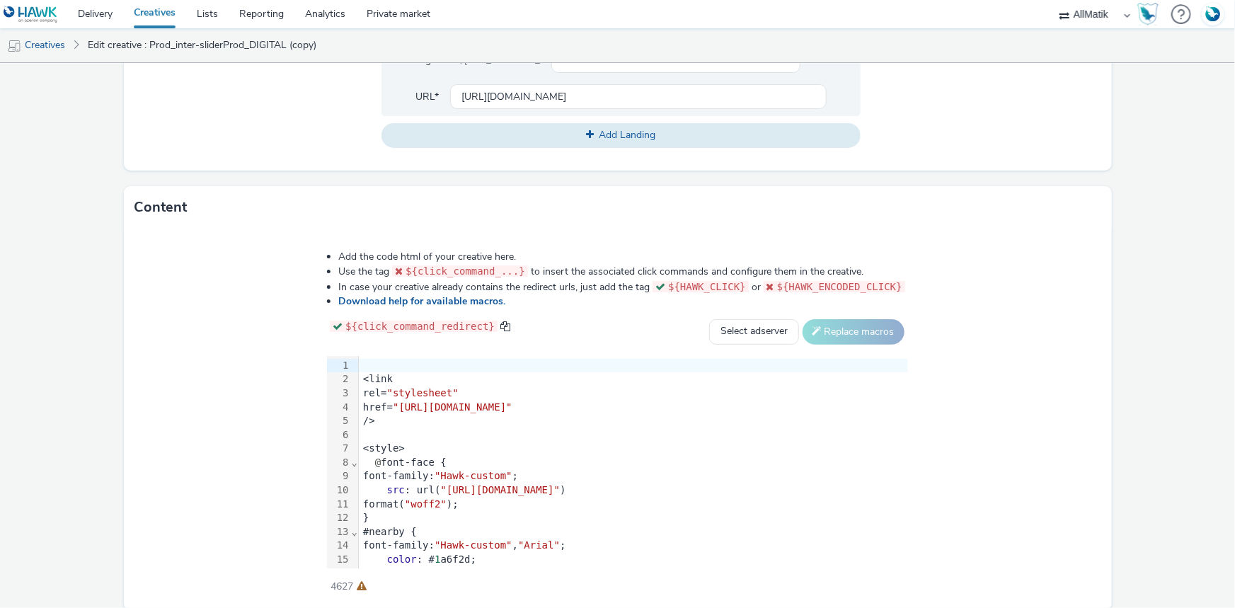
scroll to position [651, 0]
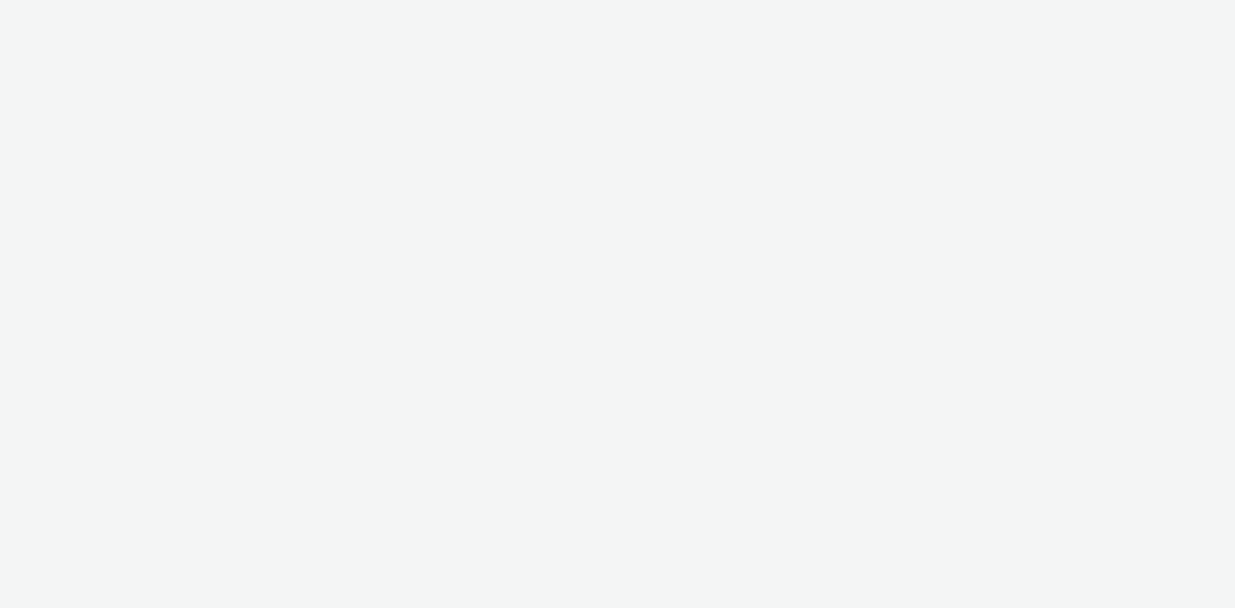
select select "24a55a22-8aa5-41c4-a59c-f152ca3b36a1"
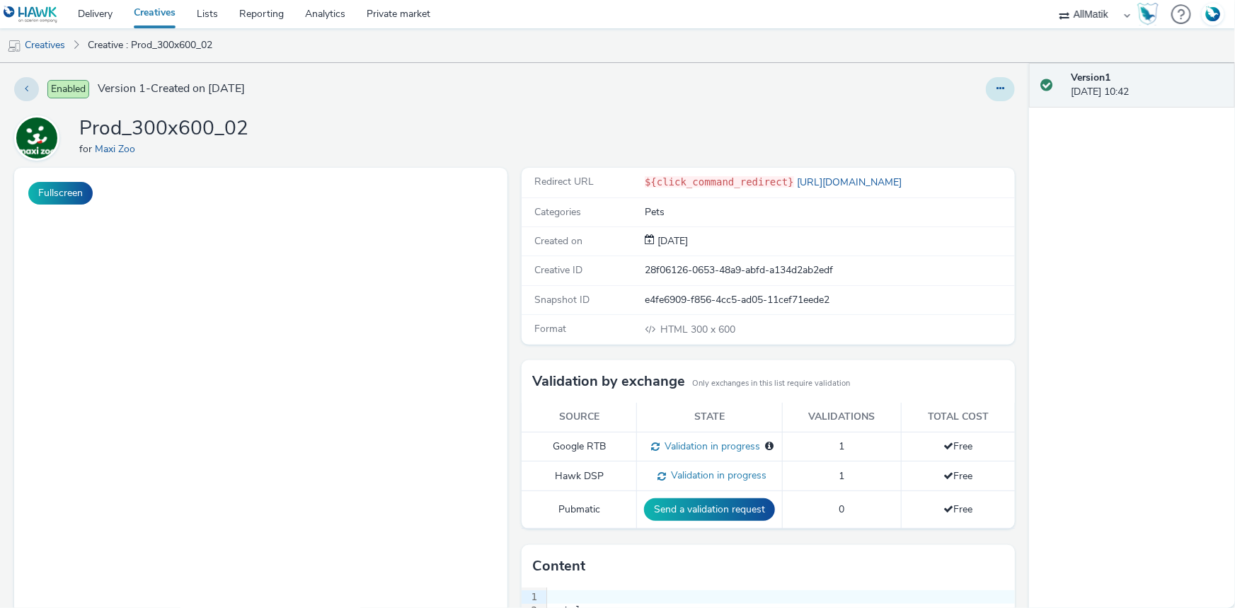
click at [995, 86] on button at bounding box center [1000, 89] width 29 height 24
click at [988, 110] on link "Edit" at bounding box center [962, 117] width 106 height 28
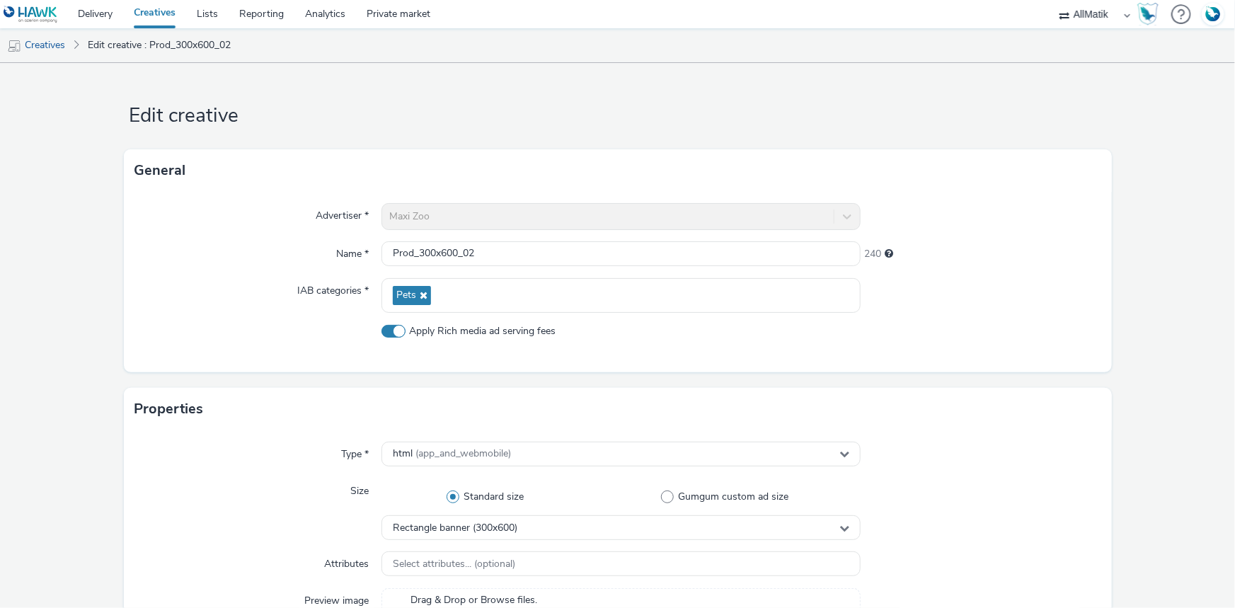
click at [526, 235] on div "Advertiser * Maxi Zoo Name * Prod_300x600_02 240 IAB categories * Pets Apply Ri…" at bounding box center [618, 282] width 988 height 180
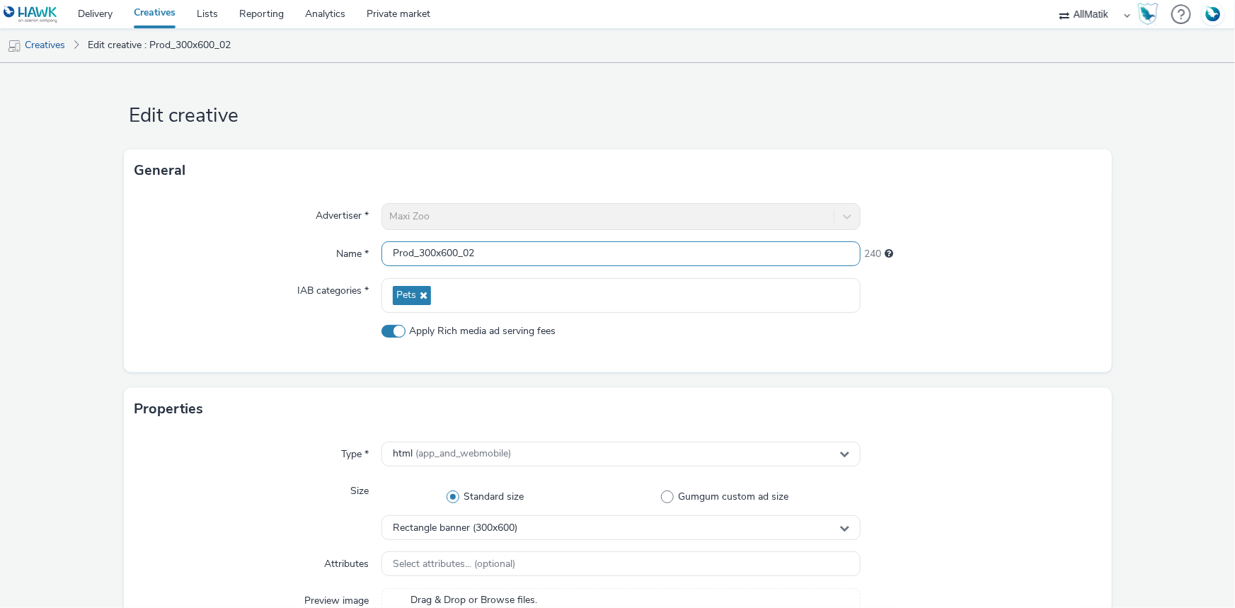
click at [524, 245] on input "Prod_300x600_02" at bounding box center [620, 253] width 479 height 25
paste input "DIGITAL"
drag, startPoint x: 476, startPoint y: 255, endPoint x: 528, endPoint y: 254, distance: 52.4
click at [528, 254] on input "Prod_300x600_02_DIGITAL" at bounding box center [620, 253] width 479 height 25
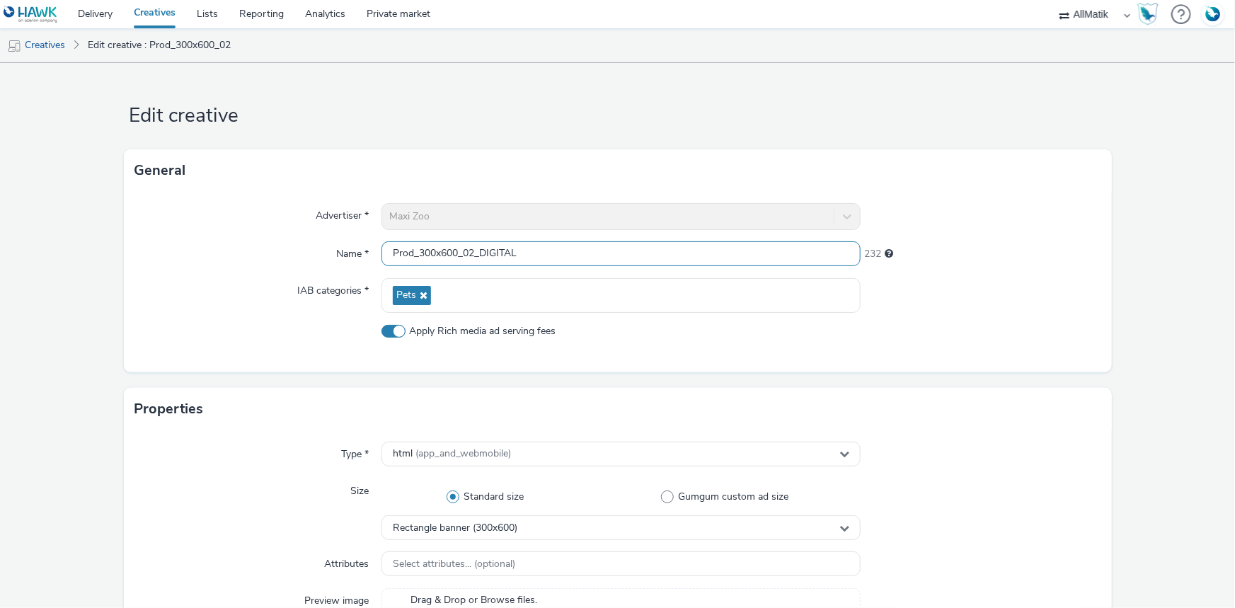
drag, startPoint x: 528, startPoint y: 254, endPoint x: 478, endPoint y: 253, distance: 49.5
click at [478, 253] on input "Prod_300x600_02_DIGITAL" at bounding box center [620, 253] width 479 height 25
drag, startPoint x: 473, startPoint y: 255, endPoint x: 552, endPoint y: 253, distance: 79.3
click at [552, 253] on input "Prod_300x600_02_DIGITAL" at bounding box center [620, 253] width 479 height 25
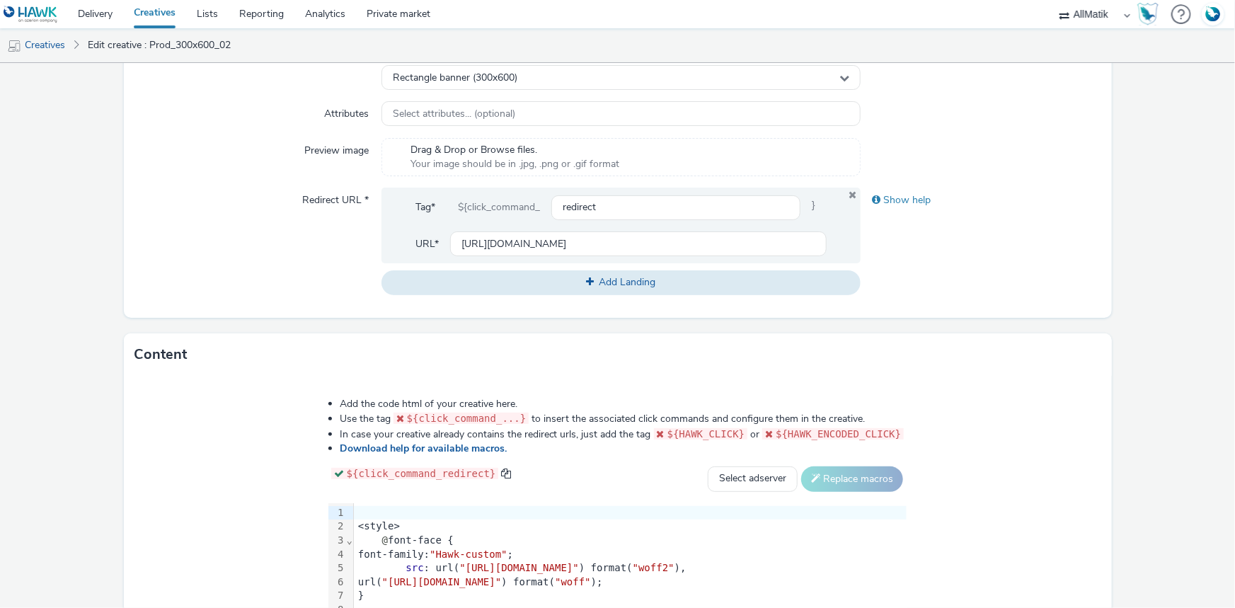
scroll to position [651, 0]
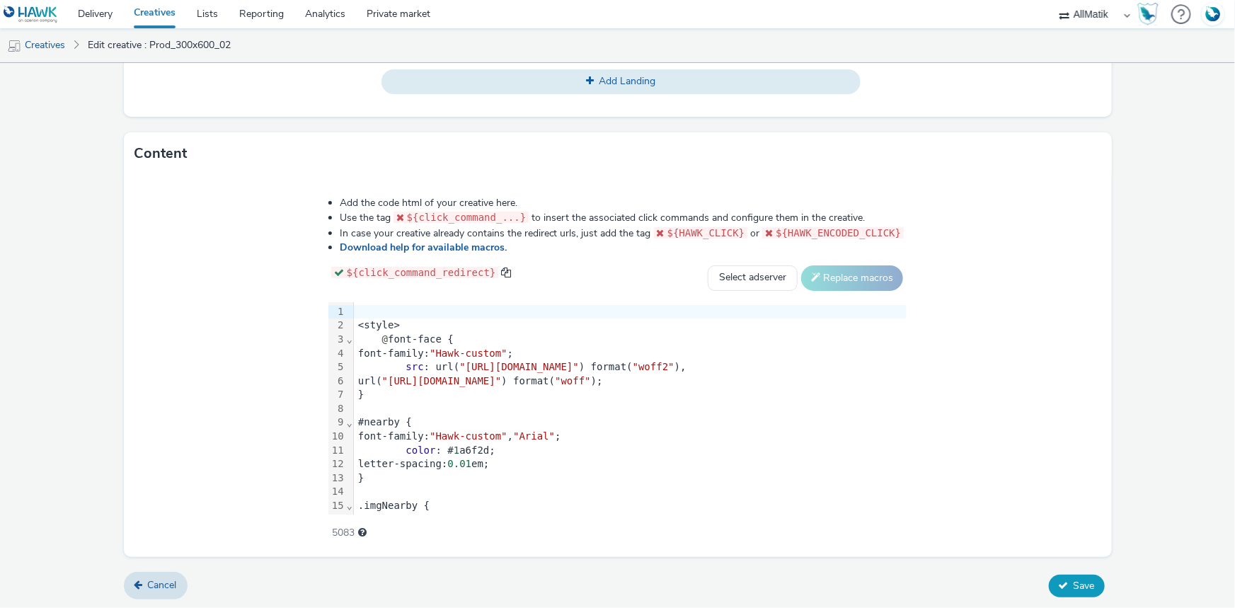
type input "Prod_300x600_02_DIGITAL"
click at [1059, 582] on icon at bounding box center [1064, 585] width 10 height 10
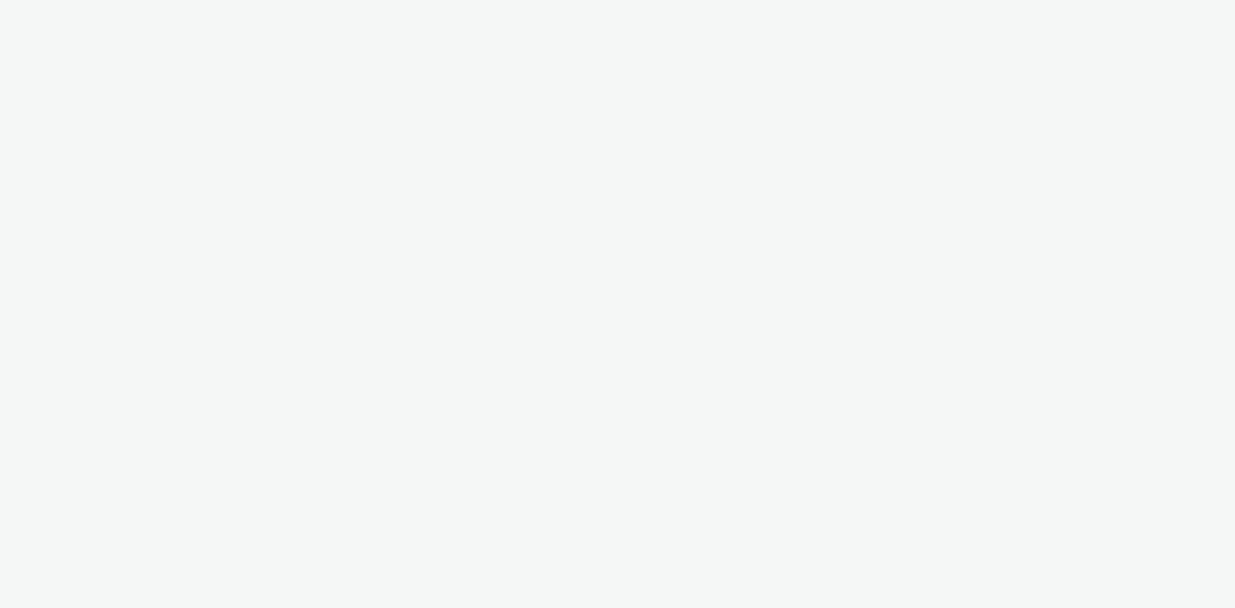
select select "24a55a22-8aa5-41c4-a59c-f152ca3b36a1"
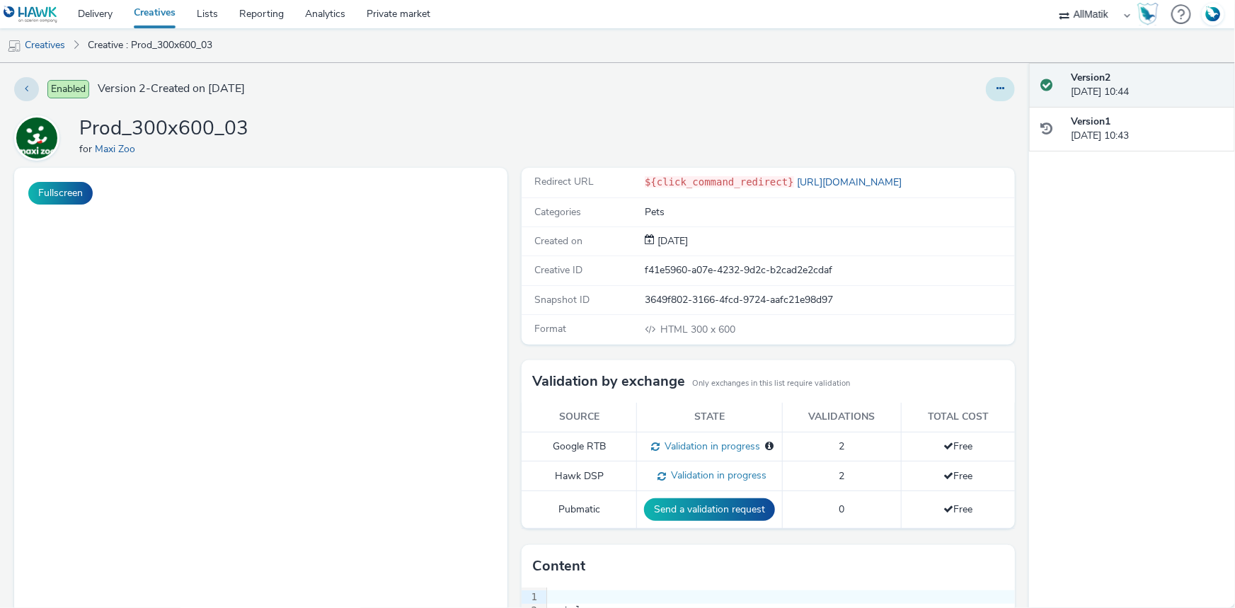
click at [996, 90] on icon at bounding box center [1000, 89] width 8 height 10
click at [950, 112] on link "Edit" at bounding box center [962, 117] width 106 height 28
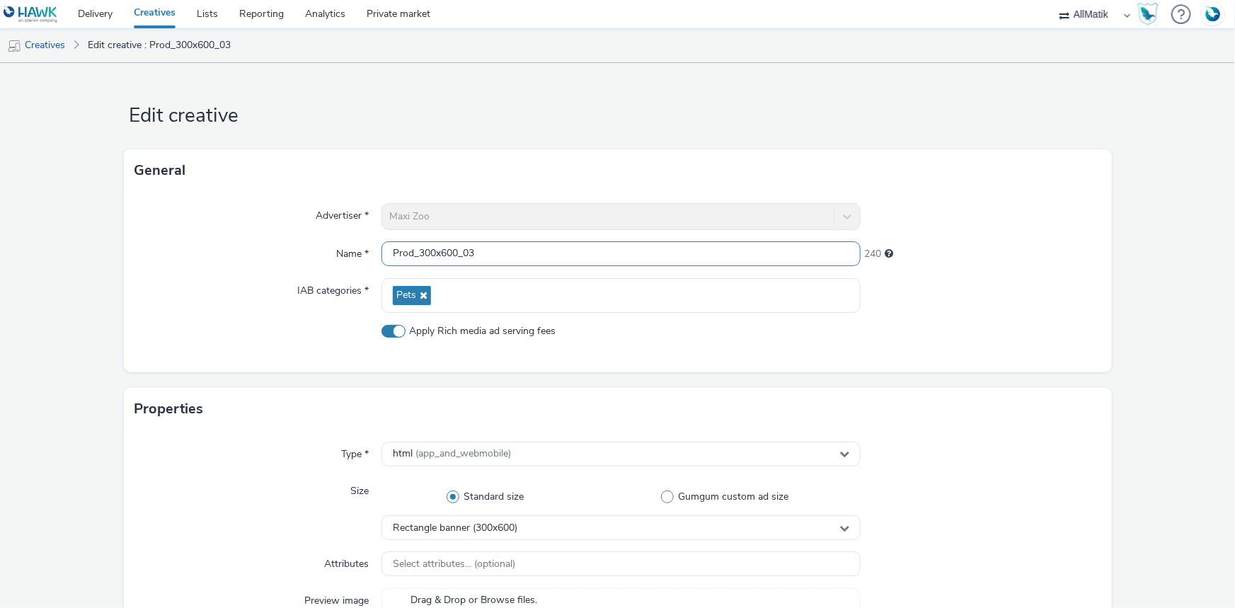
click at [541, 247] on input "Prod_300x600_03" at bounding box center [620, 253] width 479 height 25
paste input "_DIGITAL"
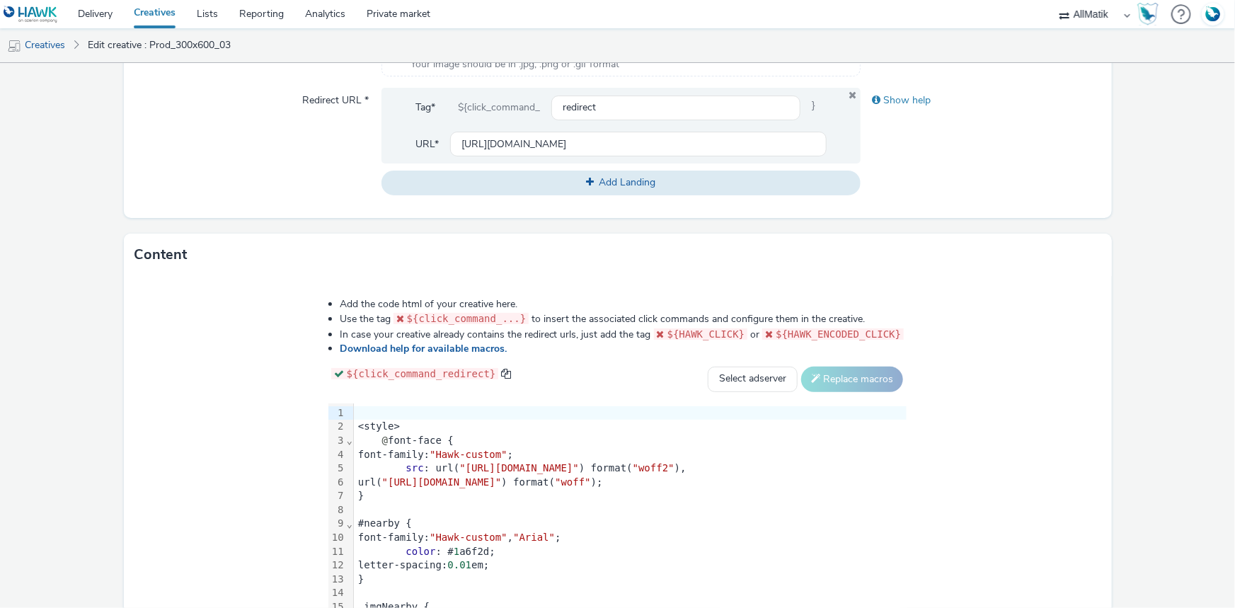
scroll to position [651, 0]
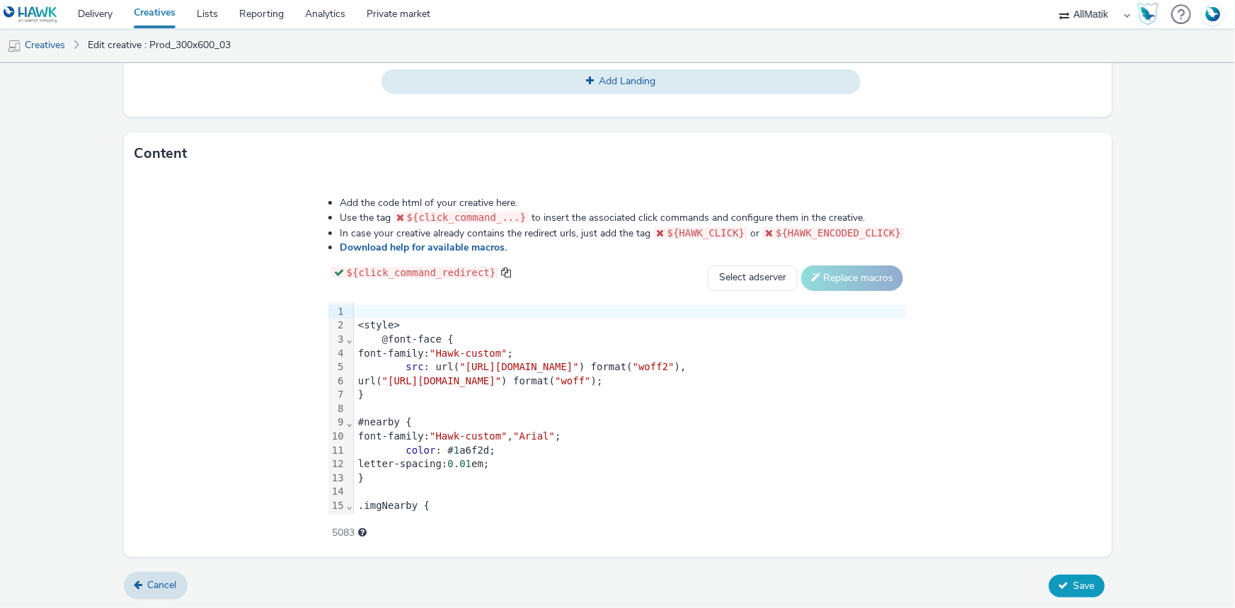
type input "Prod_300x600_03_DIGITAL"
click at [1077, 580] on span "Save" at bounding box center [1084, 585] width 21 height 13
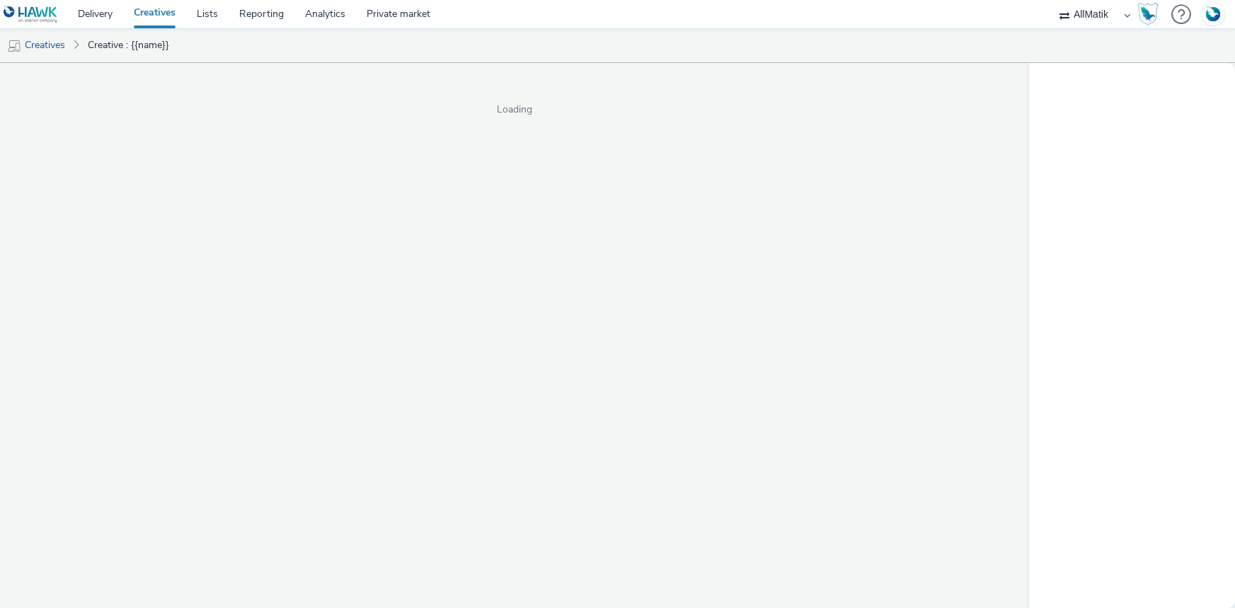
select select "24a55a22-8aa5-41c4-a59c-f152ca3b36a1"
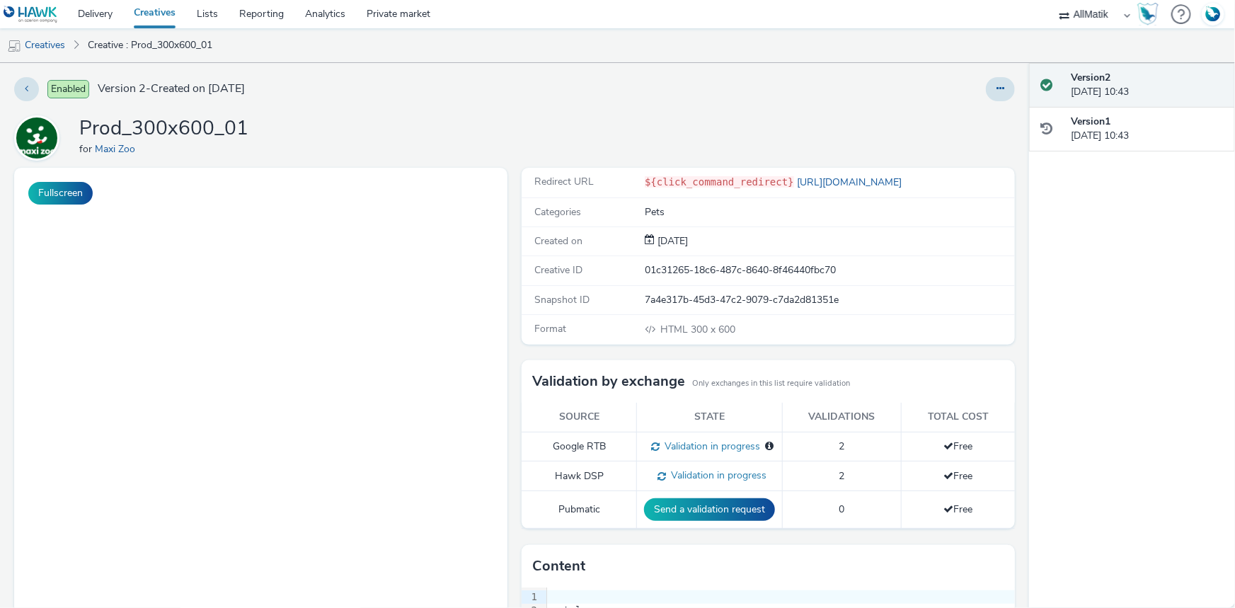
drag, startPoint x: 984, startPoint y: 84, endPoint x: 970, endPoint y: 99, distance: 20.5
click at [986, 84] on button at bounding box center [1000, 89] width 29 height 24
click at [970, 100] on div at bounding box center [815, 89] width 401 height 24
click at [986, 90] on button at bounding box center [1000, 89] width 29 height 24
click at [963, 110] on link "Edit" at bounding box center [962, 117] width 106 height 28
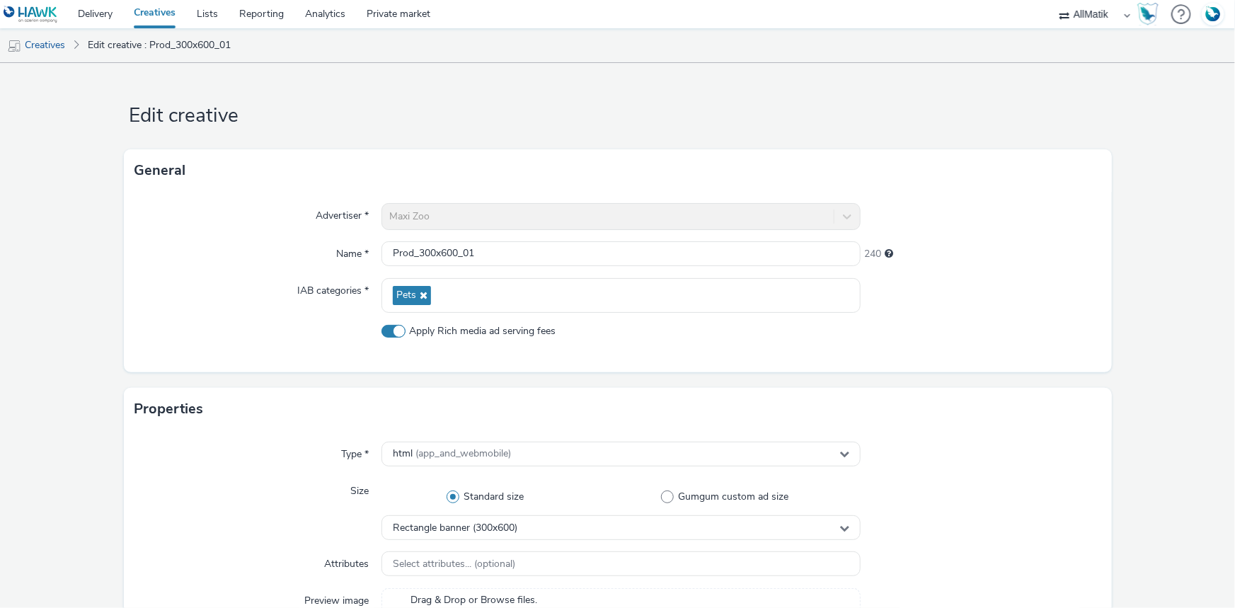
click at [515, 236] on div "Advertiser * Maxi Zoo Name * Prod_300x600_01 240 IAB categories * Pets Apply Ri…" at bounding box center [618, 282] width 988 height 180
click at [515, 240] on div "Advertiser * Maxi Zoo Name * Prod_300x600_01 240 IAB categories * Pets Apply Ri…" at bounding box center [618, 282] width 988 height 180
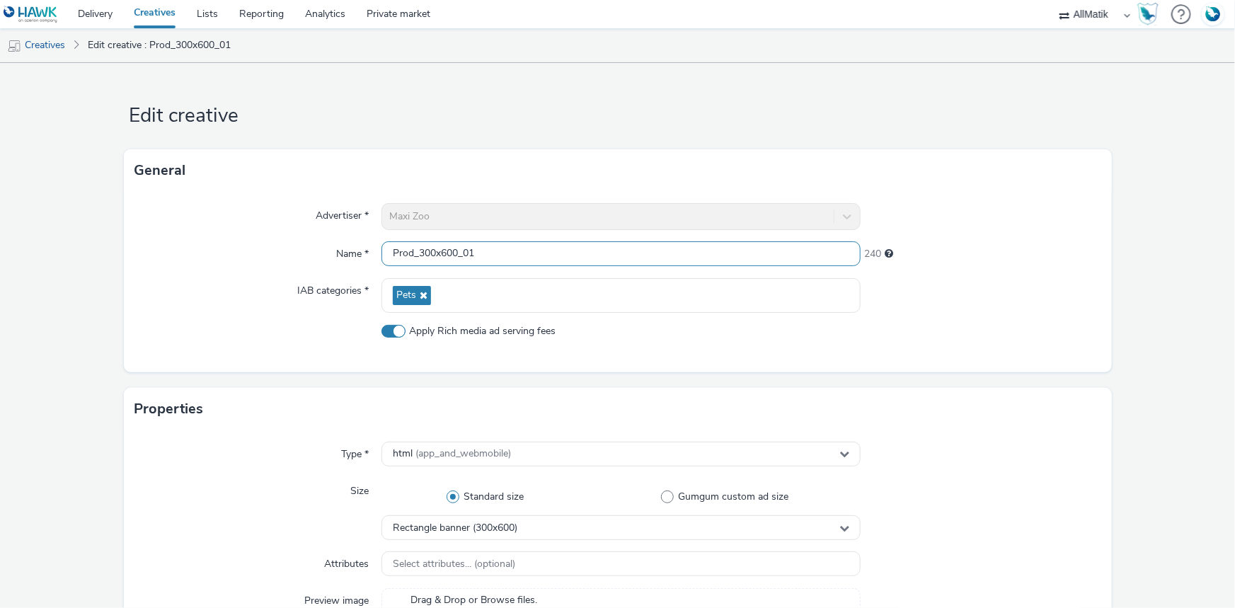
click at [517, 248] on input "Prod_300x600_01" at bounding box center [620, 253] width 479 height 25
paste input "_DIGITAL"
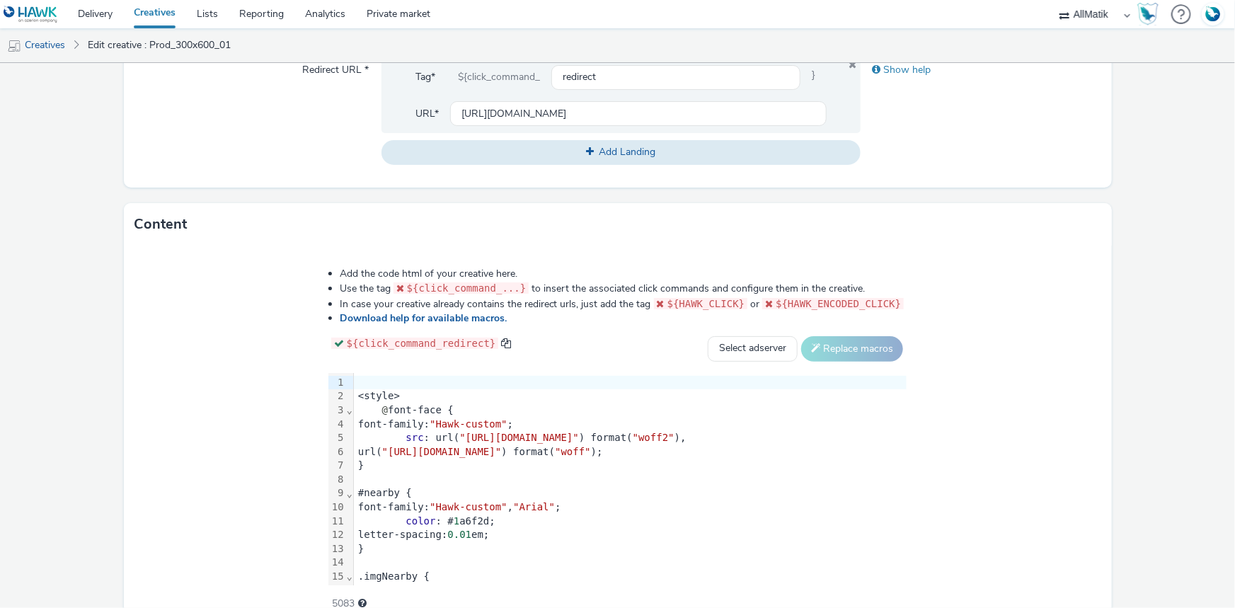
scroll to position [651, 0]
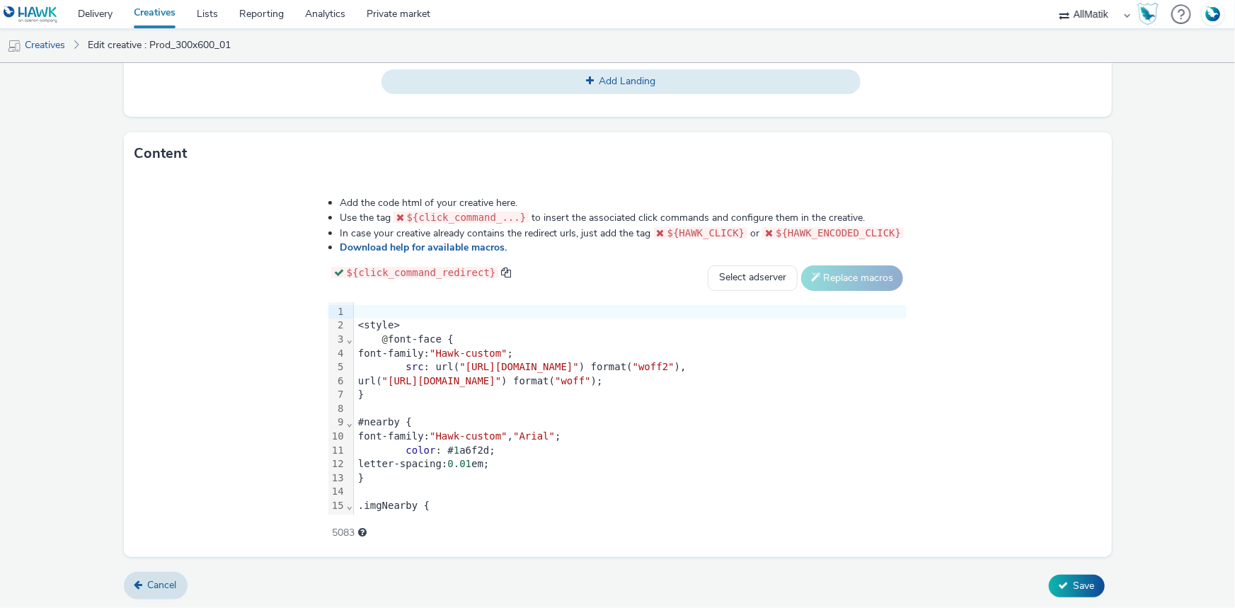
type input "Prod_300x600_01_DIGITAL"
click at [1080, 585] on span "Save" at bounding box center [1084, 585] width 21 height 13
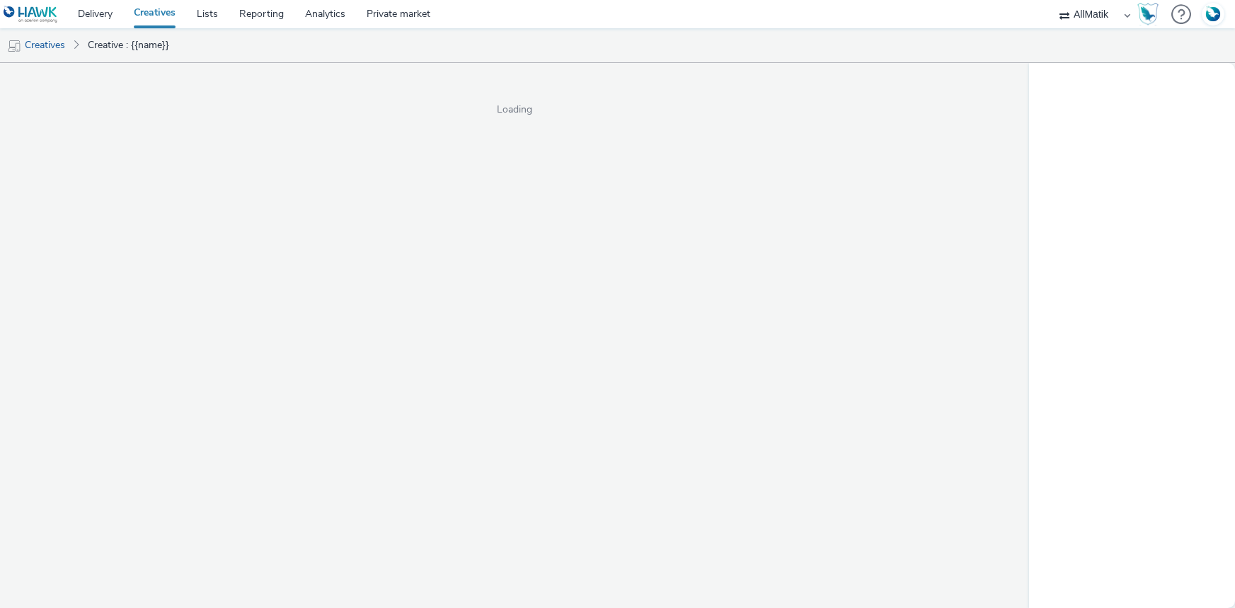
select select "24a55a22-8aa5-41c4-a59c-f152ca3b36a1"
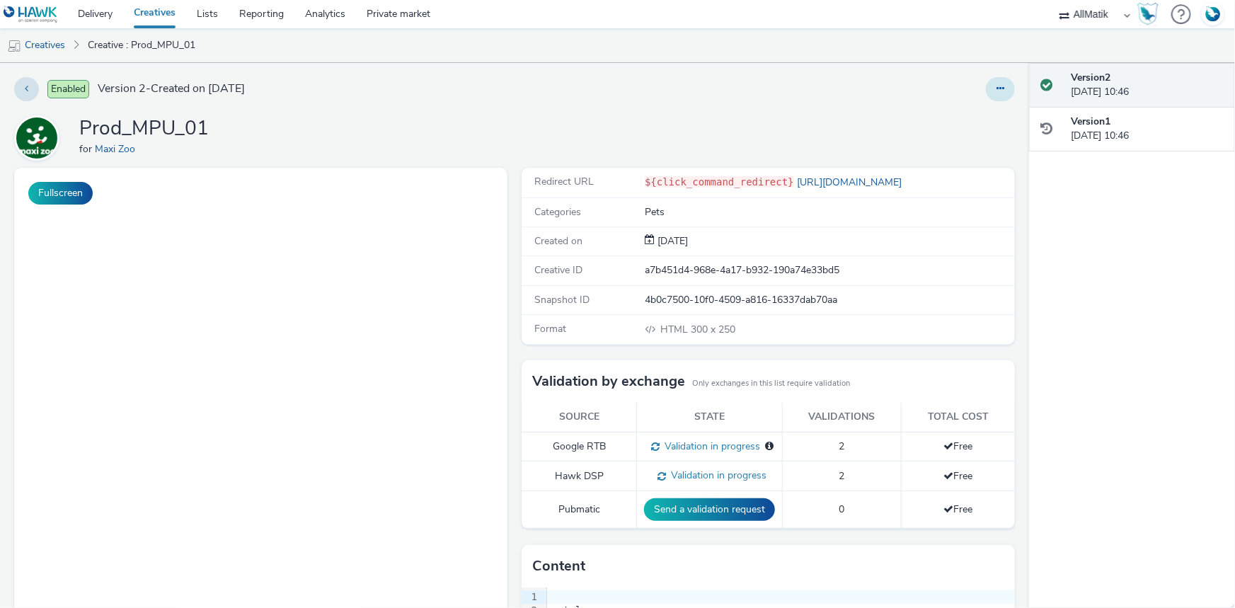
click at [986, 92] on button at bounding box center [1000, 89] width 29 height 24
click at [929, 115] on link "Edit" at bounding box center [962, 117] width 106 height 28
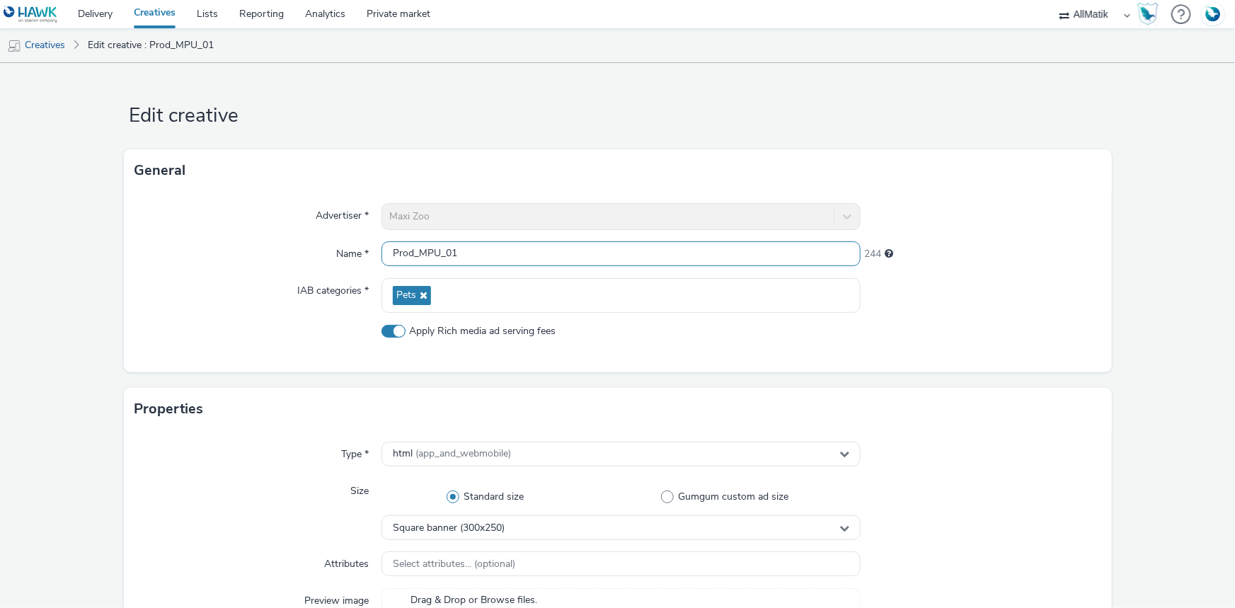
click at [488, 255] on input "Prod_MPU_01" at bounding box center [620, 253] width 479 height 25
paste input "_DIGITAL"
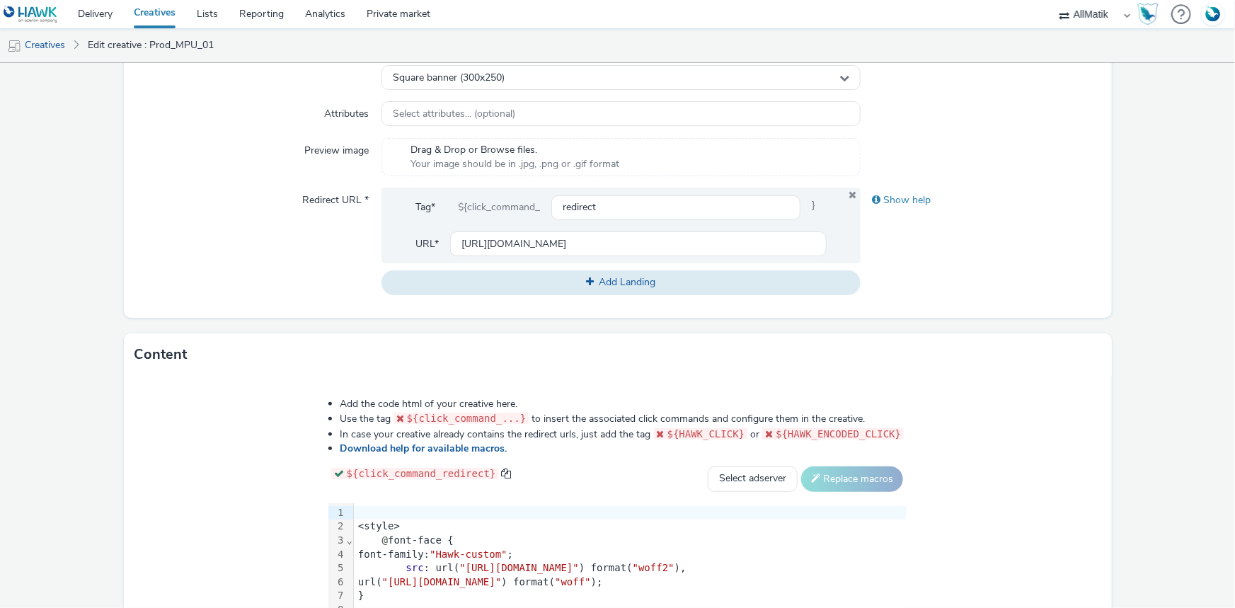
scroll to position [651, 0]
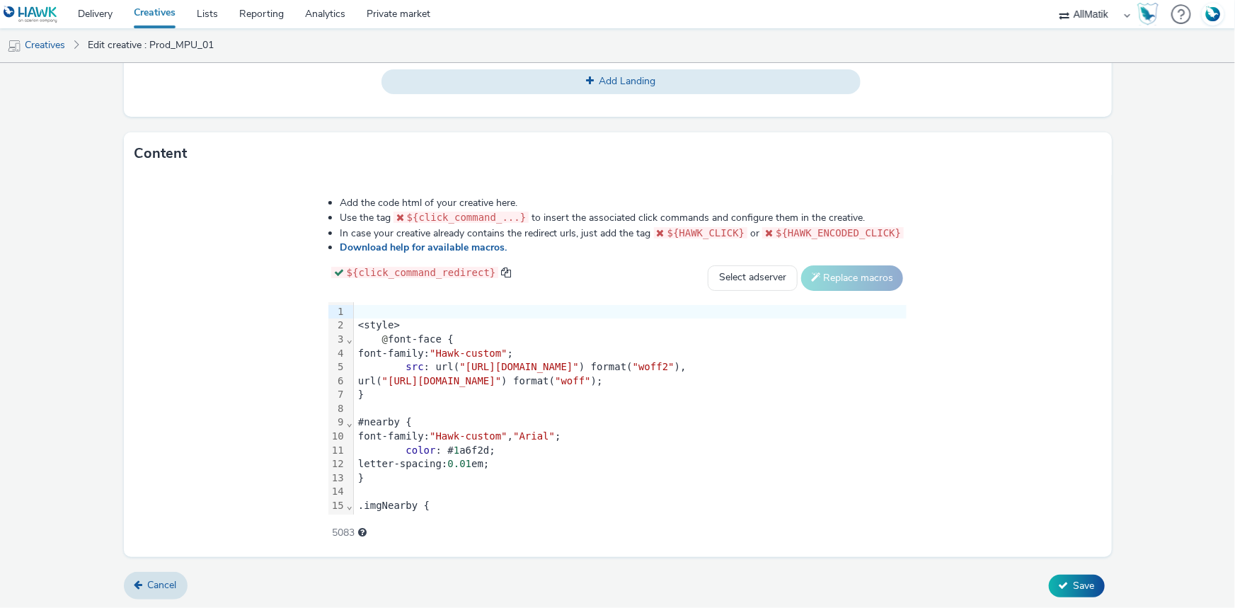
type input "Prod_MPU_01_DIGITAL"
click at [1074, 584] on span "Save" at bounding box center [1084, 585] width 21 height 13
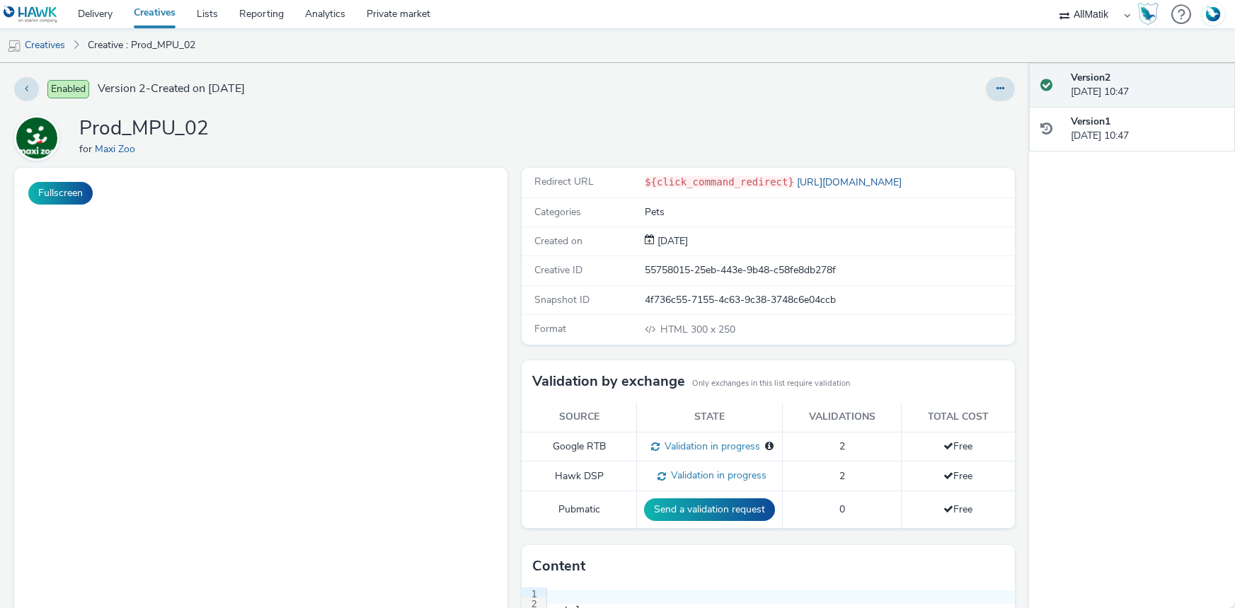
select select "24a55a22-8aa5-41c4-a59c-f152ca3b36a1"
click at [986, 92] on button at bounding box center [1000, 89] width 29 height 24
click at [948, 113] on div "Enabled Version 2 - Created on [DATE] Prod_MPU_02 for Maxi Zoo Fullscreen Redir…" at bounding box center [514, 335] width 1029 height 545
click at [996, 89] on icon at bounding box center [1000, 89] width 8 height 10
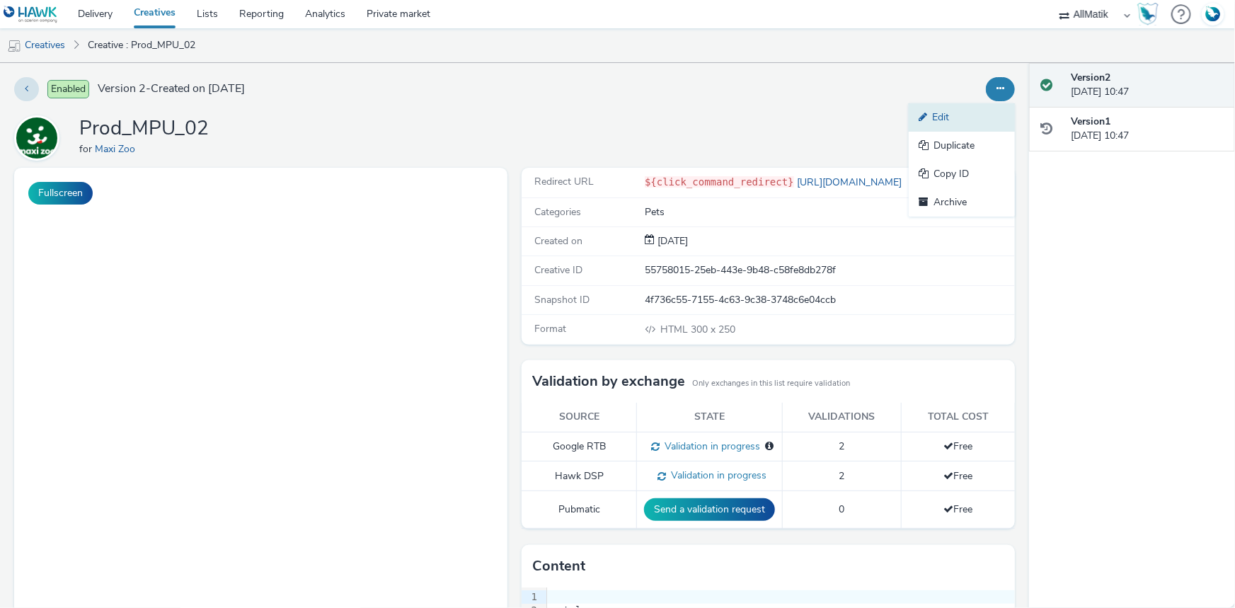
click at [955, 113] on link "Edit" at bounding box center [962, 117] width 106 height 28
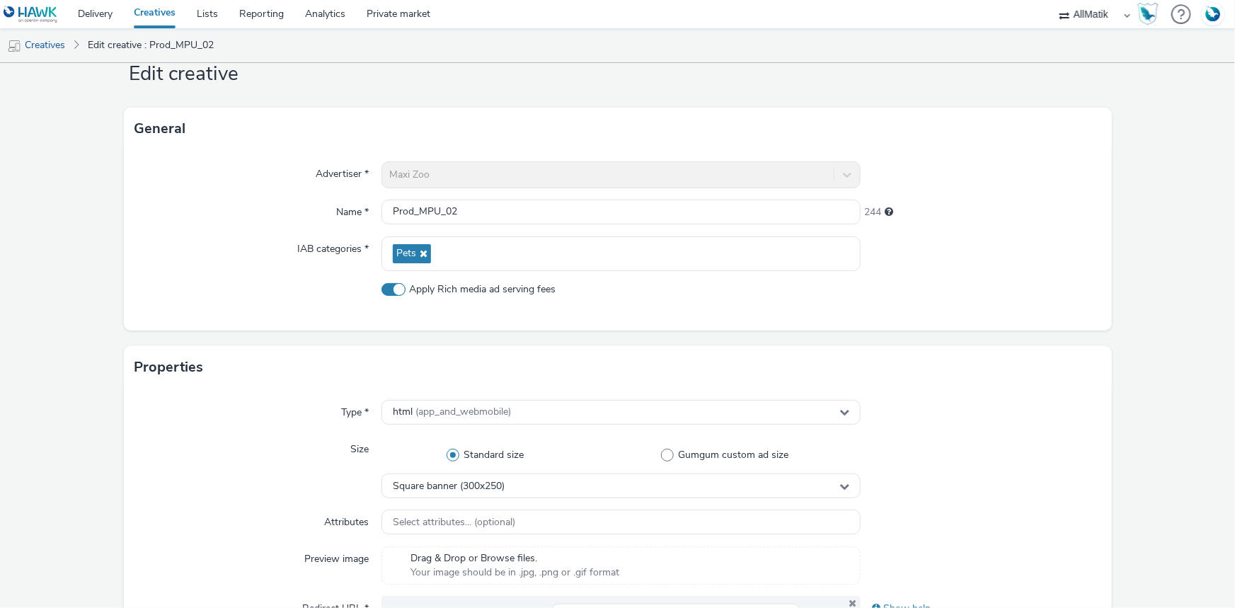
scroll to position [64, 0]
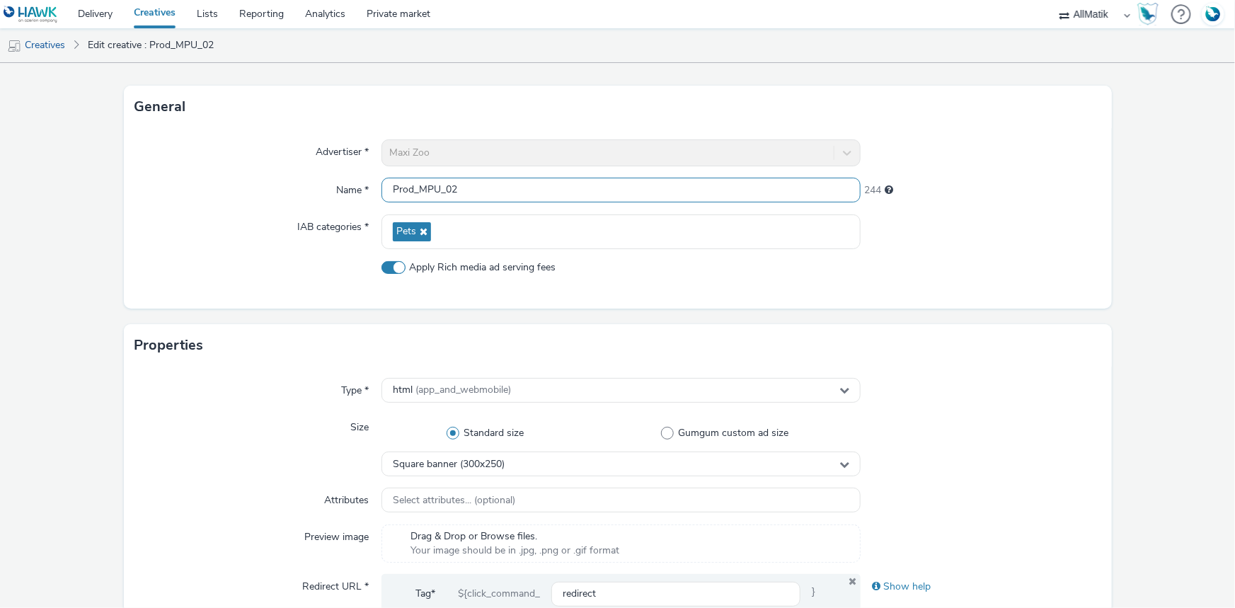
click at [481, 184] on input "Prod_MPU_02" at bounding box center [620, 190] width 479 height 25
paste input "_DIGITAL"
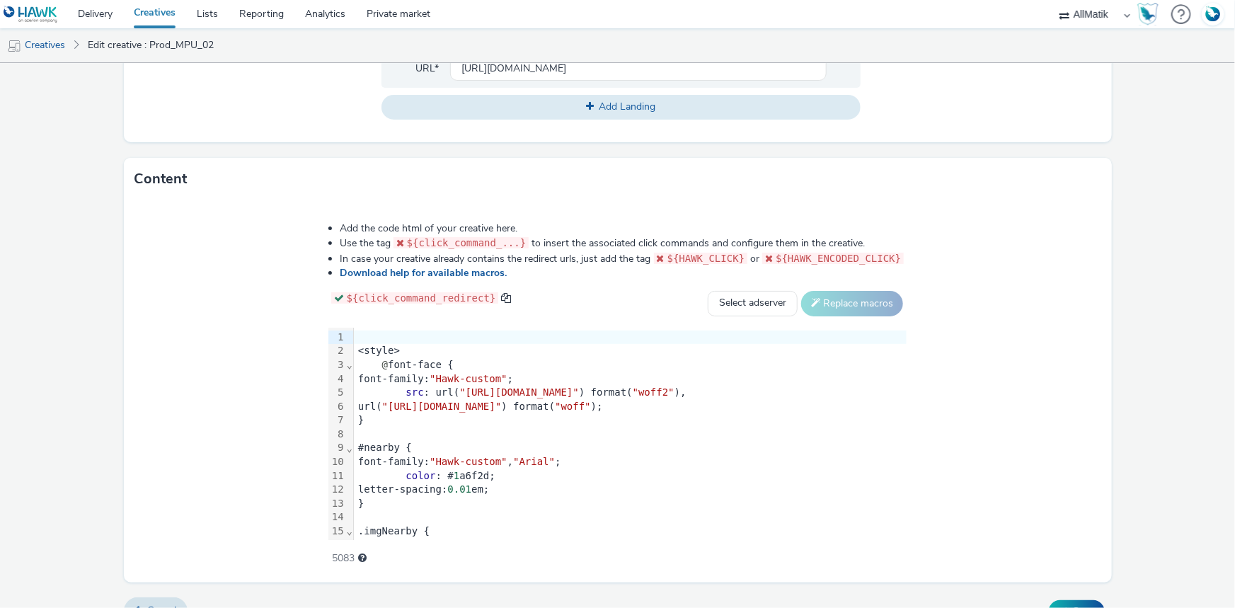
scroll to position [651, 0]
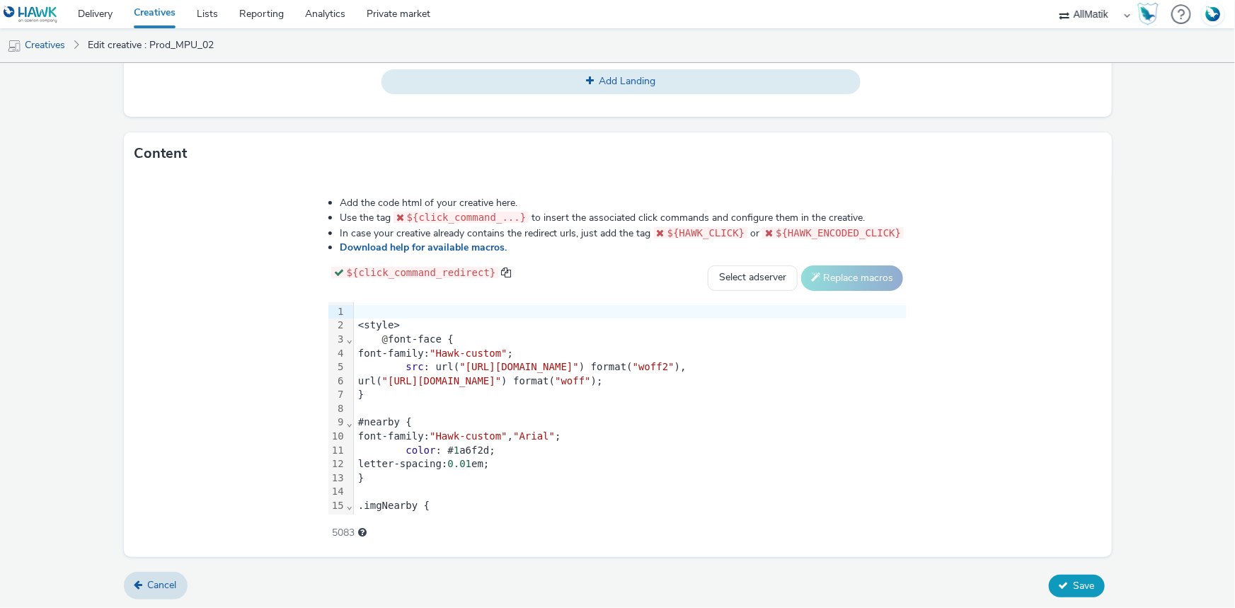
type input "Prod_MPU_02_DIGITAL"
click at [1071, 575] on button "Save" at bounding box center [1077, 586] width 56 height 23
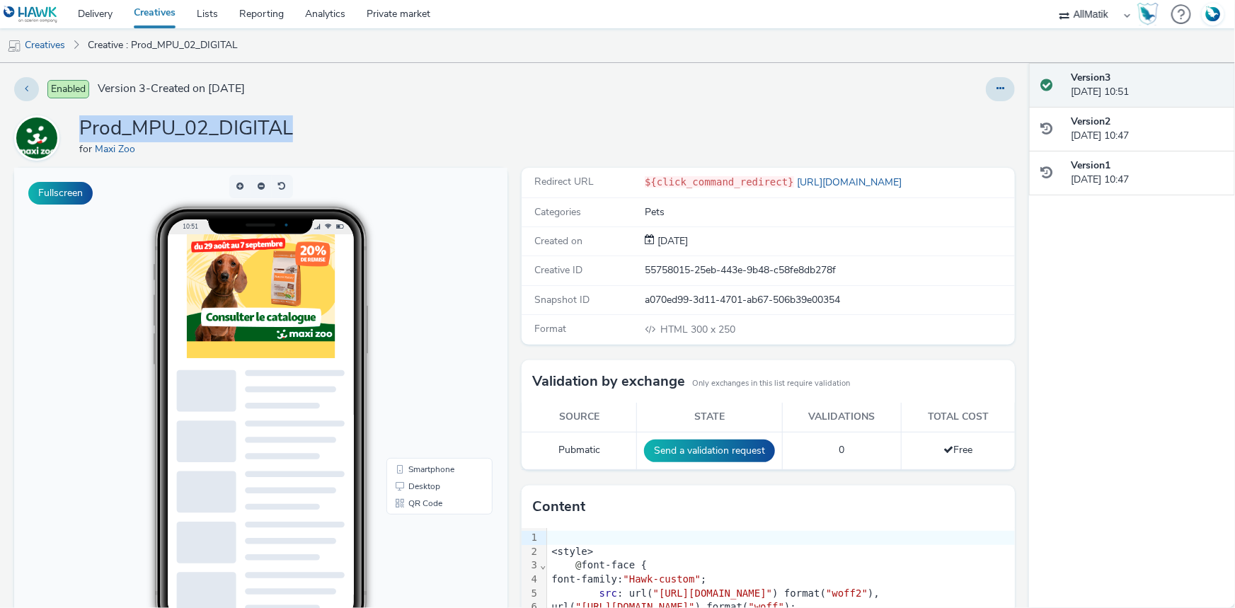
drag, startPoint x: 291, startPoint y: 128, endPoint x: 73, endPoint y: 114, distance: 218.4
click at [73, 114] on div "Enabled Version 3 - Created on 26 August 2025 Prod_MPU_02_DIGITAL for Maxi Zoo …" at bounding box center [514, 335] width 1029 height 545
copy h1 "Prod_MPU_02_DIGITAL"
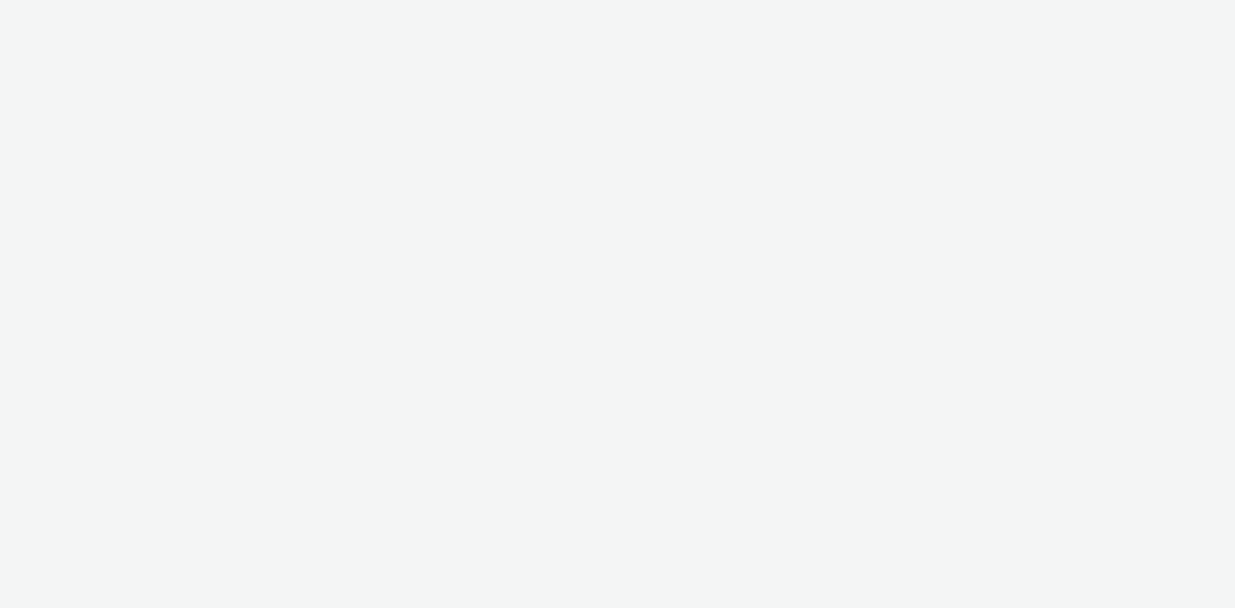
select select "24a55a22-8aa5-41c4-a59c-f152ca3b36a1"
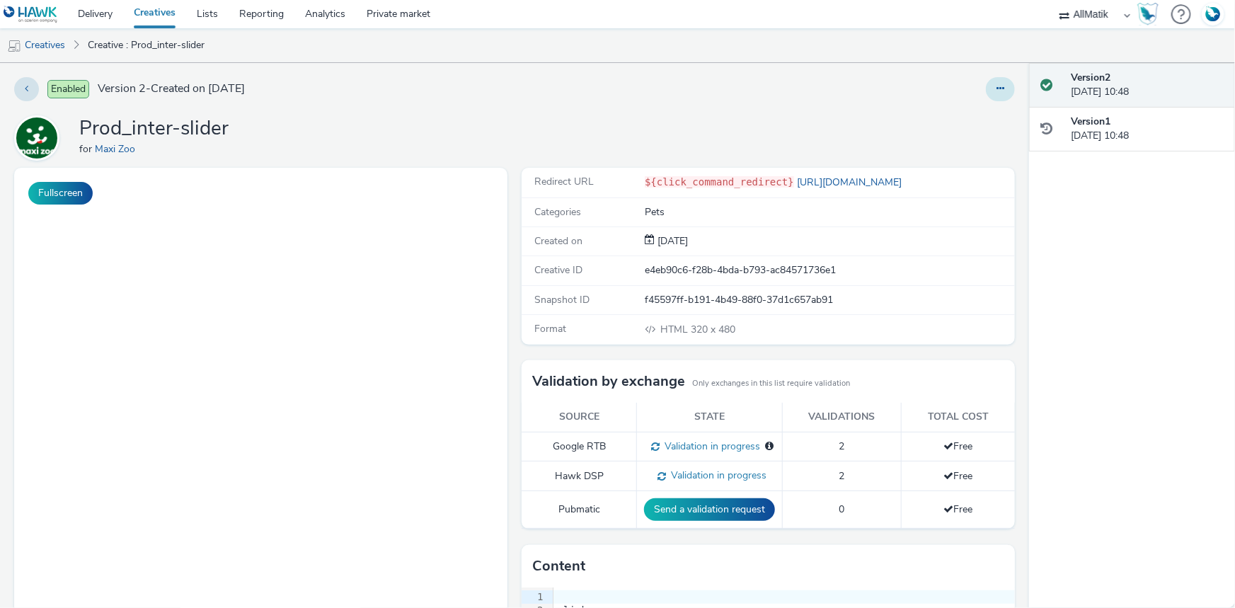
click at [996, 93] on button at bounding box center [1000, 89] width 29 height 24
click at [957, 111] on link "Edit" at bounding box center [962, 117] width 106 height 28
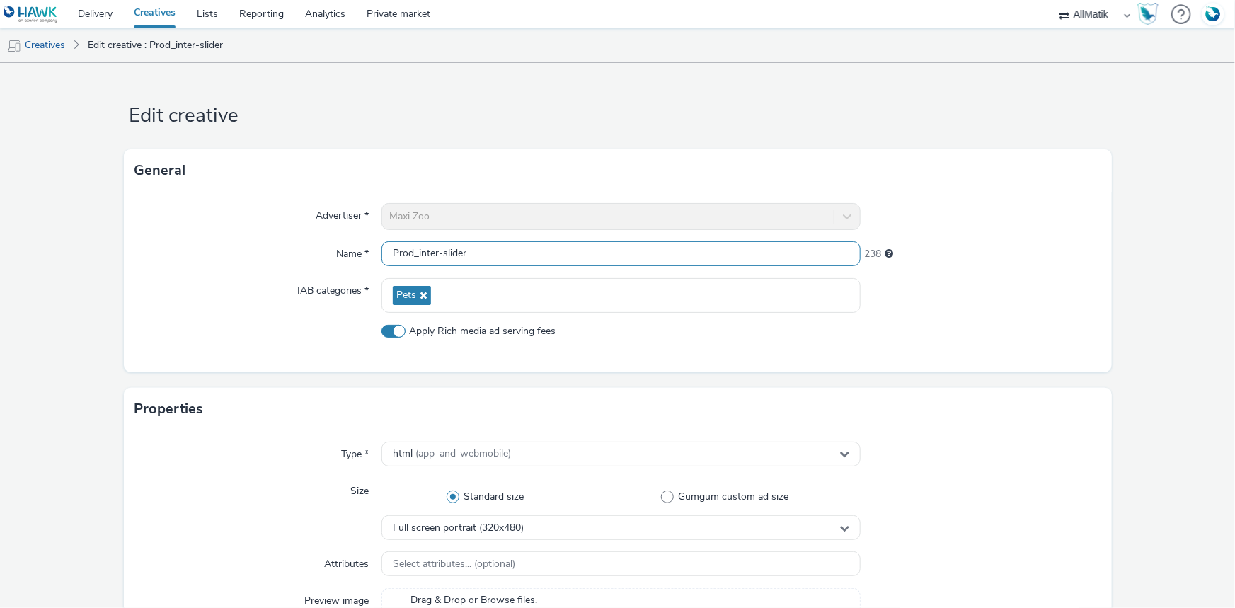
click at [500, 249] on input "Prod_inter-slider" at bounding box center [620, 253] width 479 height 25
paste input "Prod_MPU_02_DIGITAL"
drag, startPoint x: 529, startPoint y: 254, endPoint x: 486, endPoint y: 254, distance: 42.5
click at [486, 254] on input "Prod_inter-sliderProd_MPU_02_DIGITAL" at bounding box center [620, 253] width 479 height 25
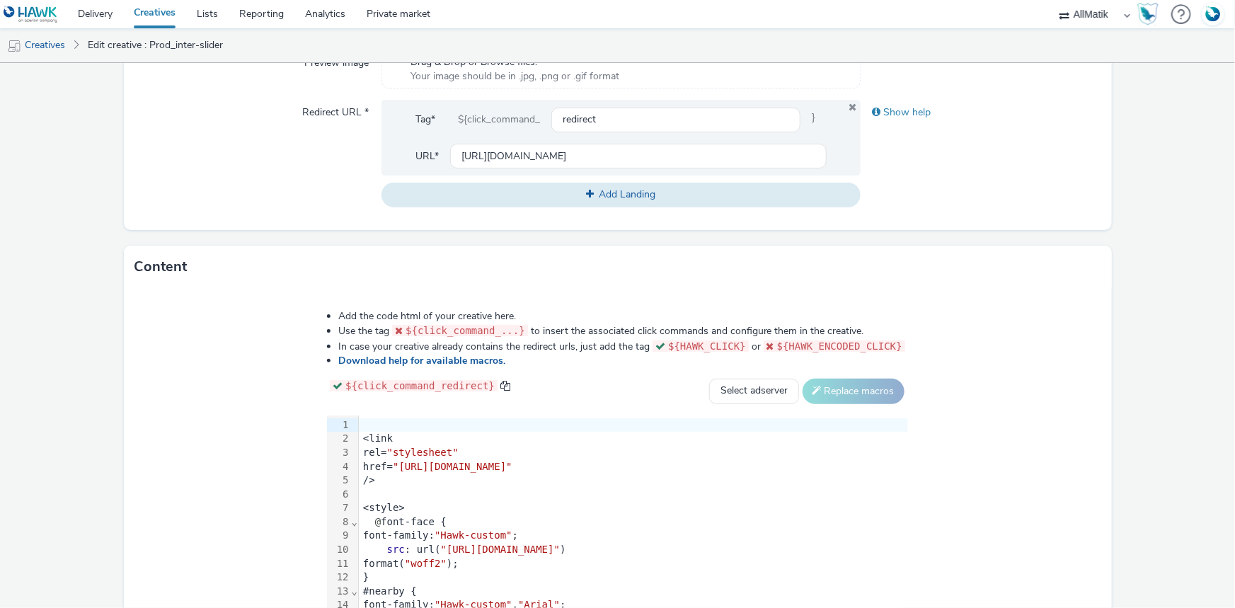
scroll to position [651, 0]
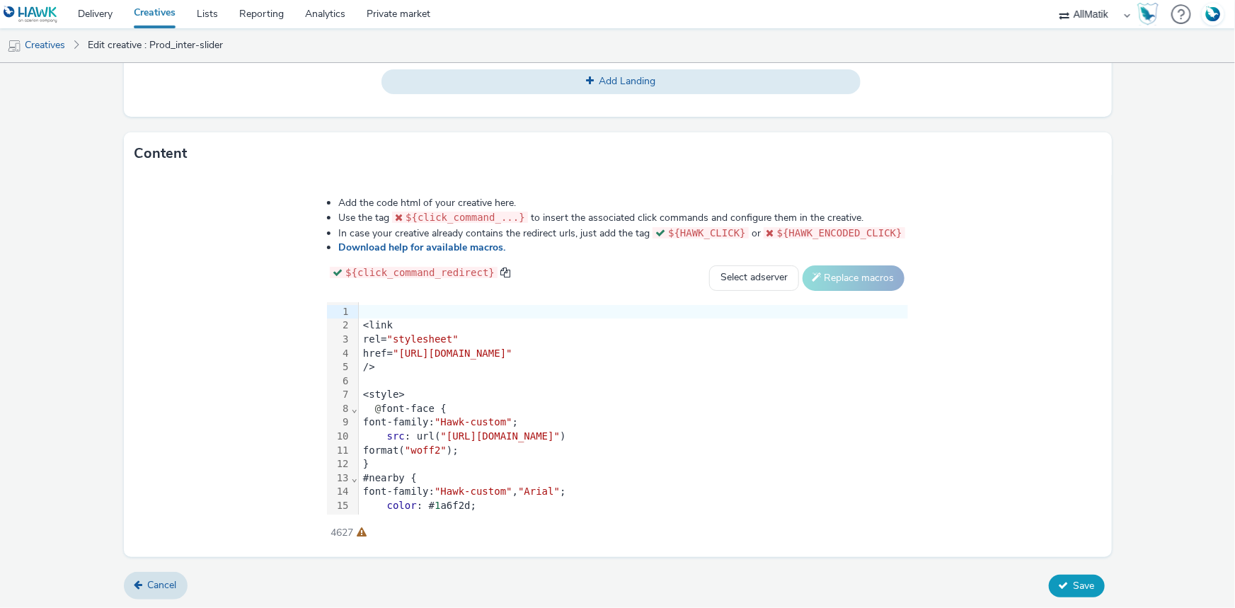
type input "Prod_inter-sliderProd_DIGITAL"
click at [1049, 577] on button "Save" at bounding box center [1077, 586] width 56 height 23
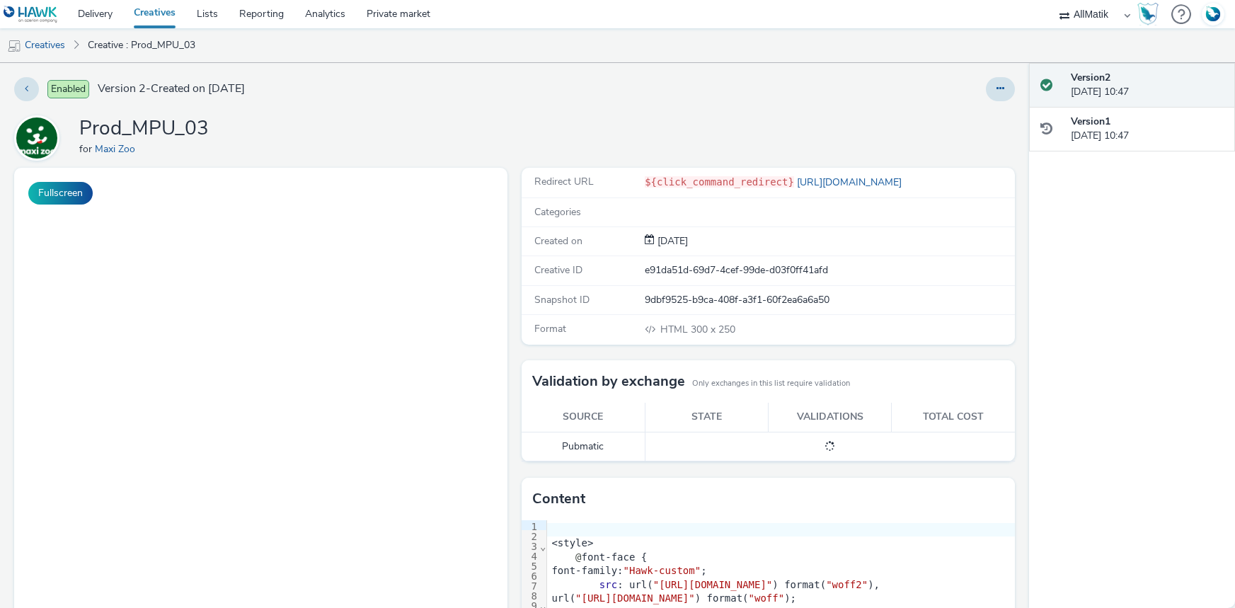
select select "24a55a22-8aa5-41c4-a59c-f152ca3b36a1"
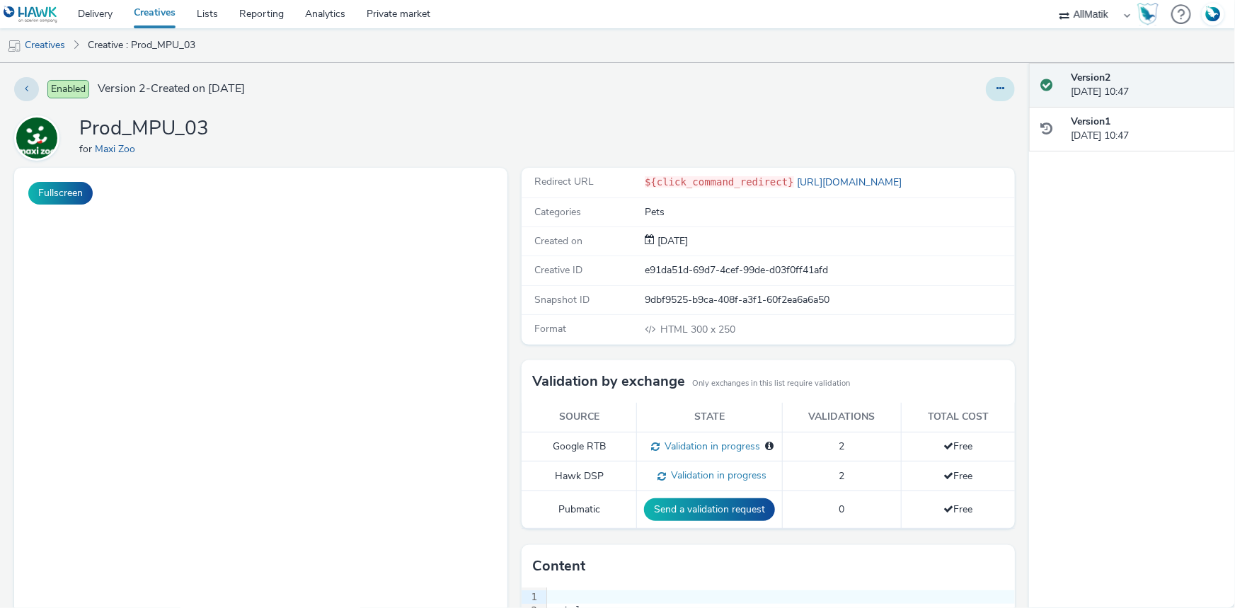
click at [986, 90] on button at bounding box center [1000, 89] width 29 height 24
click at [965, 113] on link "Edit" at bounding box center [962, 117] width 106 height 28
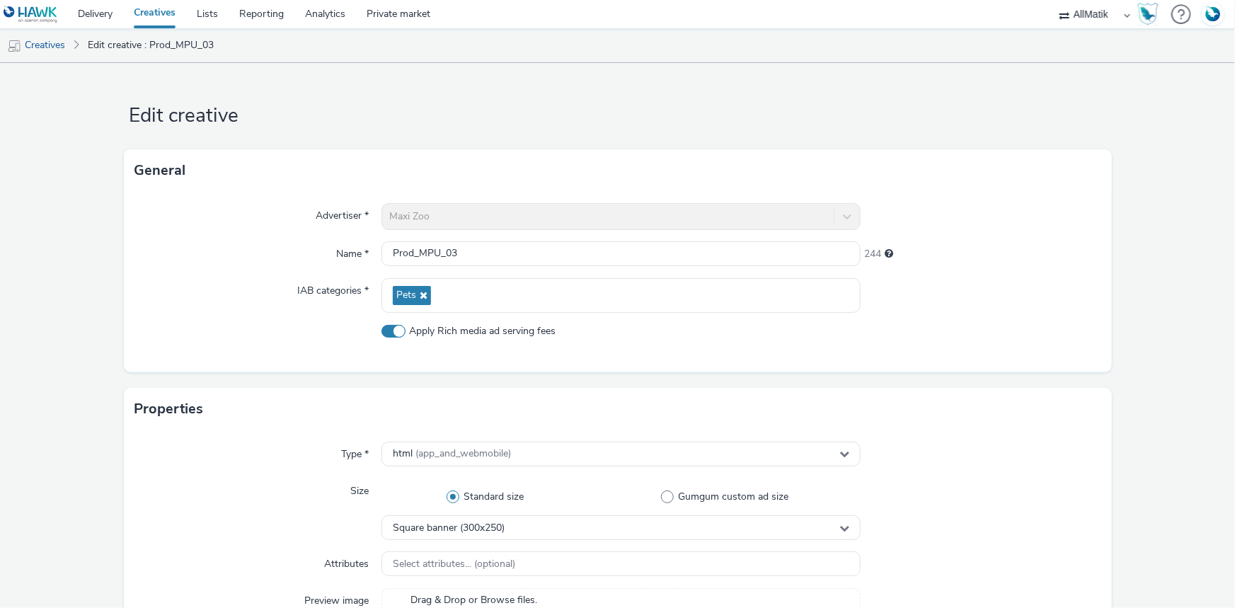
click at [594, 234] on div "Advertiser * Maxi Zoo Name * Prod_MPU_03 244 IAB categories * Pets Apply Rich m…" at bounding box center [618, 282] width 988 height 180
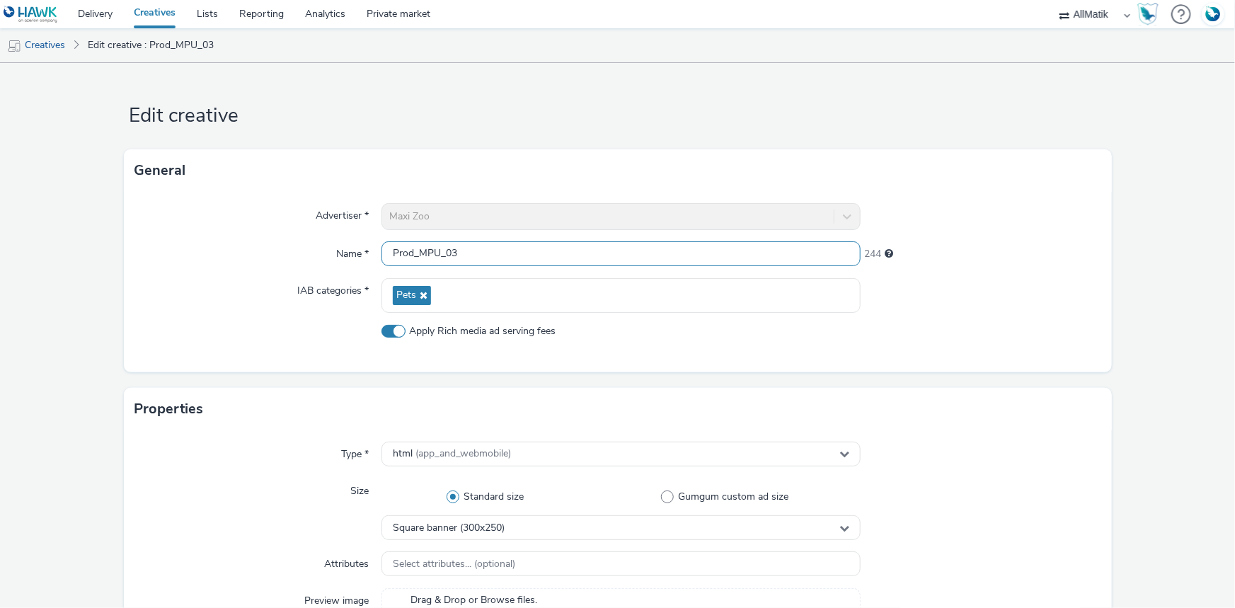
click at [575, 260] on input "Prod_MPU_03" at bounding box center [620, 253] width 479 height 25
paste input "_DIGITAL"
click at [453, 247] on input "_DIGITAL" at bounding box center [620, 253] width 479 height 25
click at [389, 257] on input "_DIGITAL" at bounding box center [620, 253] width 479 height 25
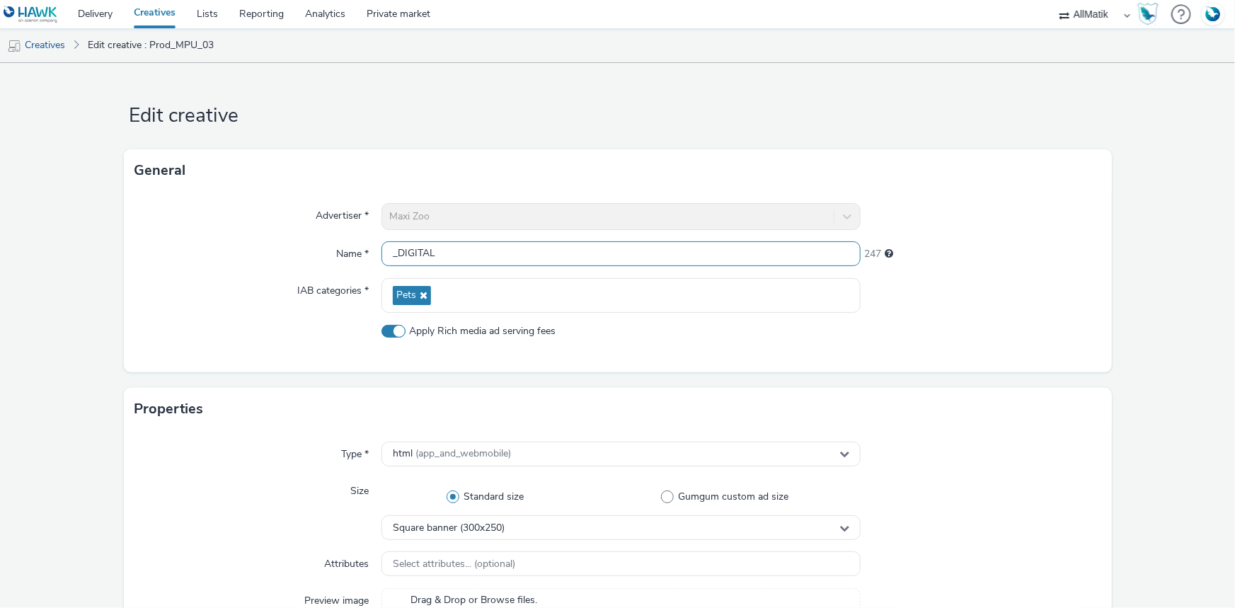
paste input "Prod_MPU_02_DIGITAL"
type input "Prod_MPU_03_DIGITAL"
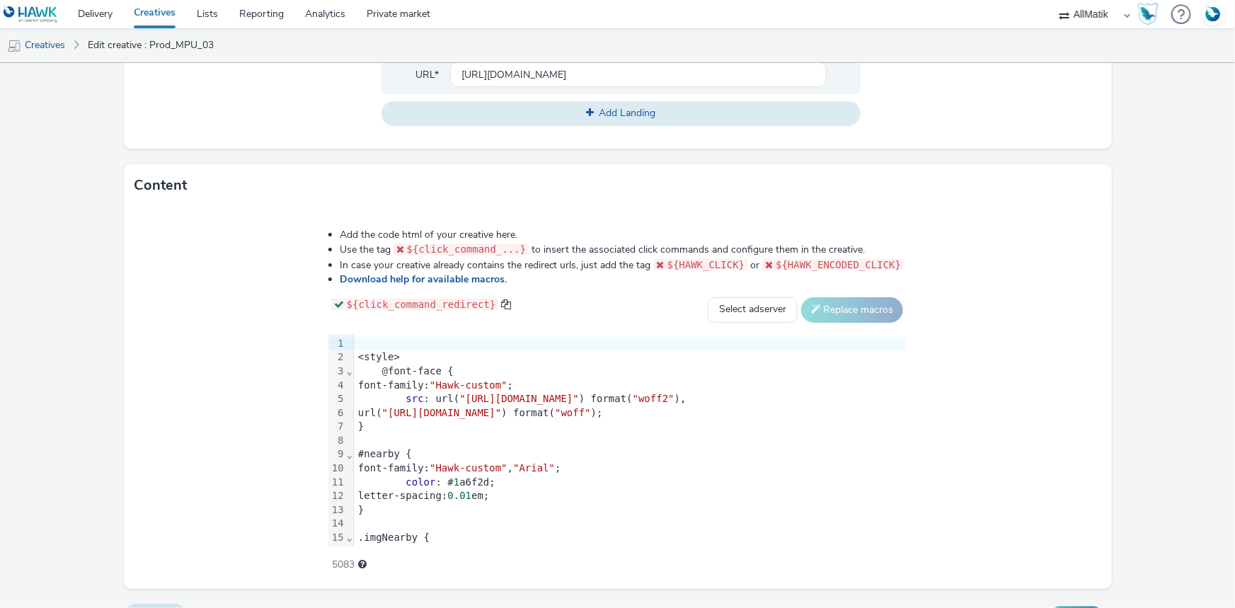
scroll to position [651, 0]
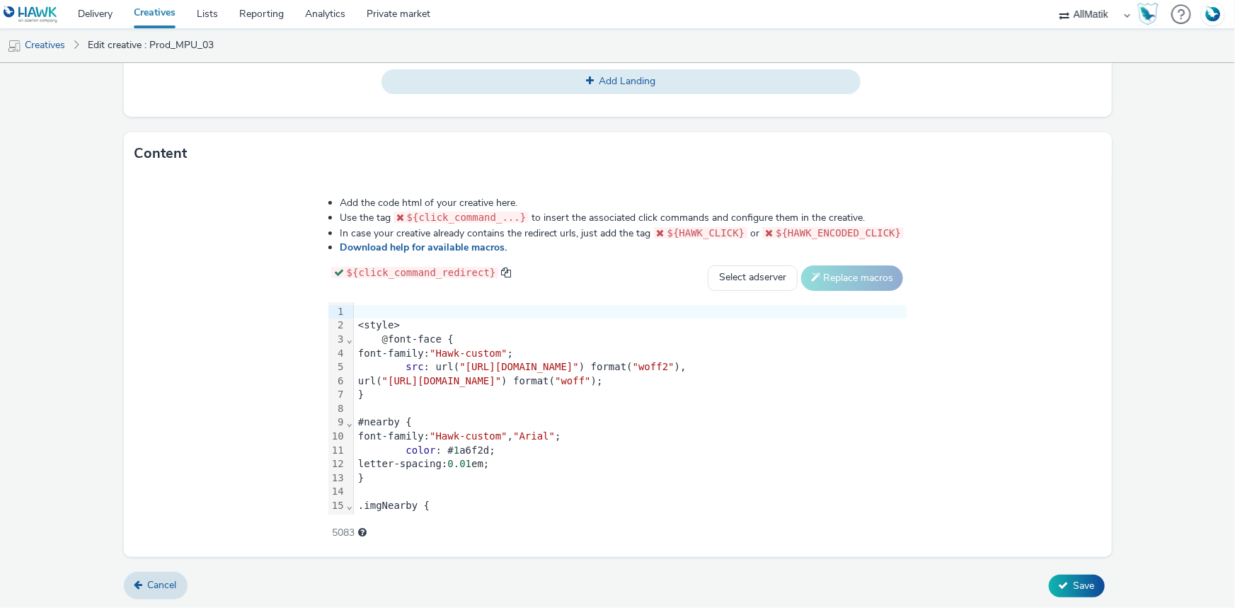
click at [1075, 579] on span "Save" at bounding box center [1084, 585] width 21 height 13
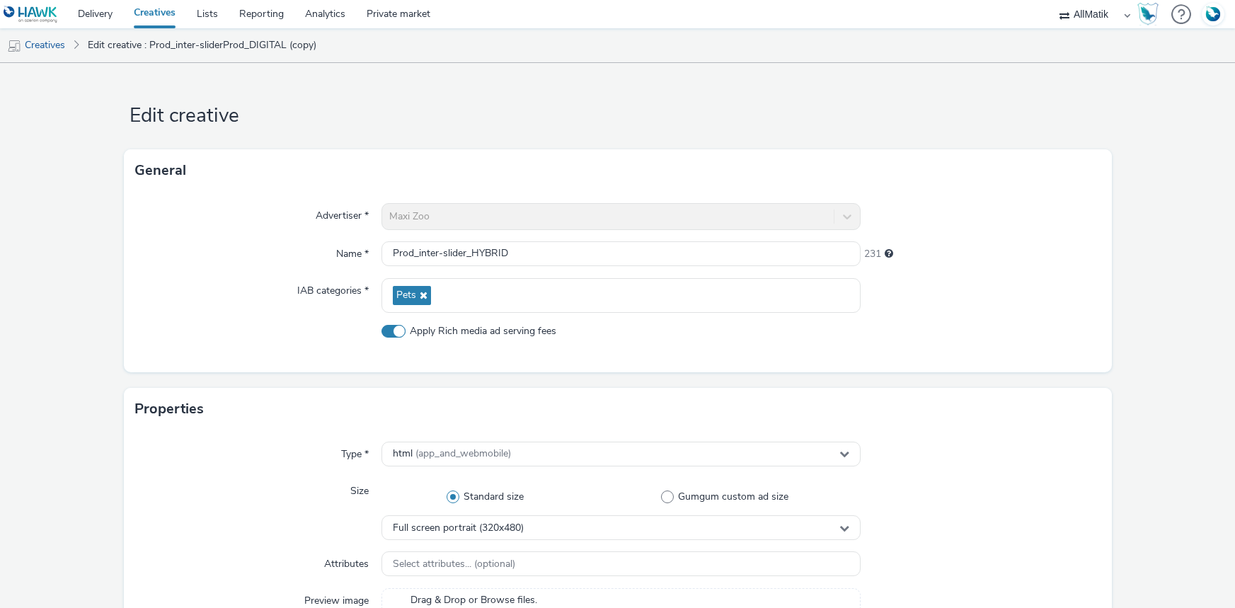
select select "24a55a22-8aa5-41c4-a59c-f152ca3b36a1"
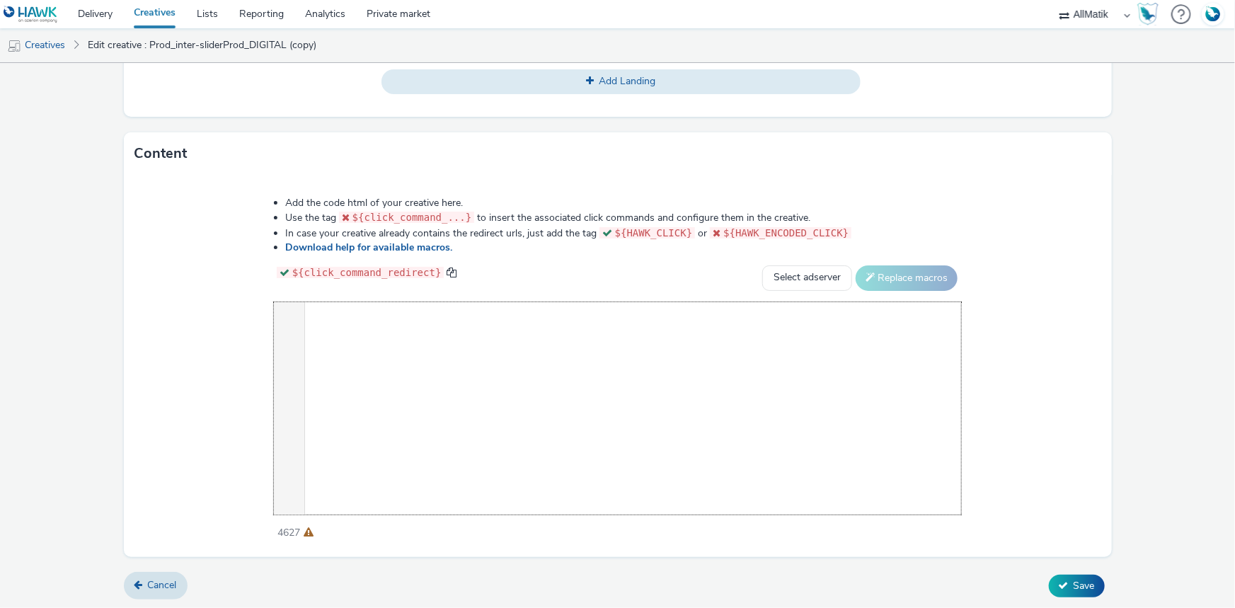
scroll to position [1550, 0]
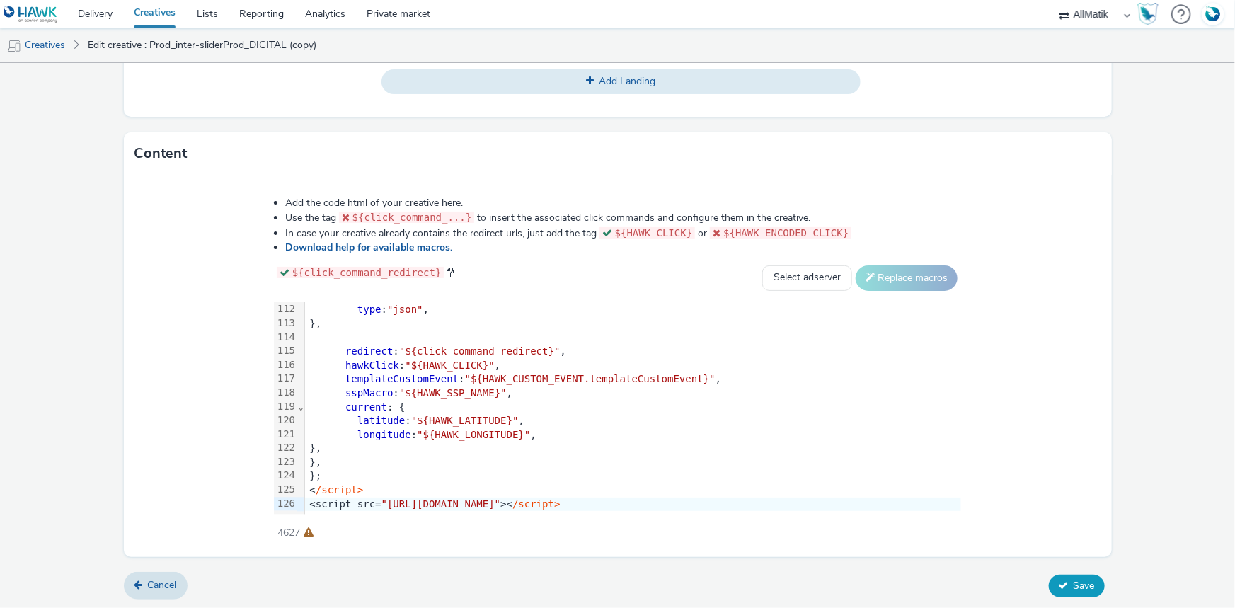
click at [1074, 580] on span "Save" at bounding box center [1084, 585] width 21 height 13
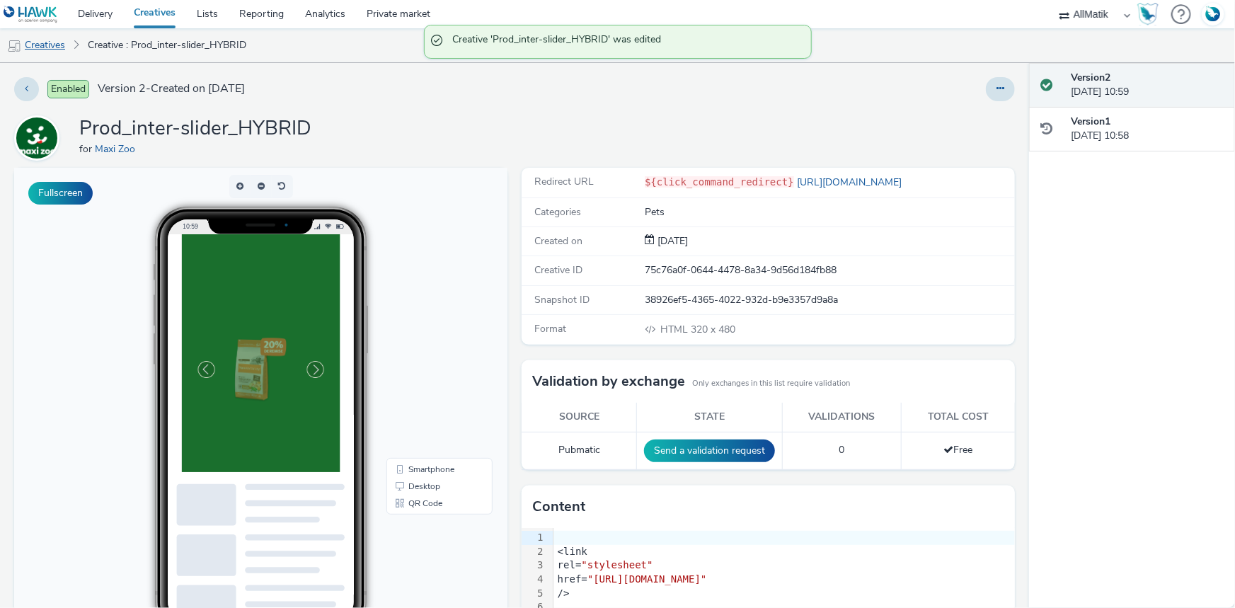
click at [24, 42] on link "Creatives" at bounding box center [36, 45] width 72 height 34
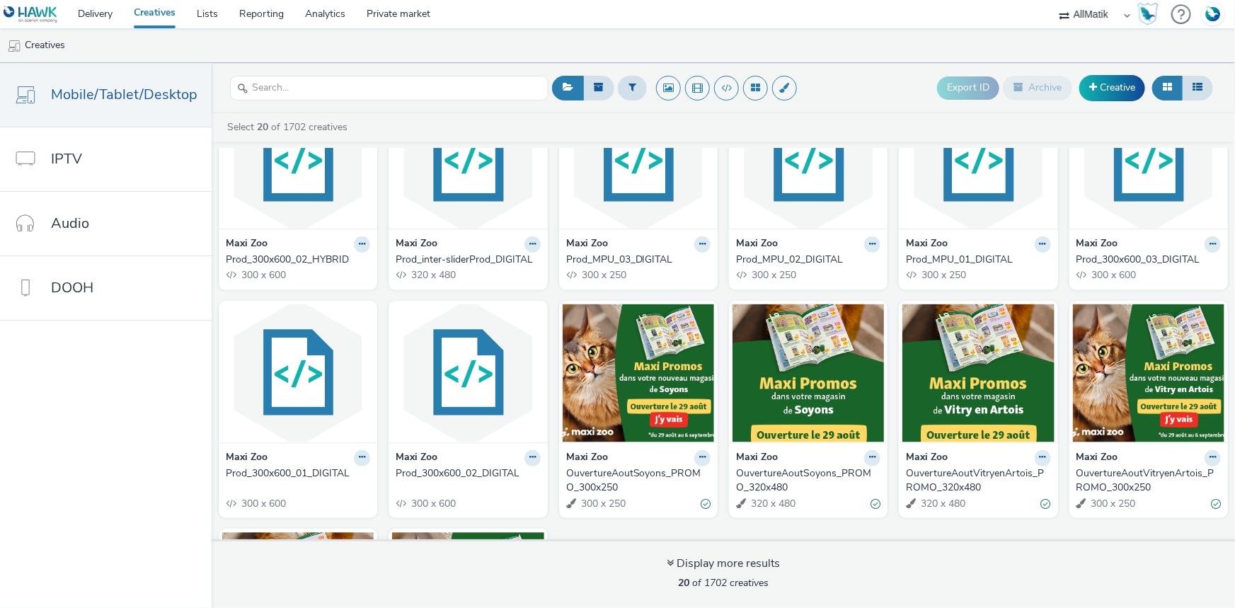
scroll to position [321, 0]
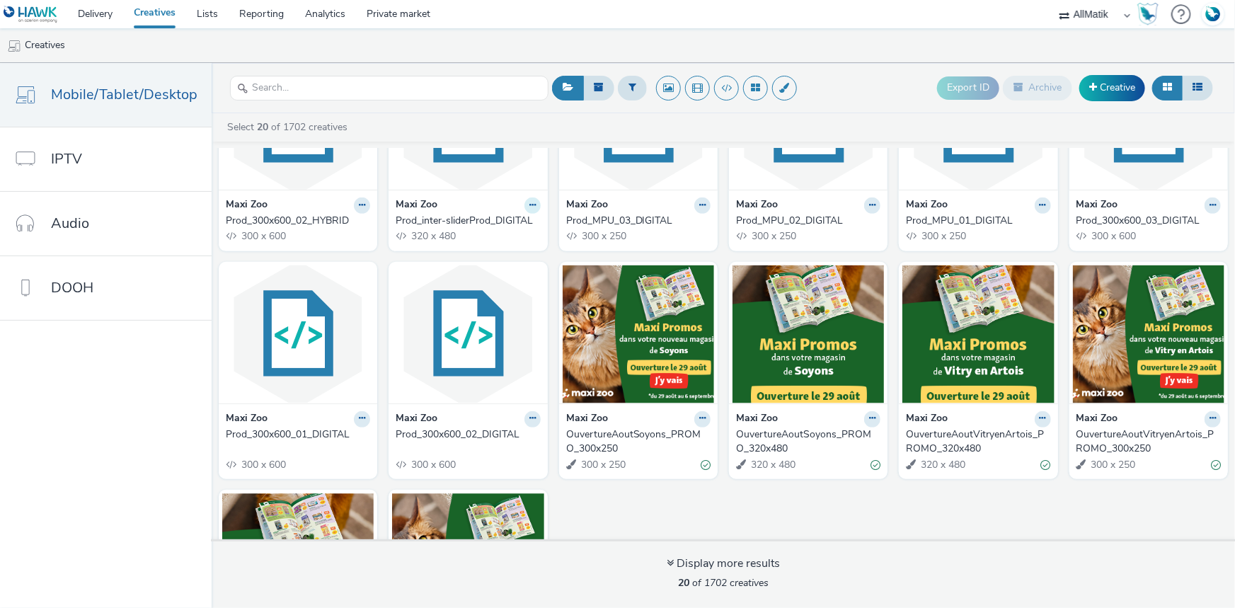
click at [529, 207] on icon at bounding box center [532, 205] width 6 height 8
drag, startPoint x: 498, startPoint y: 251, endPoint x: 512, endPoint y: 233, distance: 22.7
click at [512, 233] on ul "Edit Duplicate Copy ID Archive" at bounding box center [488, 272] width 106 height 113
click at [512, 233] on link "Edit" at bounding box center [488, 230] width 106 height 28
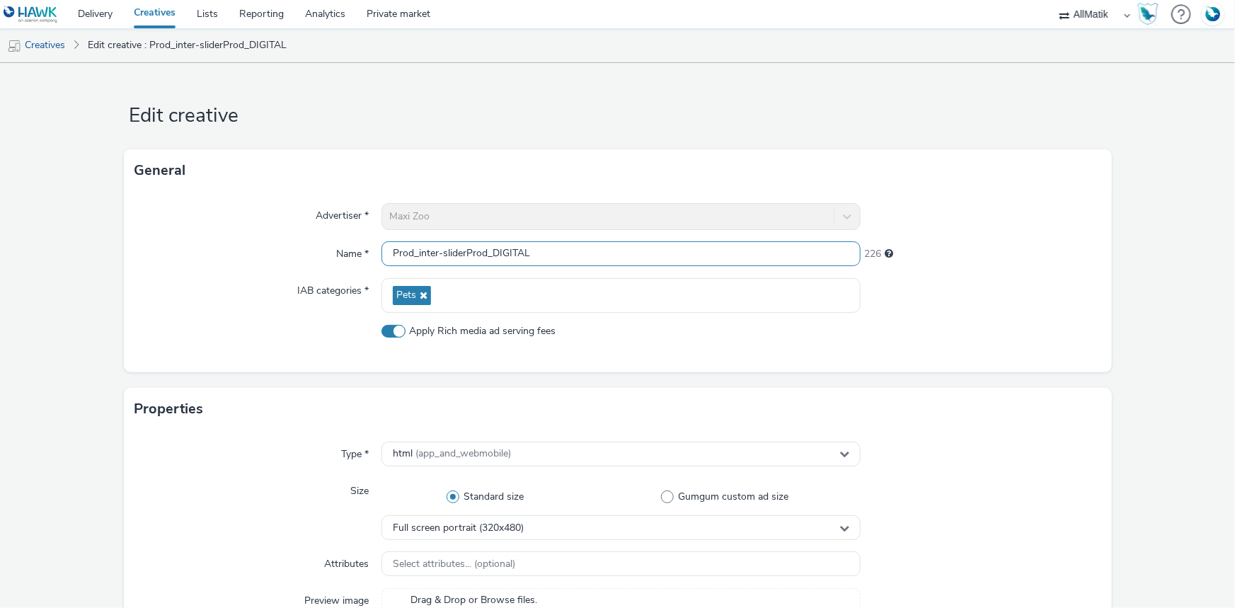
click at [485, 253] on input "Prod_inter-sliderProd_DIGITAL" at bounding box center [620, 253] width 479 height 25
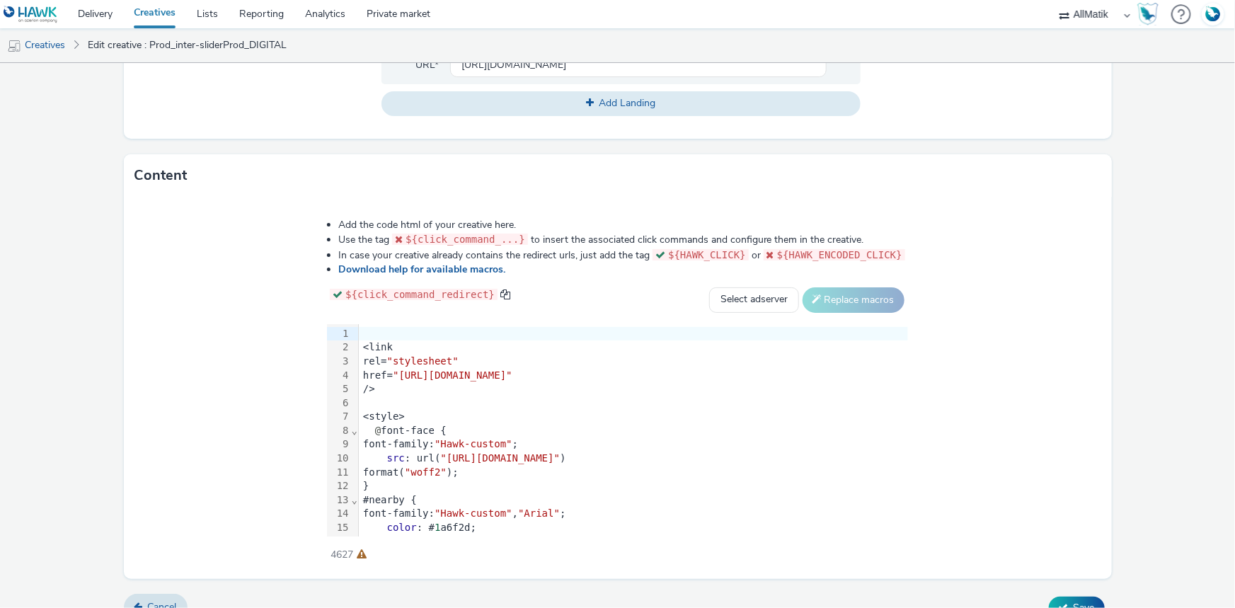
scroll to position [651, 0]
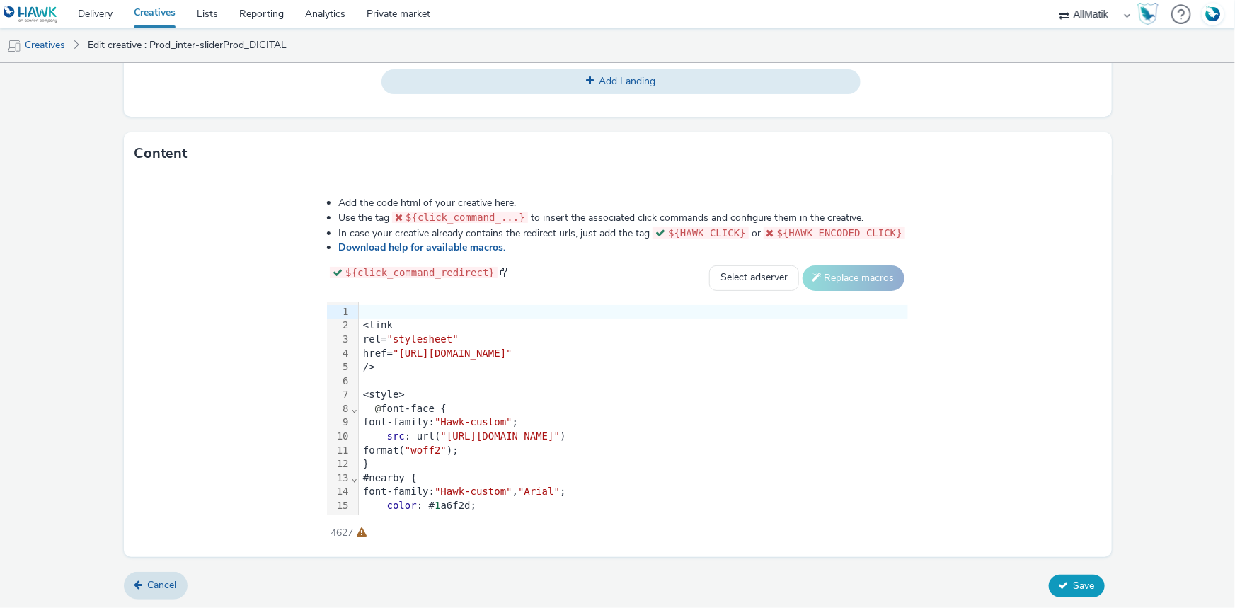
type input "Prod_inter-slider_DIGITAL"
click at [1080, 583] on span "Save" at bounding box center [1084, 585] width 21 height 13
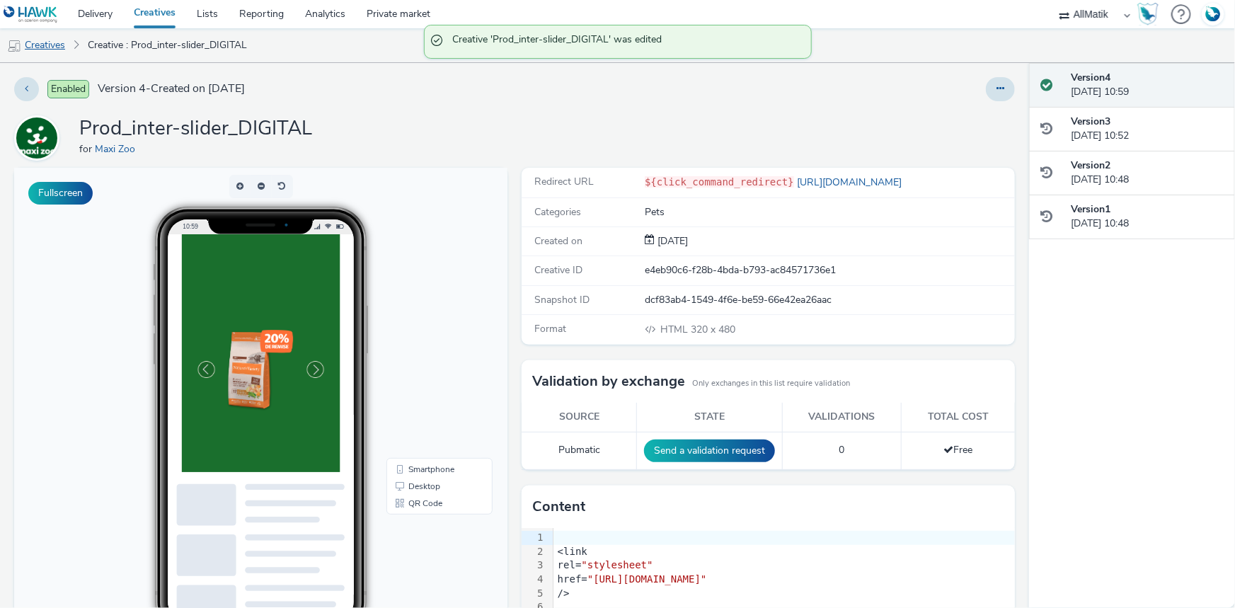
click at [57, 62] on link "Creatives" at bounding box center [36, 45] width 72 height 34
